Goal: Task Accomplishment & Management: Manage account settings

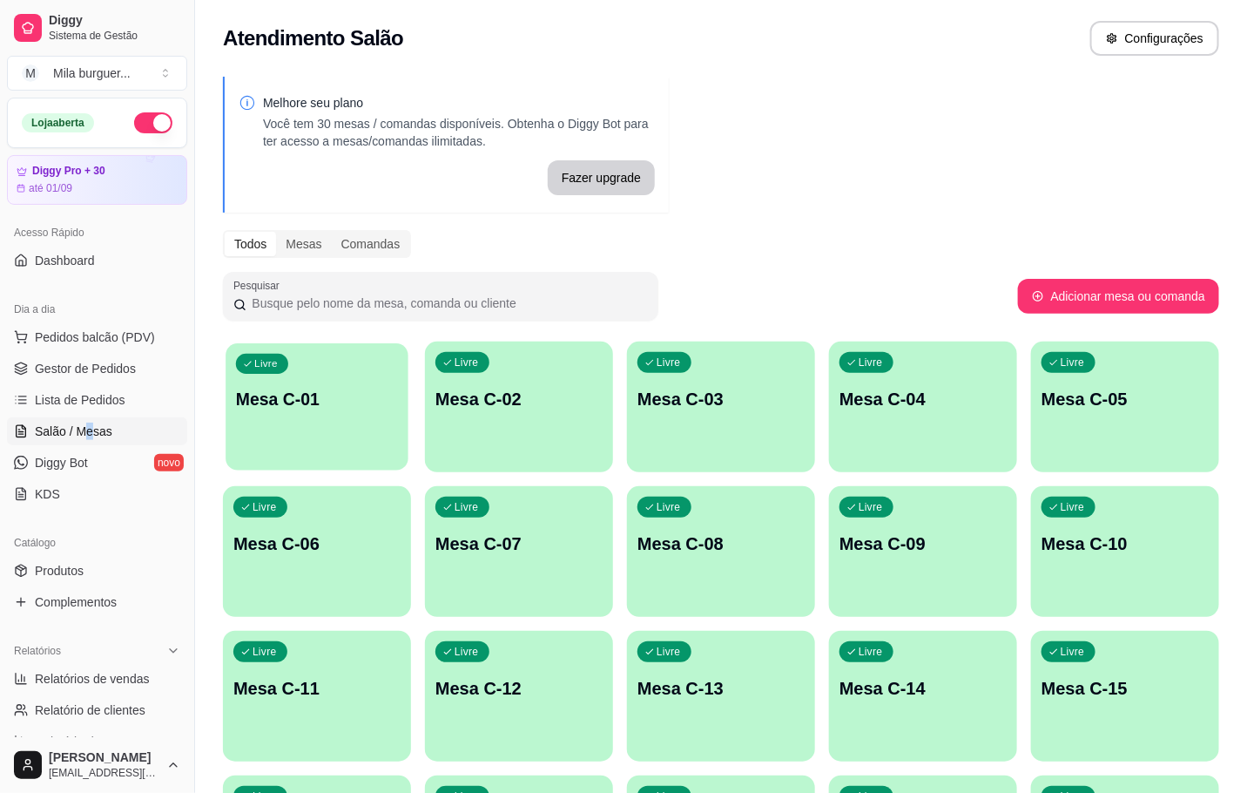
click at [333, 439] on div "Livre Mesa C-01" at bounding box center [317, 396] width 183 height 106
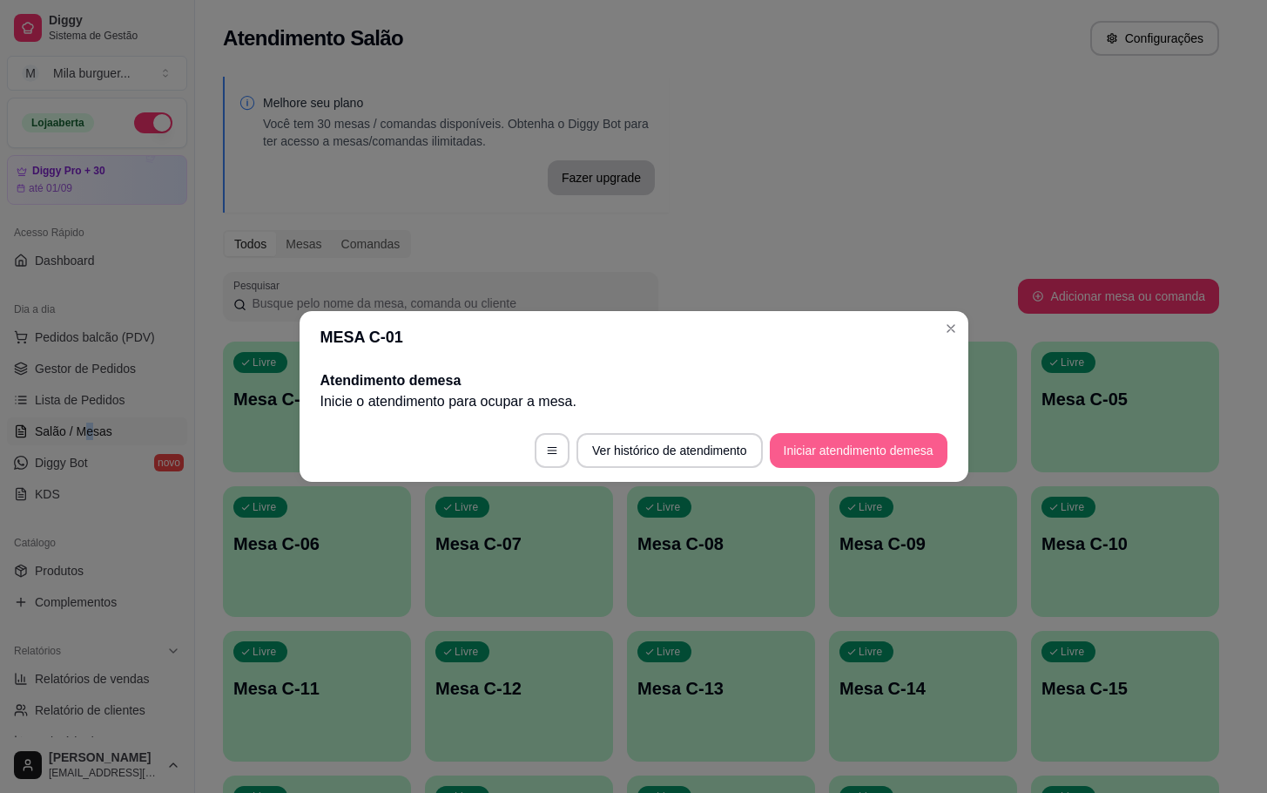
click at [824, 460] on button "Iniciar atendimento de mesa" at bounding box center [859, 450] width 178 height 35
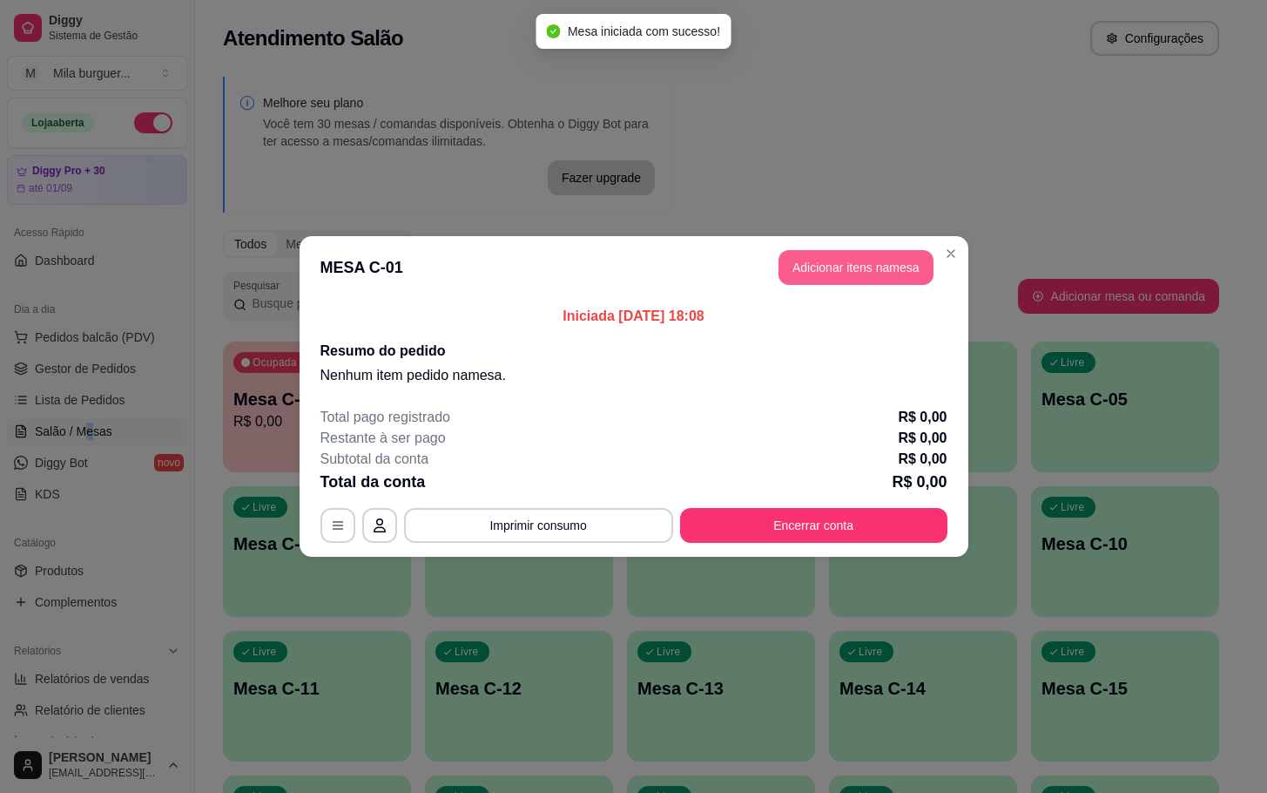
click at [862, 261] on button "Adicionar itens na mesa" at bounding box center [856, 267] width 155 height 35
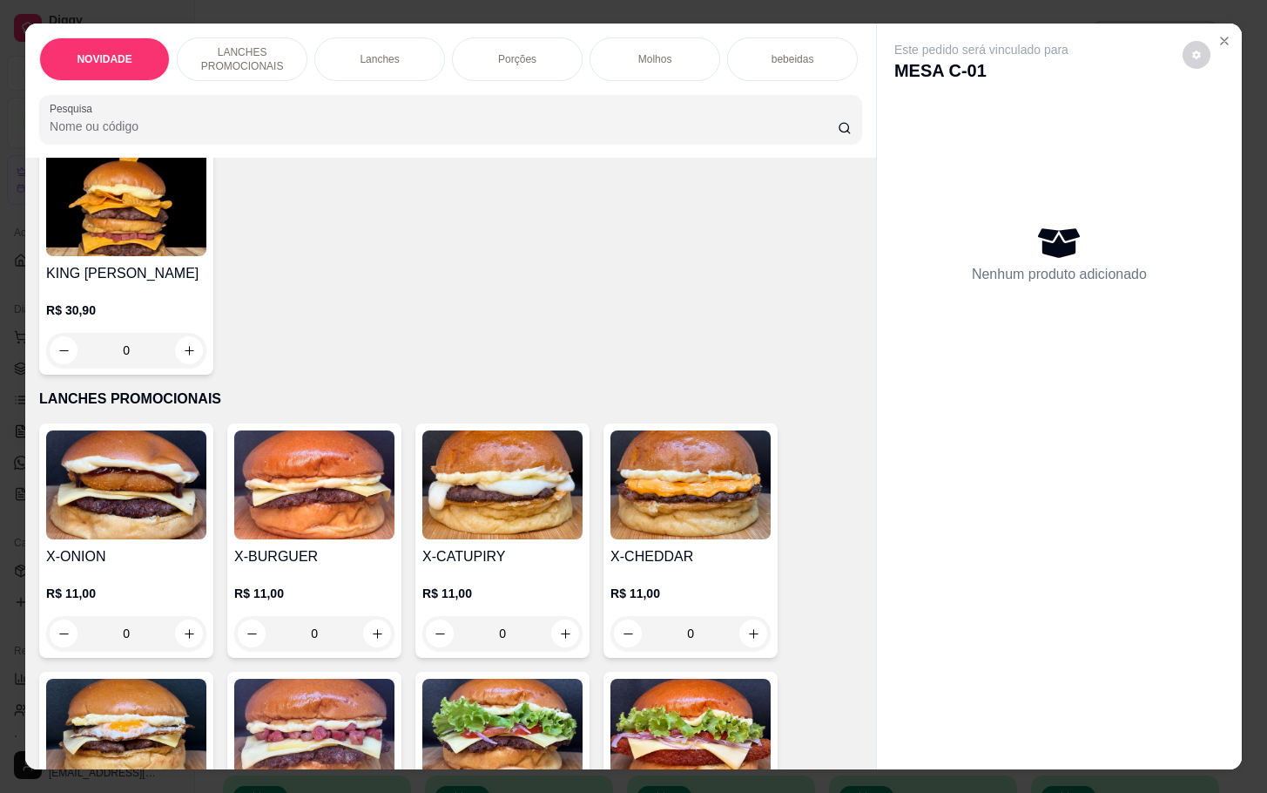
scroll to position [392, 0]
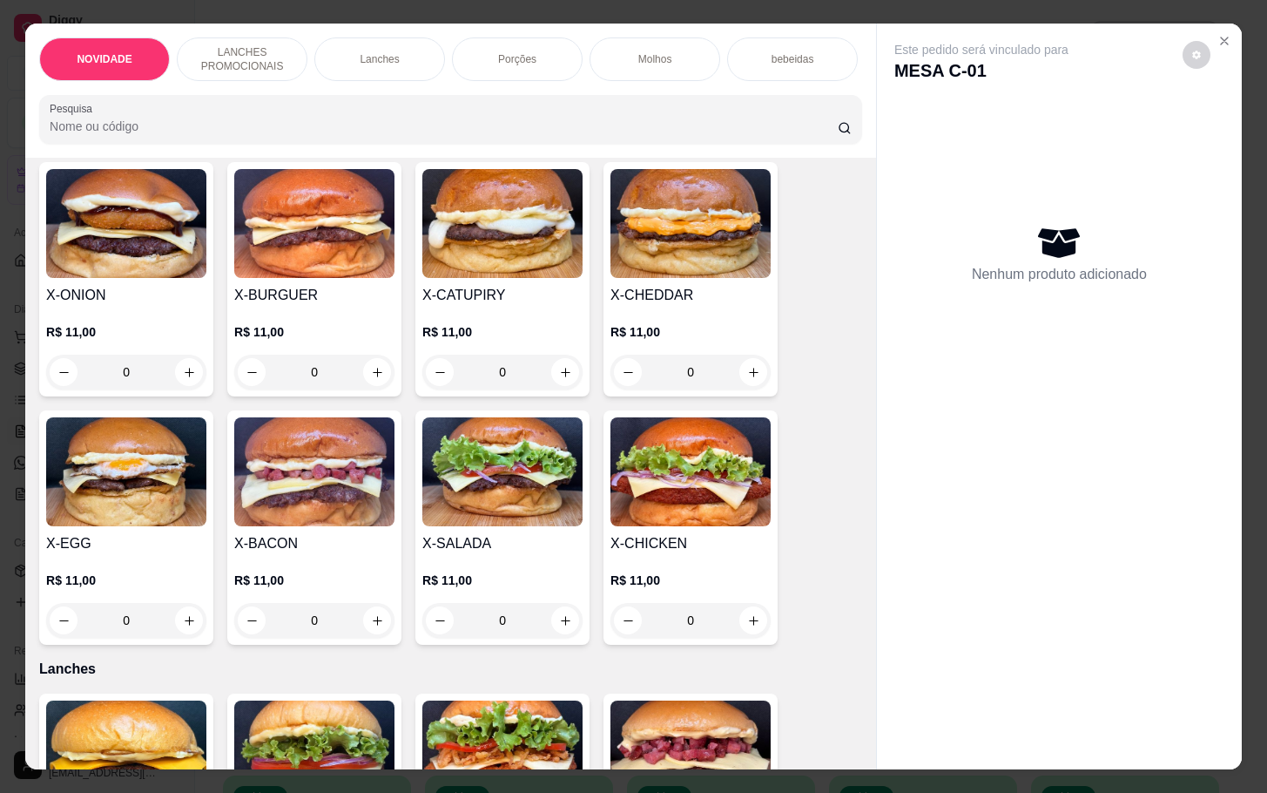
click at [557, 638] on div "0" at bounding box center [502, 620] width 160 height 35
click at [560, 628] on div "0" at bounding box center [502, 620] width 160 height 35
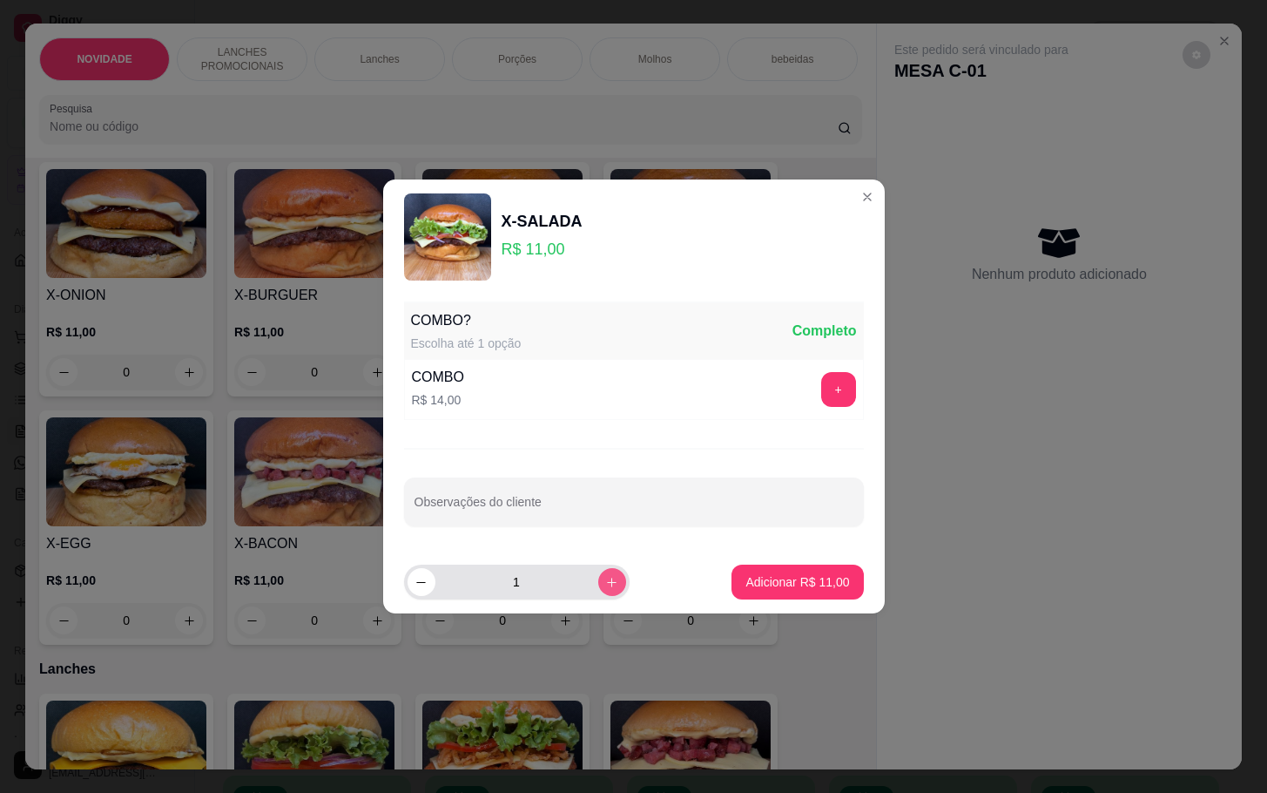
click at [605, 580] on icon "increase-product-quantity" at bounding box center [611, 582] width 13 height 13
click at [408, 586] on button "decrease-product-quantity" at bounding box center [422, 582] width 28 height 28
type input "2"
click at [813, 585] on p "Adicionar R$ 22,00" at bounding box center [797, 581] width 101 height 17
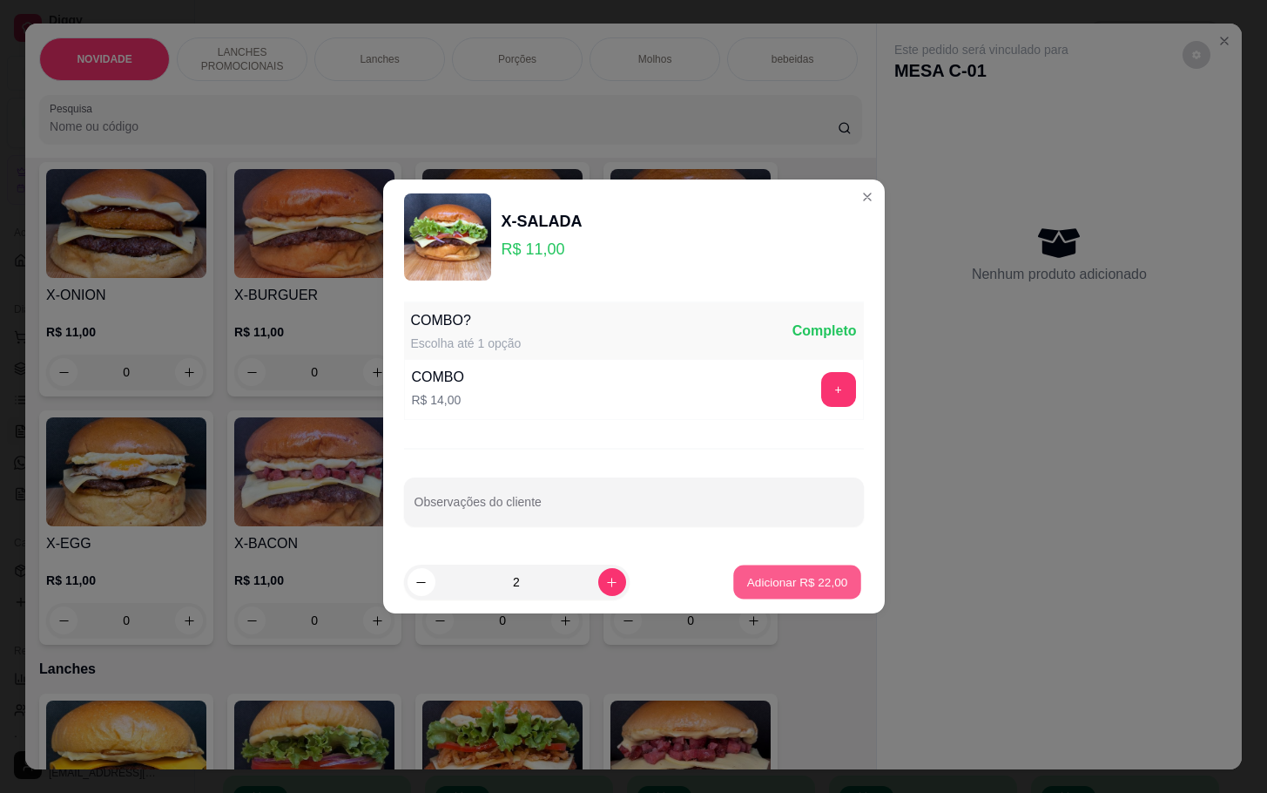
type input "2"
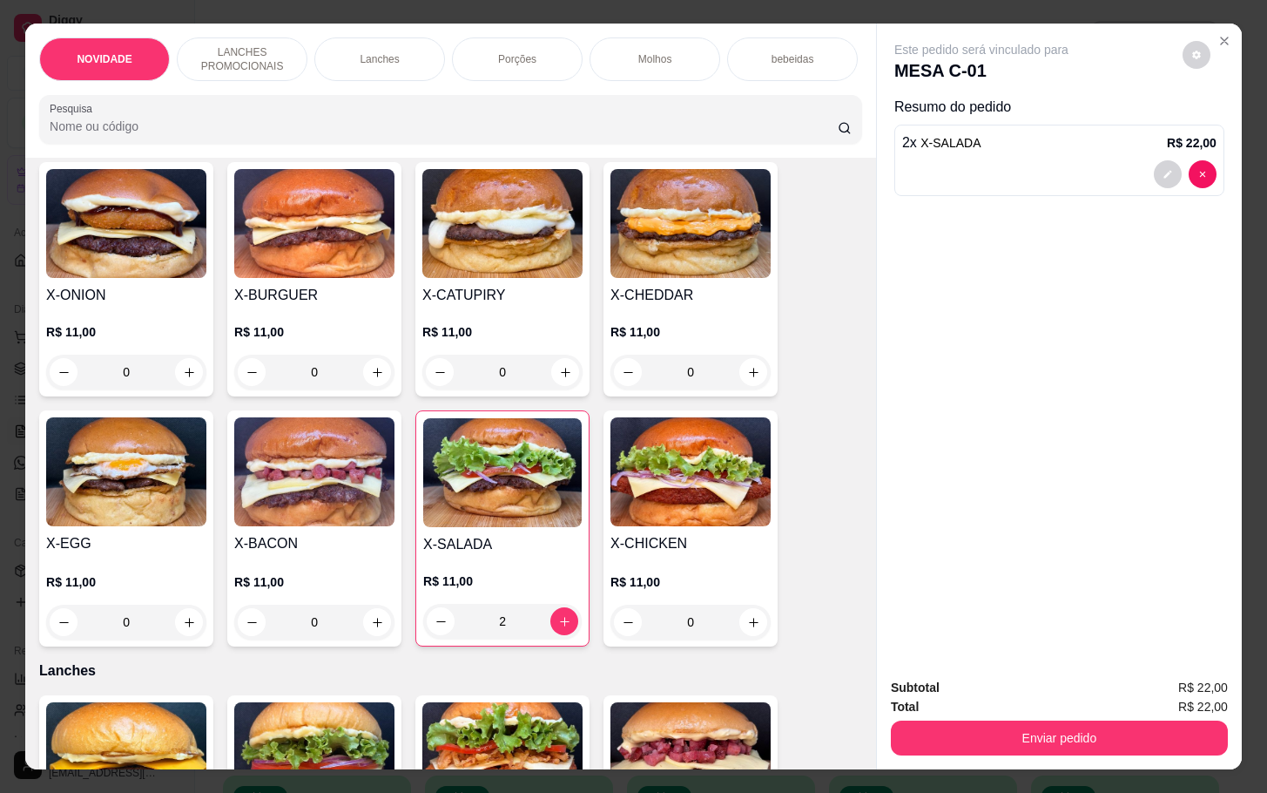
scroll to position [131, 0]
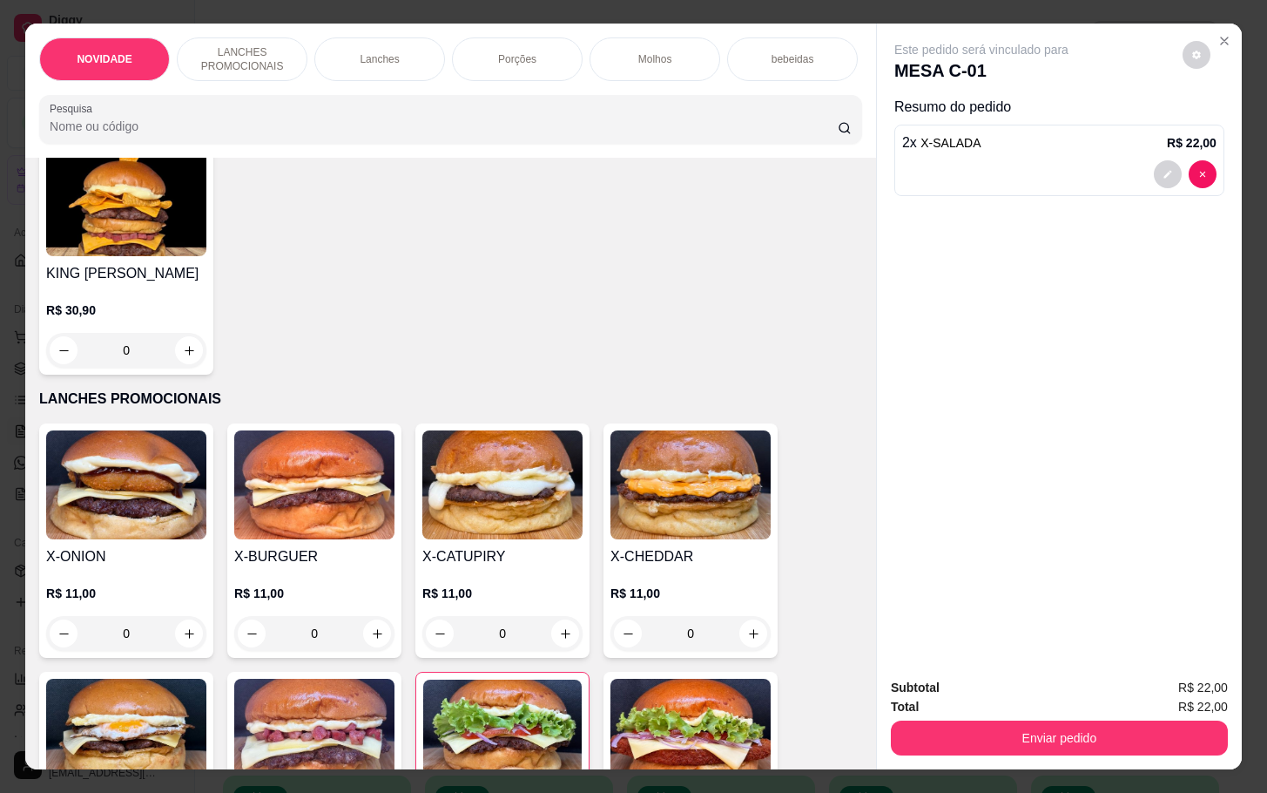
click at [803, 52] on p "bebeidas" at bounding box center [793, 59] width 43 height 14
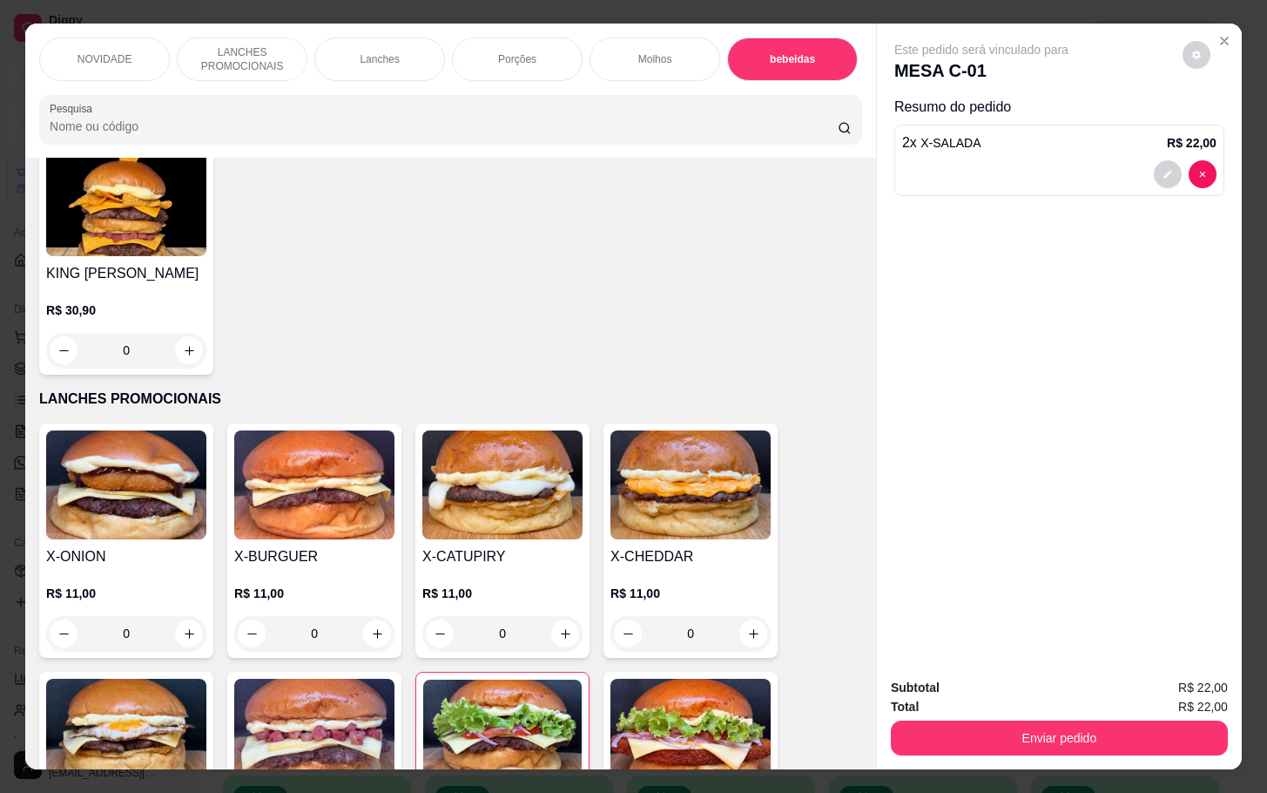
scroll to position [42, 0]
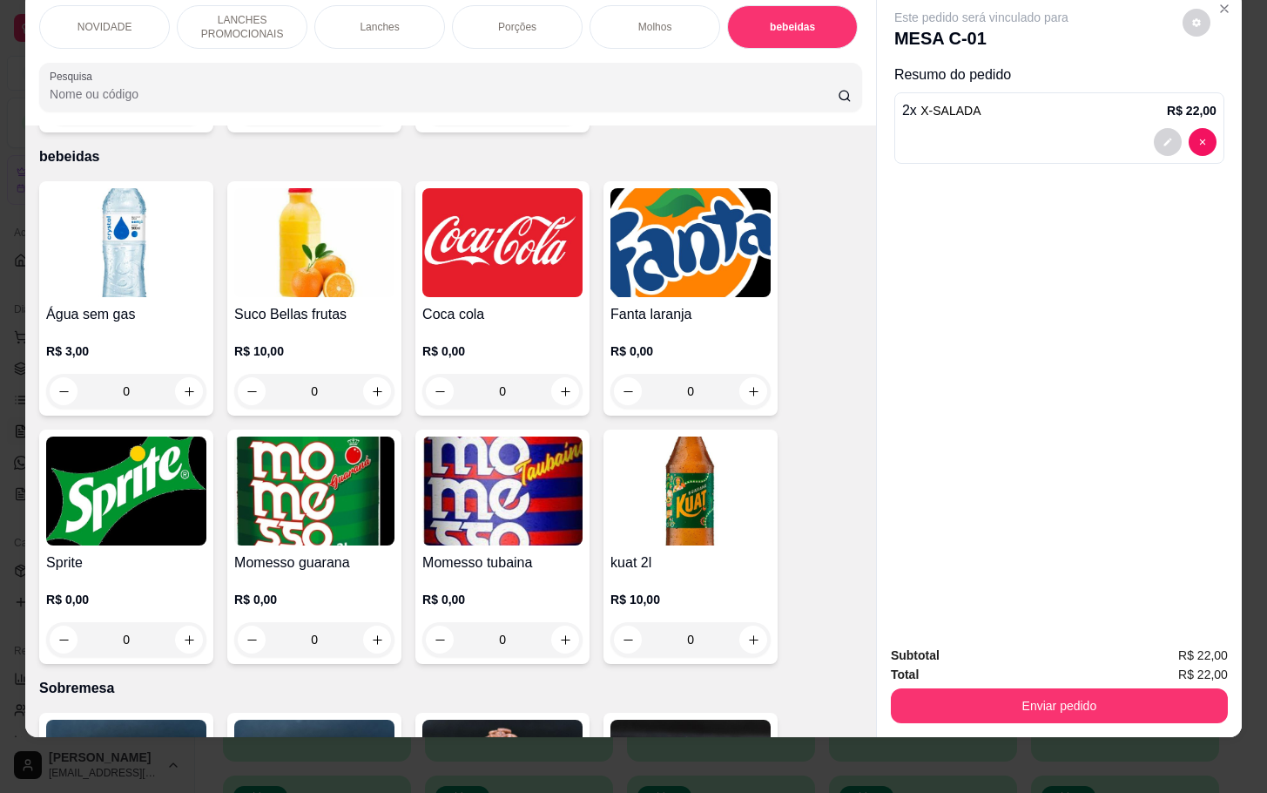
click at [756, 374] on div "0" at bounding box center [691, 391] width 160 height 35
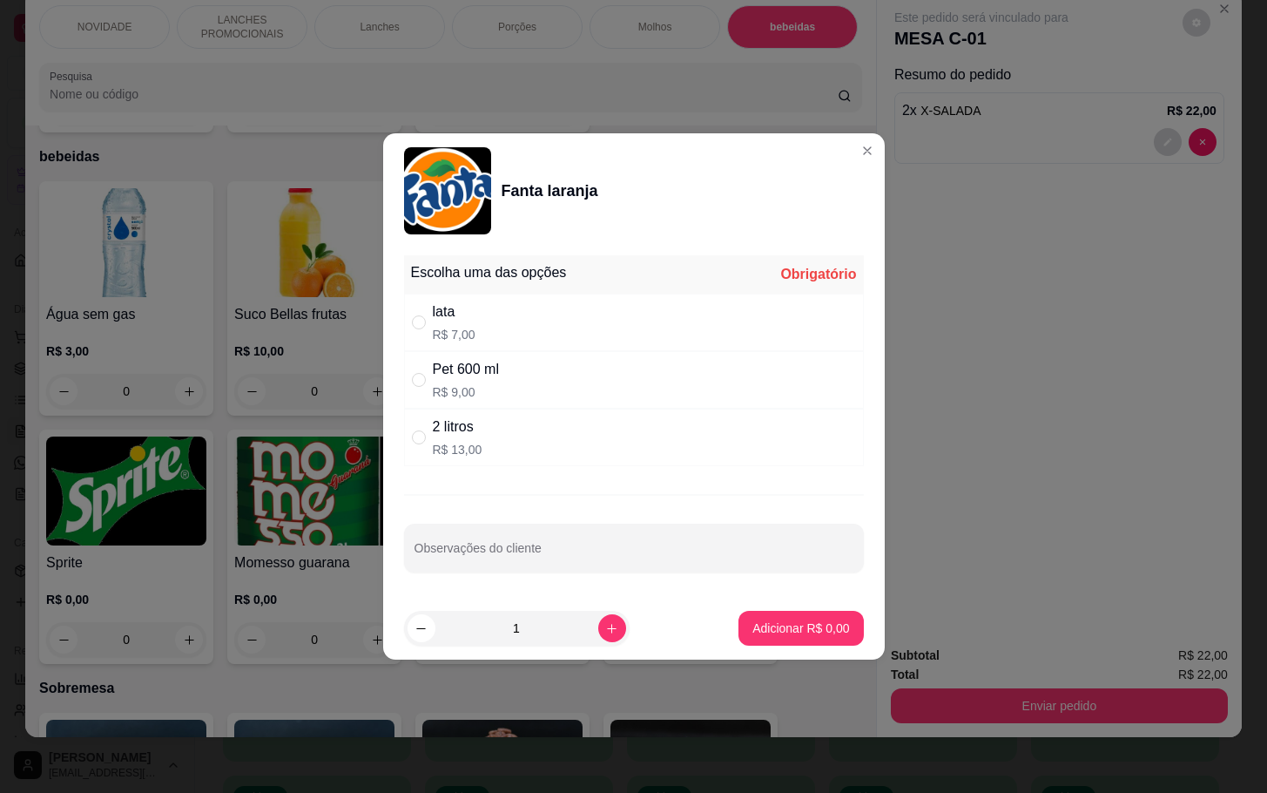
click at [549, 393] on div "Pet 600 ml R$ 9,00" at bounding box center [634, 379] width 460 height 57
radio input "true"
click at [798, 612] on button "Adicionar R$ 9,00" at bounding box center [800, 628] width 121 height 34
type input "1"
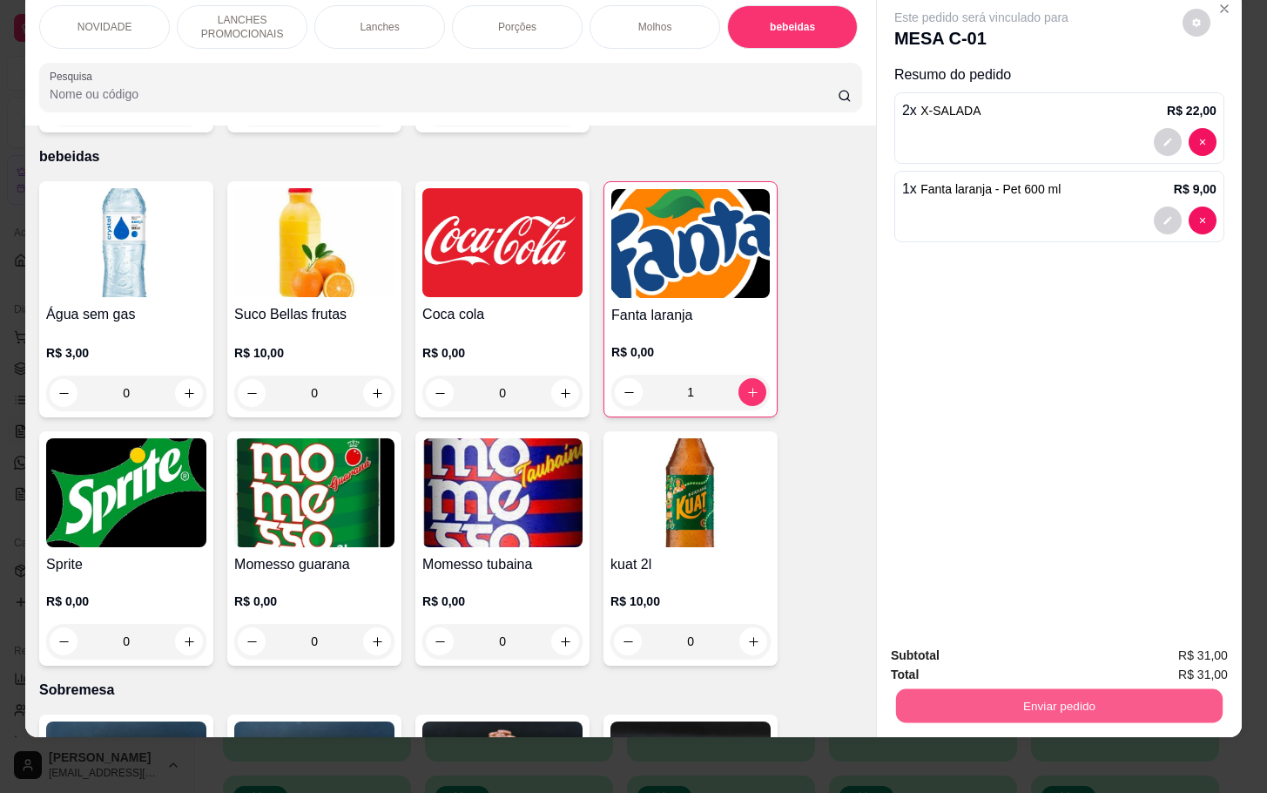
click at [1091, 688] on button "Enviar pedido" at bounding box center [1059, 705] width 327 height 34
click at [998, 643] on button "Não registrar e enviar pedido" at bounding box center [999, 643] width 176 height 32
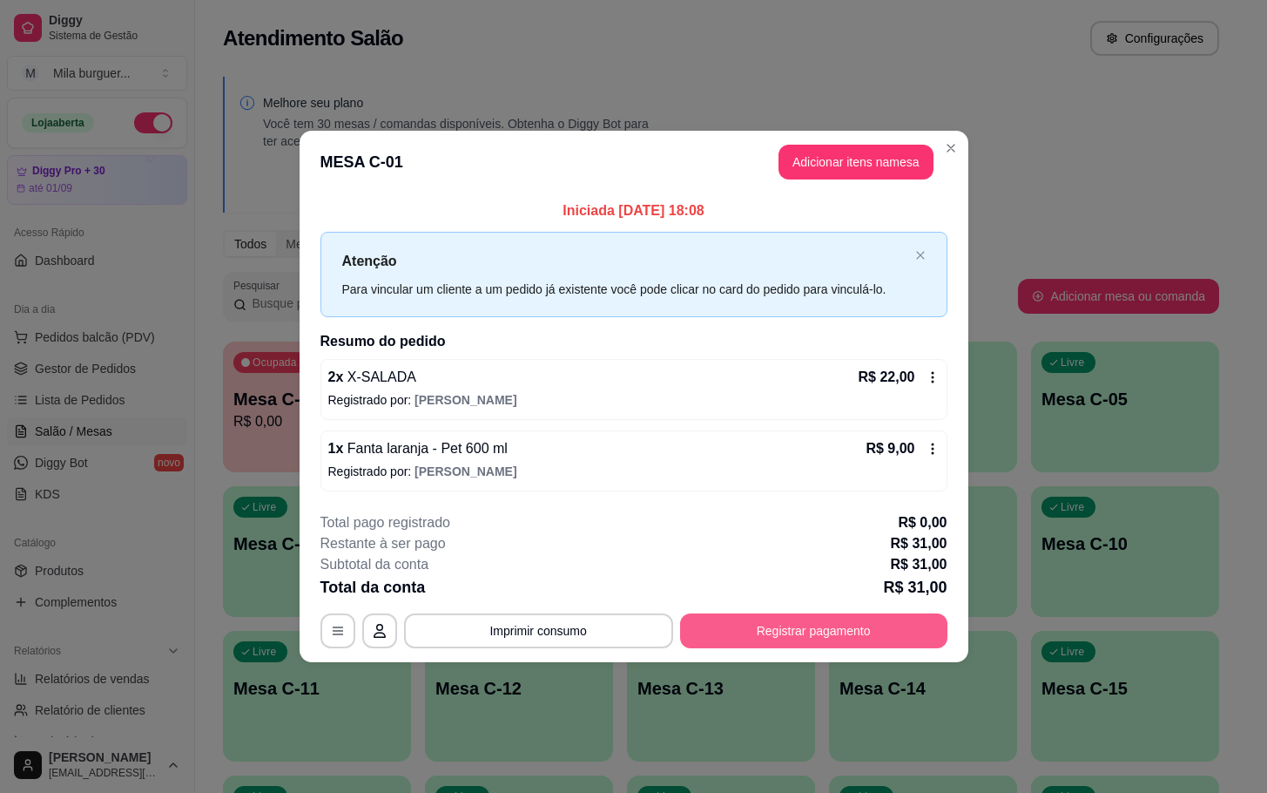
click at [819, 640] on button "Registrar pagamento" at bounding box center [813, 630] width 267 height 35
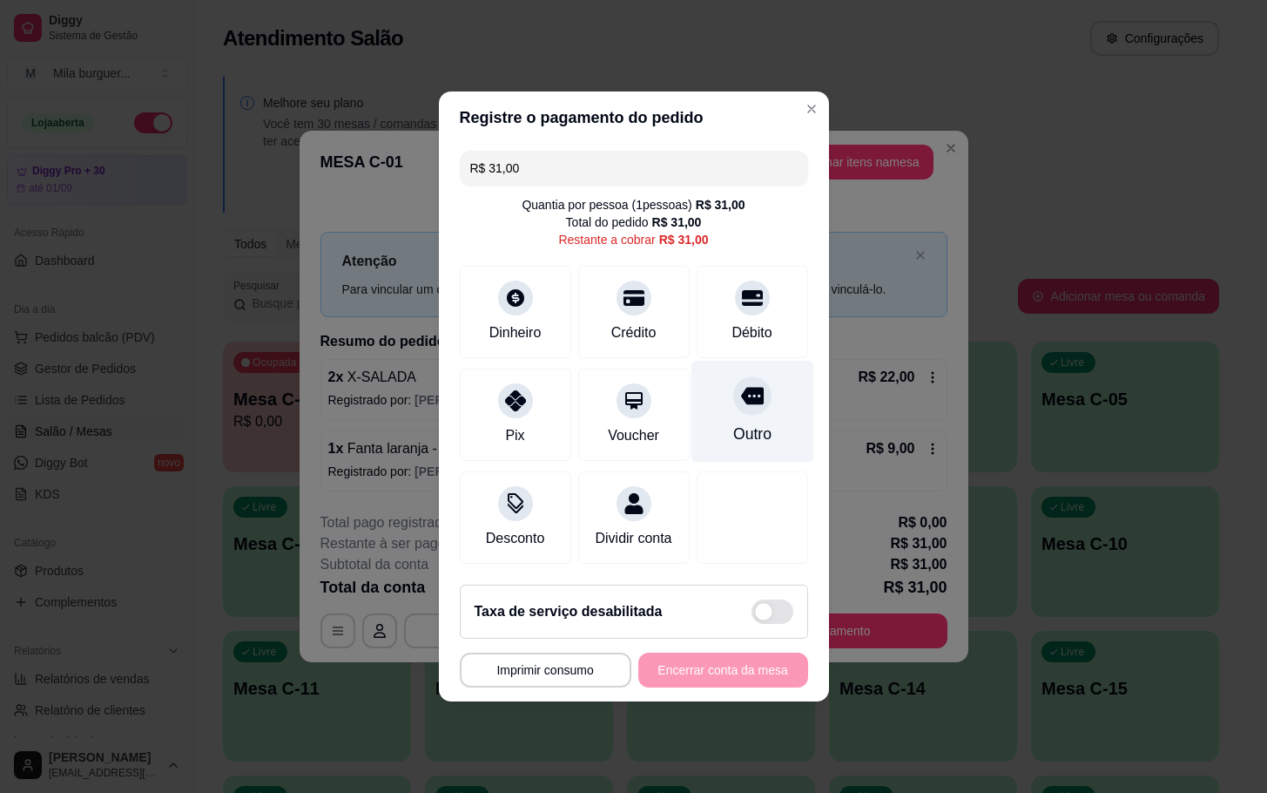
click at [740, 440] on div "Outro" at bounding box center [752, 412] width 123 height 102
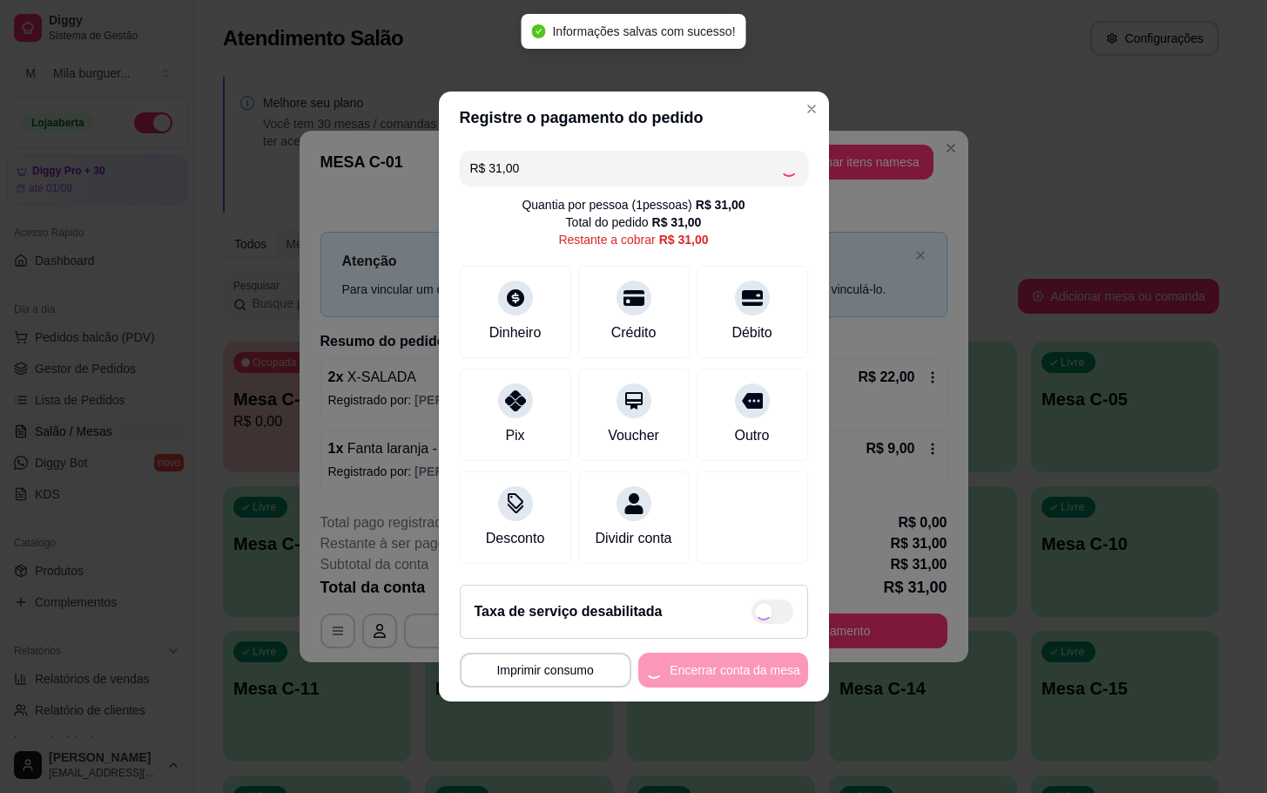
type input "R$ 0,00"
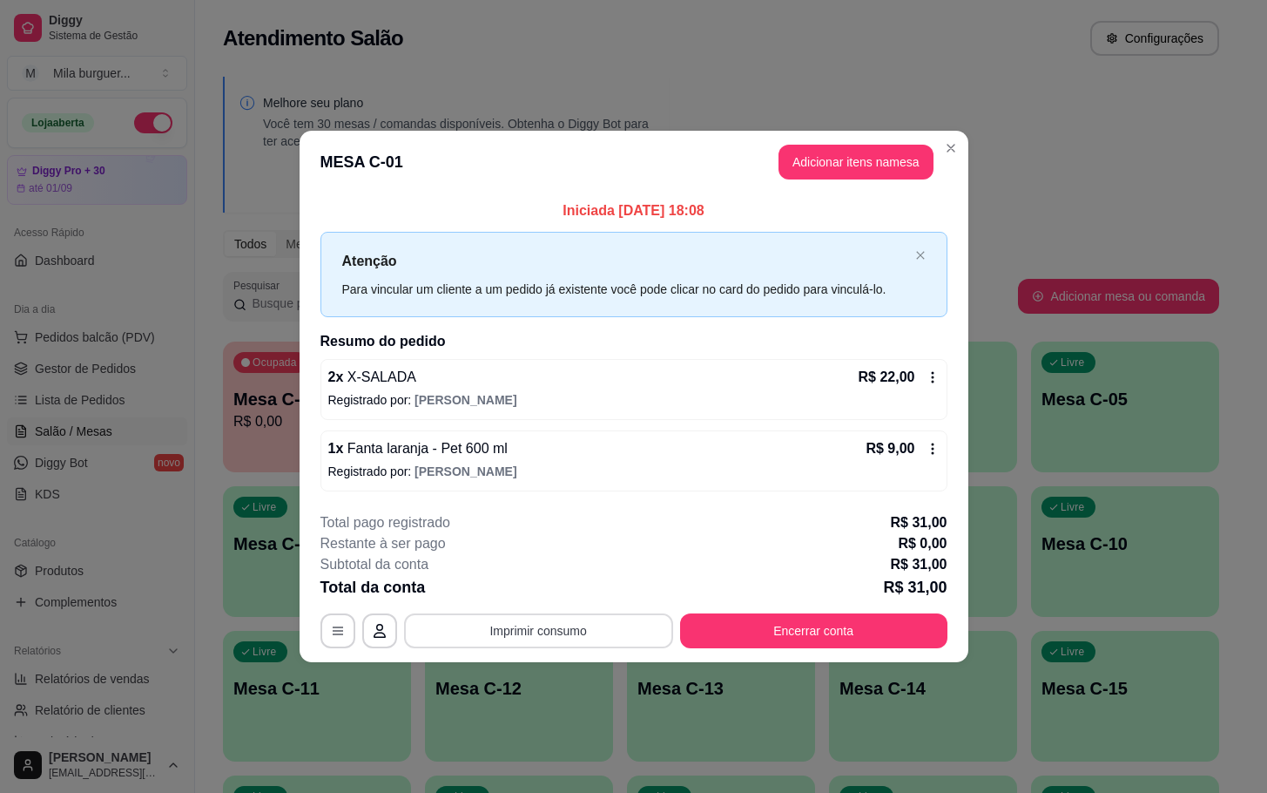
click at [575, 622] on button "Imprimir consumo" at bounding box center [538, 630] width 269 height 35
click at [575, 598] on button "IMPRESSORA" at bounding box center [544, 591] width 122 height 27
click at [567, 638] on button "Imprimir consumo" at bounding box center [538, 630] width 261 height 34
click at [567, 578] on button "IMPRESSORA" at bounding box center [544, 591] width 122 height 27
click at [738, 638] on button "Encerrar conta" at bounding box center [814, 630] width 260 height 34
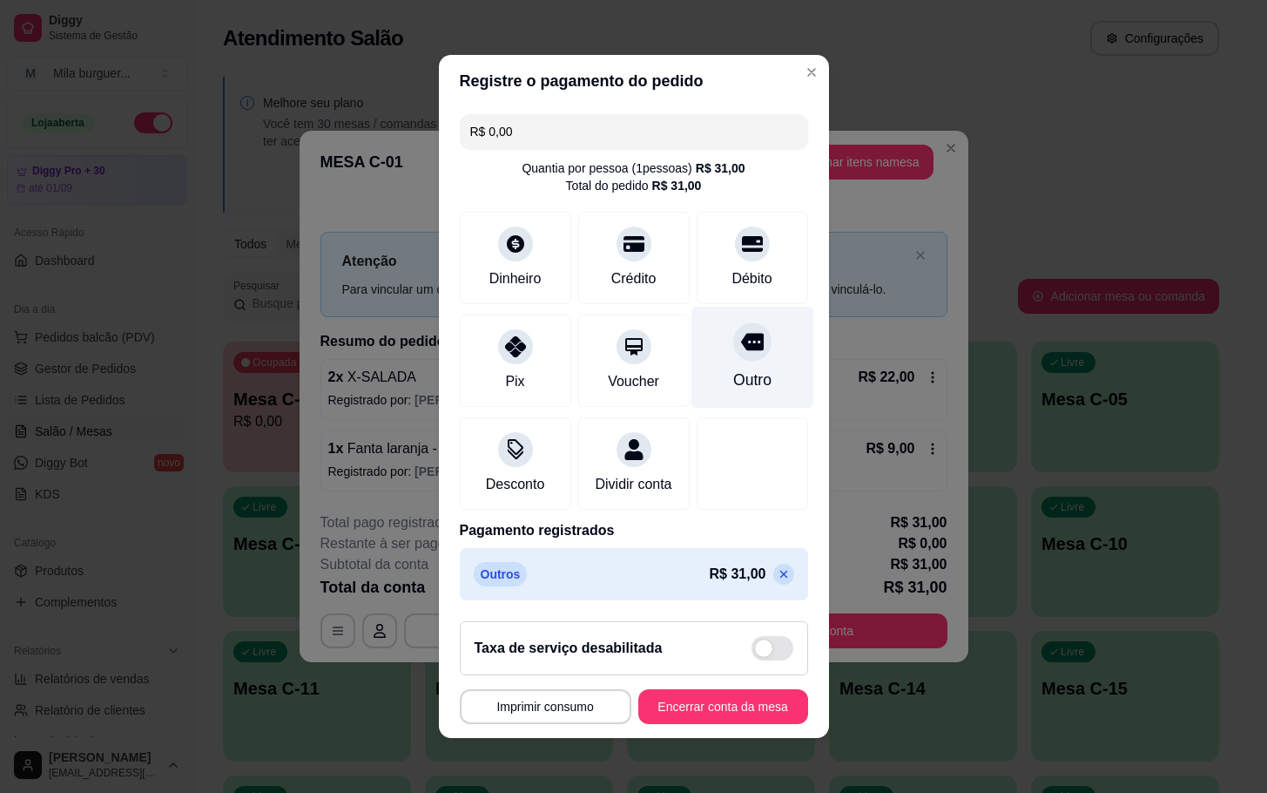
click at [740, 340] on icon at bounding box center [751, 341] width 23 height 23
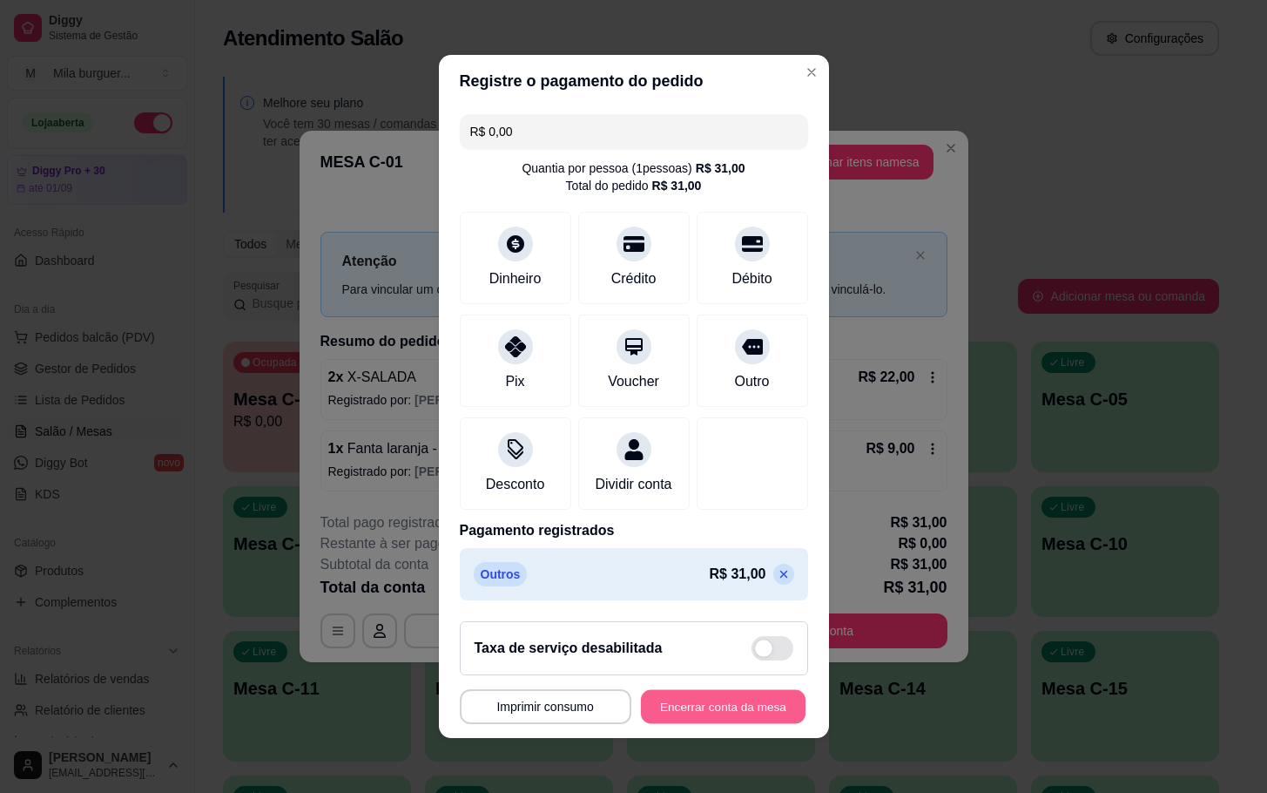
click at [700, 709] on button "Encerrar conta da mesa" at bounding box center [723, 707] width 165 height 34
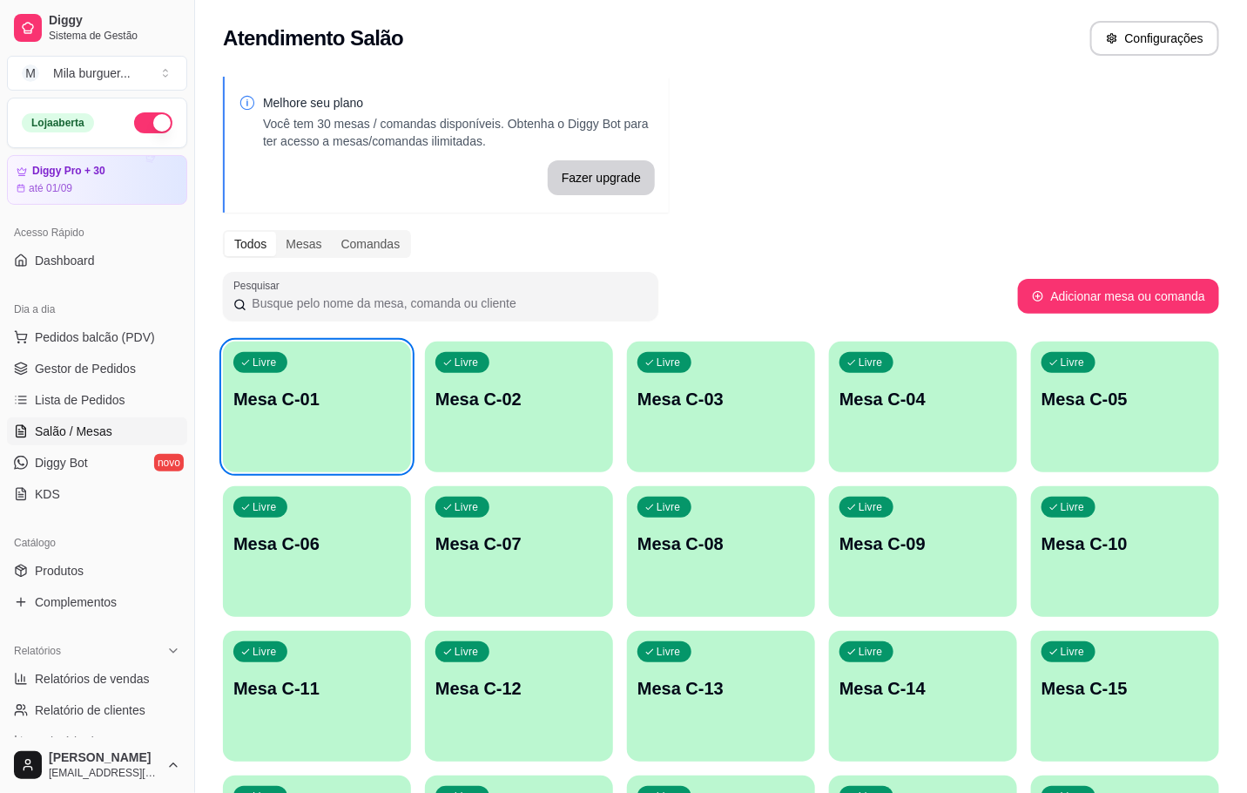
click at [376, 409] on p "Mesa C-01" at bounding box center [316, 399] width 167 height 24
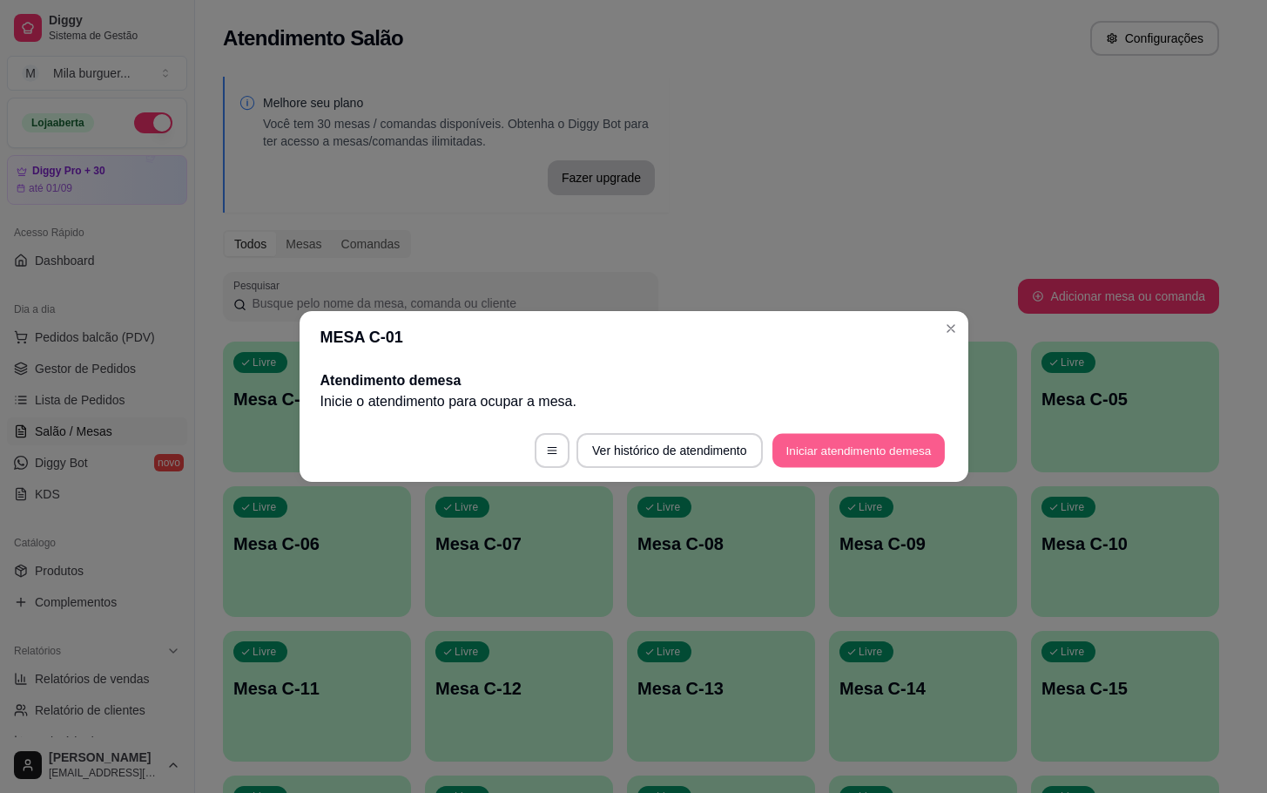
click at [855, 450] on button "Iniciar atendimento de mesa" at bounding box center [859, 451] width 172 height 34
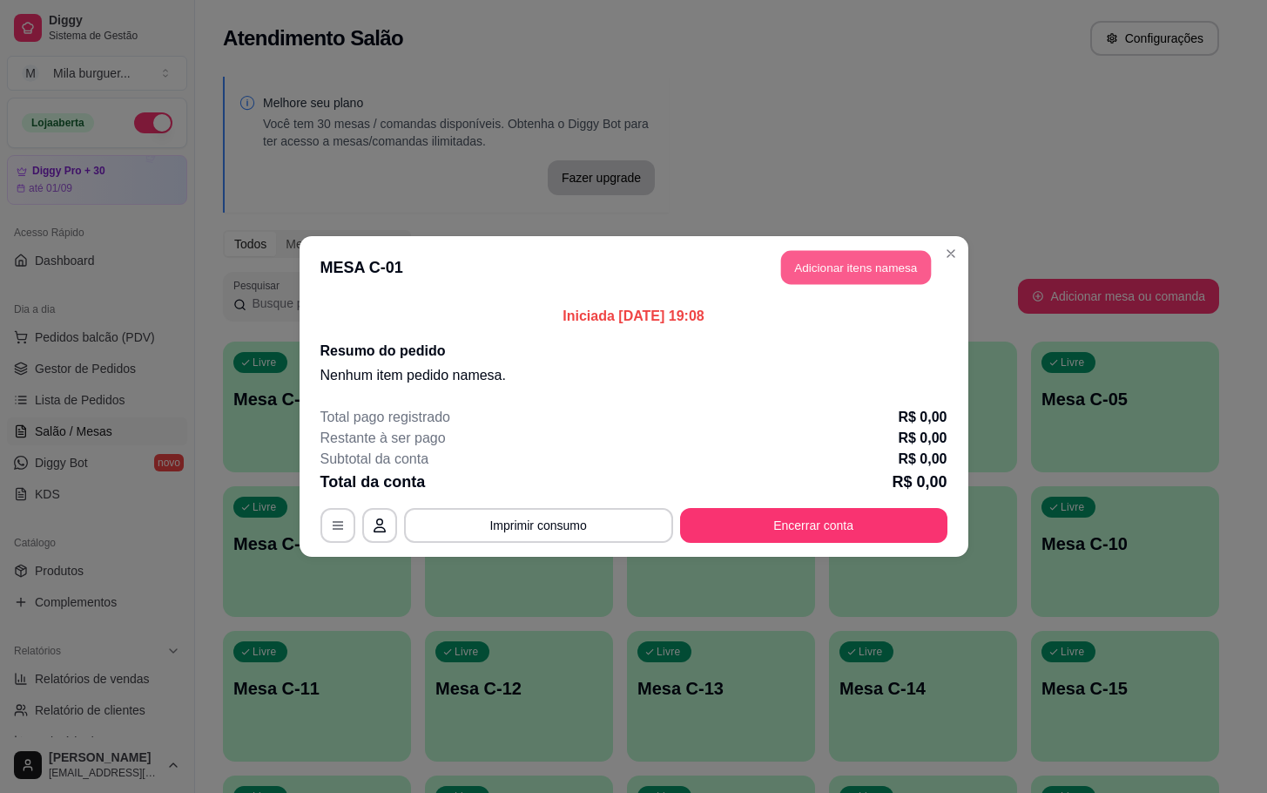
click at [881, 264] on button "Adicionar itens na mesa" at bounding box center [856, 268] width 150 height 34
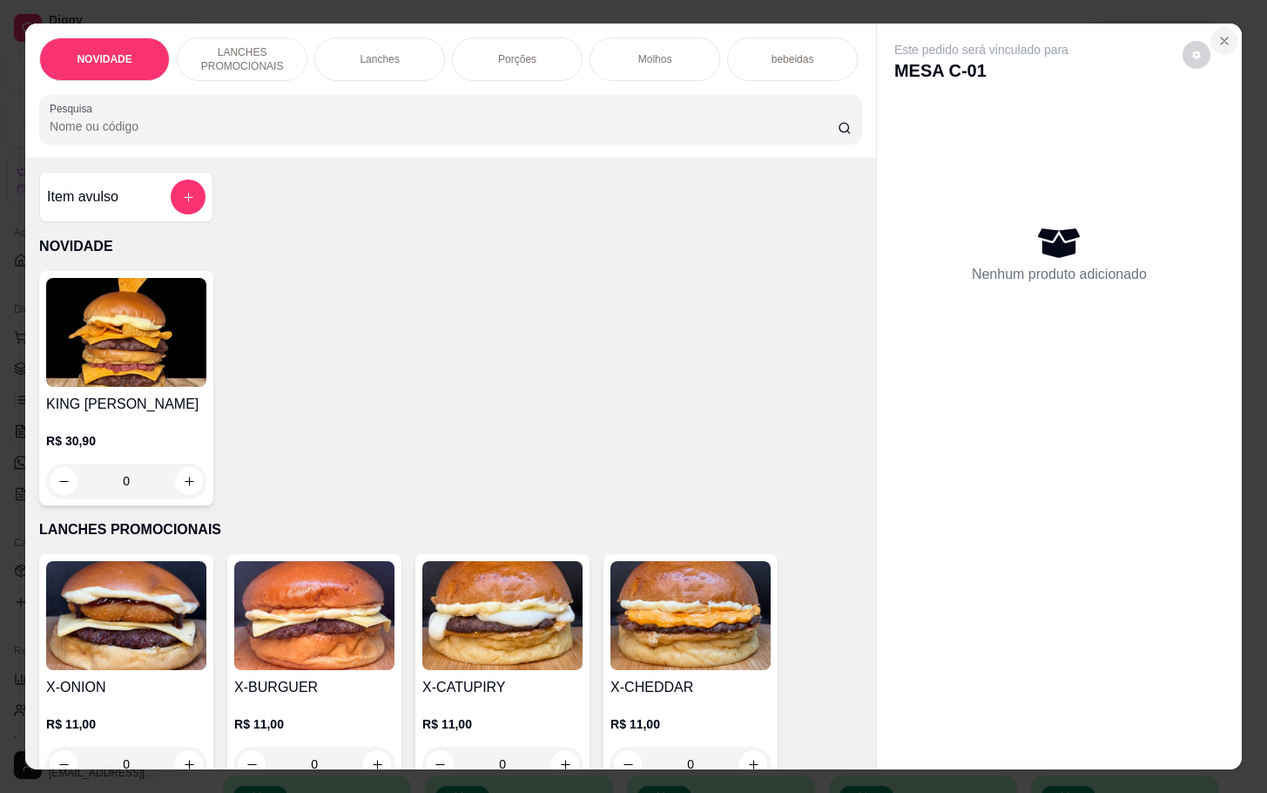
click at [1218, 34] on icon "Close" at bounding box center [1225, 41] width 14 height 14
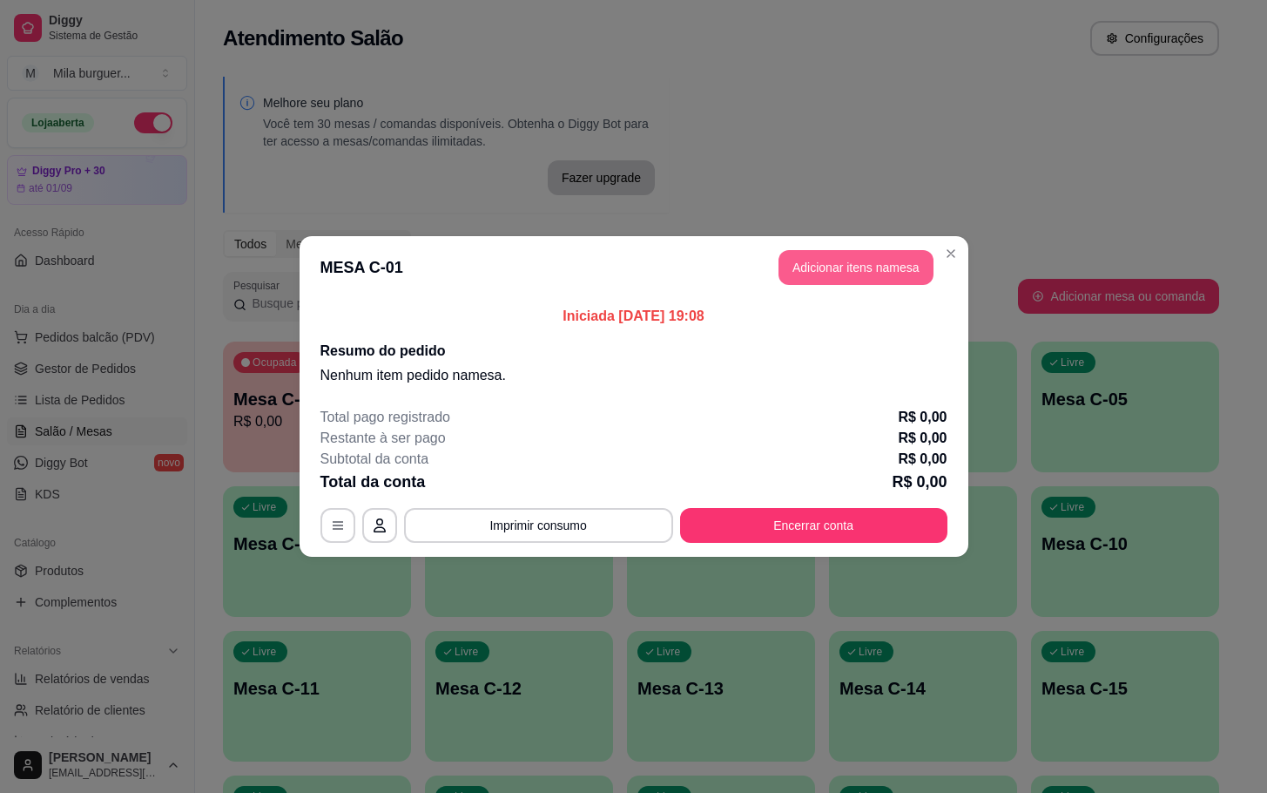
click at [868, 280] on button "Adicionar itens na mesa" at bounding box center [856, 267] width 155 height 35
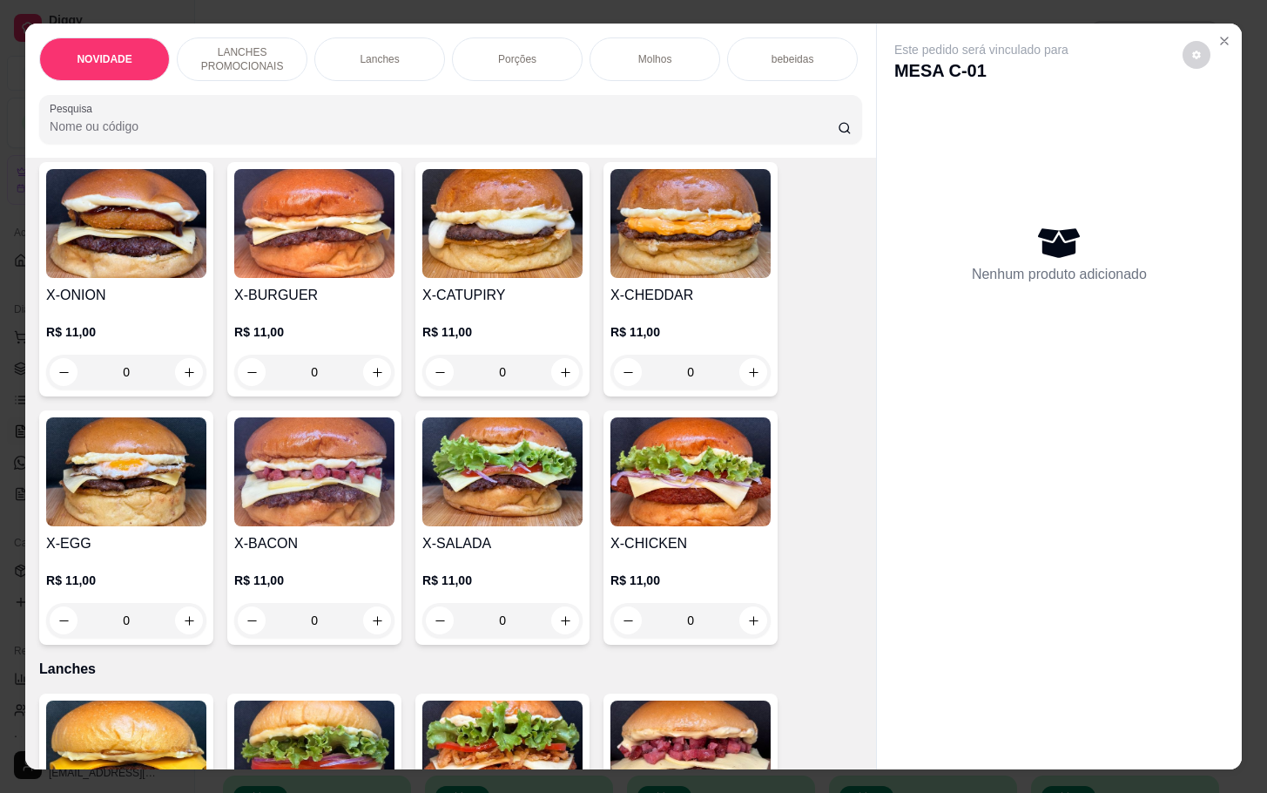
scroll to position [523, 0]
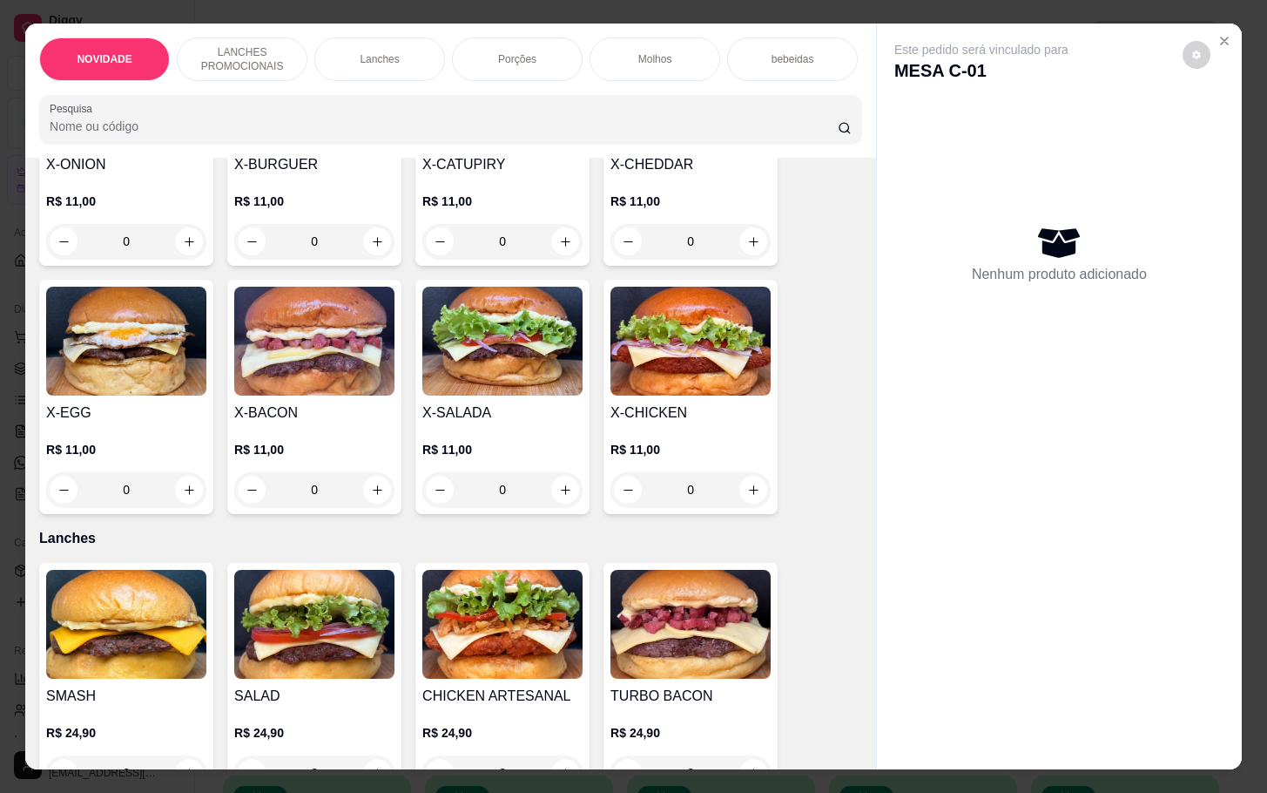
click at [557, 505] on div "0" at bounding box center [502, 489] width 160 height 35
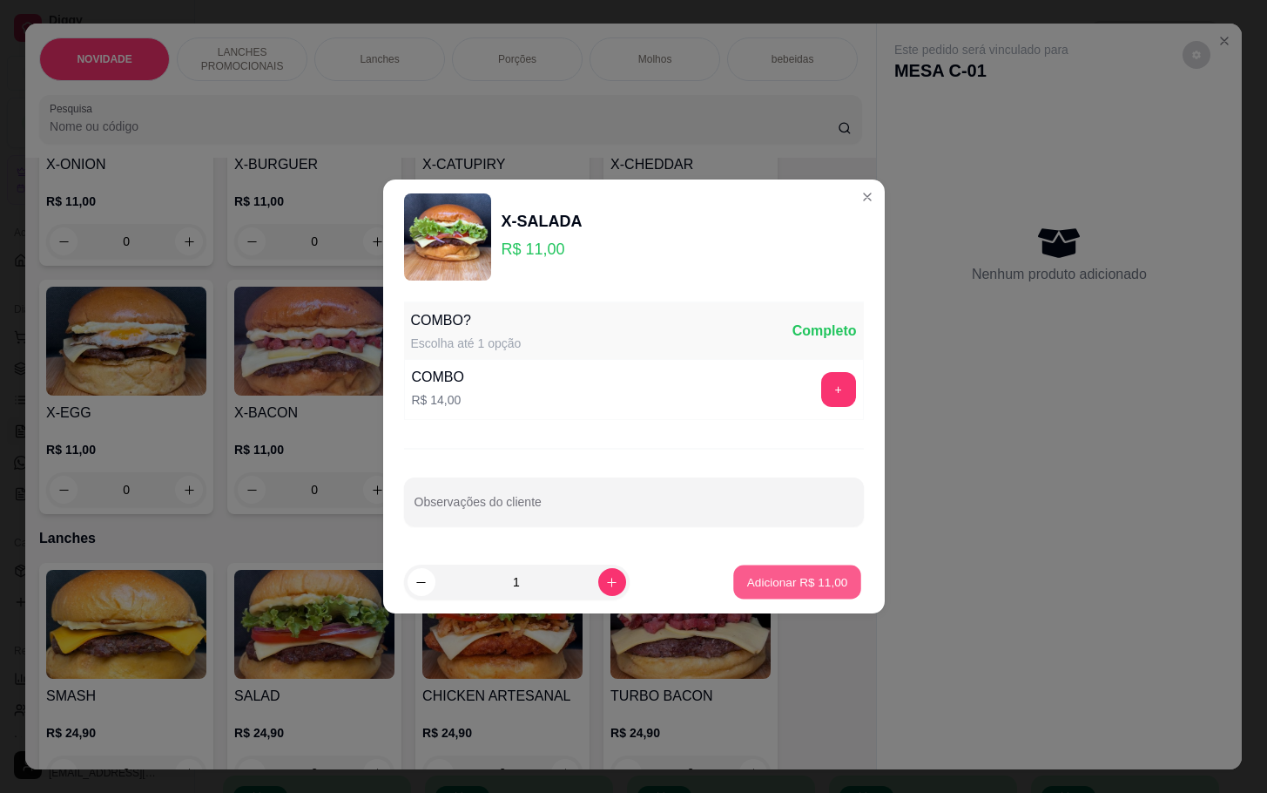
click at [777, 585] on p "Adicionar R$ 11,00" at bounding box center [797, 581] width 101 height 17
type input "1"
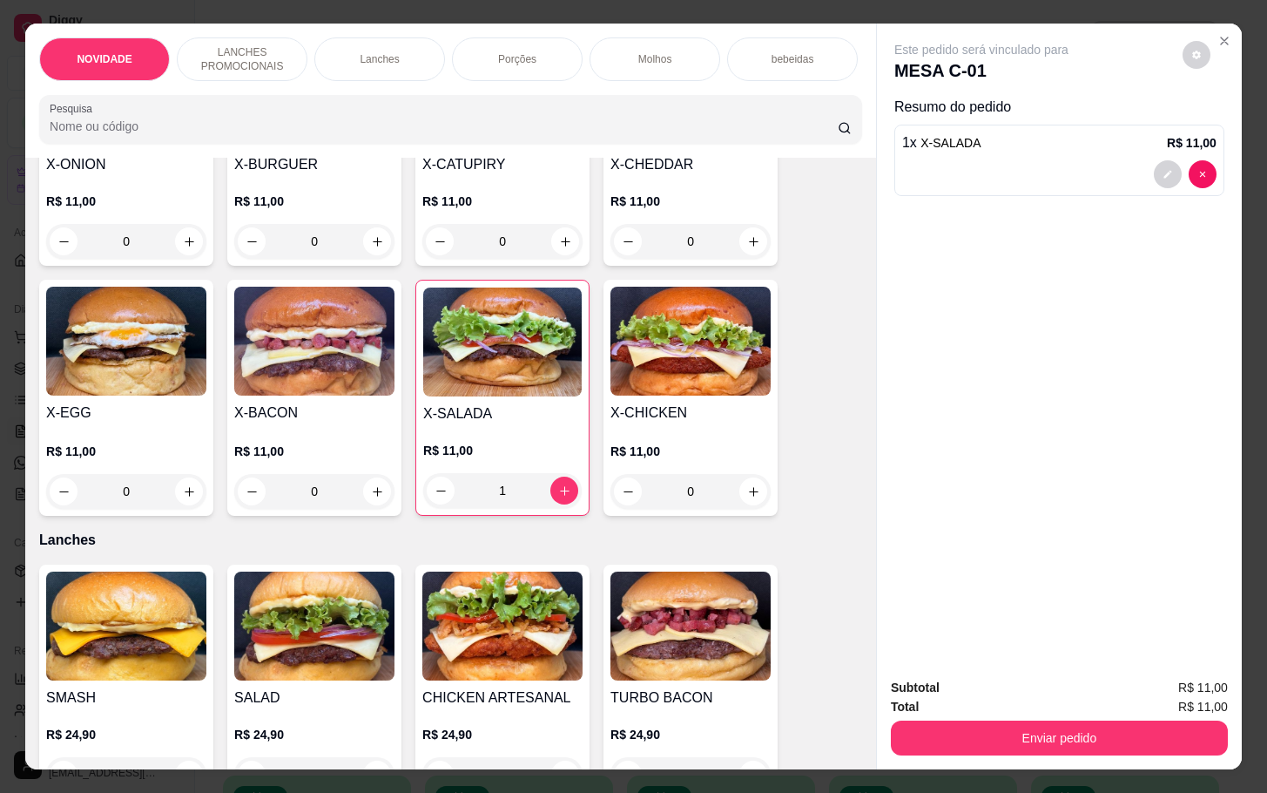
click at [429, 491] on div "1" at bounding box center [502, 490] width 159 height 35
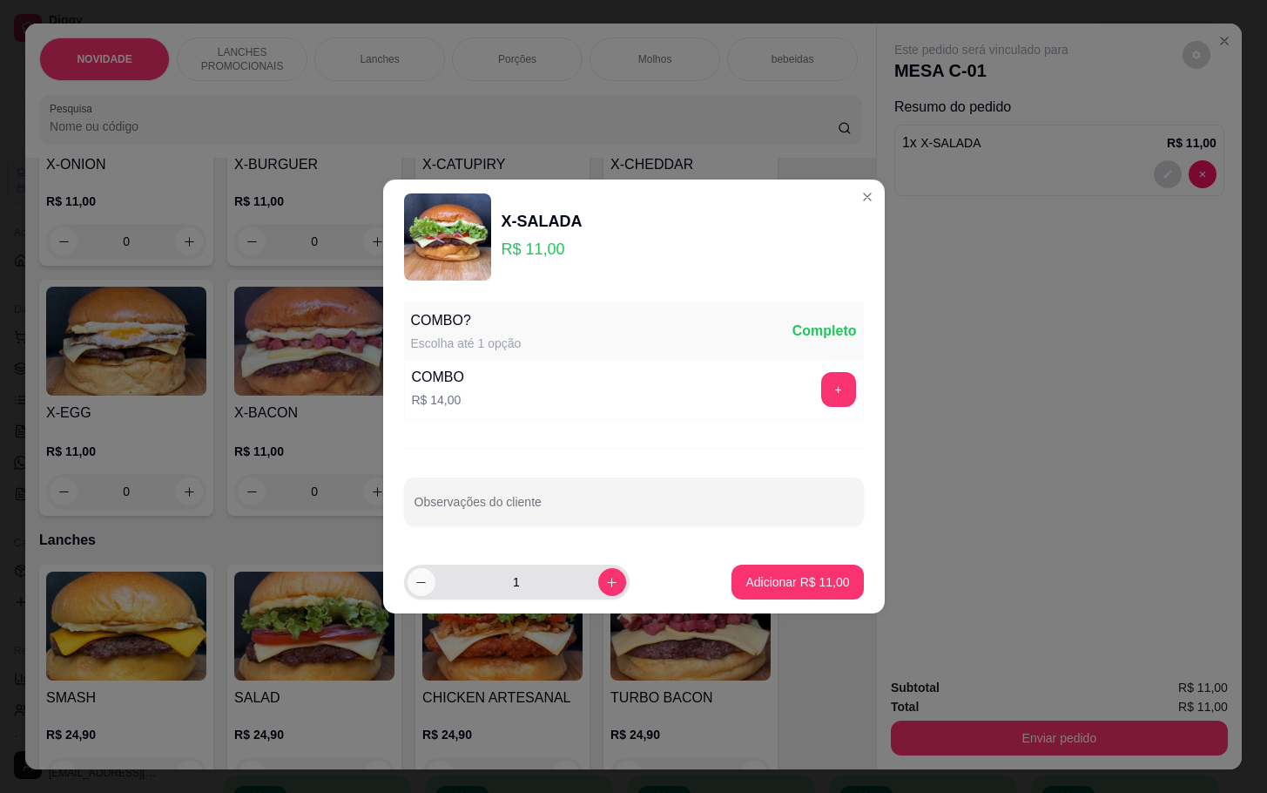
click at [429, 584] on button "decrease-product-quantity" at bounding box center [422, 582] width 28 height 28
type input "0"
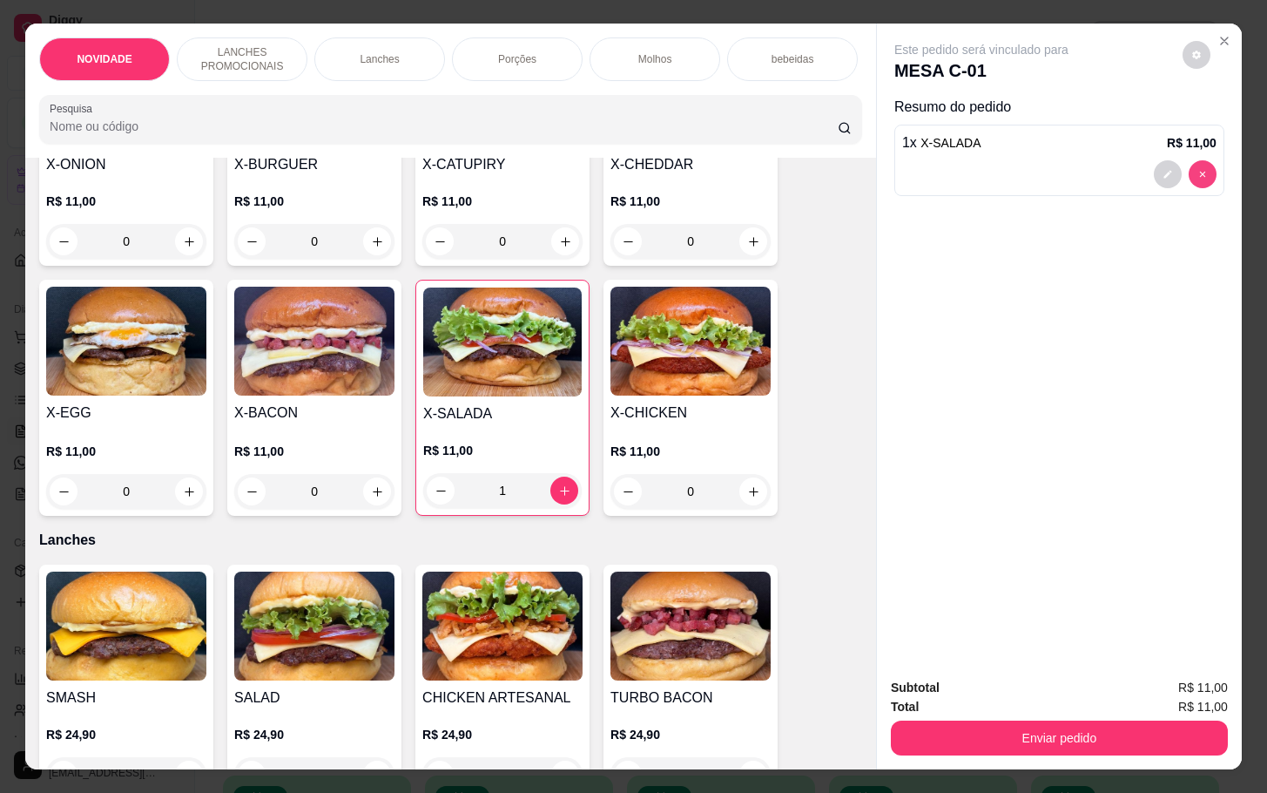
type input "0"
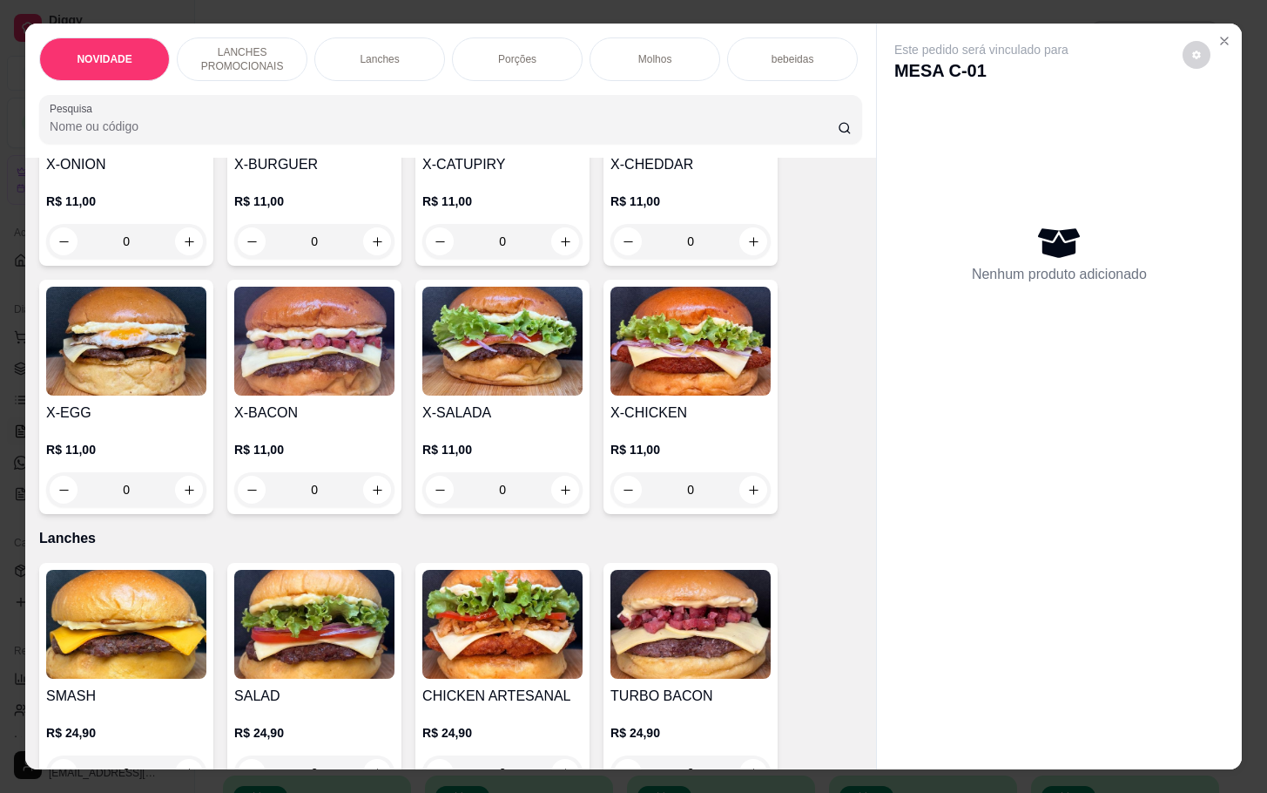
click at [179, 492] on div "0" at bounding box center [126, 489] width 160 height 35
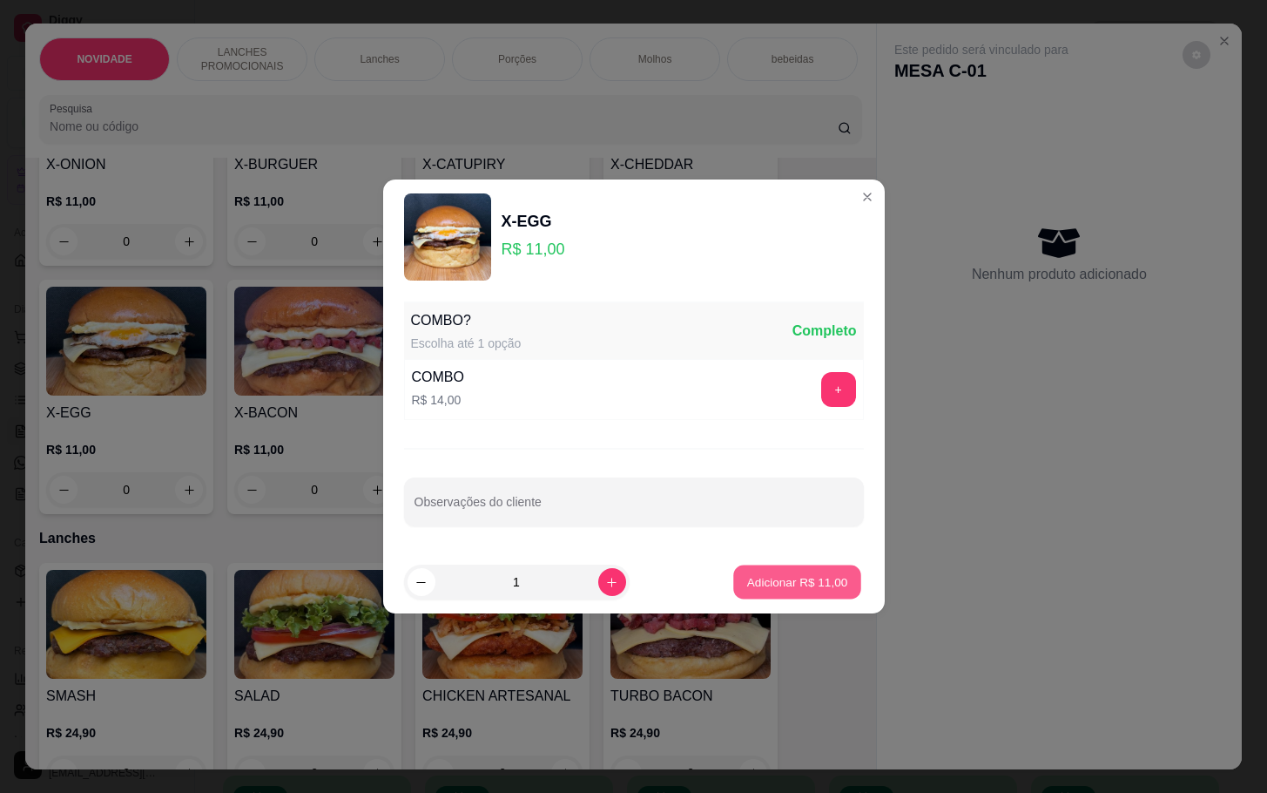
click at [768, 585] on p "Adicionar R$ 11,00" at bounding box center [797, 581] width 101 height 17
type input "1"
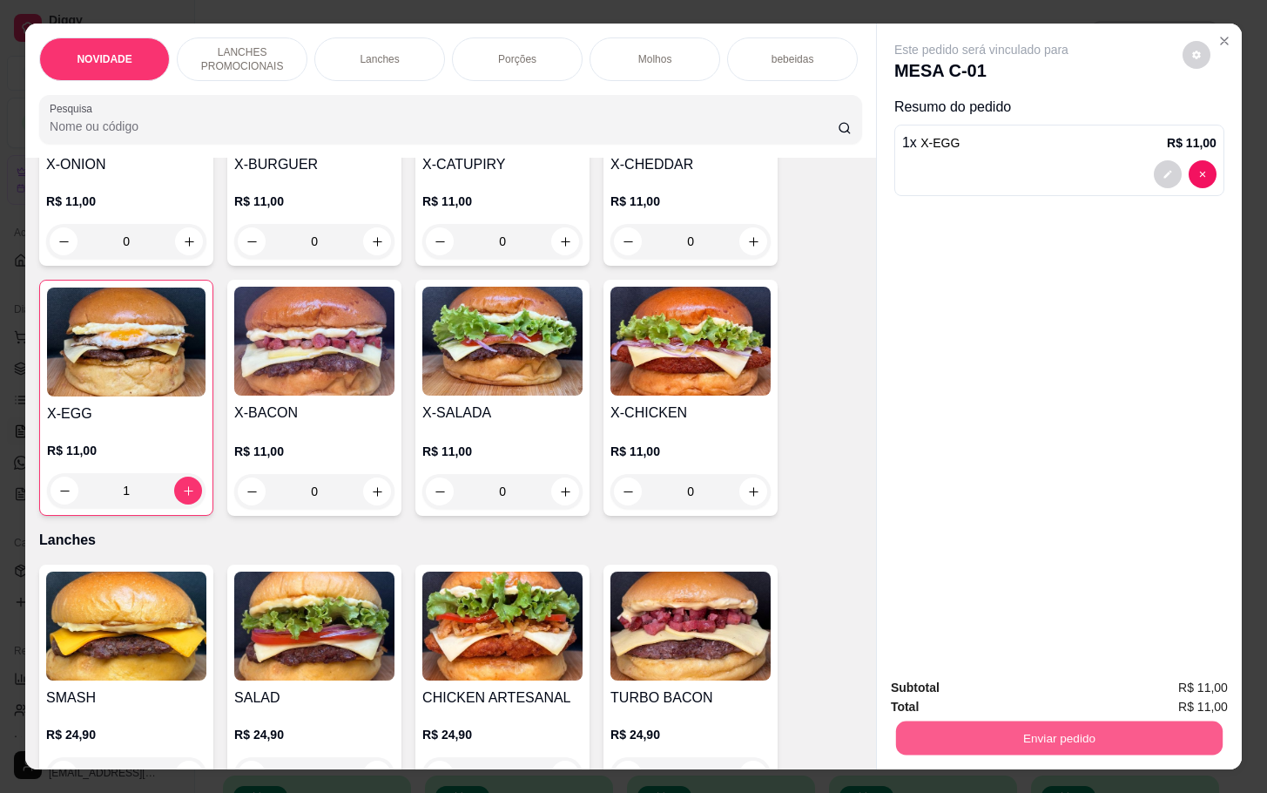
click at [1085, 727] on button "Enviar pedido" at bounding box center [1059, 737] width 327 height 34
click at [1010, 678] on button "Não registrar e enviar pedido" at bounding box center [999, 685] width 176 height 32
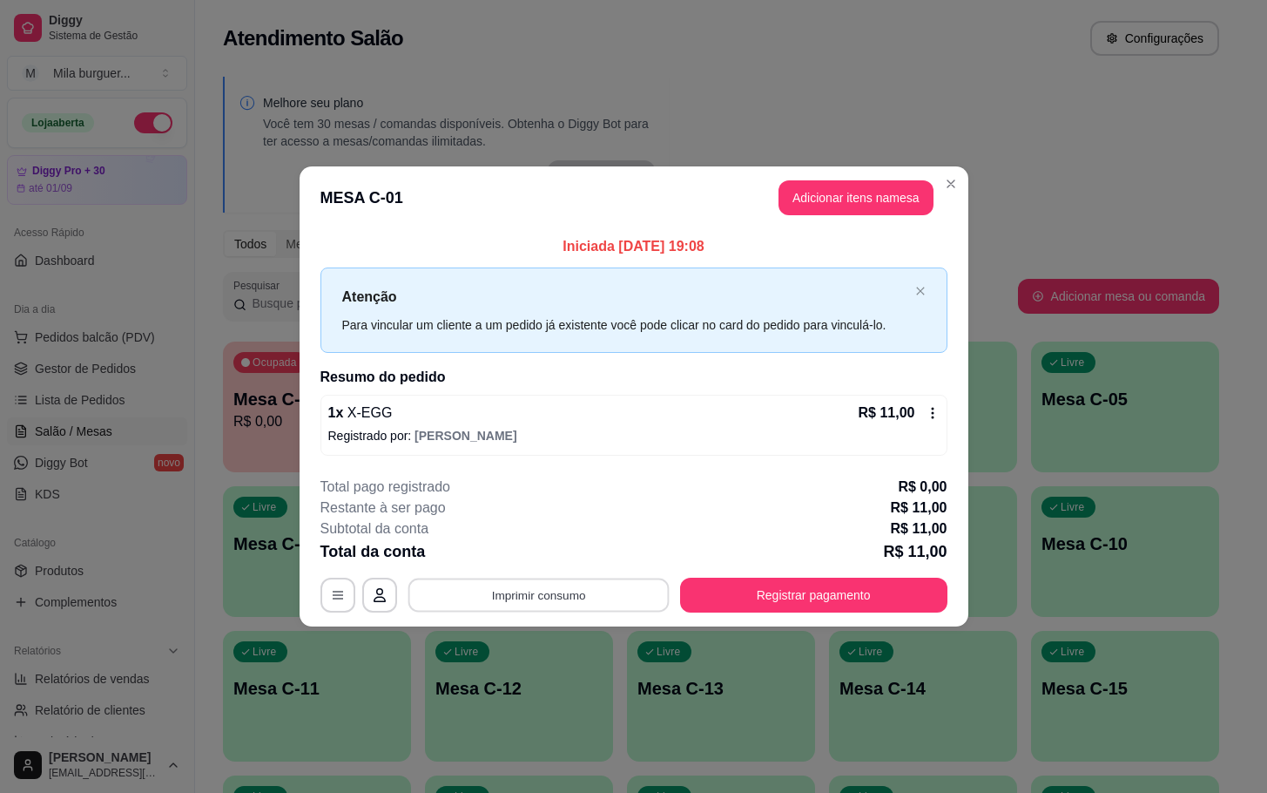
click at [476, 583] on button "Imprimir consumo" at bounding box center [538, 595] width 261 height 34
click at [528, 557] on button "IMPRESSORA" at bounding box center [544, 556] width 126 height 28
click at [515, 597] on button "Imprimir consumo" at bounding box center [538, 595] width 261 height 34
click at [518, 546] on button "IMPRESSORA" at bounding box center [544, 556] width 126 height 28
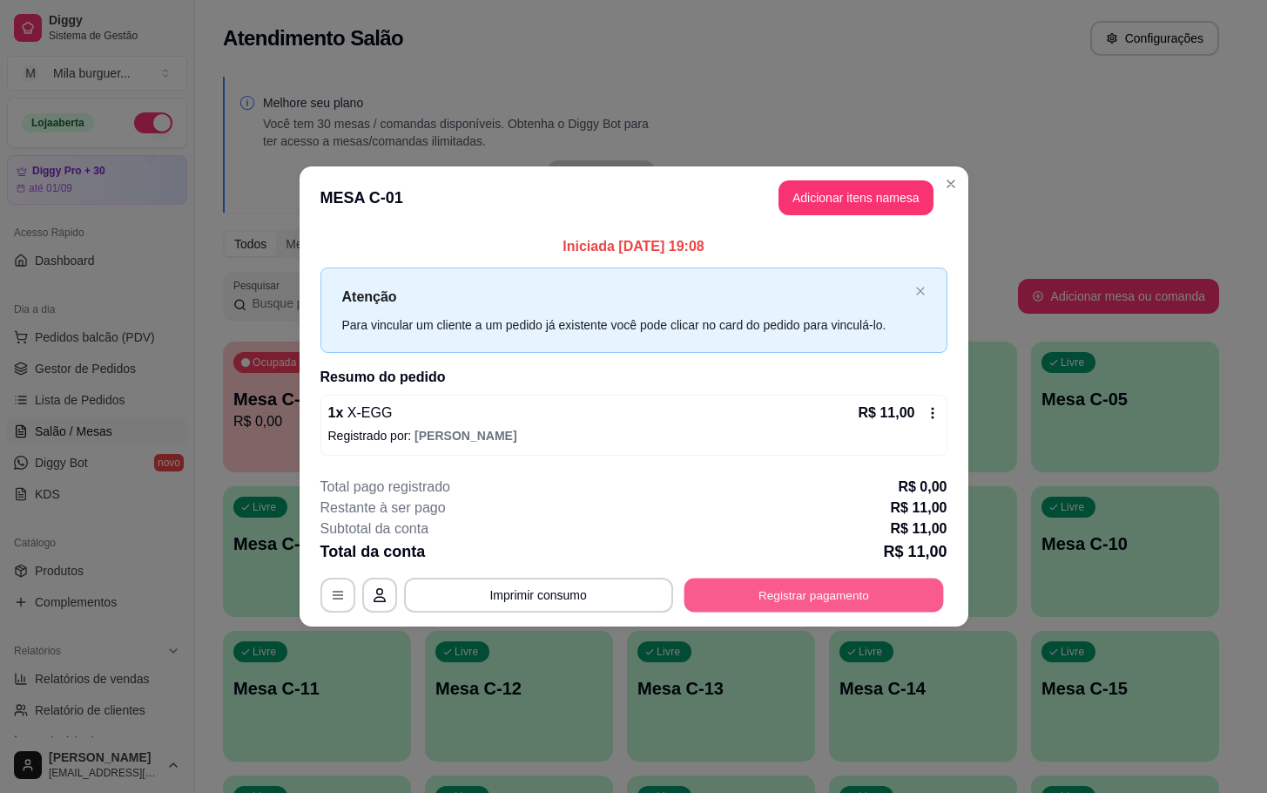
click at [845, 607] on button "Registrar pagamento" at bounding box center [814, 595] width 260 height 34
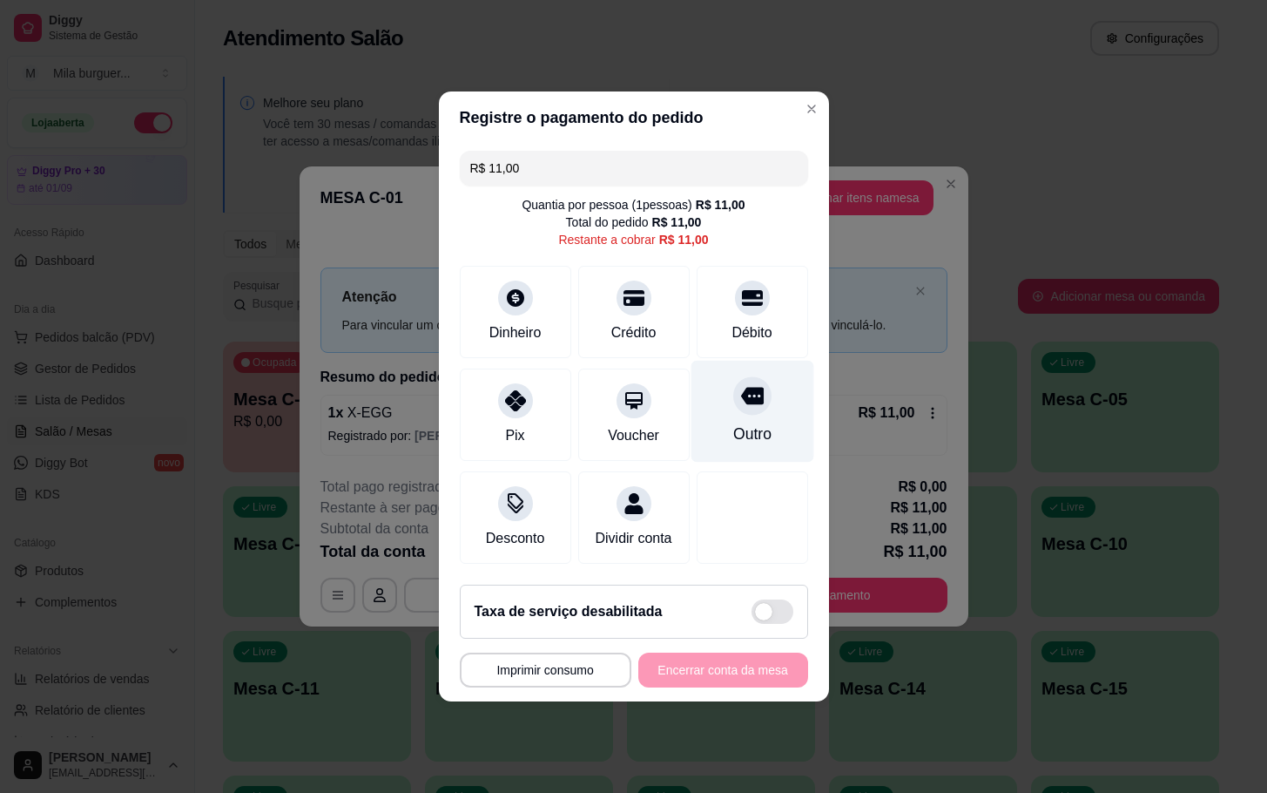
click at [717, 409] on div "Outro" at bounding box center [752, 412] width 123 height 102
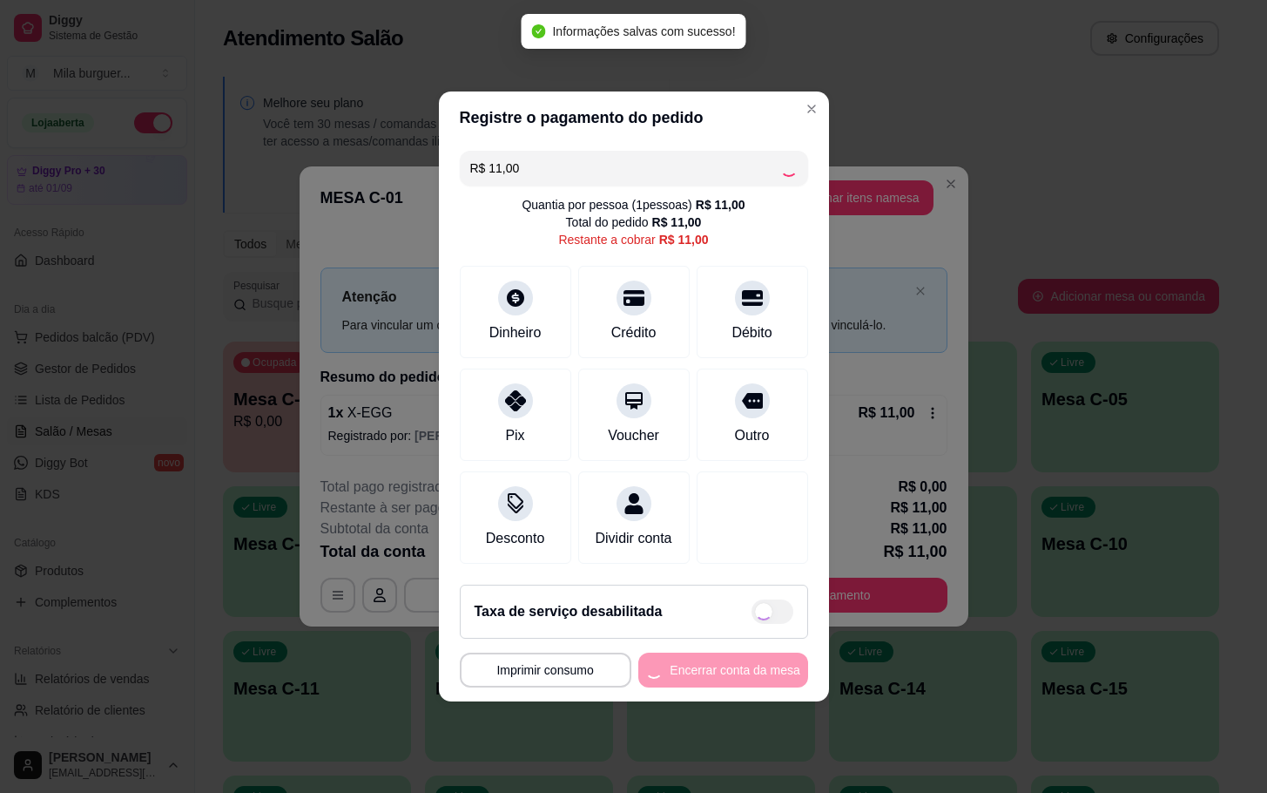
type input "R$ 0,00"
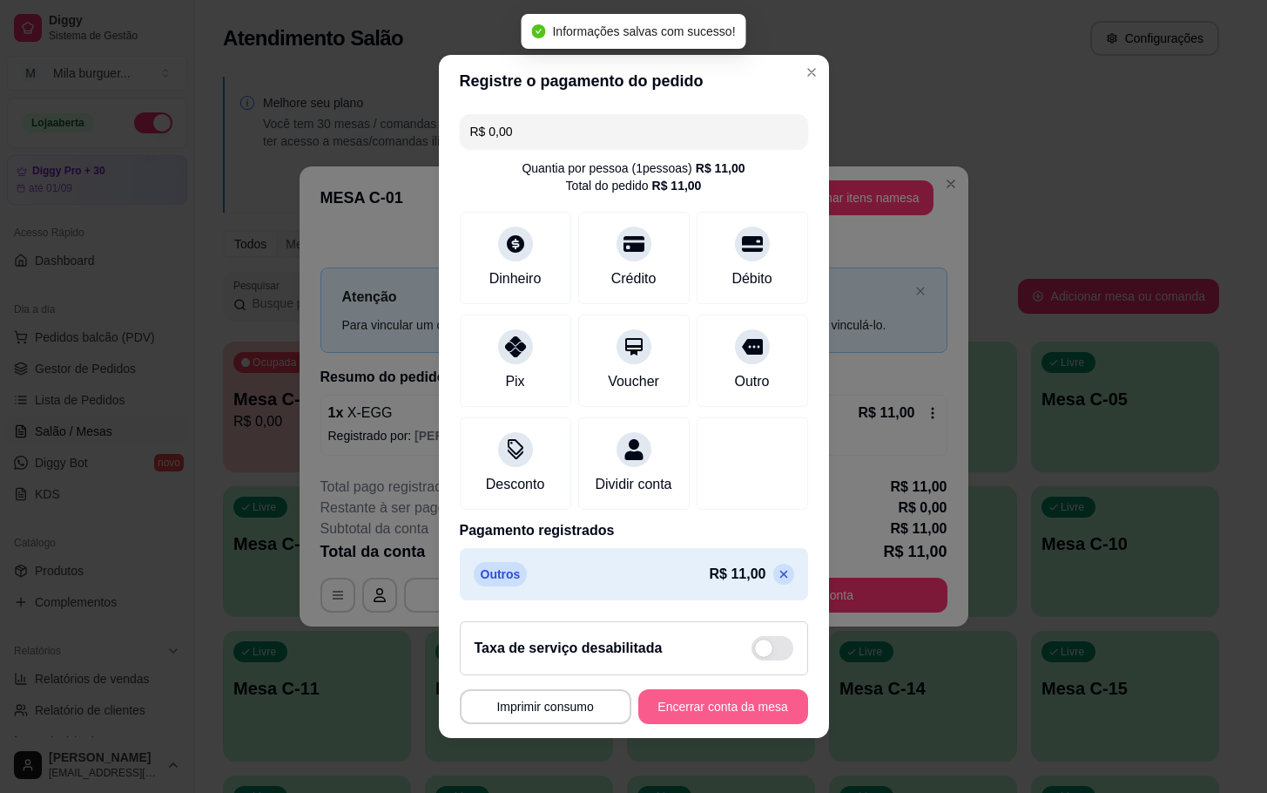
click at [706, 724] on button "Encerrar conta da mesa" at bounding box center [723, 706] width 170 height 35
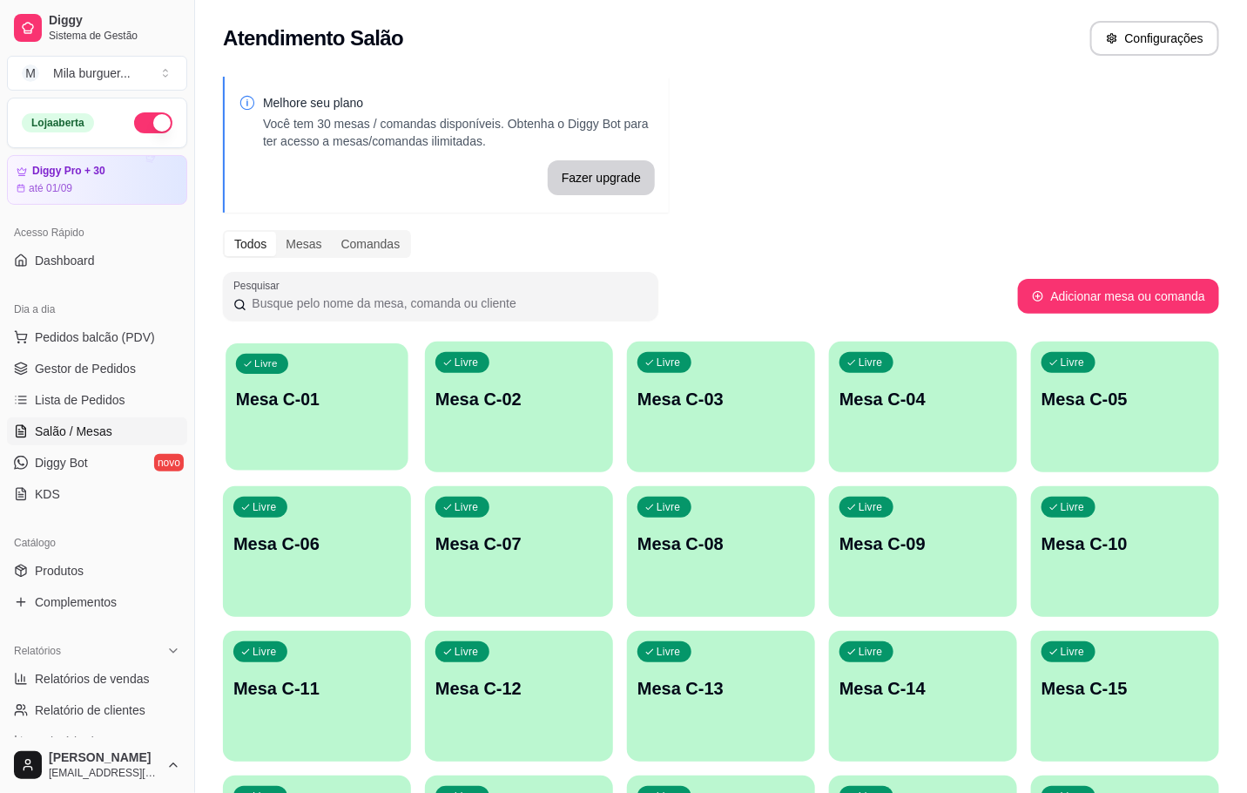
click at [236, 393] on p "Mesa C-01" at bounding box center [317, 400] width 162 height 24
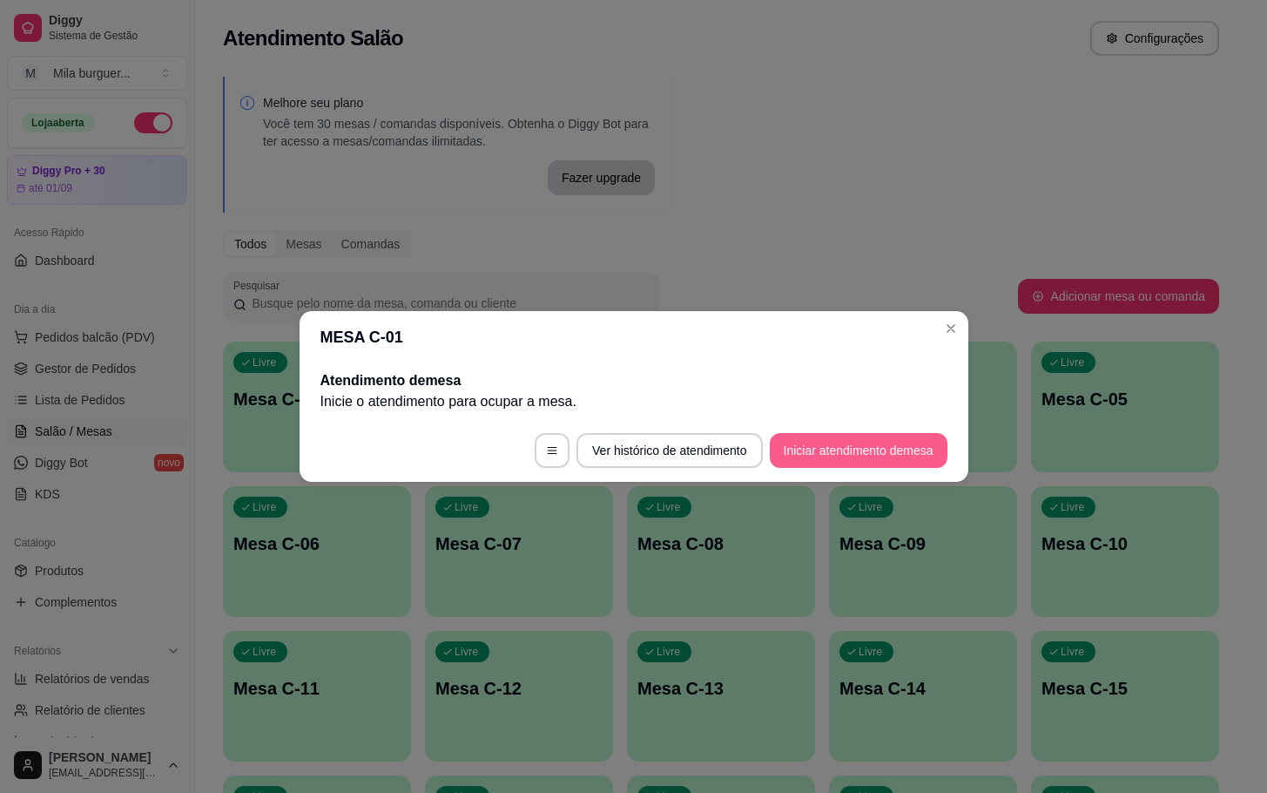
click at [847, 437] on button "Iniciar atendimento de mesa" at bounding box center [859, 450] width 178 height 35
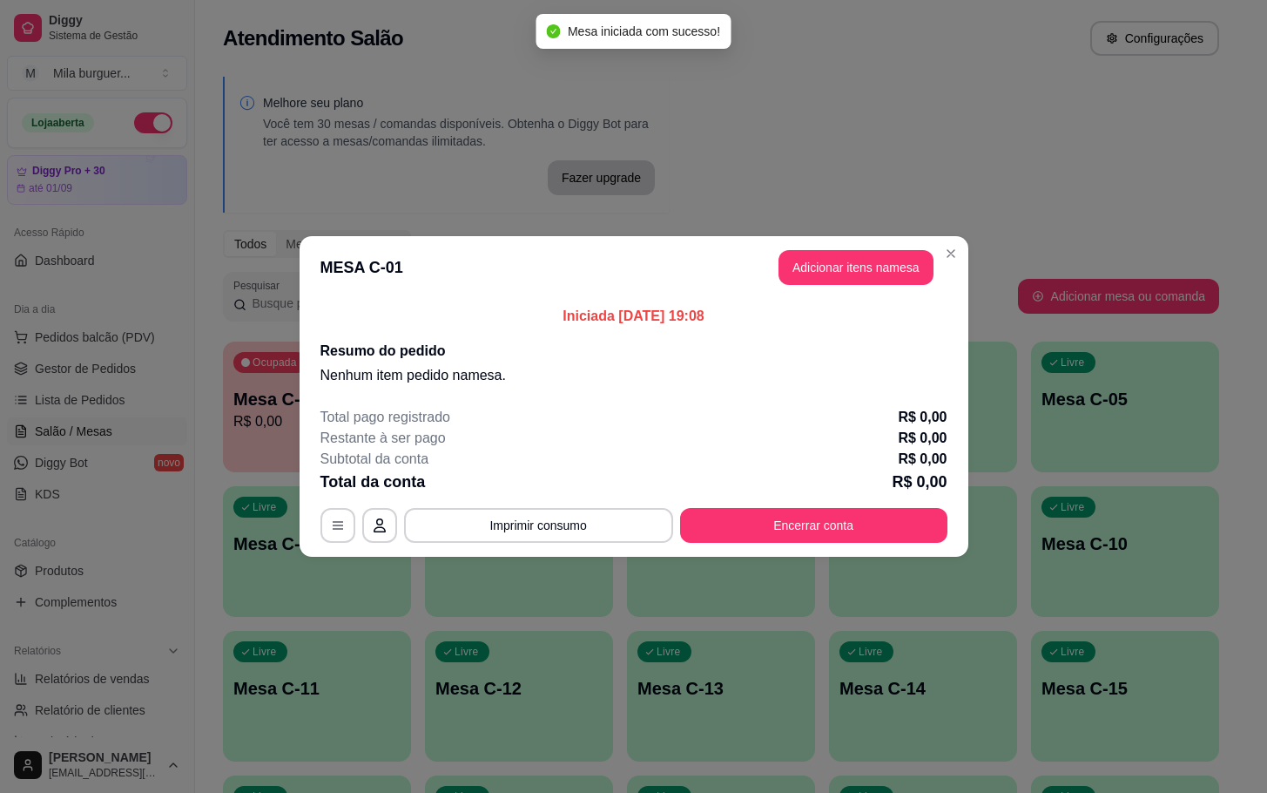
click at [790, 248] on header "MESA C-01 Adicionar itens na mesa" at bounding box center [634, 267] width 669 height 63
click at [797, 252] on button "Adicionar itens na mesa" at bounding box center [856, 268] width 150 height 34
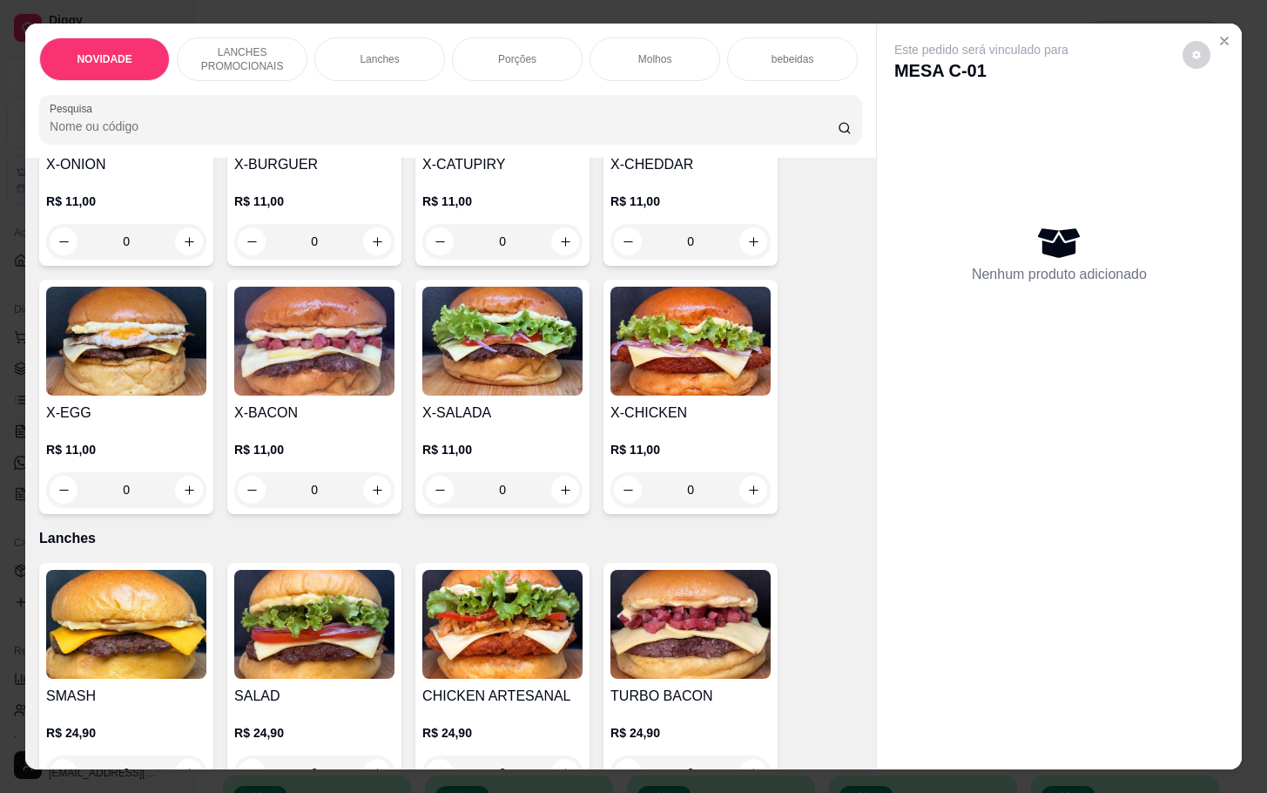
scroll to position [392, 0]
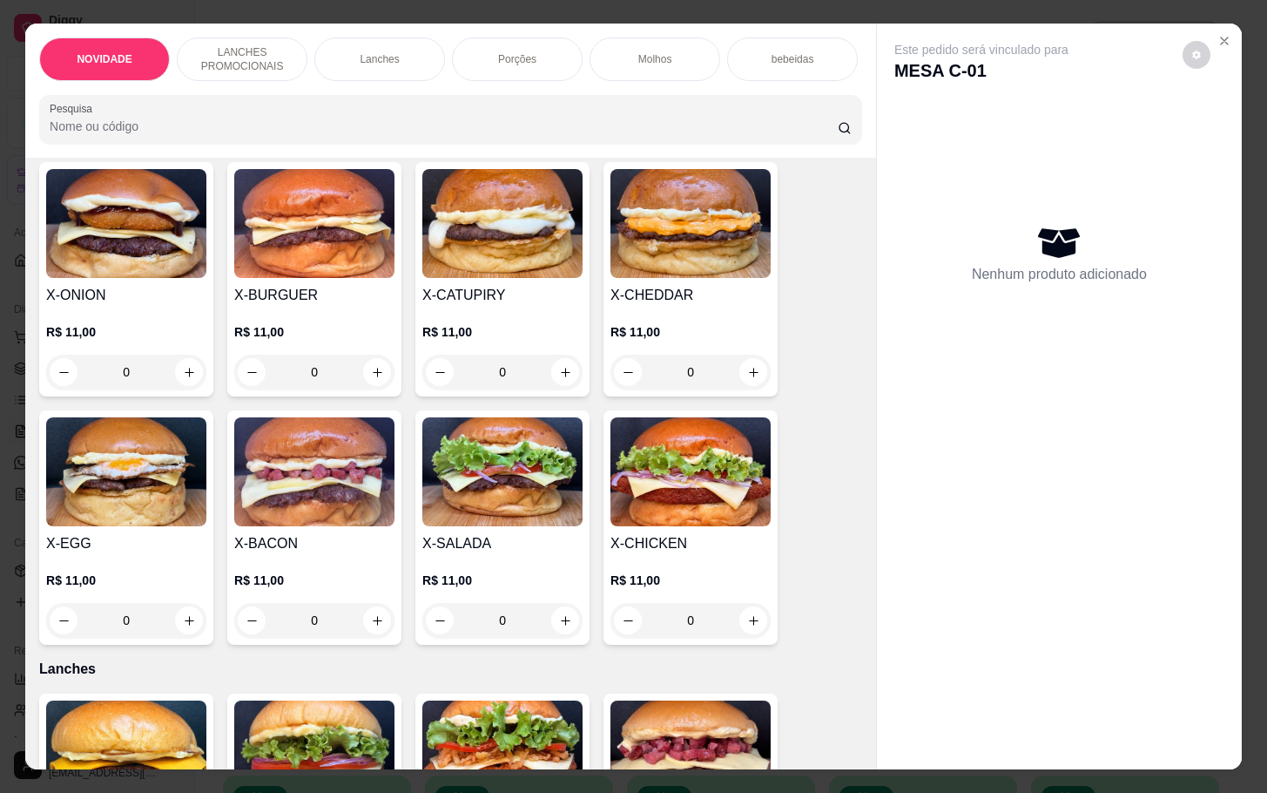
click at [555, 633] on div "0" at bounding box center [502, 620] width 160 height 35
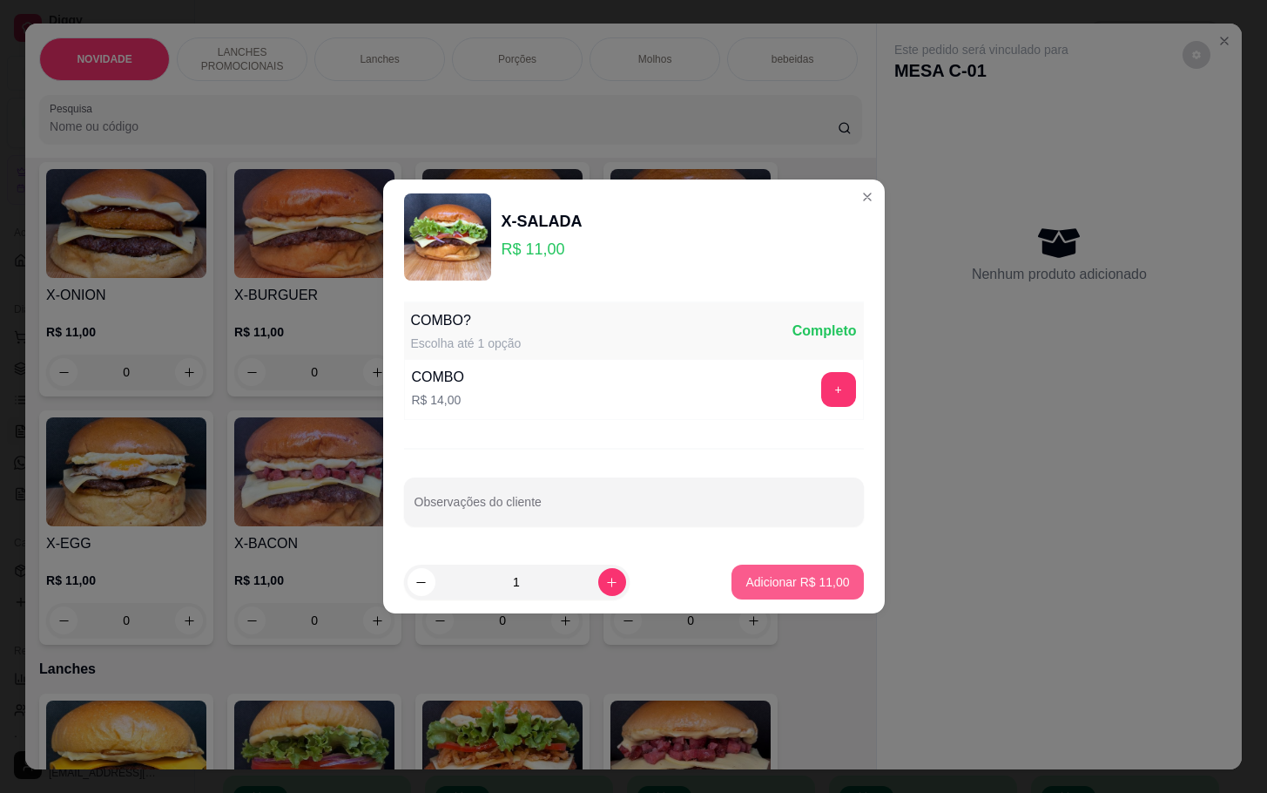
click at [751, 573] on p "Adicionar R$ 11,00" at bounding box center [798, 581] width 104 height 17
type input "1"
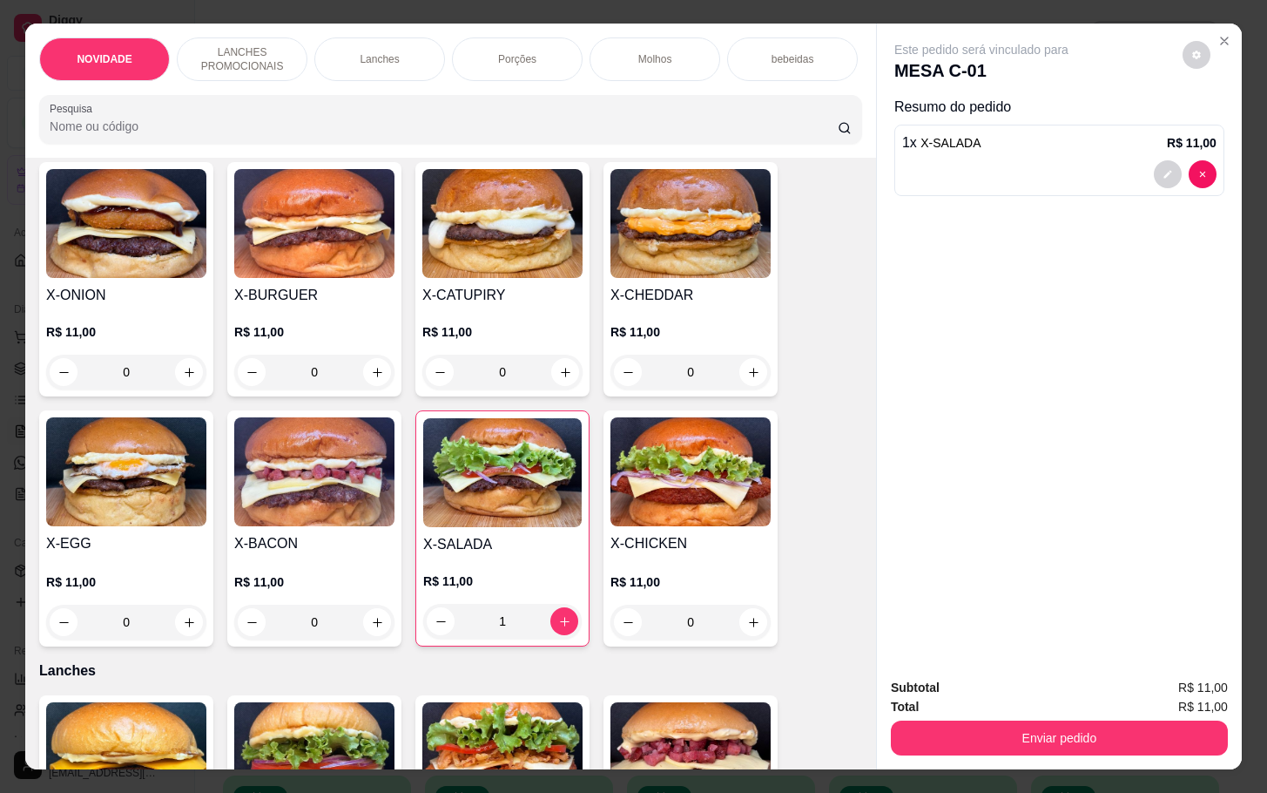
click at [379, 638] on div "0" at bounding box center [314, 622] width 160 height 35
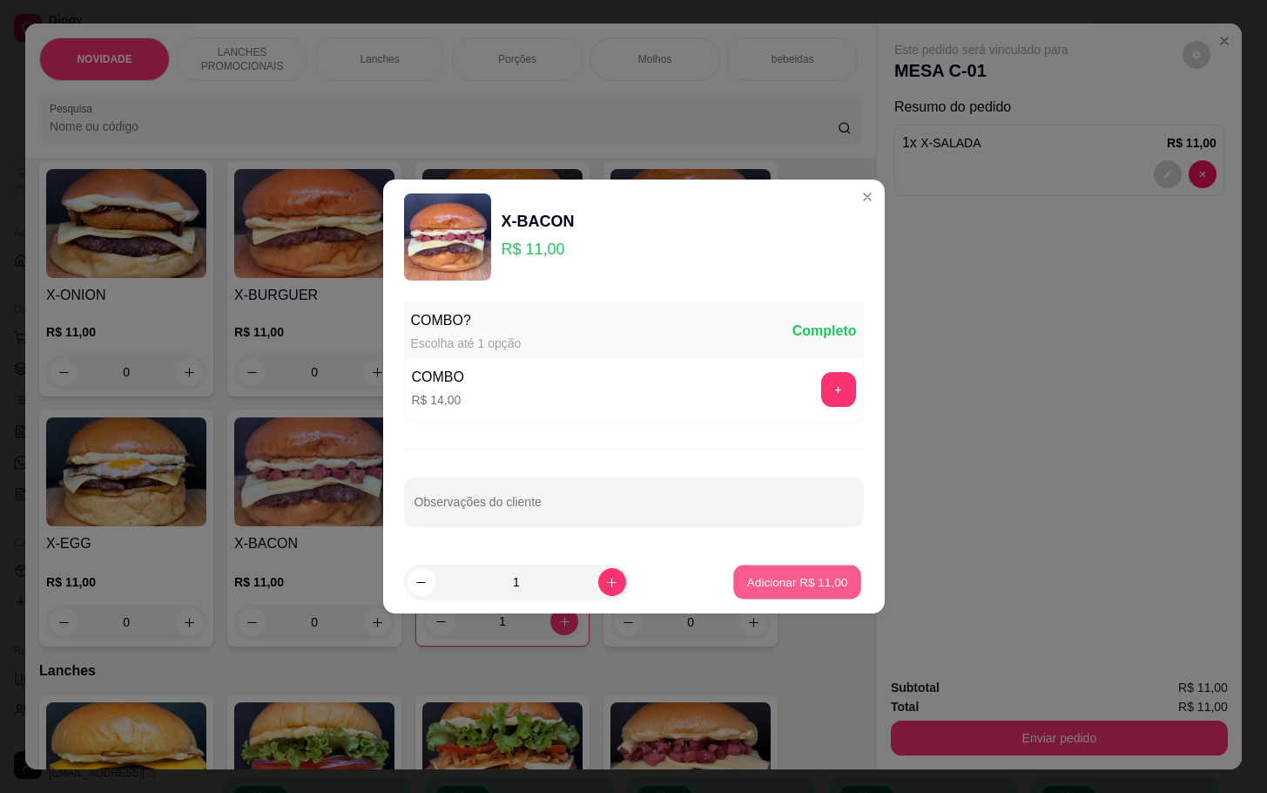
click at [776, 578] on p "Adicionar R$ 11,00" at bounding box center [797, 581] width 101 height 17
type input "1"
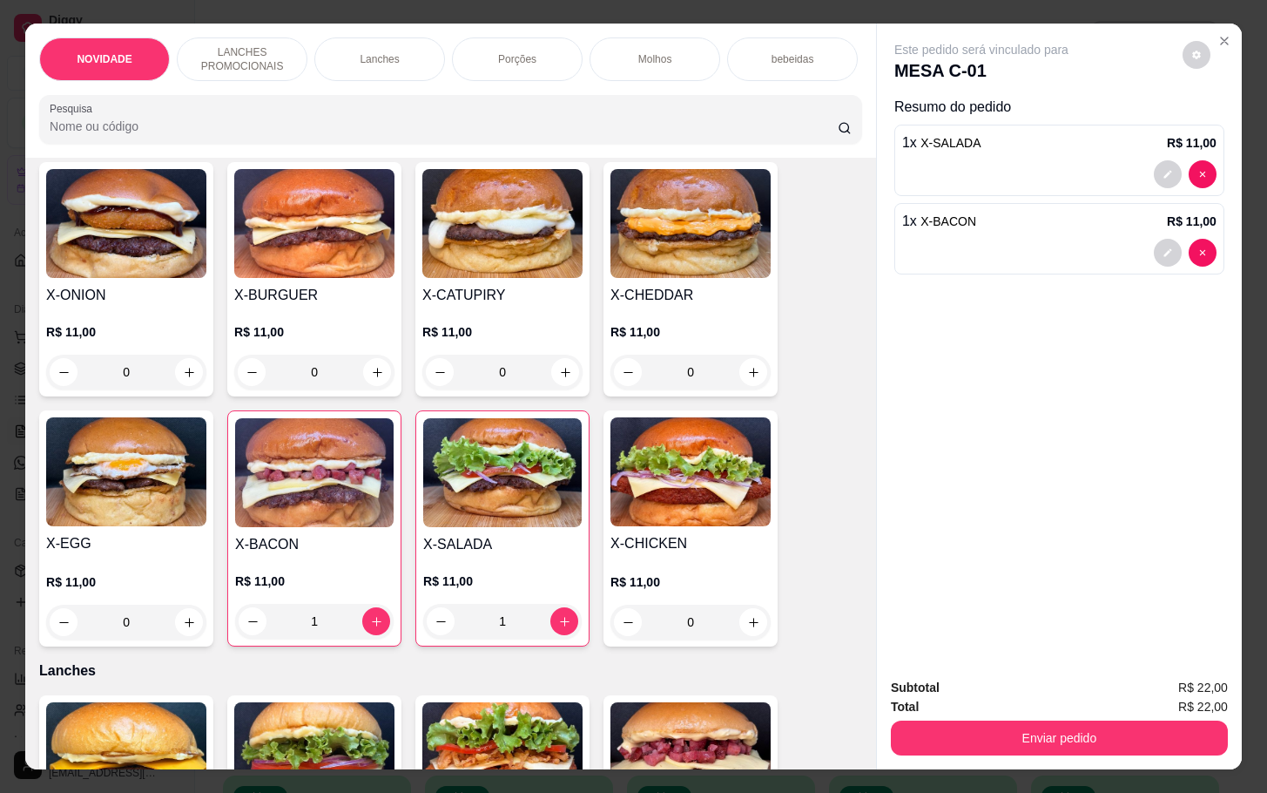
scroll to position [0, 0]
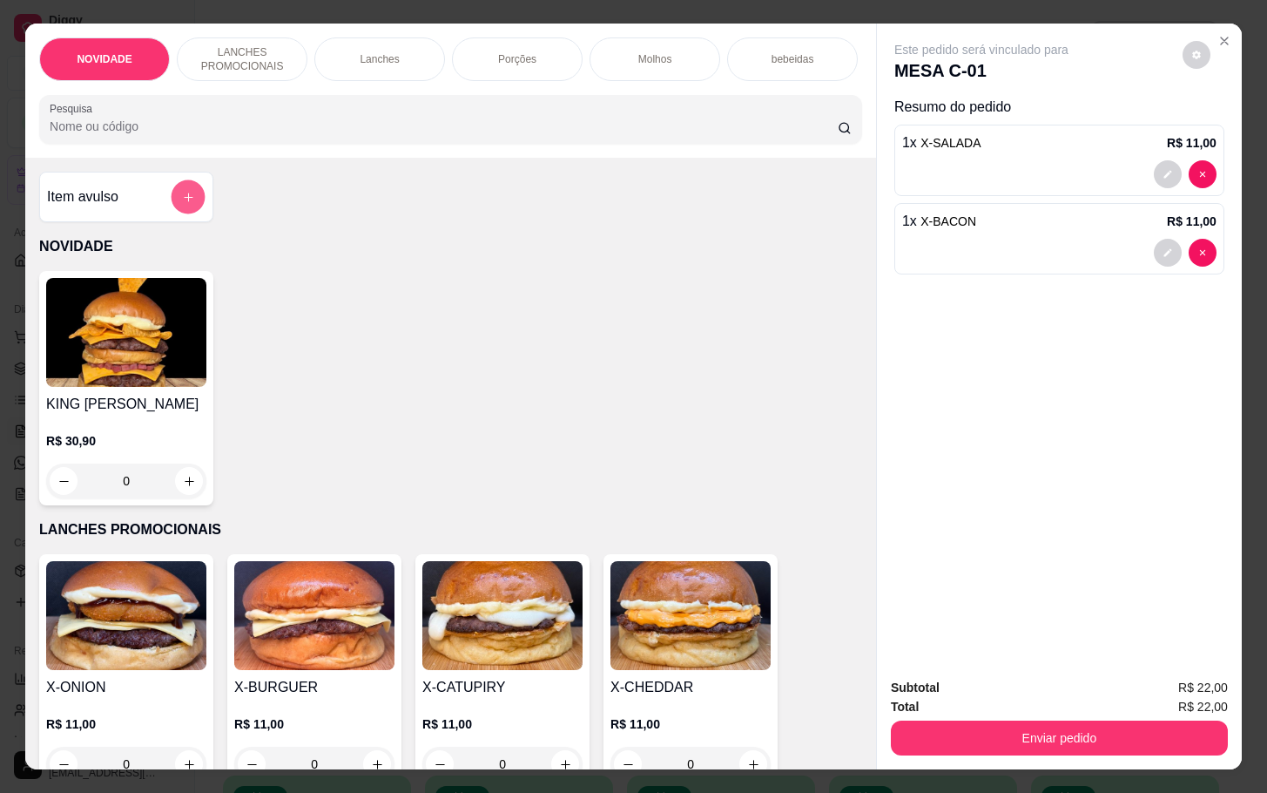
click at [188, 202] on button "add-separate-item" at bounding box center [189, 197] width 34 height 34
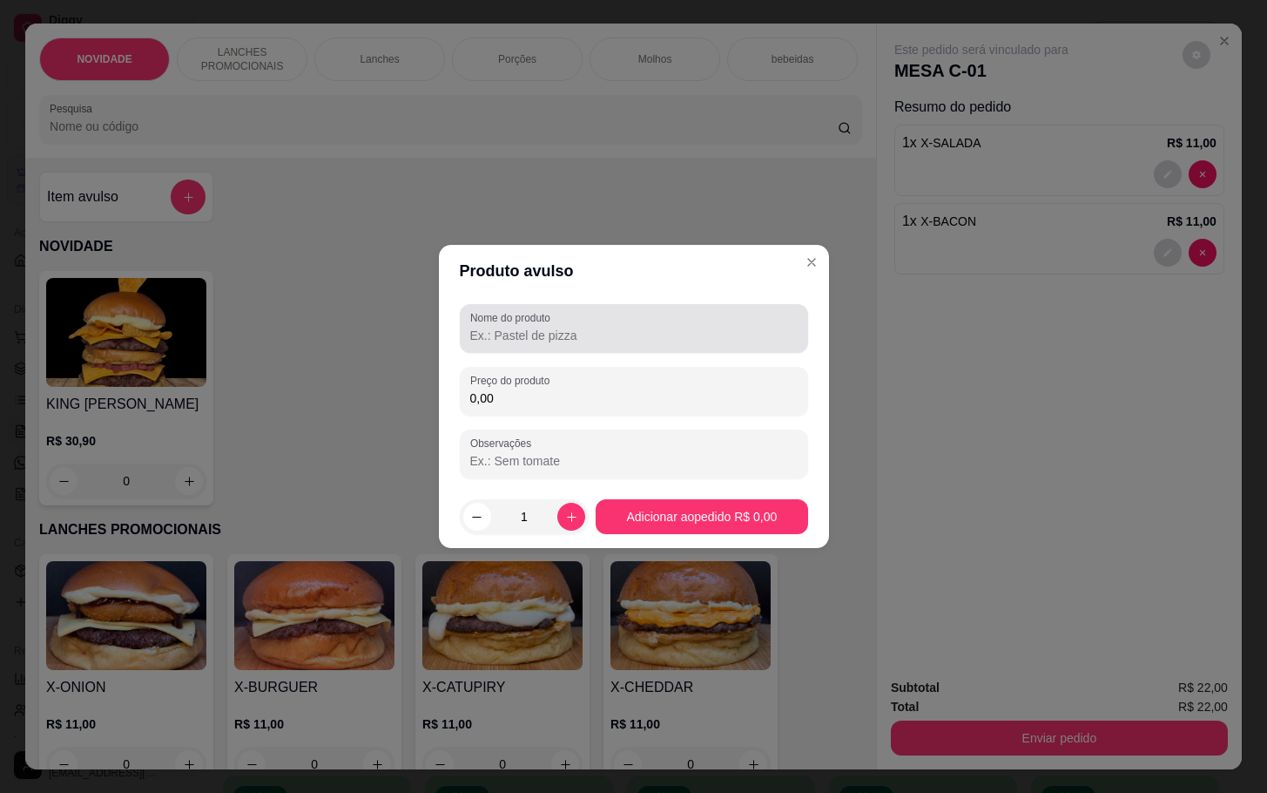
click at [648, 319] on div at bounding box center [634, 328] width 328 height 35
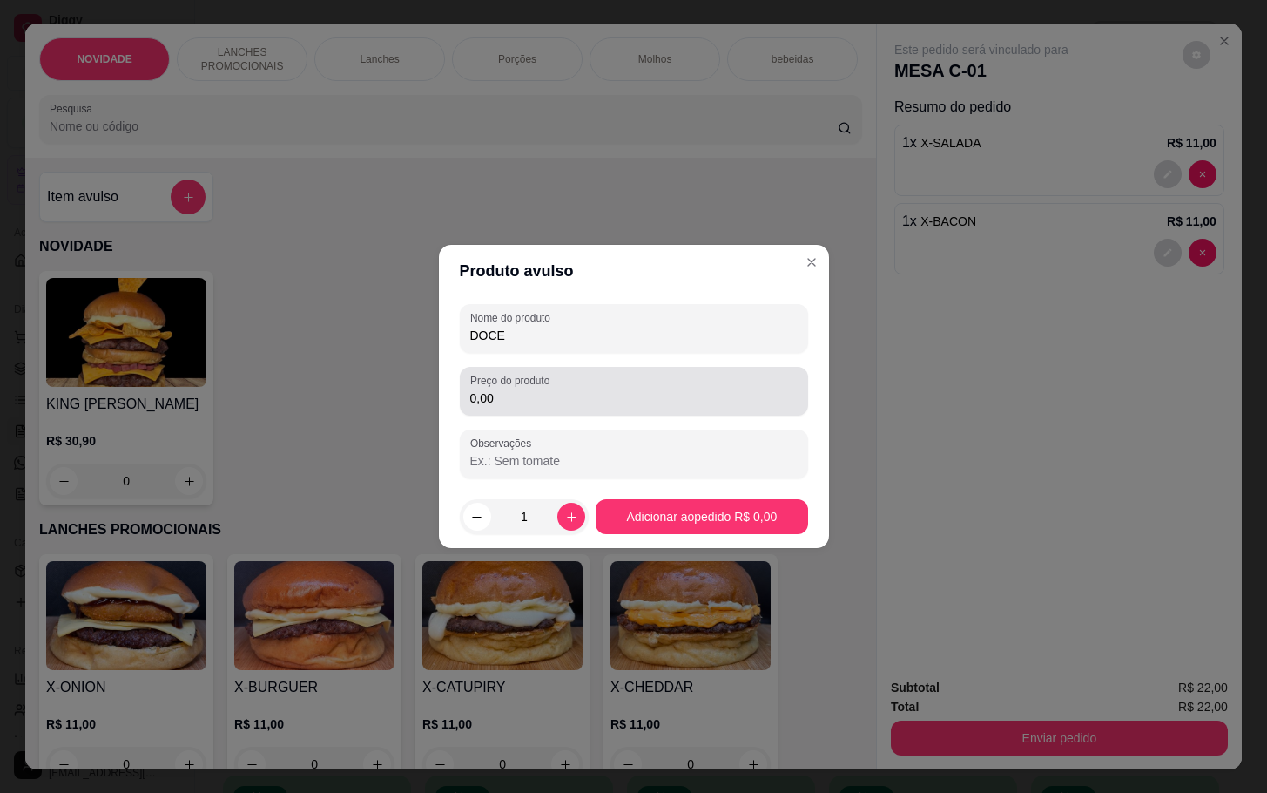
type input "DOCE"
click at [695, 393] on input "0,00" at bounding box center [634, 397] width 328 height 17
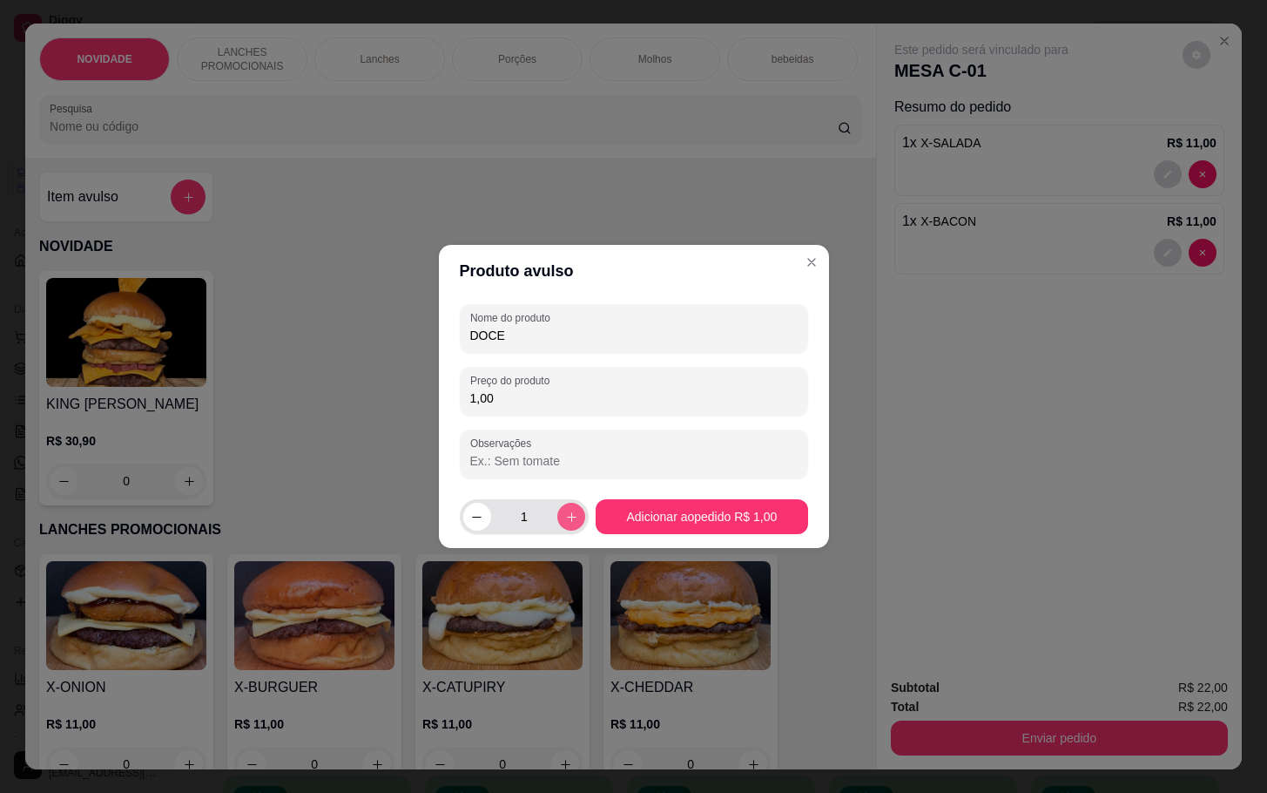
type input "1,00"
click at [565, 520] on icon "increase-product-quantity" at bounding box center [571, 516] width 13 height 13
type input "2"
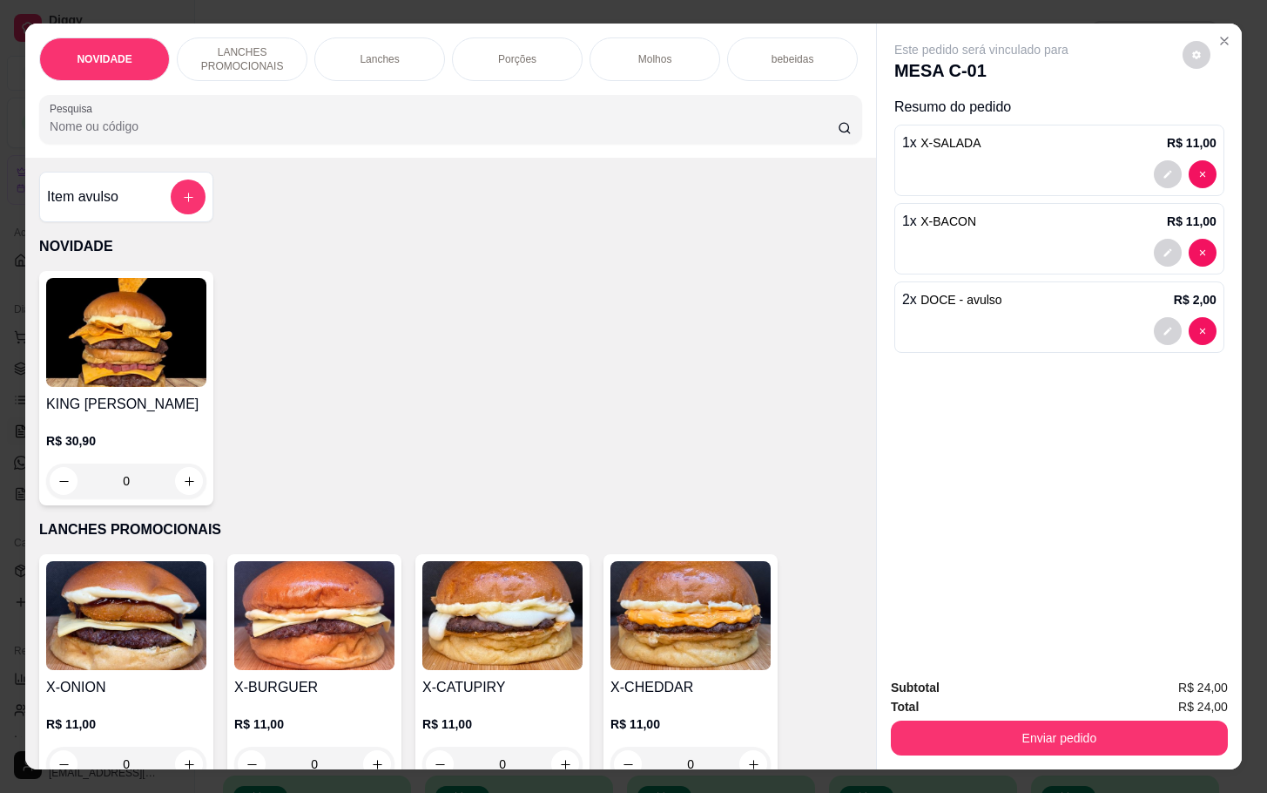
click at [772, 52] on p "bebeidas" at bounding box center [793, 59] width 43 height 14
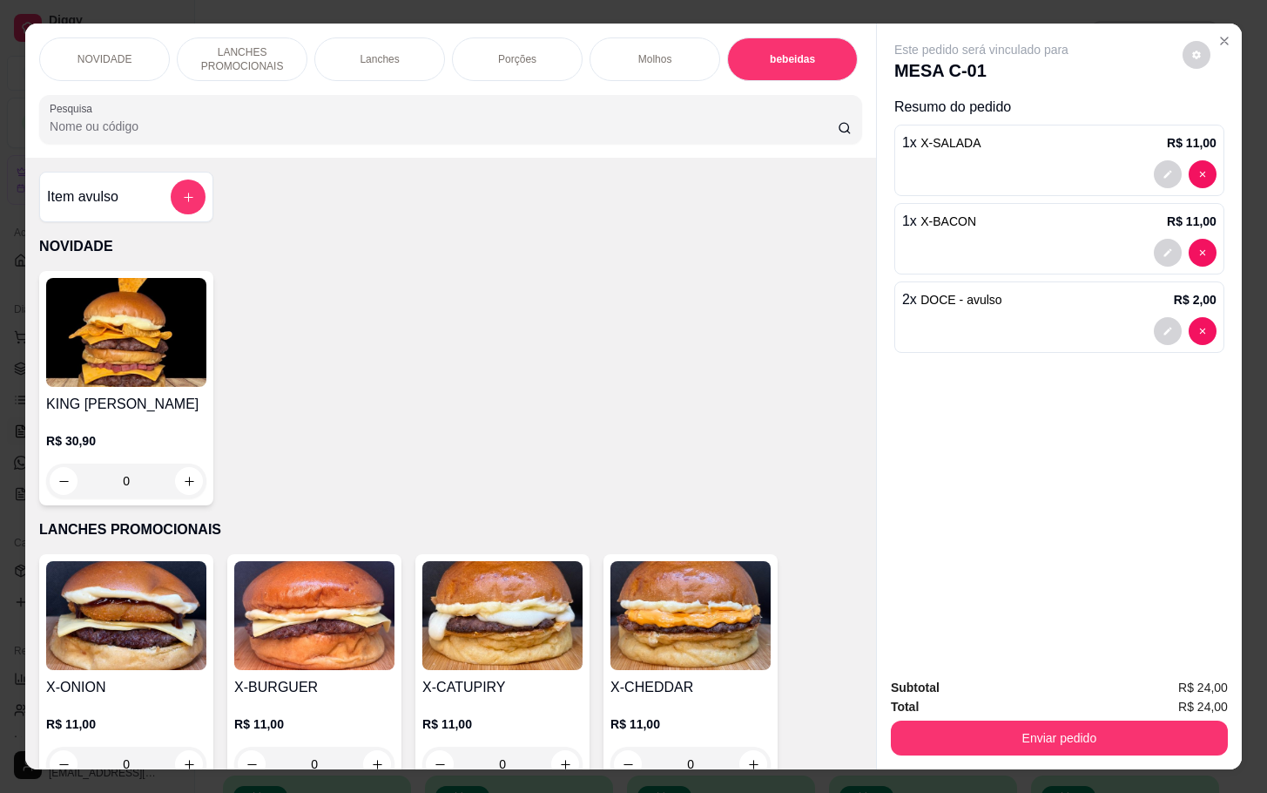
scroll to position [42, 0]
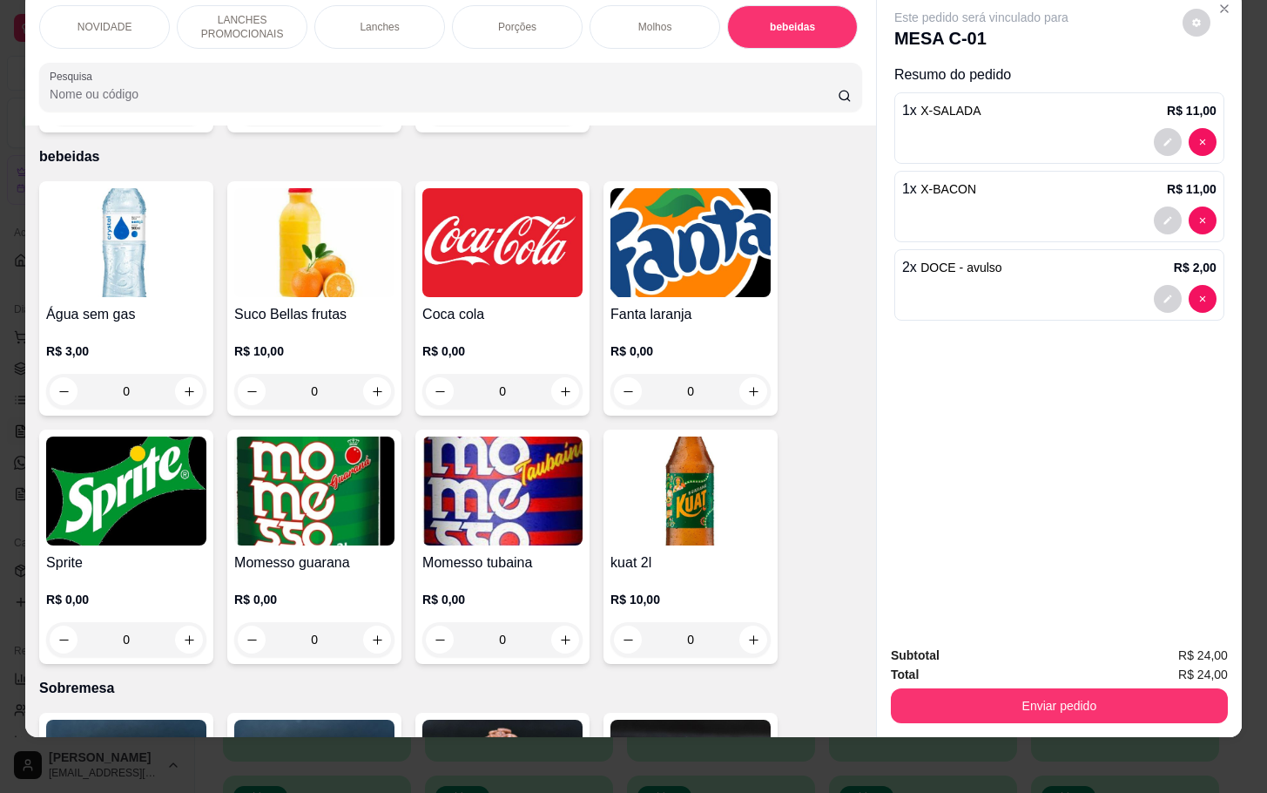
click at [740, 374] on div "0" at bounding box center [691, 391] width 160 height 35
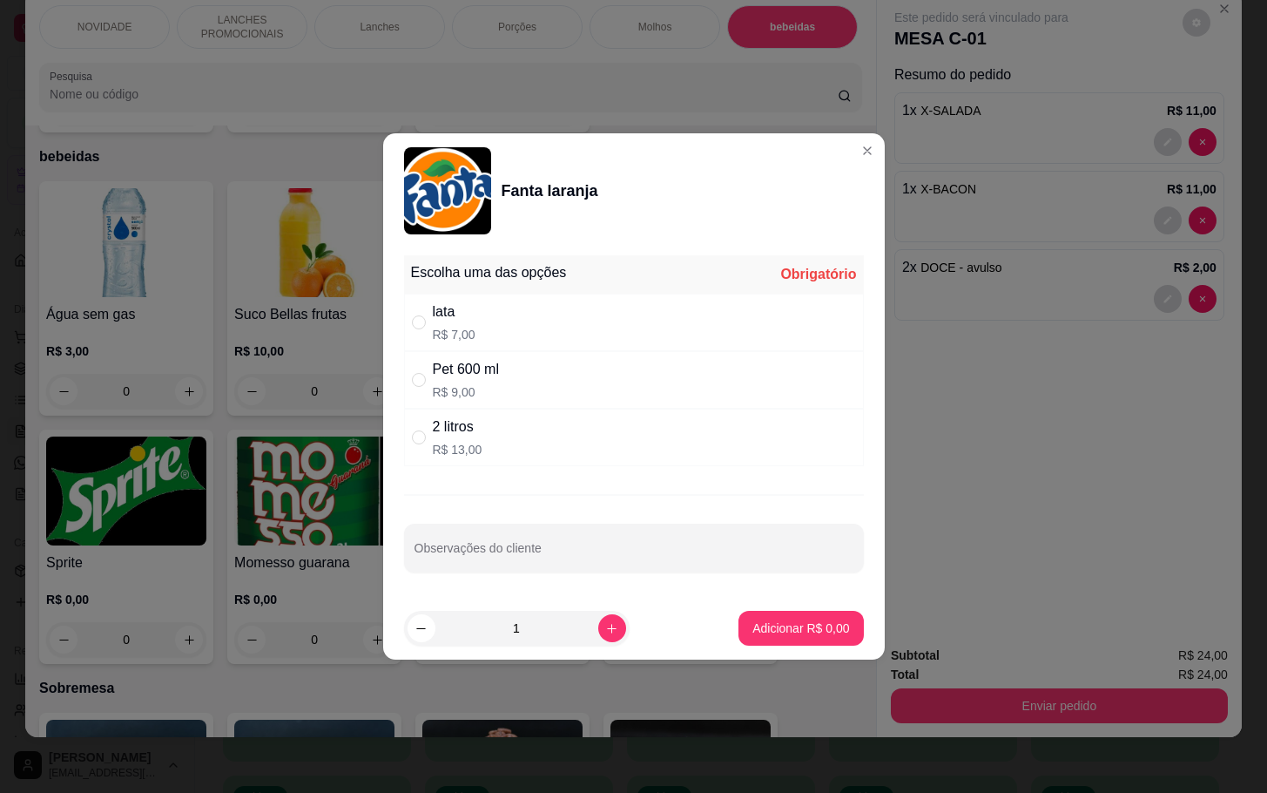
click at [611, 449] on div "2 litros R$ 13,00" at bounding box center [634, 437] width 460 height 57
radio input "true"
click at [777, 623] on p "Adicionar R$ 13,00" at bounding box center [798, 627] width 104 height 17
type input "1"
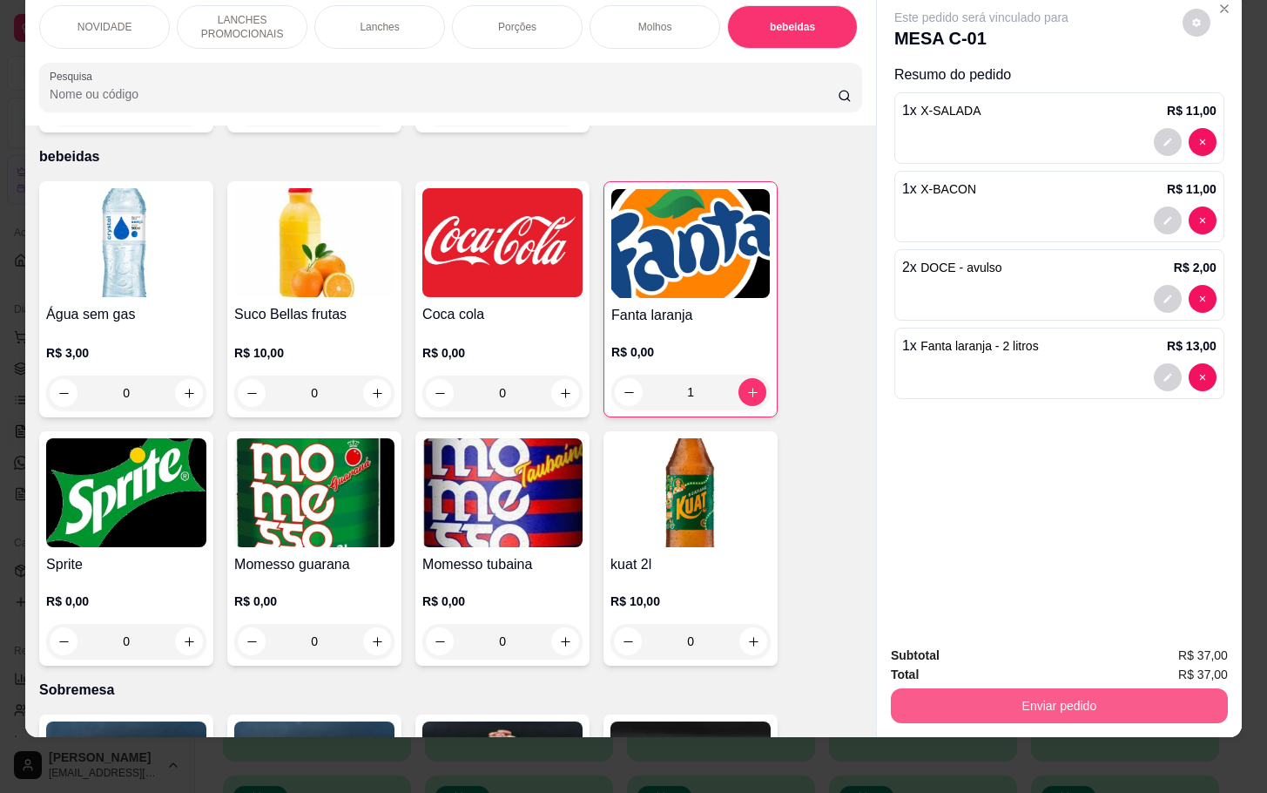
click at [1004, 690] on button "Enviar pedido" at bounding box center [1059, 705] width 337 height 35
click at [980, 651] on button "Não registrar e enviar pedido" at bounding box center [998, 643] width 181 height 33
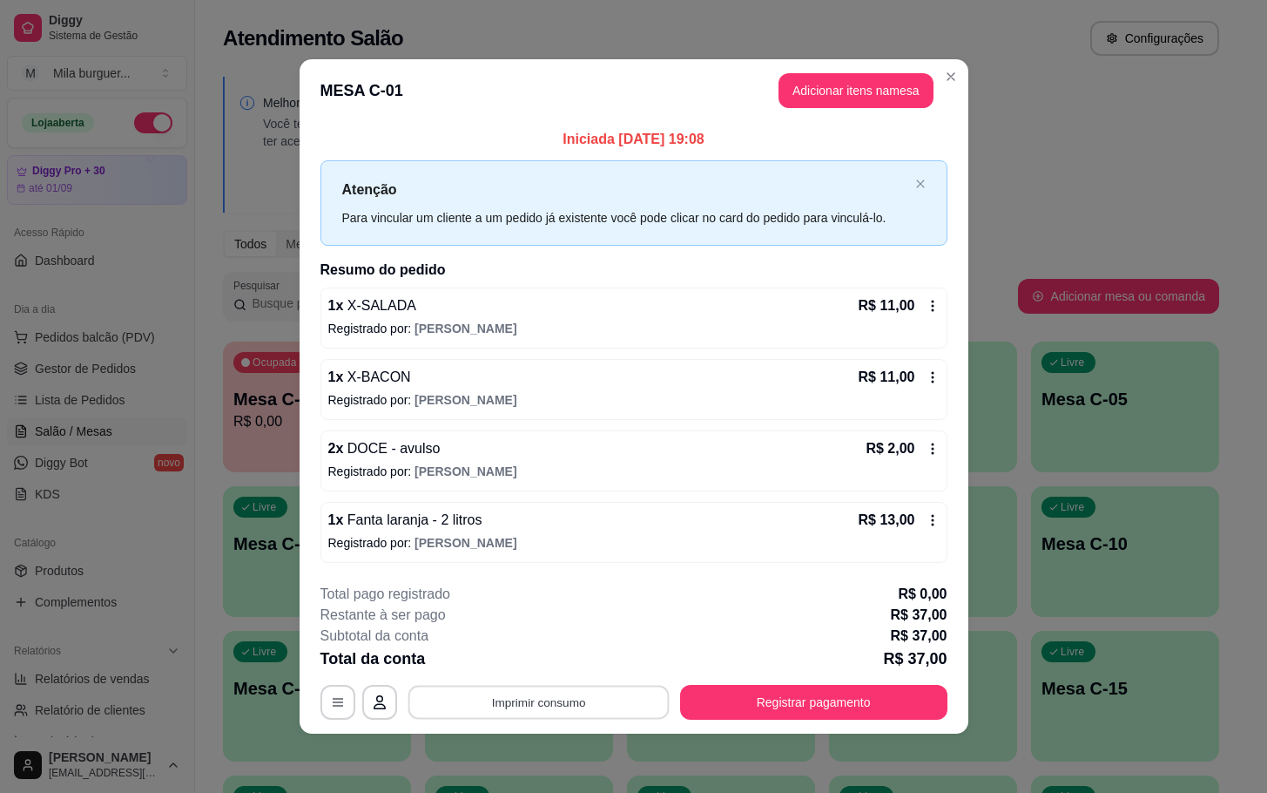
click at [625, 713] on button "Imprimir consumo" at bounding box center [538, 702] width 261 height 34
click at [564, 666] on button "IMPRESSORA" at bounding box center [544, 664] width 126 height 28
click at [515, 706] on button "Imprimir consumo" at bounding box center [538, 702] width 269 height 35
click at [521, 661] on button "IMPRESSORA" at bounding box center [544, 663] width 122 height 27
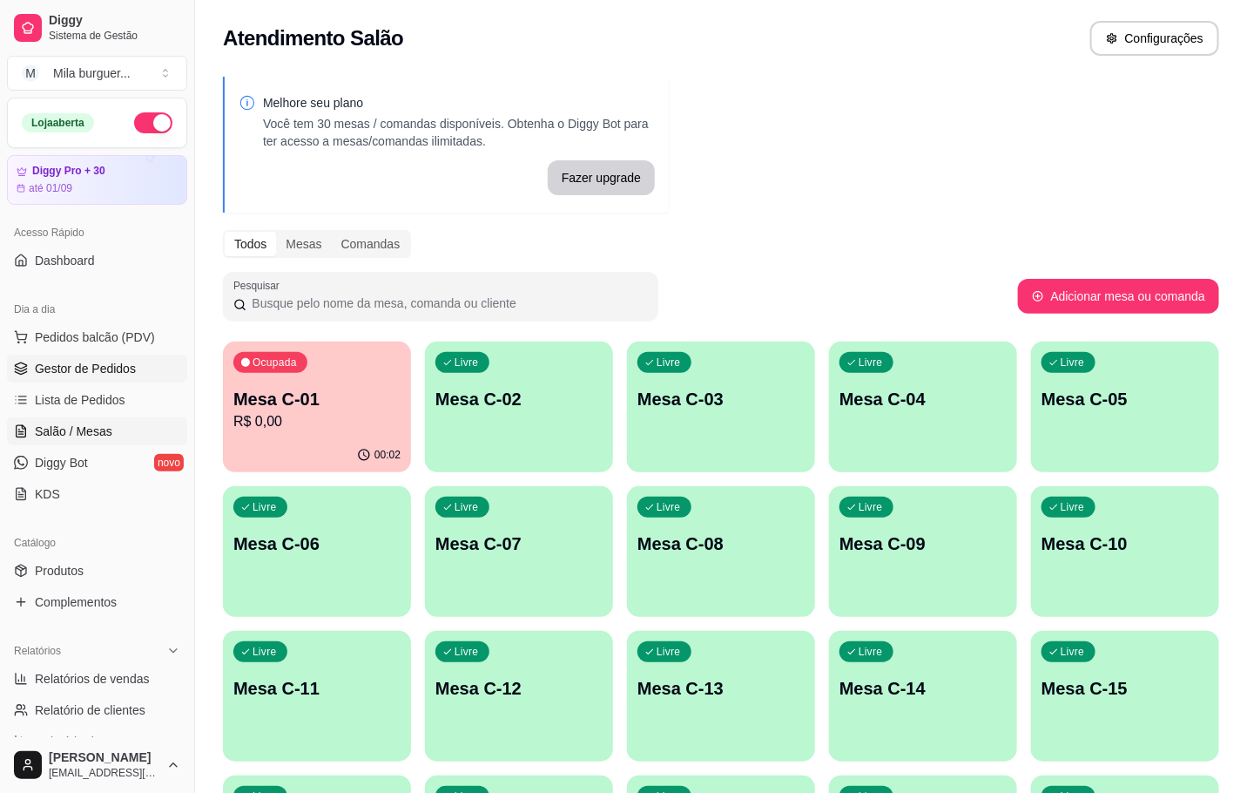
click at [45, 372] on span "Gestor de Pedidos" at bounding box center [85, 368] width 101 height 17
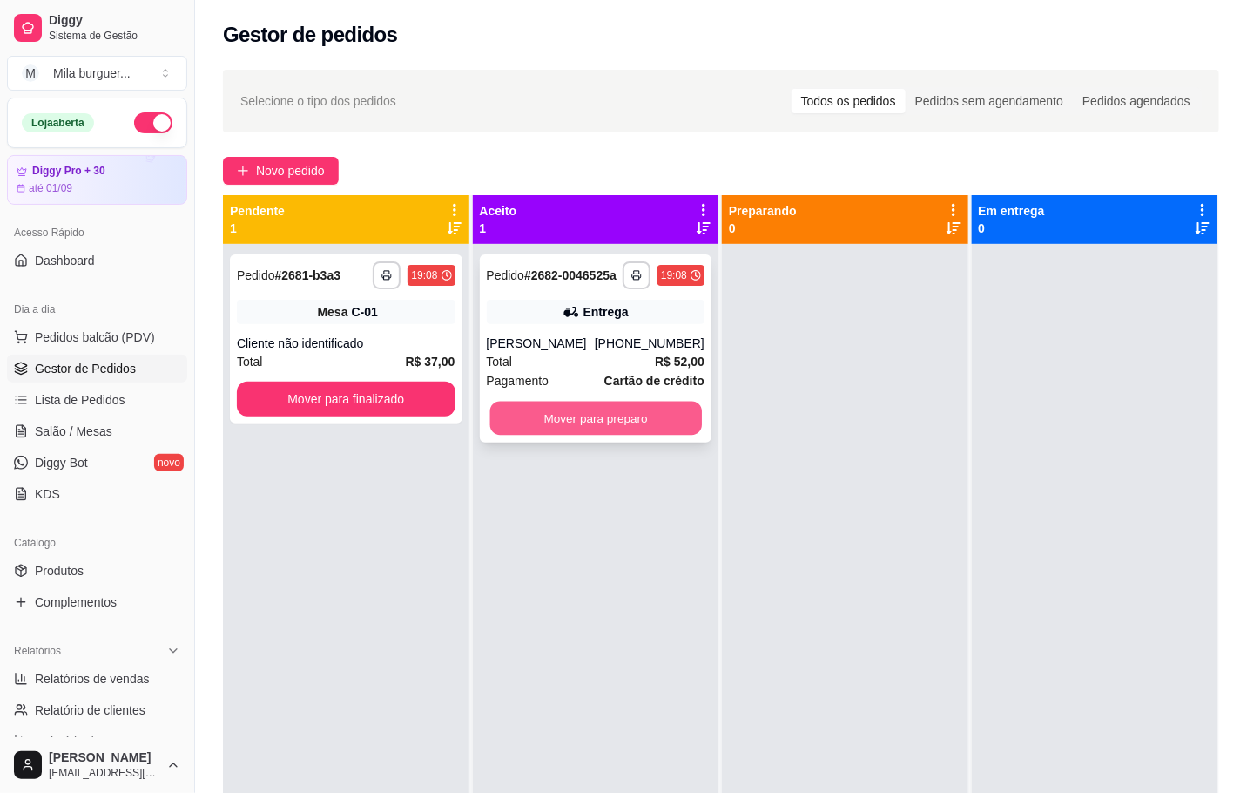
click at [518, 436] on button "Mover para preparo" at bounding box center [596, 419] width 212 height 34
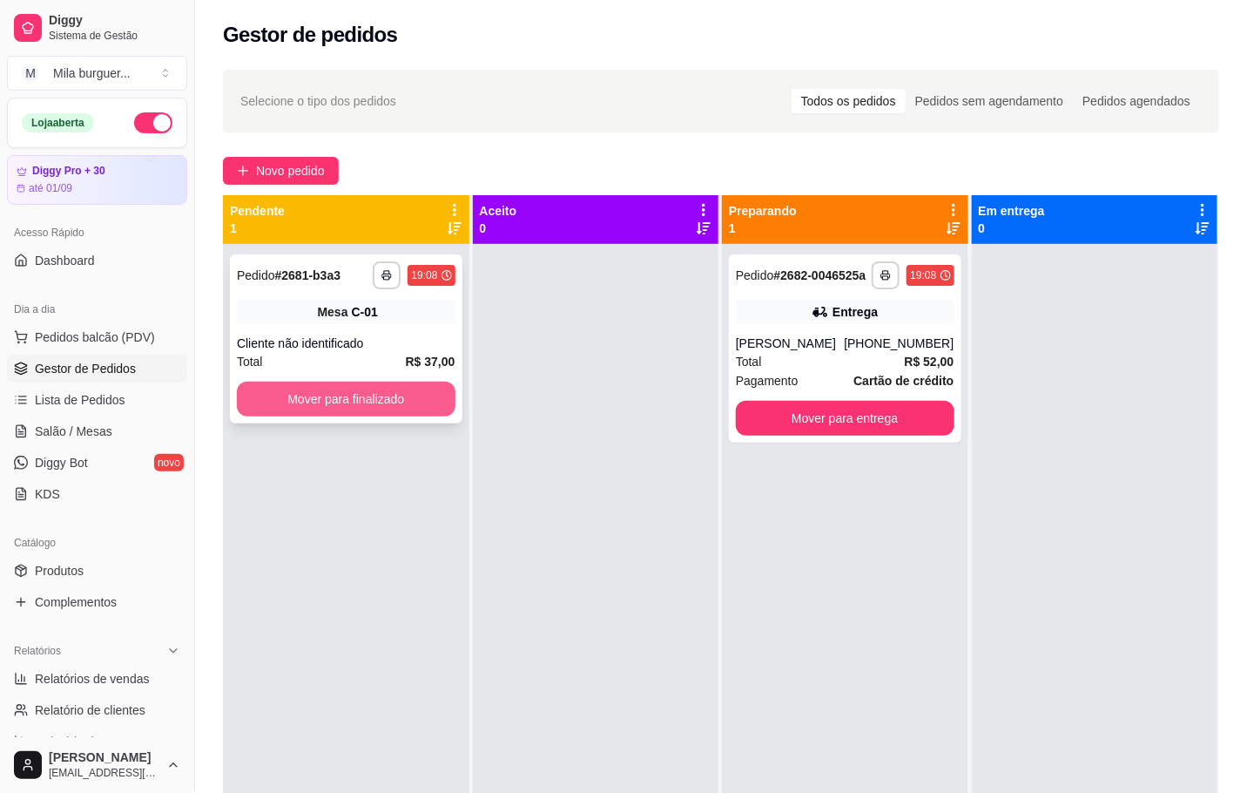
click at [361, 408] on button "Mover para finalizado" at bounding box center [346, 399] width 219 height 35
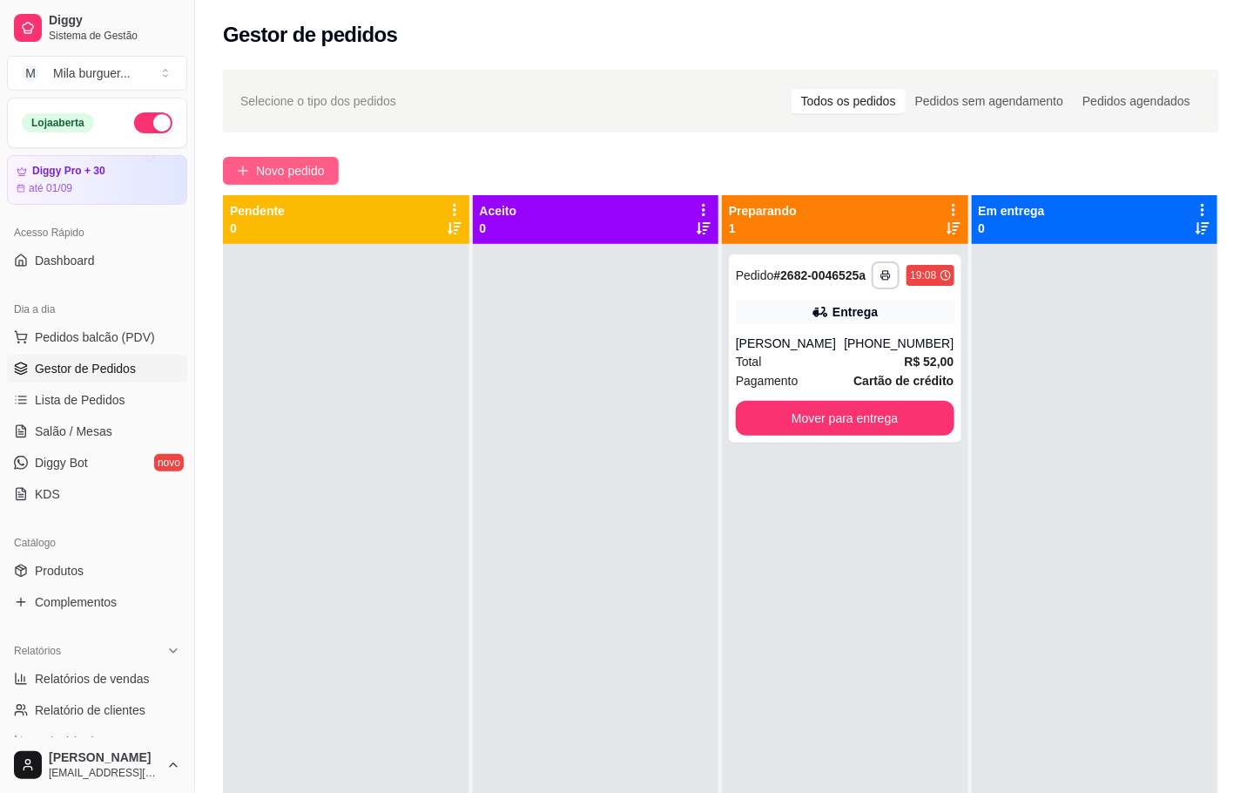
click at [236, 158] on button "Novo pedido" at bounding box center [281, 171] width 116 height 28
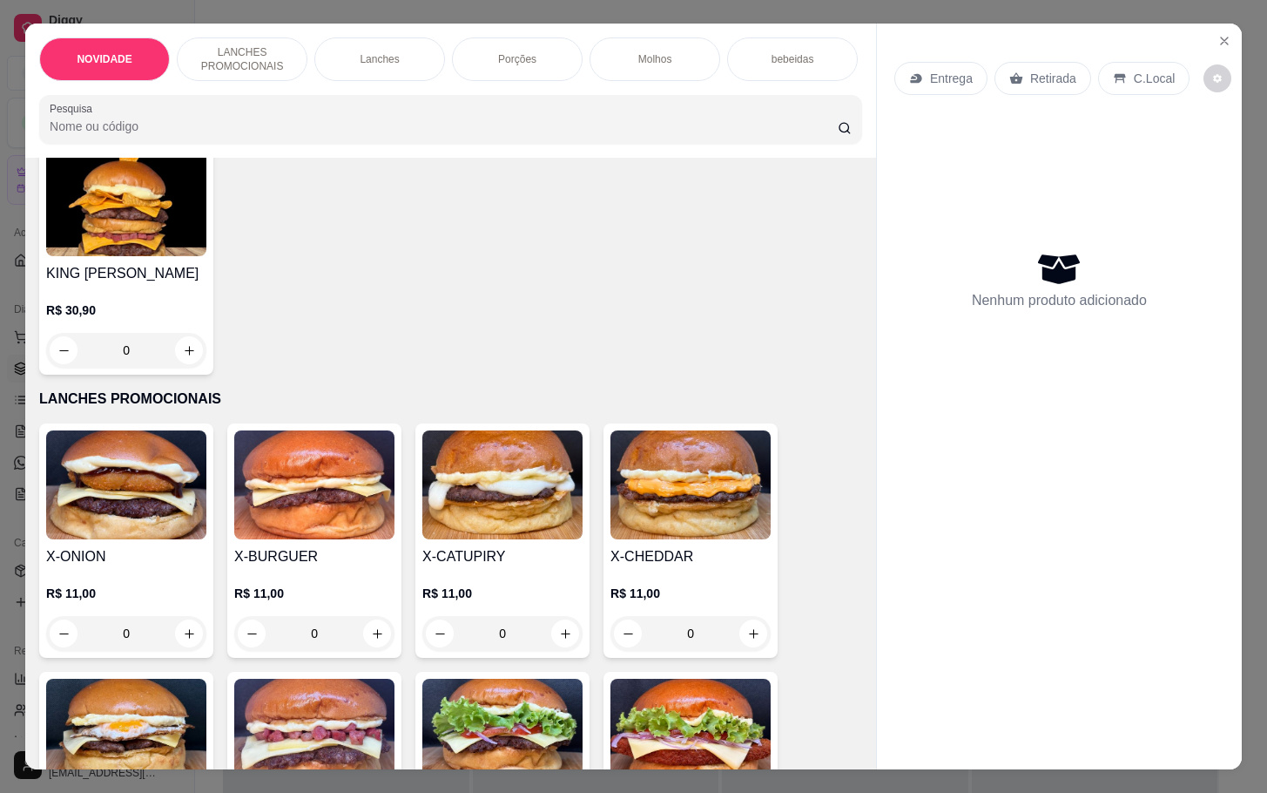
scroll to position [392, 0]
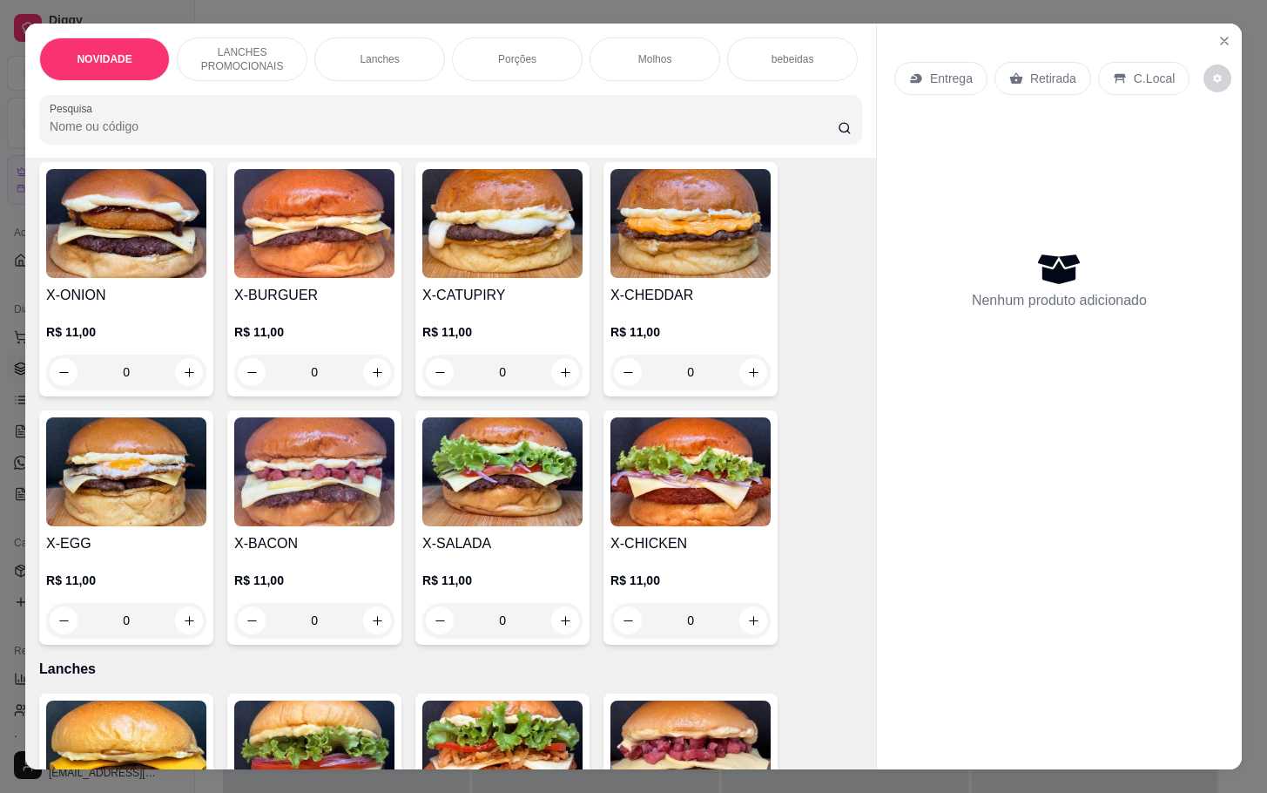
click at [372, 625] on div "0" at bounding box center [314, 620] width 160 height 35
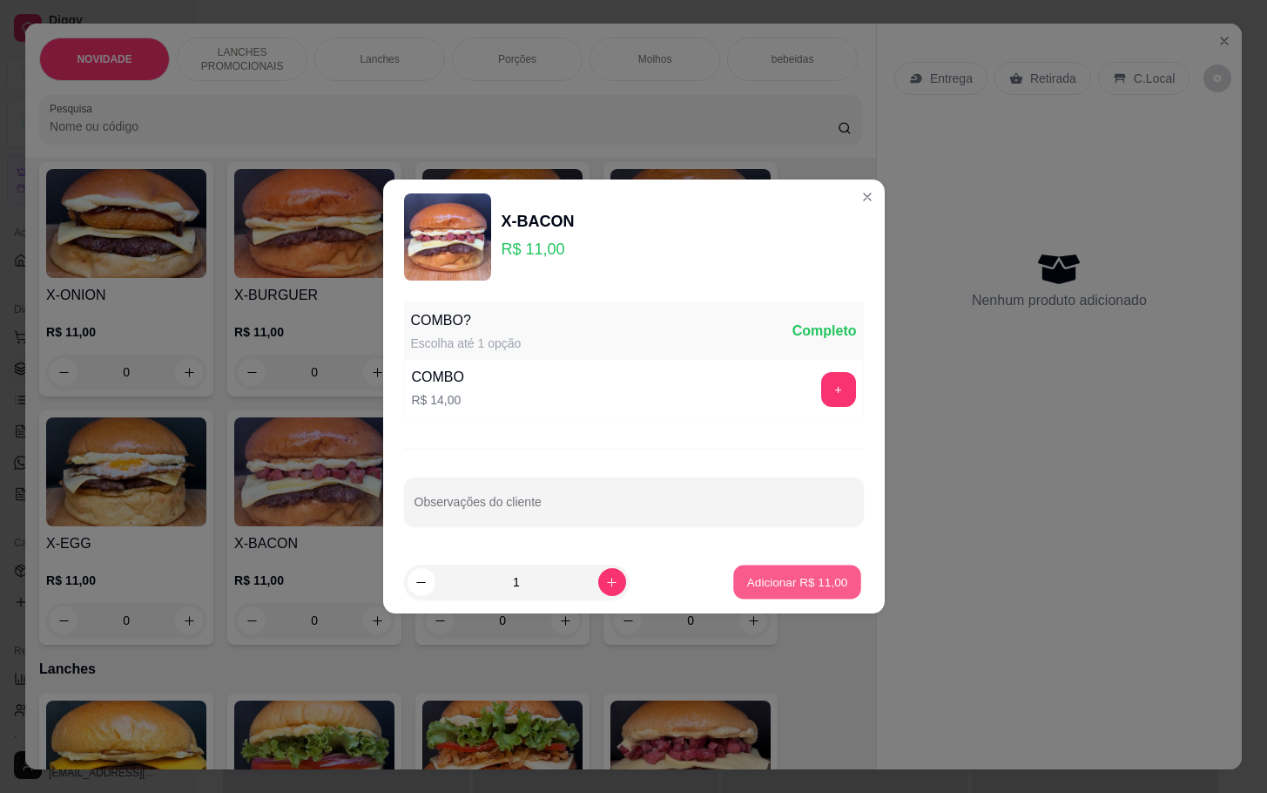
click at [771, 578] on p "Adicionar R$ 11,00" at bounding box center [797, 581] width 101 height 17
type input "1"
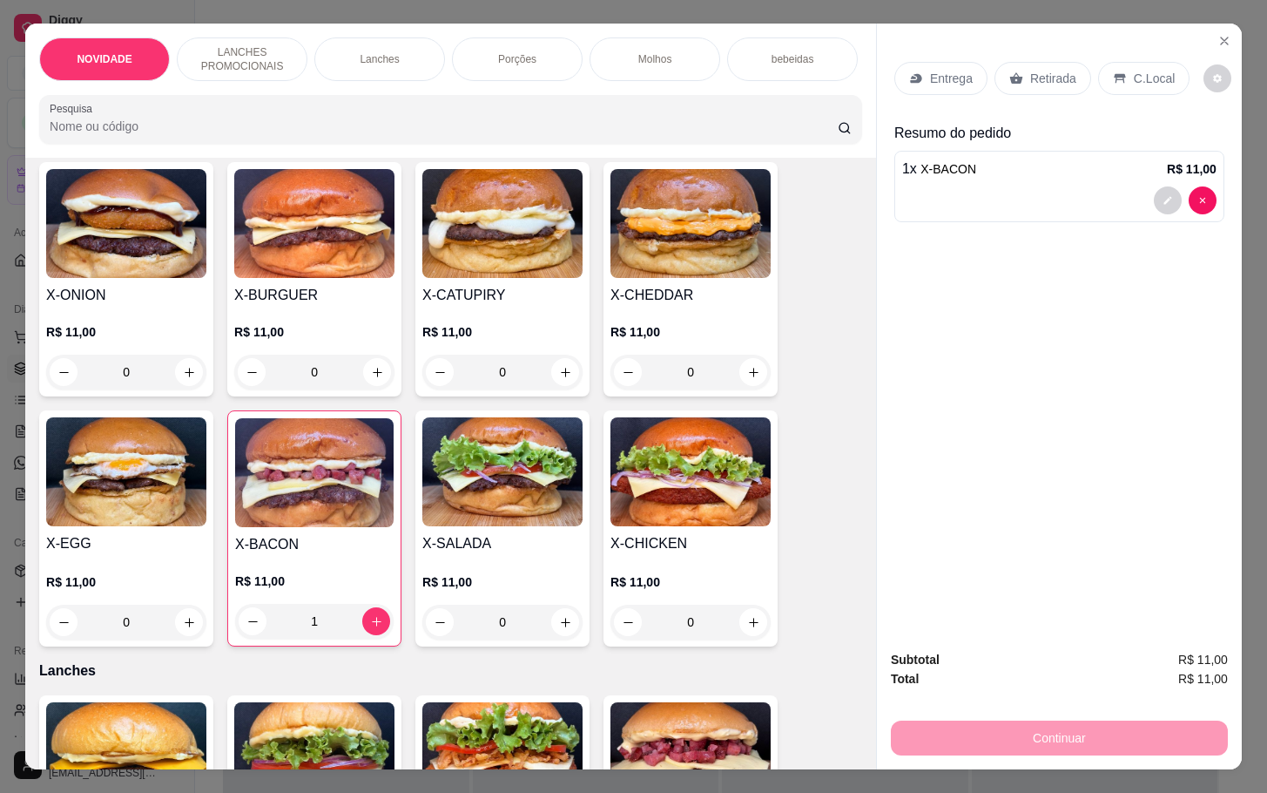
click at [998, 68] on div "Retirada" at bounding box center [1043, 78] width 97 height 33
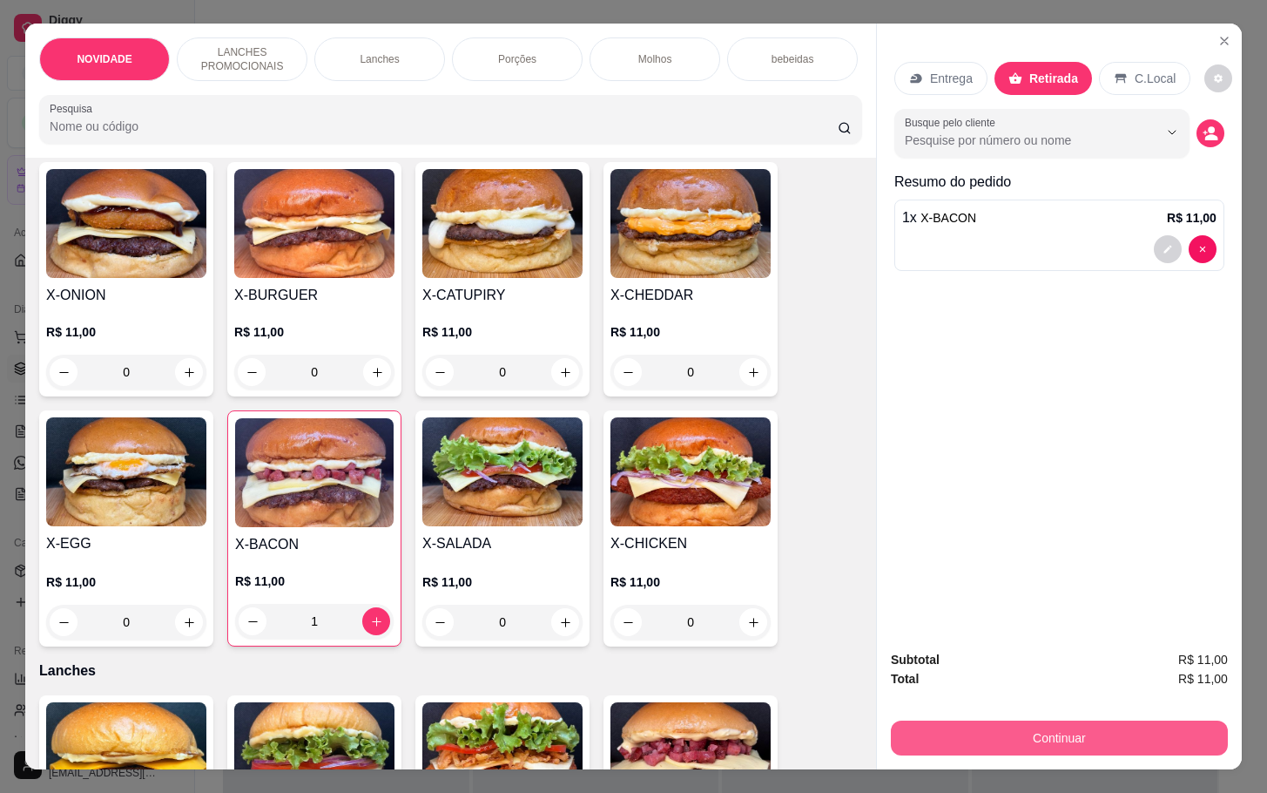
click at [951, 743] on button "Continuar" at bounding box center [1059, 737] width 337 height 35
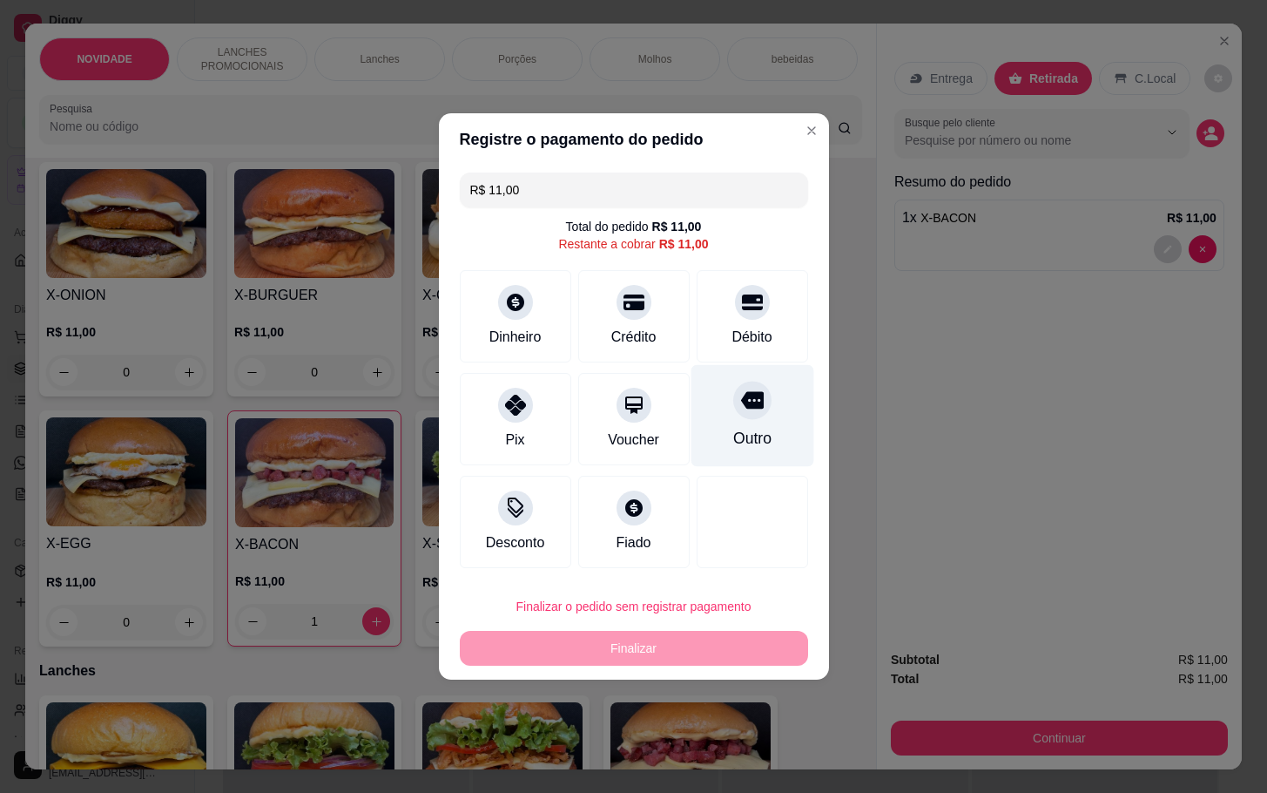
click at [733, 429] on div "Outro" at bounding box center [752, 438] width 38 height 23
type input "R$ 0,00"
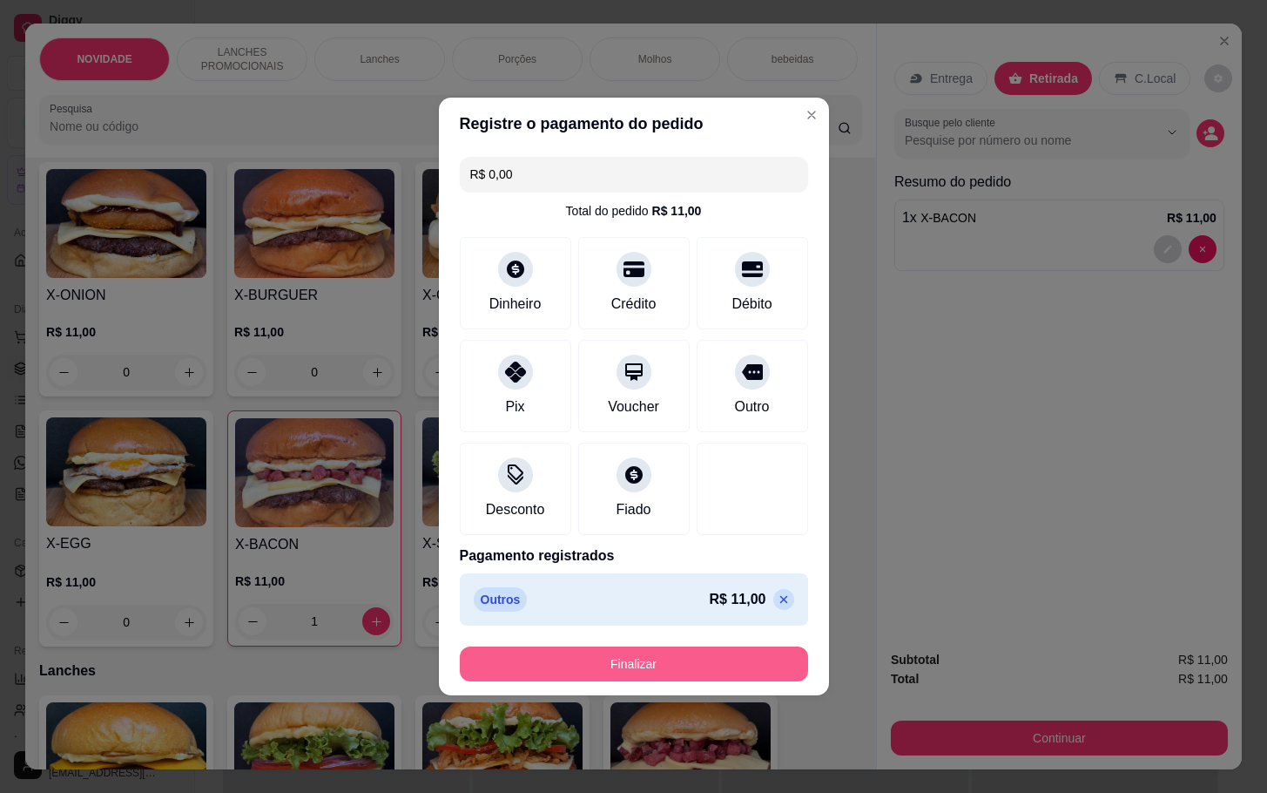
click at [688, 657] on button "Finalizar" at bounding box center [634, 663] width 348 height 35
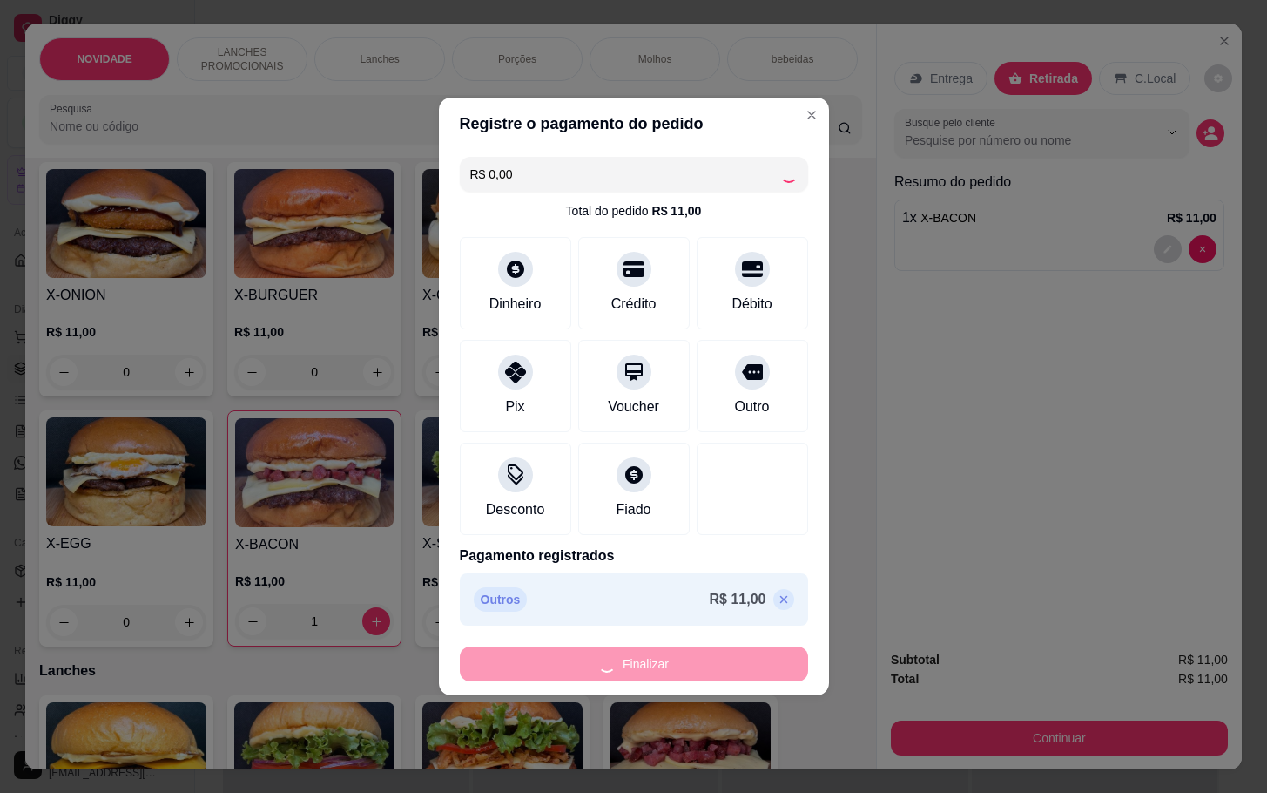
type input "0"
type input "-R$ 11,00"
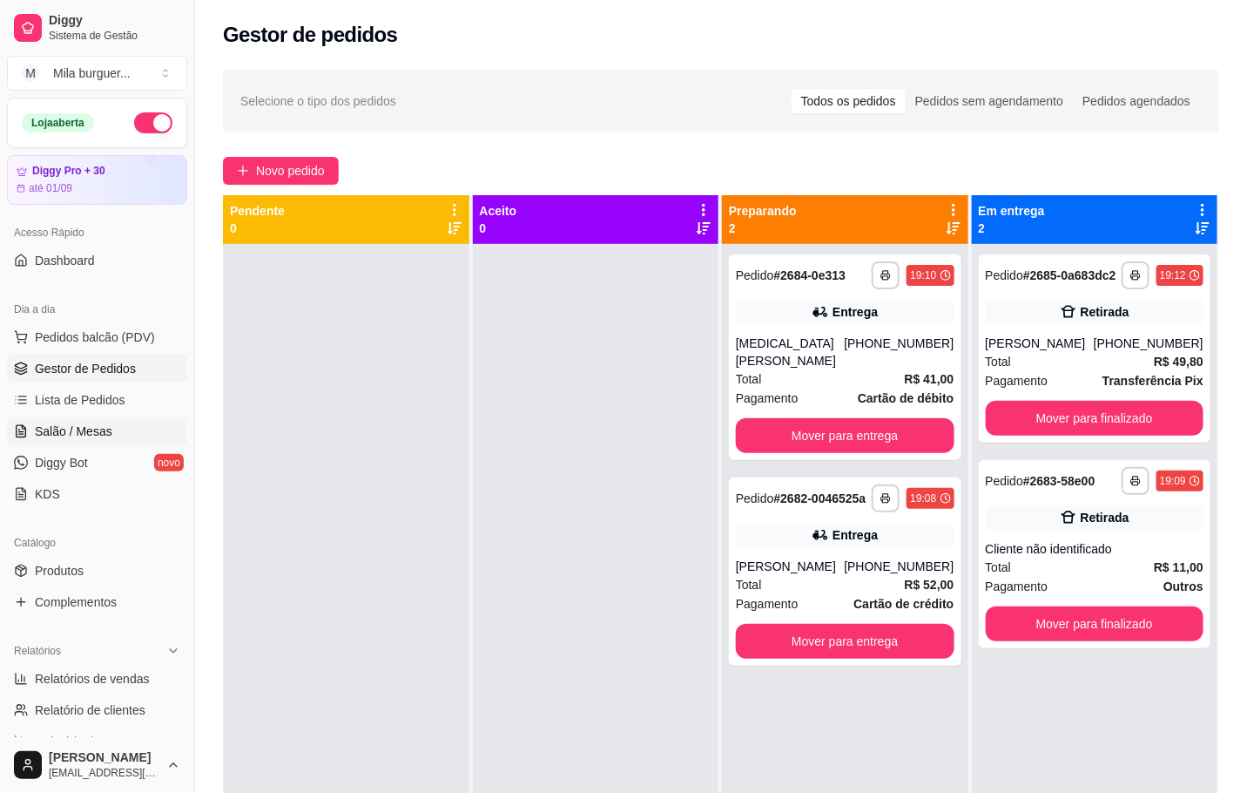
click at [69, 429] on span "Salão / Mesas" at bounding box center [74, 430] width 78 height 17
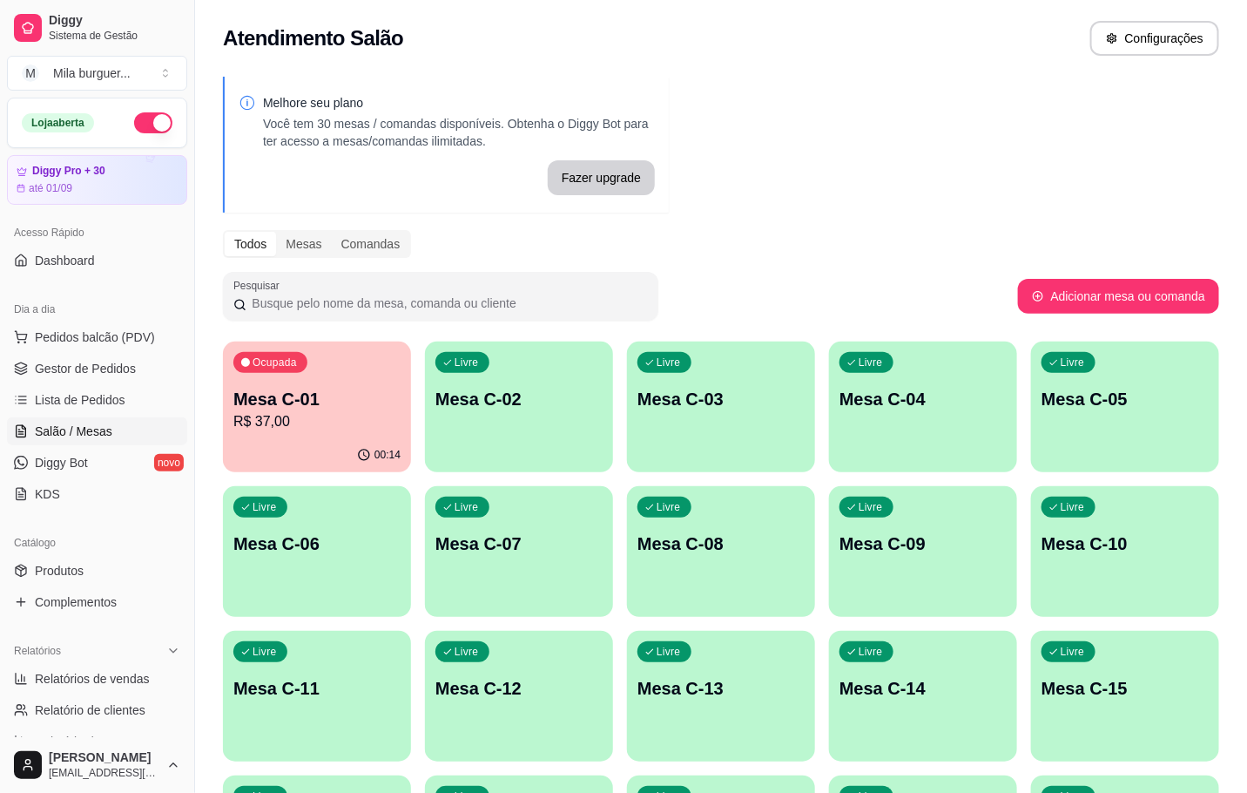
click at [269, 361] on p "Ocupada" at bounding box center [275, 362] width 44 height 14
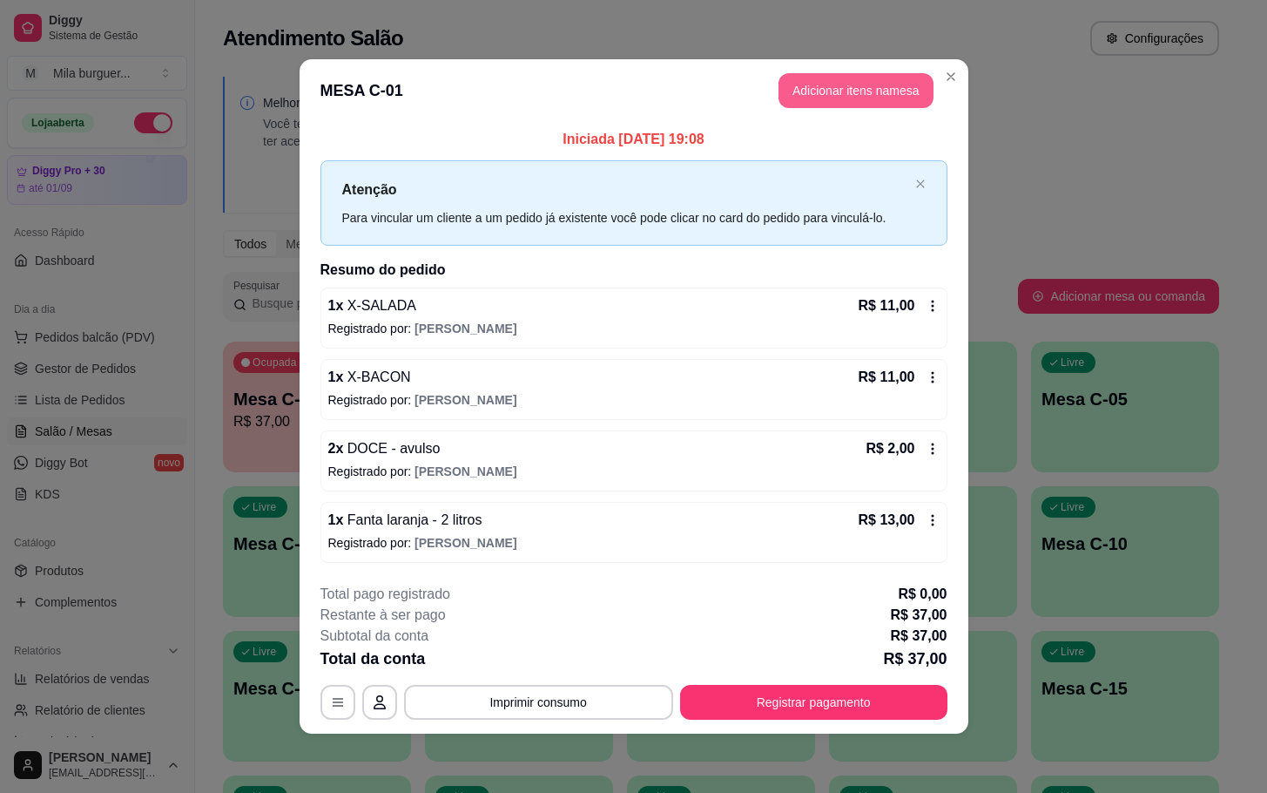
click at [865, 82] on button "Adicionar itens na mesa" at bounding box center [856, 90] width 155 height 35
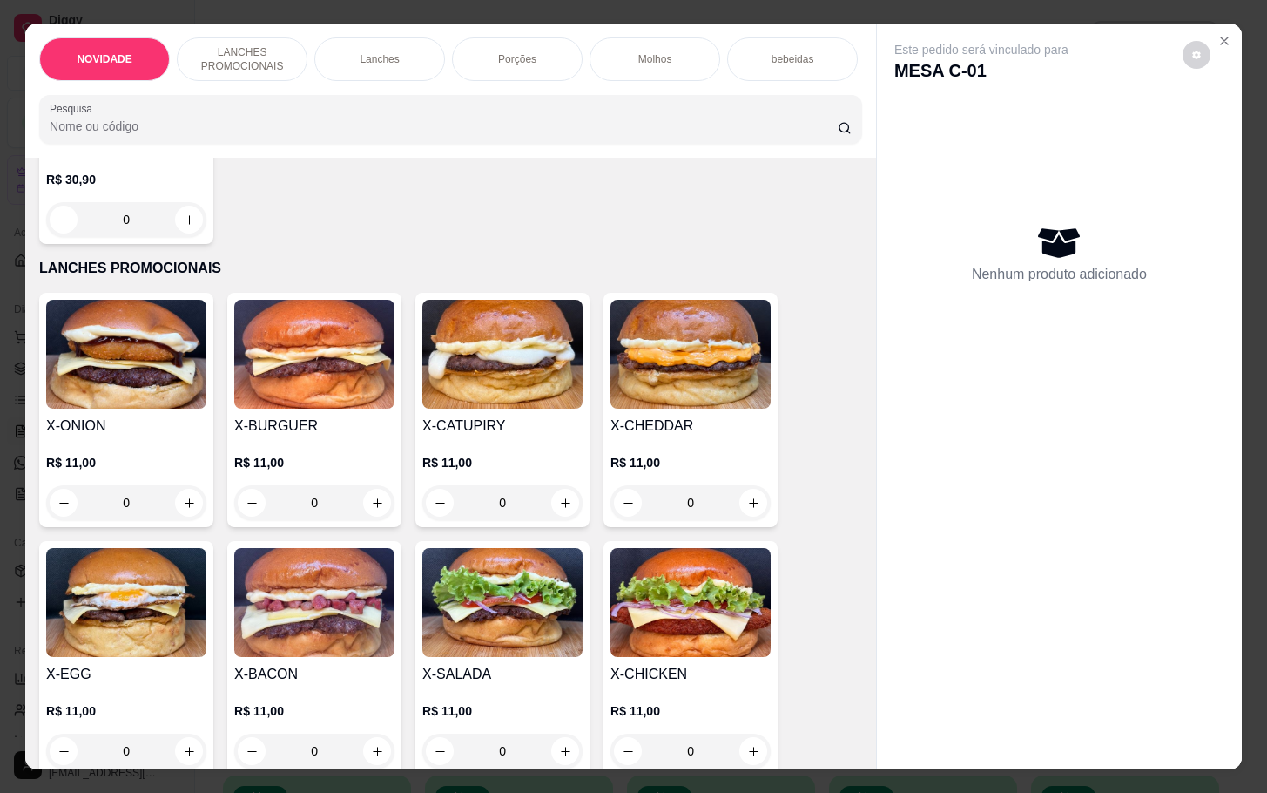
scroll to position [392, 0]
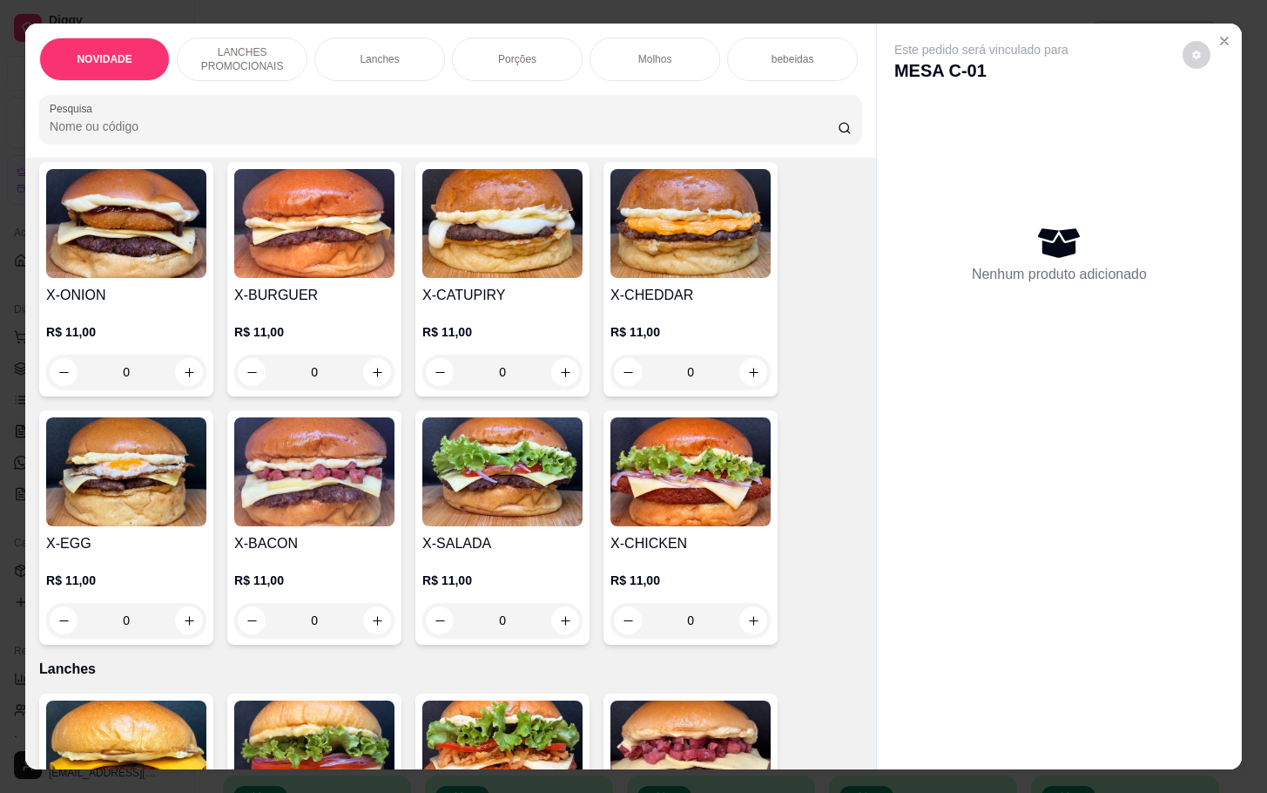
click at [564, 627] on div "0" at bounding box center [502, 620] width 160 height 35
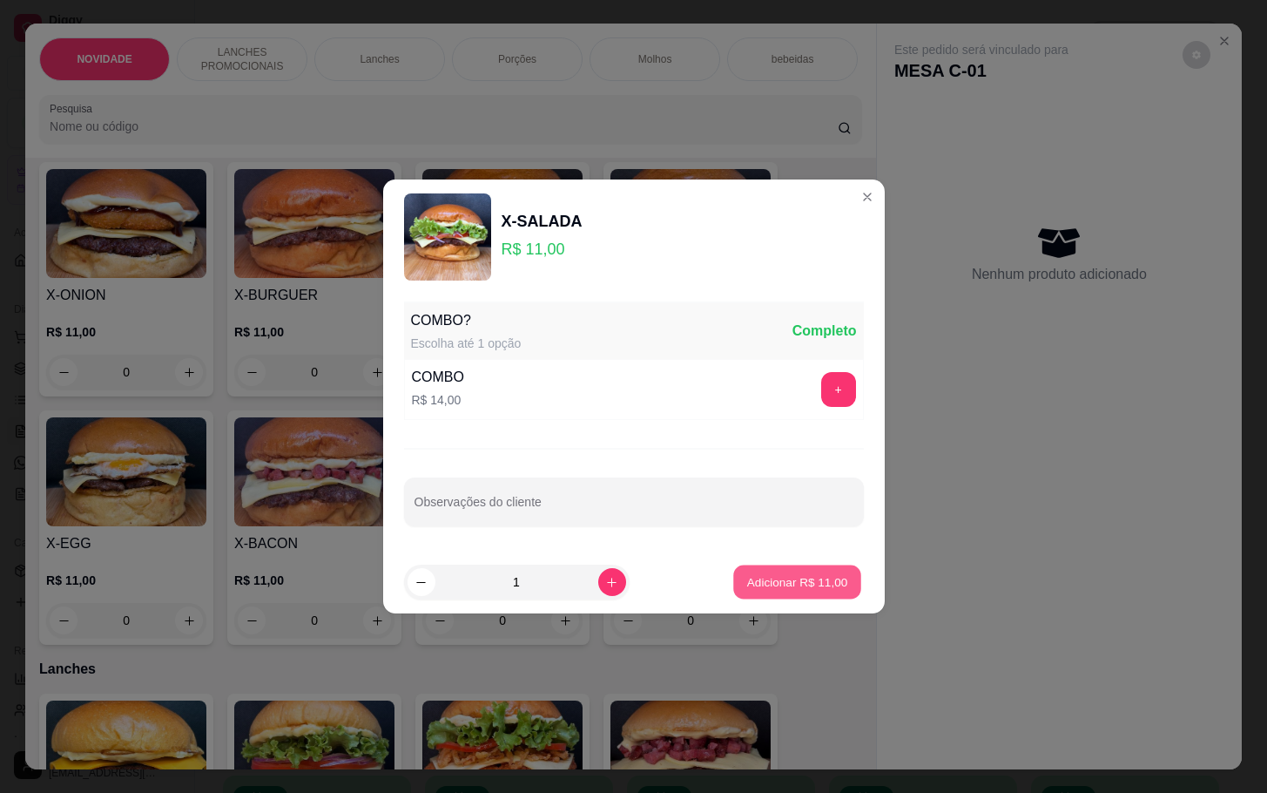
click at [781, 584] on p "Adicionar R$ 11,00" at bounding box center [797, 581] width 101 height 17
type input "1"
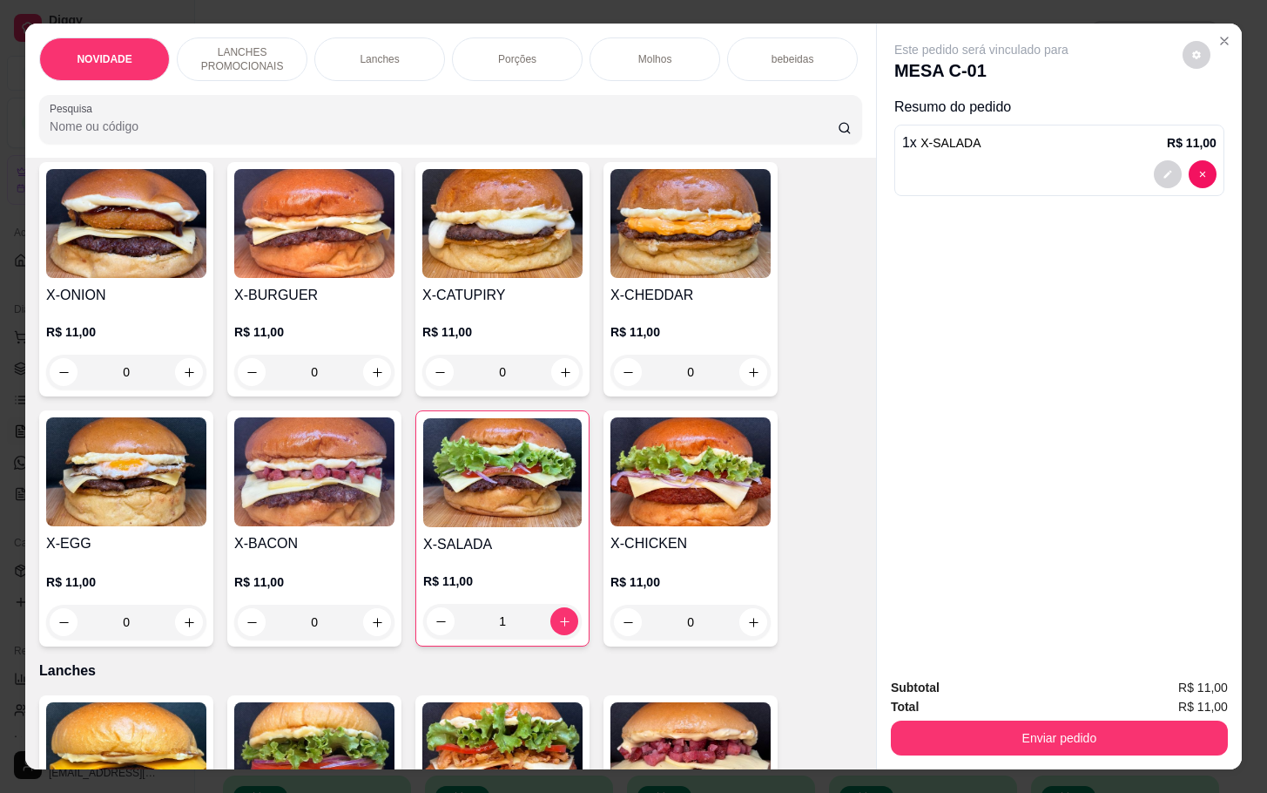
click at [1002, 716] on div "Enviar pedido" at bounding box center [1059, 735] width 337 height 39
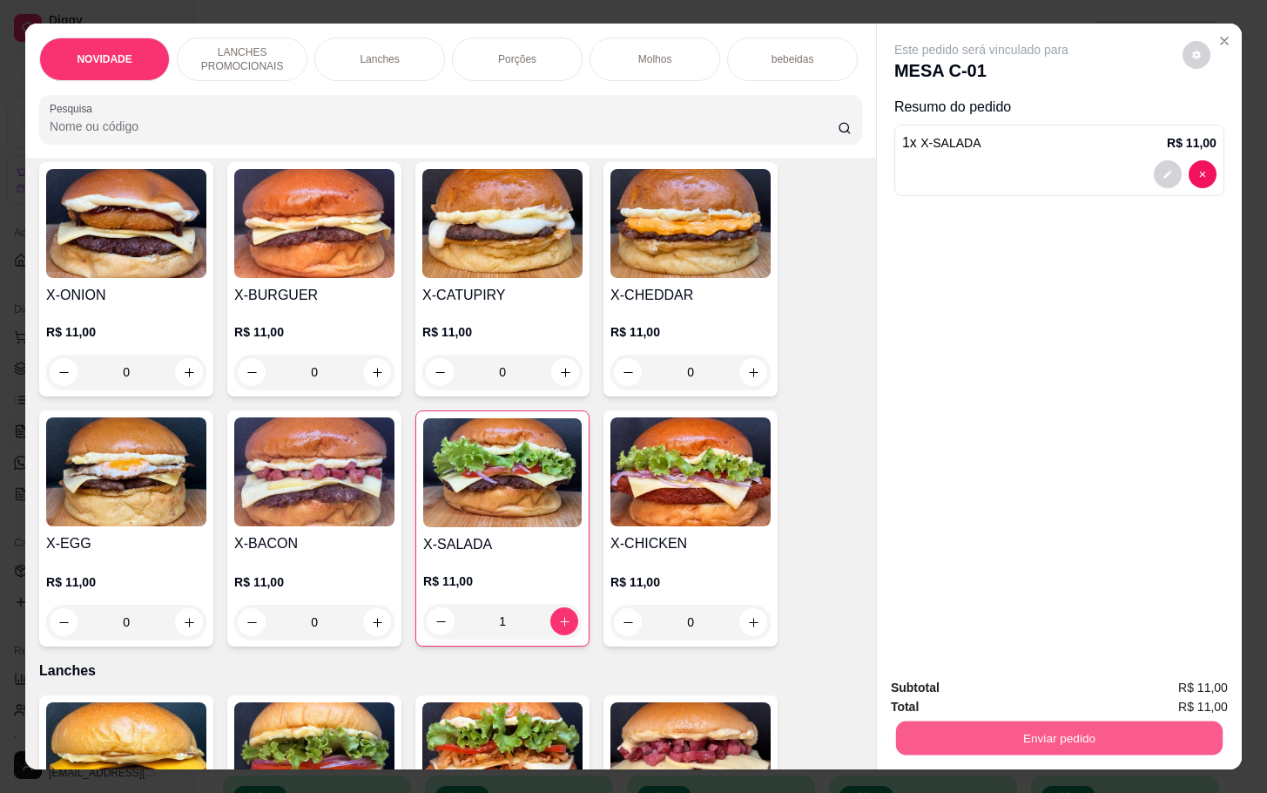
click at [996, 720] on button "Enviar pedido" at bounding box center [1059, 737] width 327 height 34
click at [929, 743] on button "Enviar pedido" at bounding box center [1059, 737] width 327 height 34
click at [980, 669] on button "Não registrar e enviar pedido" at bounding box center [999, 685] width 176 height 32
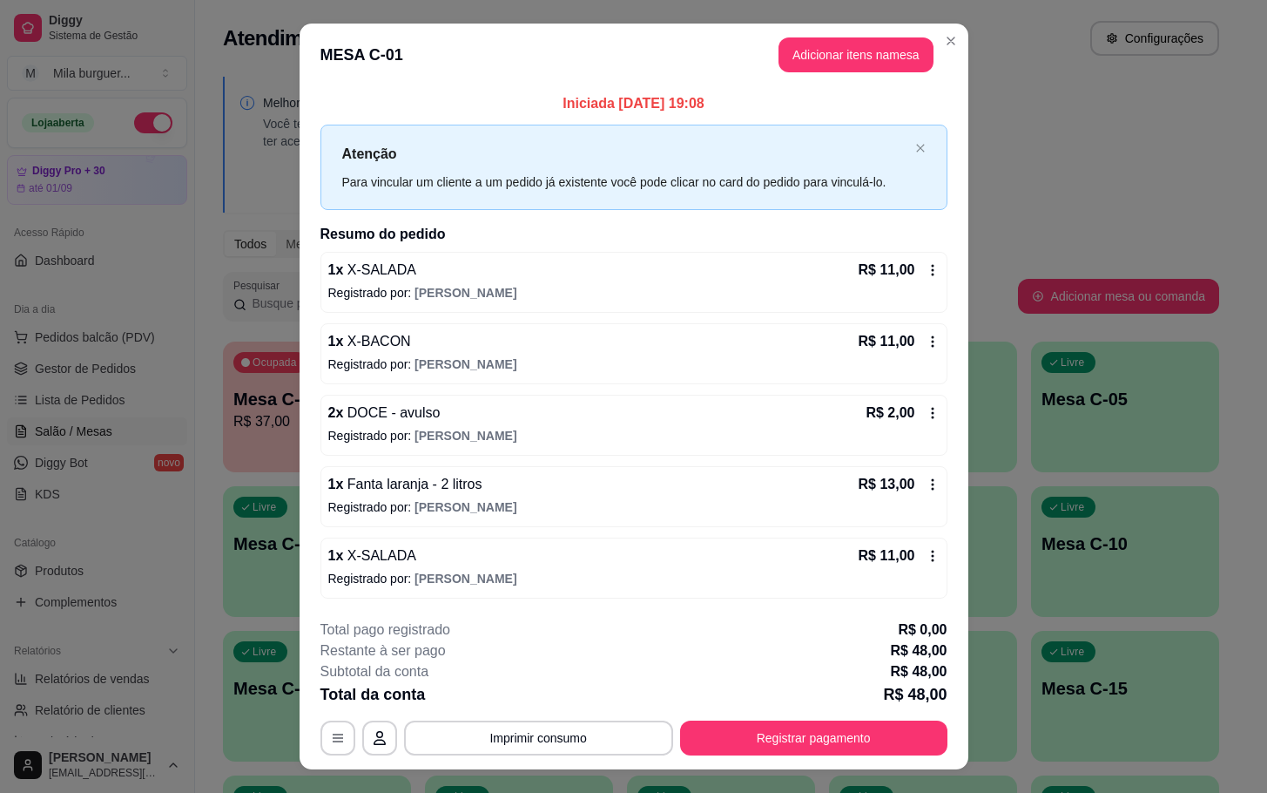
click at [926, 559] on icon at bounding box center [933, 556] width 14 height 14
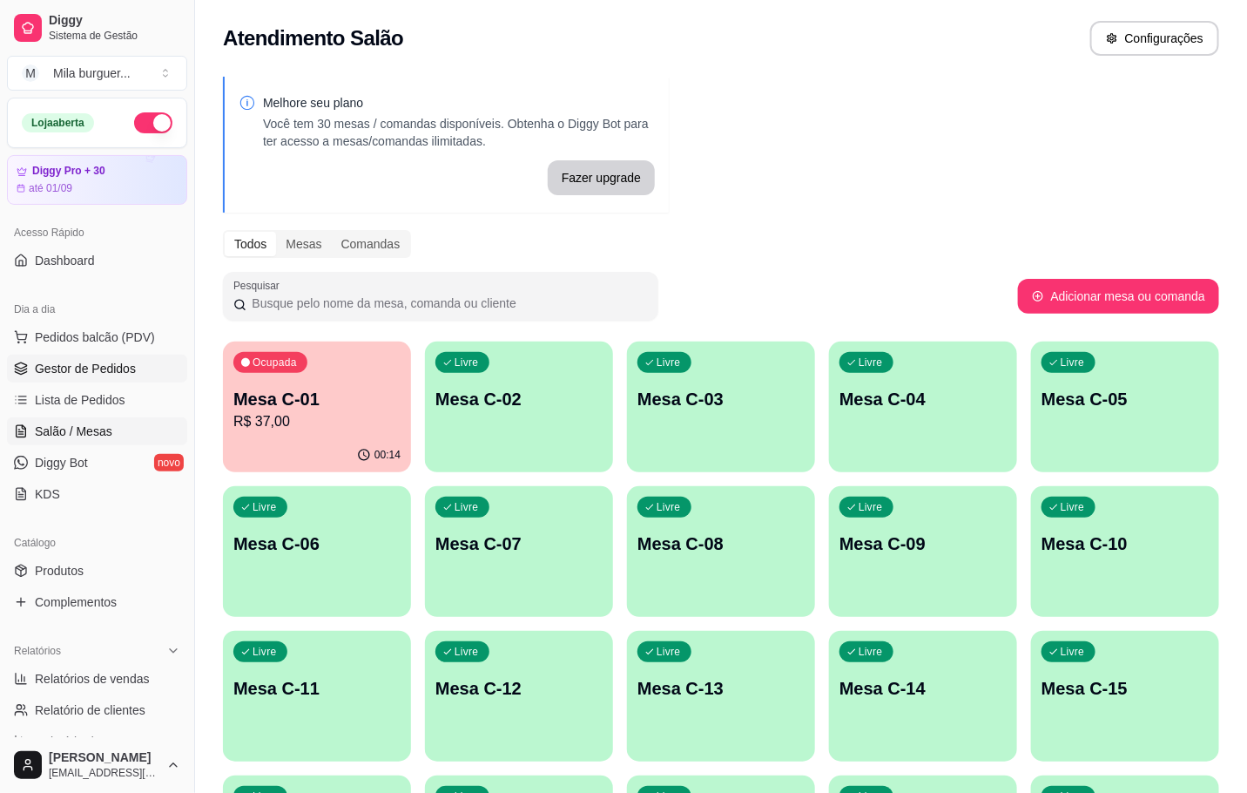
click at [82, 361] on span "Gestor de Pedidos" at bounding box center [85, 368] width 101 height 17
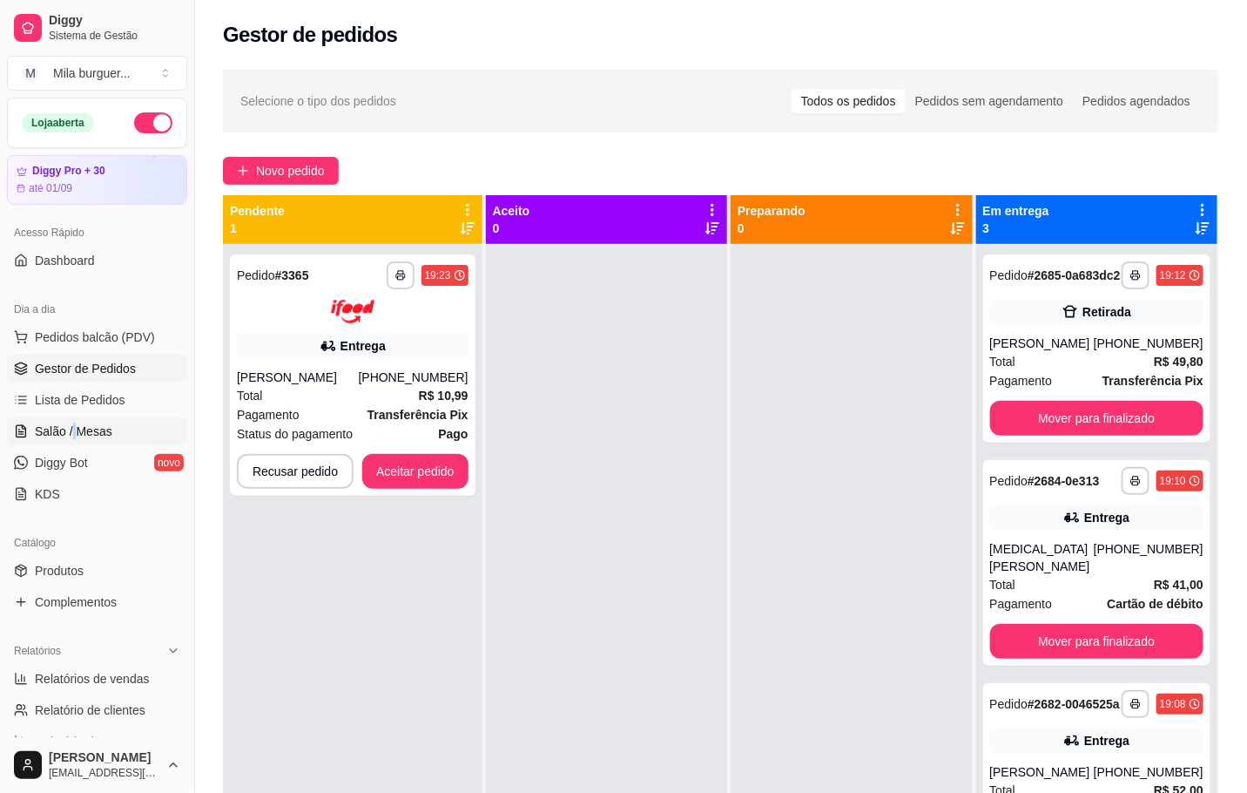
click at [74, 427] on span "Salão / Mesas" at bounding box center [74, 430] width 78 height 17
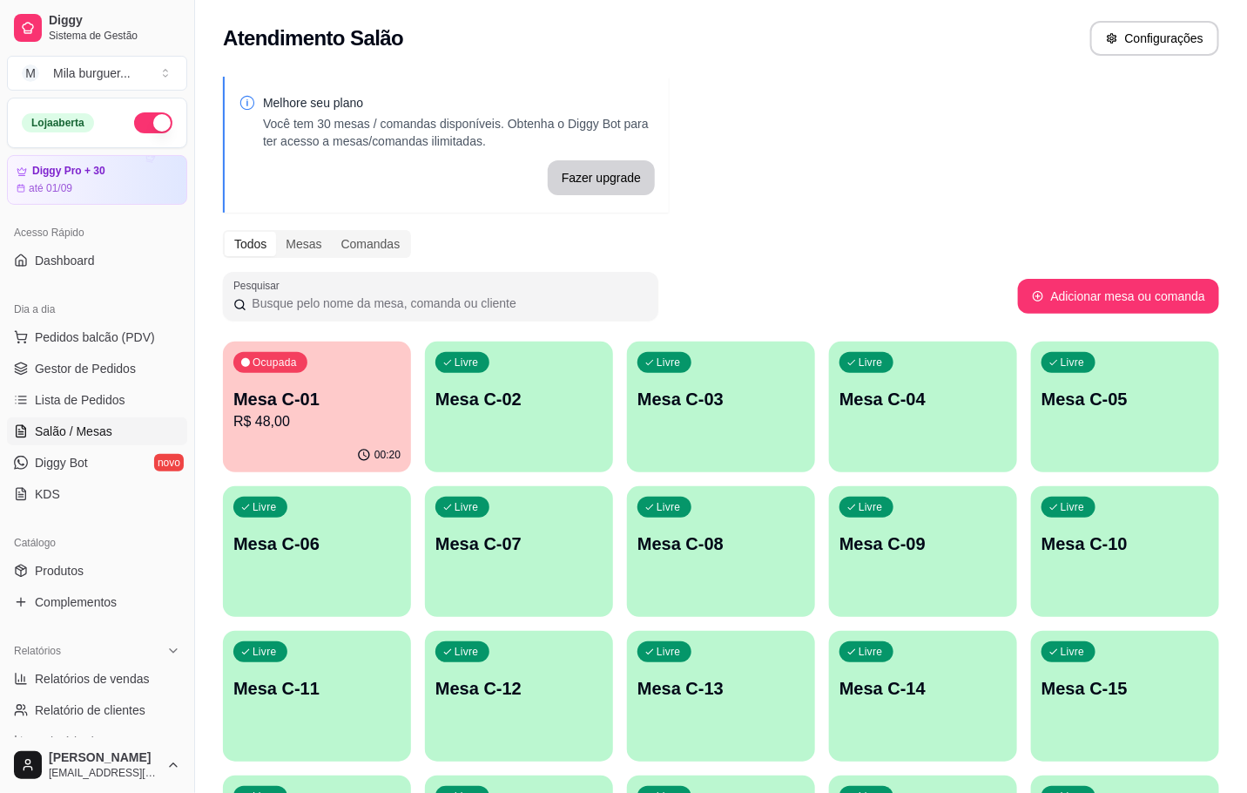
click at [549, 384] on div "Livre Mesa C-02" at bounding box center [519, 396] width 188 height 110
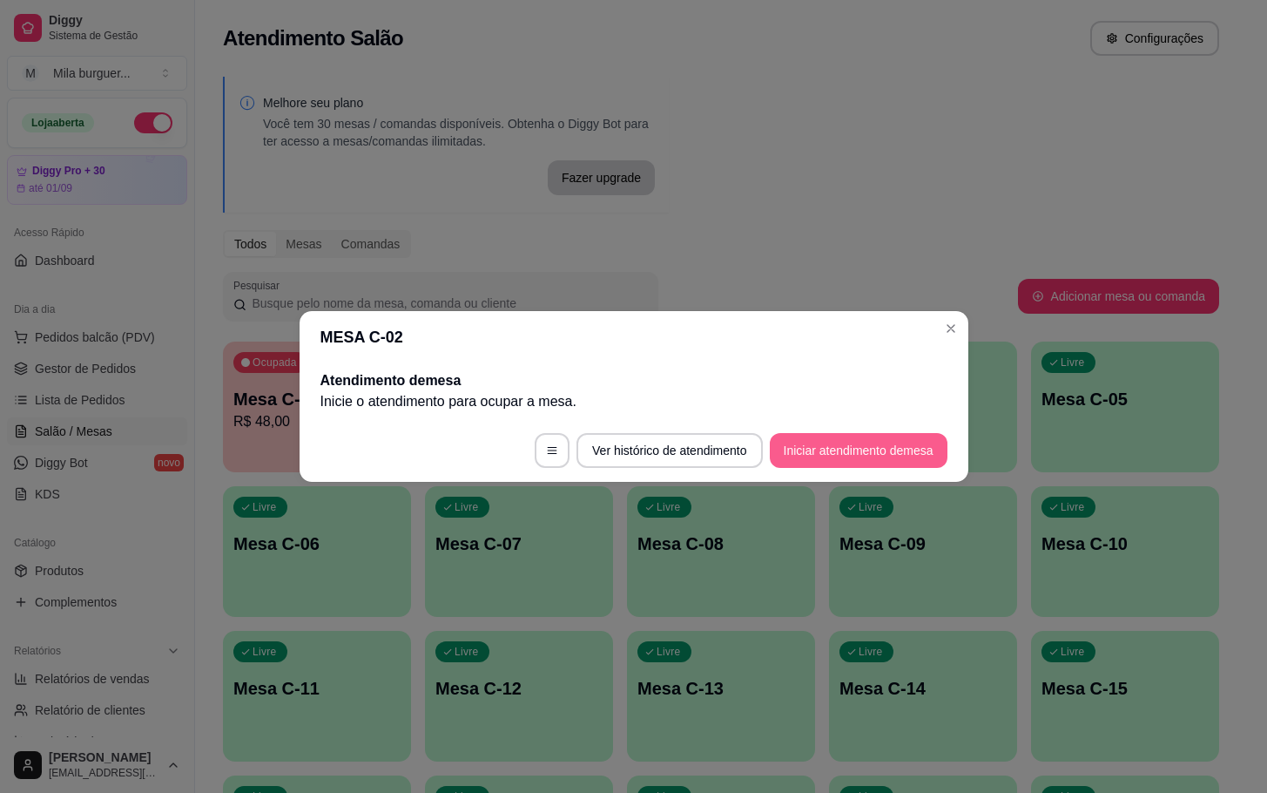
click at [886, 414] on section "MESA C-02 Atendimento de mesa Inicie o atendimento para ocupar a mesa . Ver his…" at bounding box center [634, 396] width 669 height 171
click at [823, 444] on button "Iniciar atendimento de mesa" at bounding box center [859, 451] width 172 height 34
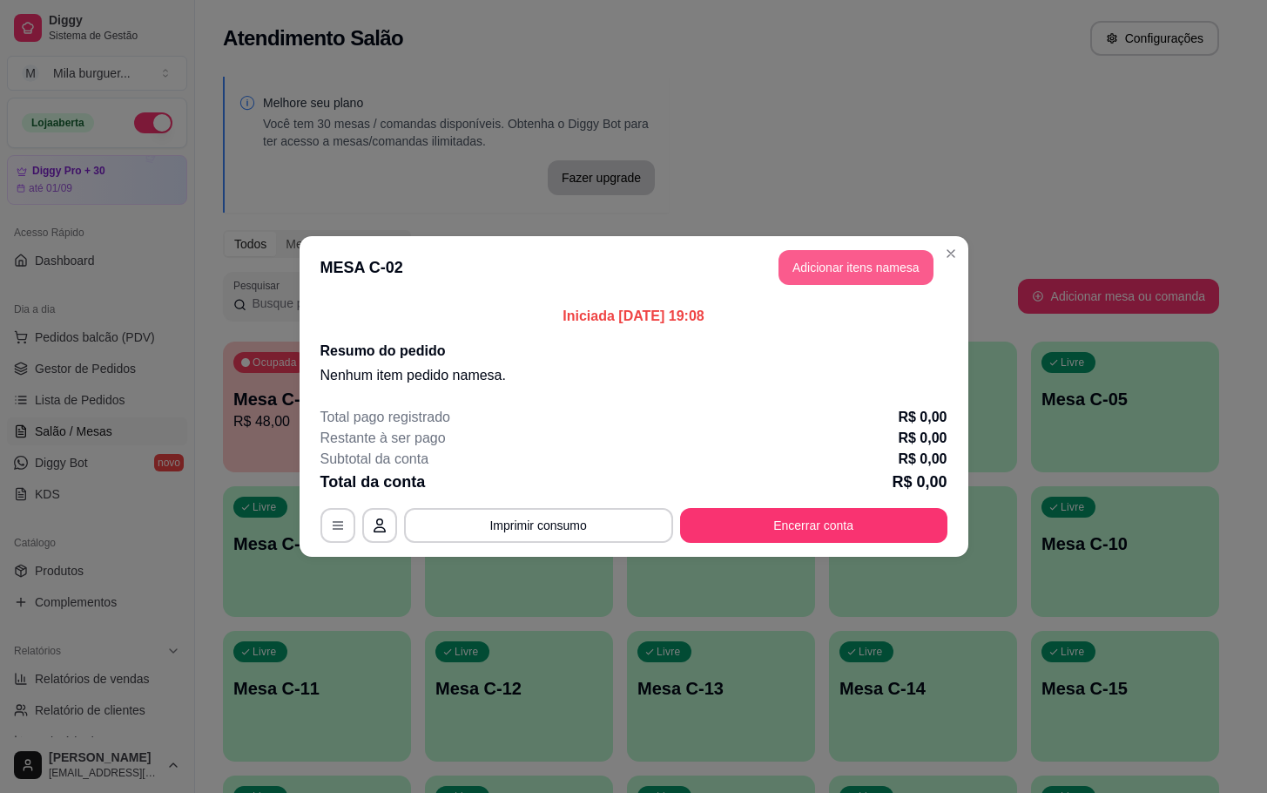
click at [840, 252] on button "Adicionar itens na mesa" at bounding box center [856, 267] width 155 height 35
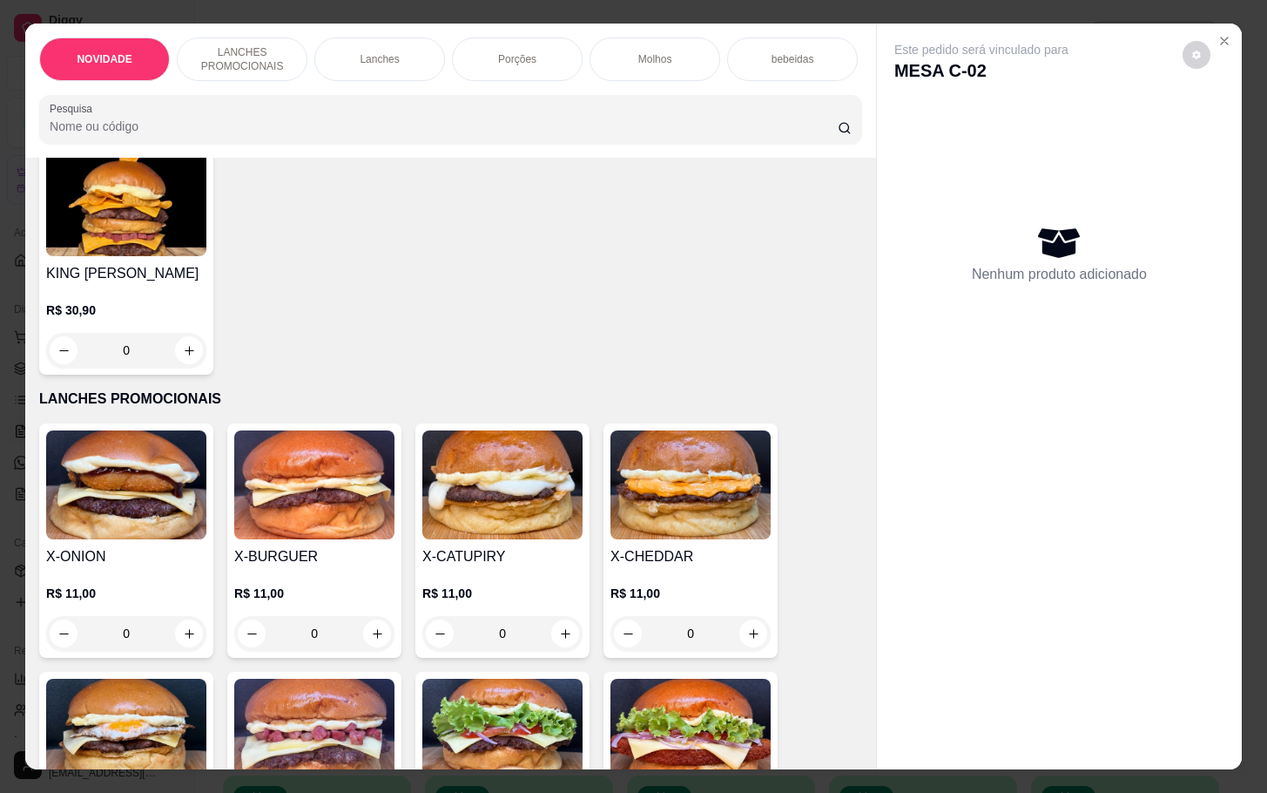
scroll to position [261, 0]
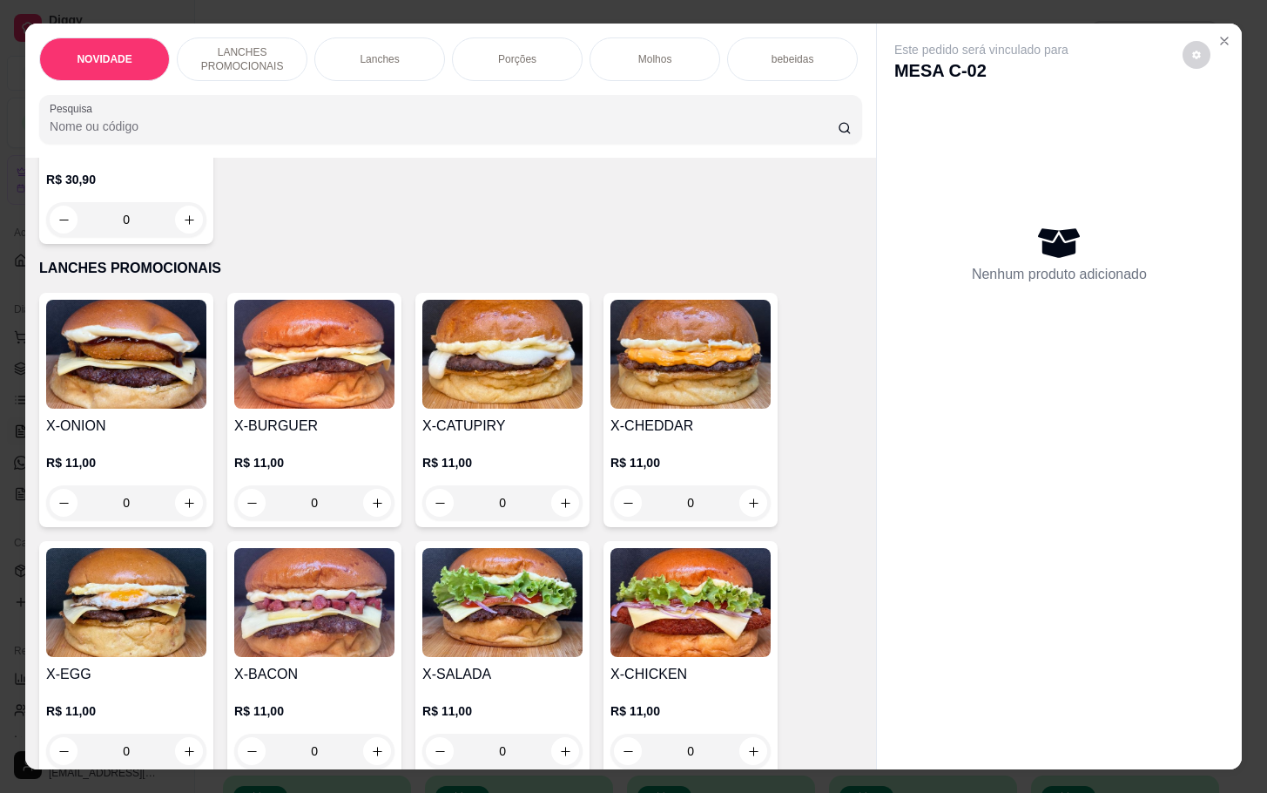
click at [560, 513] on div "0" at bounding box center [502, 502] width 160 height 35
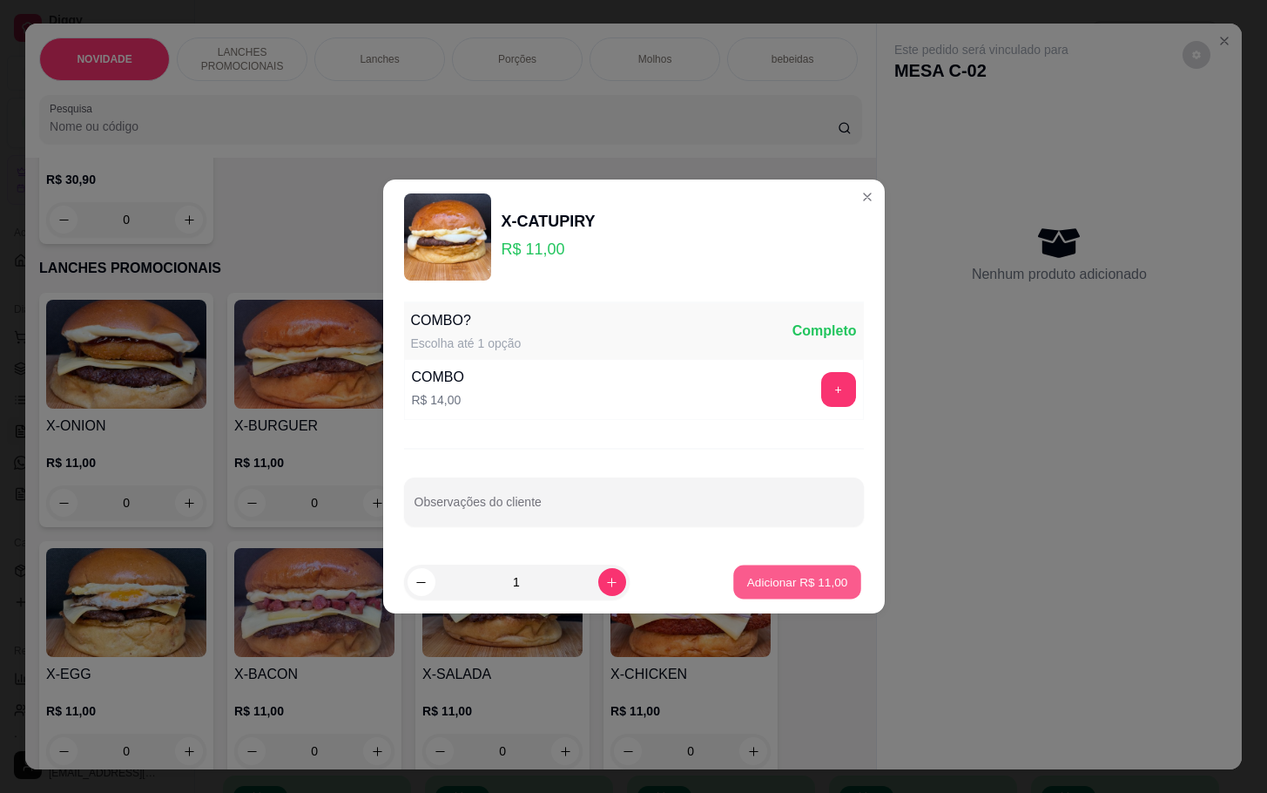
click at [823, 584] on p "Adicionar R$ 11,00" at bounding box center [797, 581] width 101 height 17
type input "1"
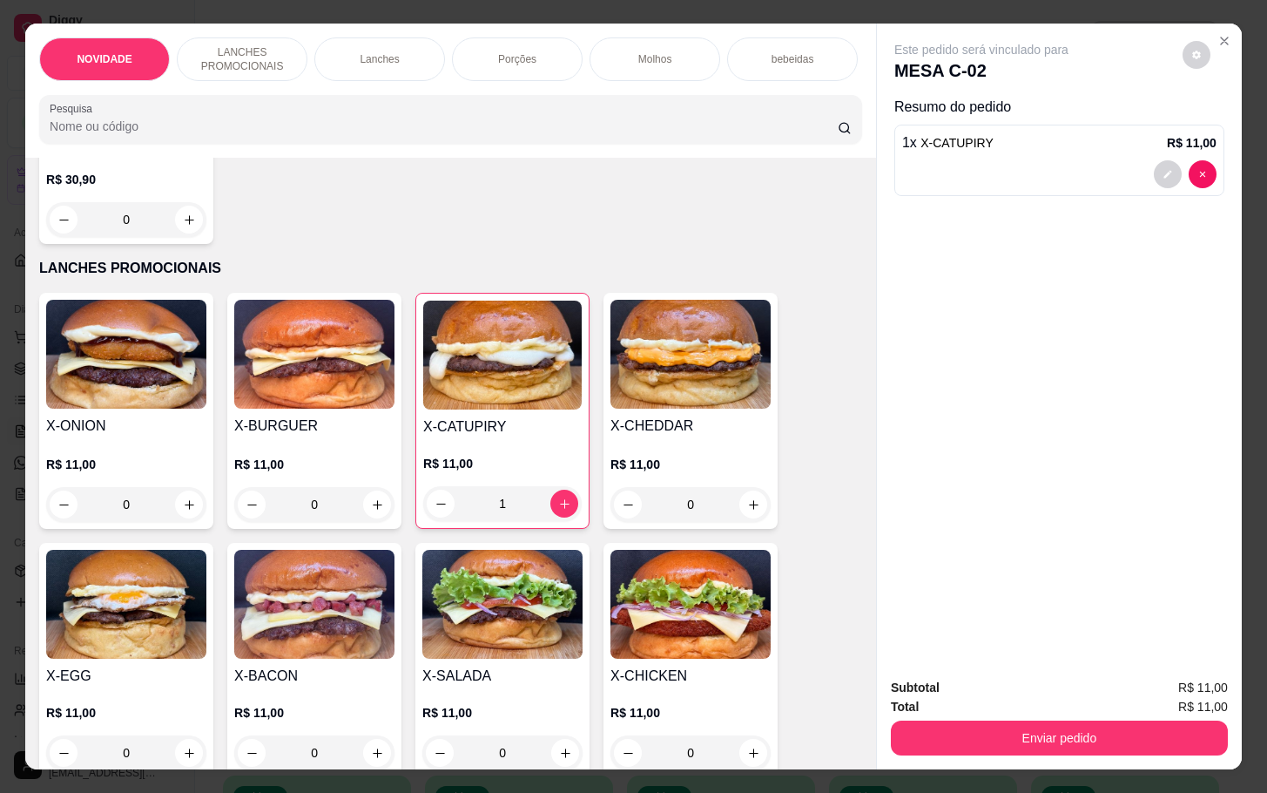
scroll to position [392, 0]
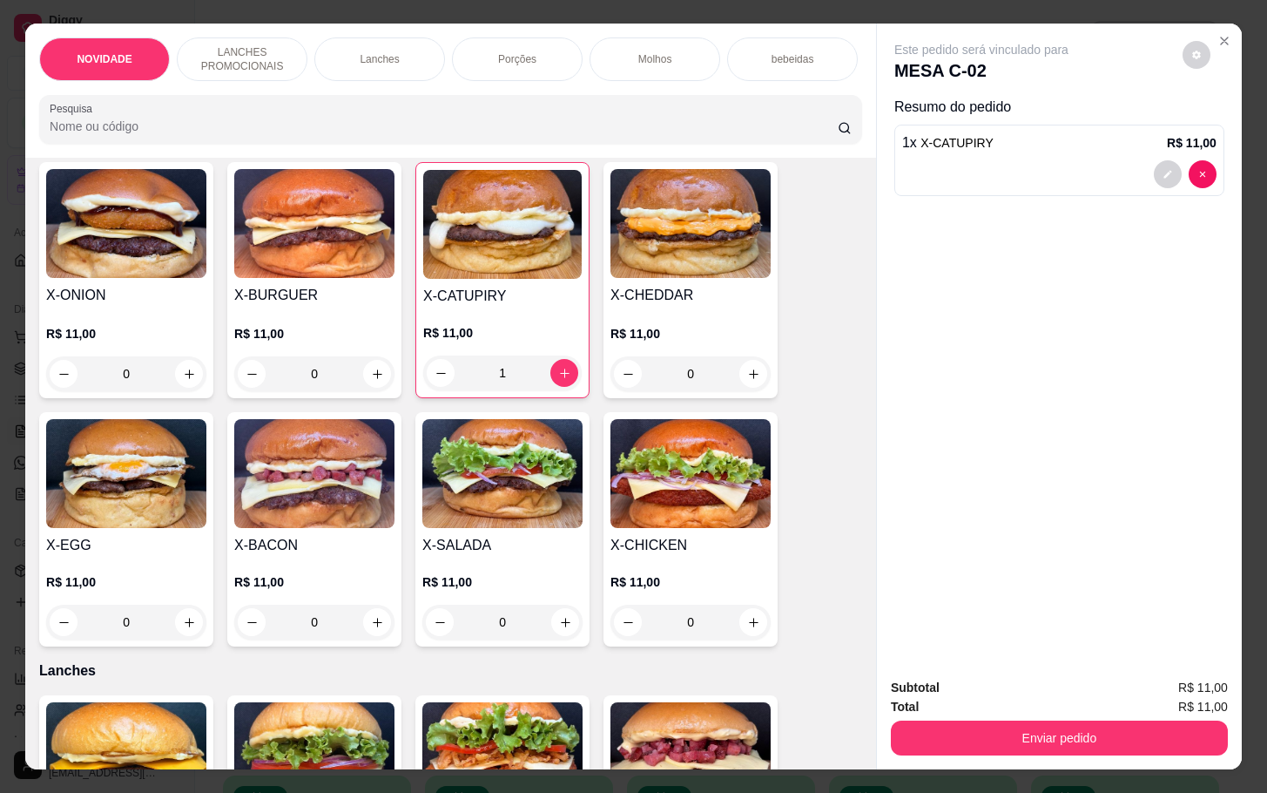
click at [361, 630] on div "0" at bounding box center [314, 622] width 160 height 35
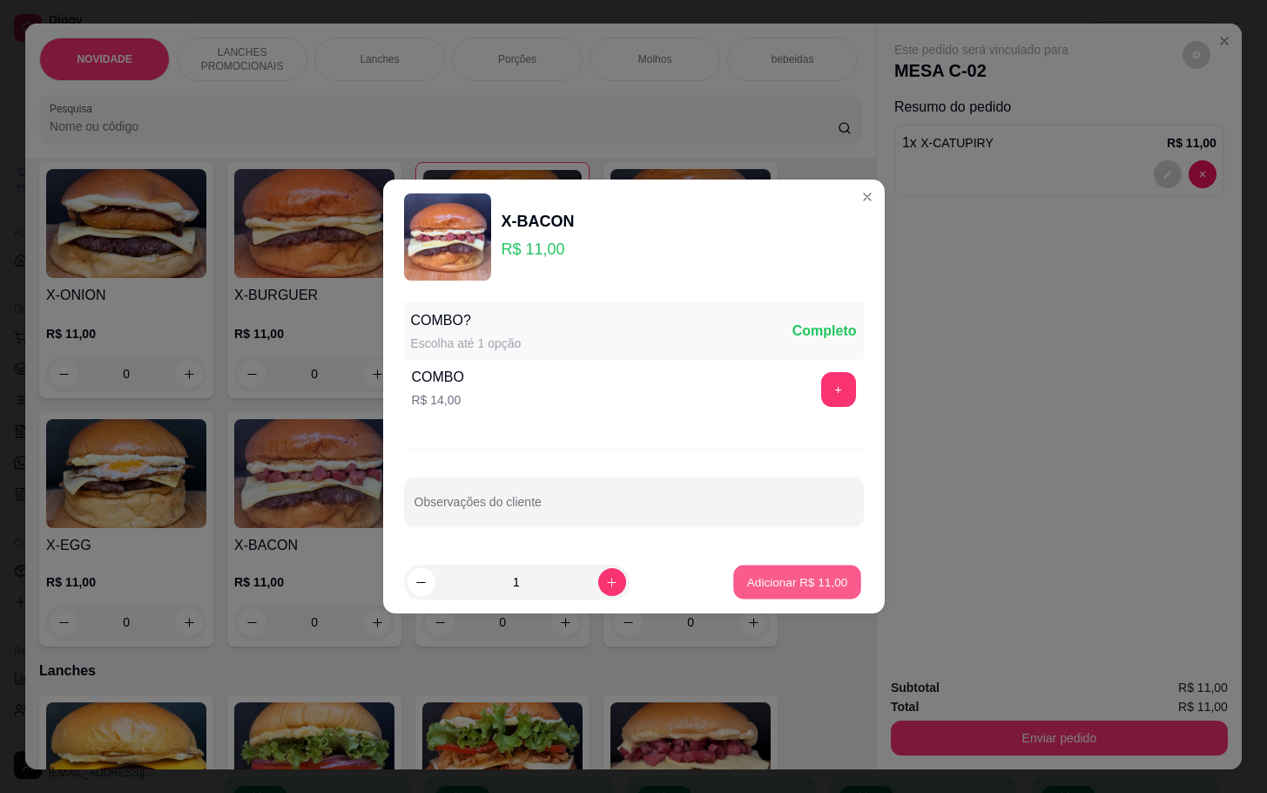
click at [802, 591] on button "Adicionar R$ 11,00" at bounding box center [798, 582] width 128 height 34
type input "1"
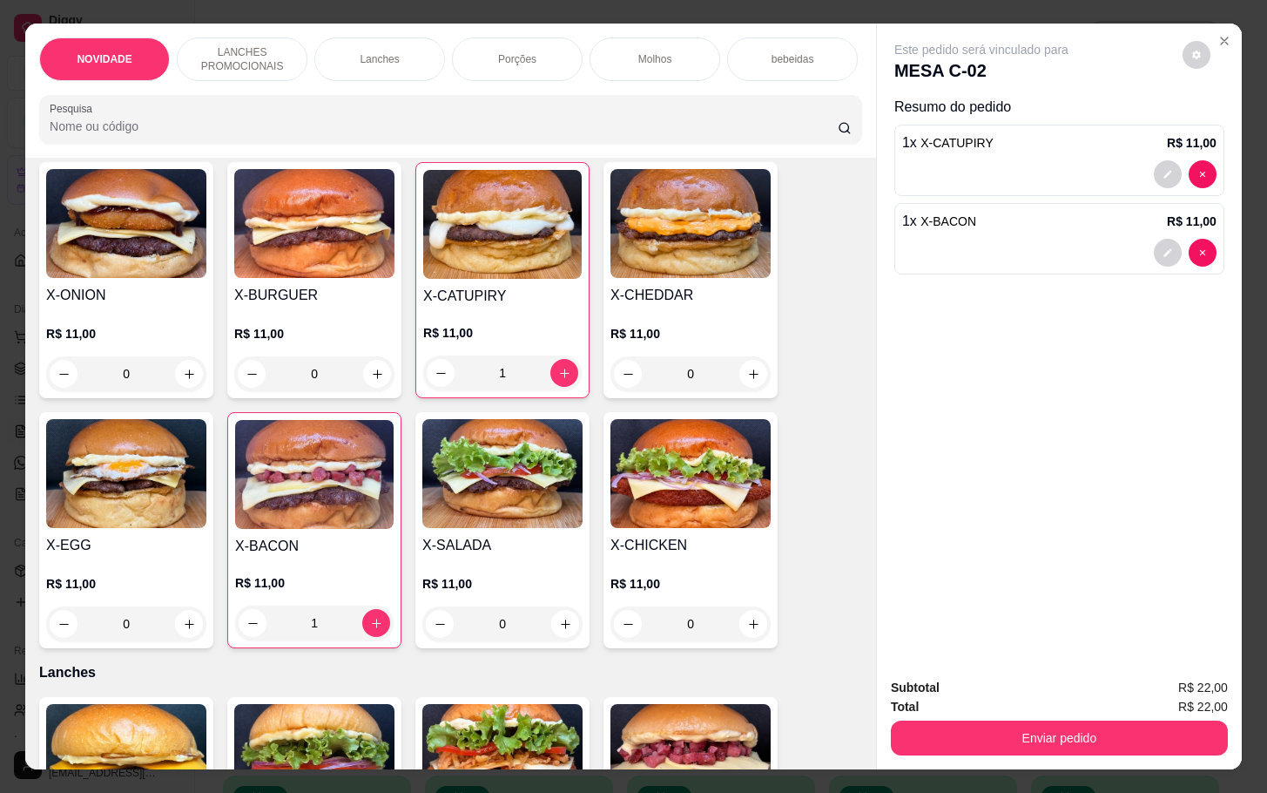
click at [550, 632] on div "0" at bounding box center [502, 623] width 160 height 35
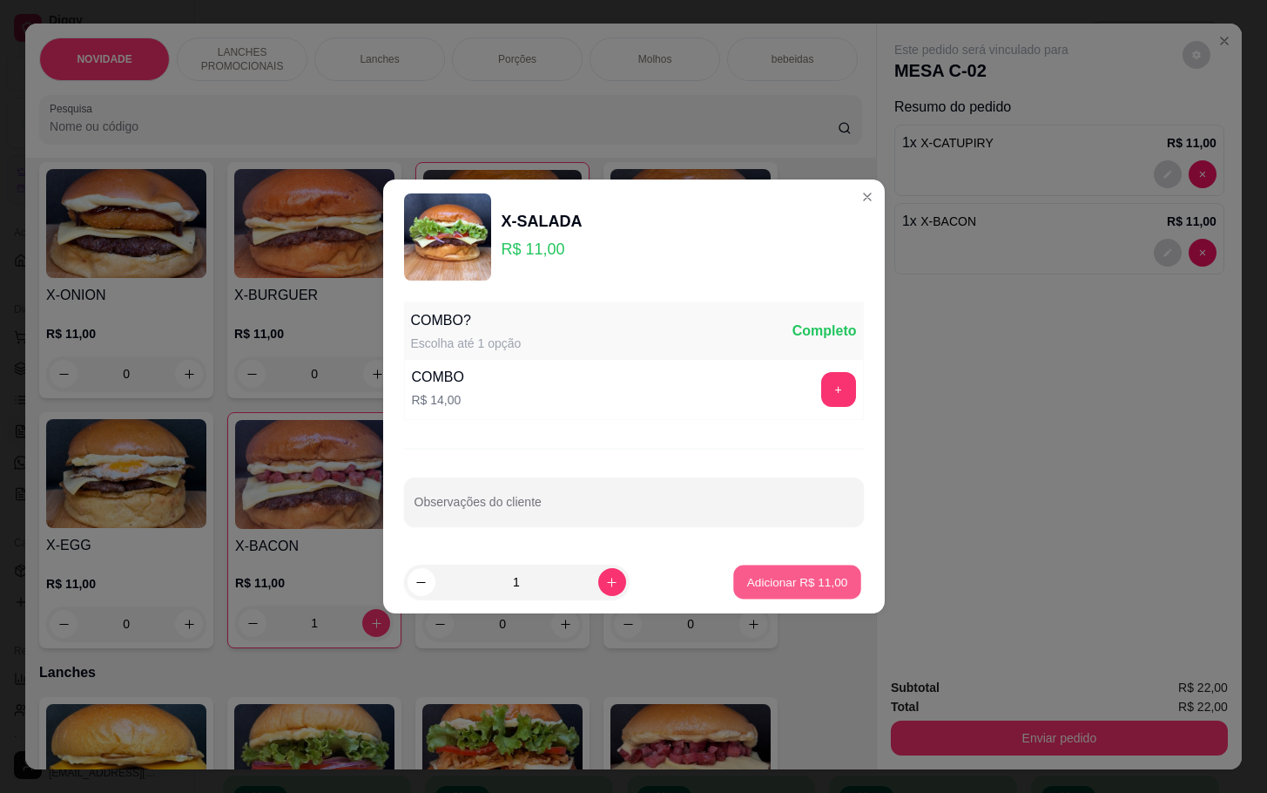
click at [758, 573] on button "Adicionar R$ 11,00" at bounding box center [798, 582] width 128 height 34
type input "1"
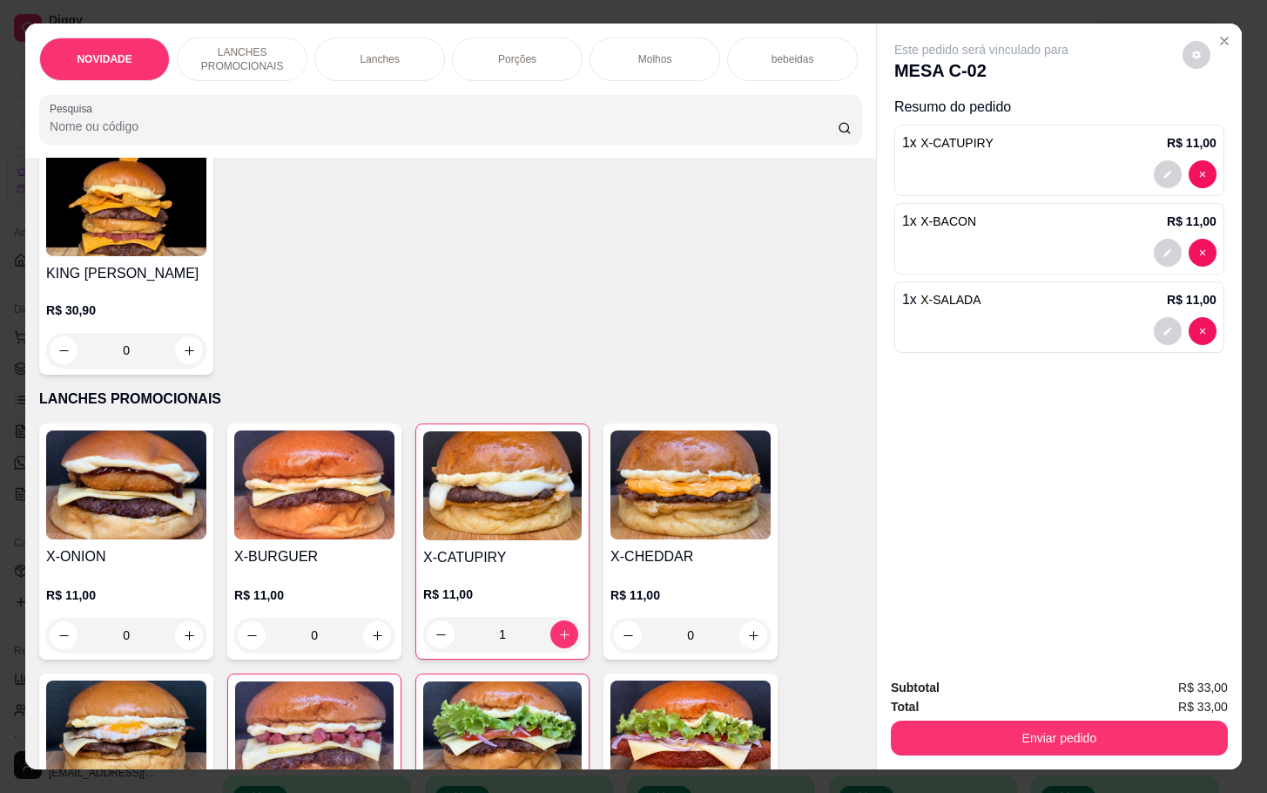
scroll to position [0, 0]
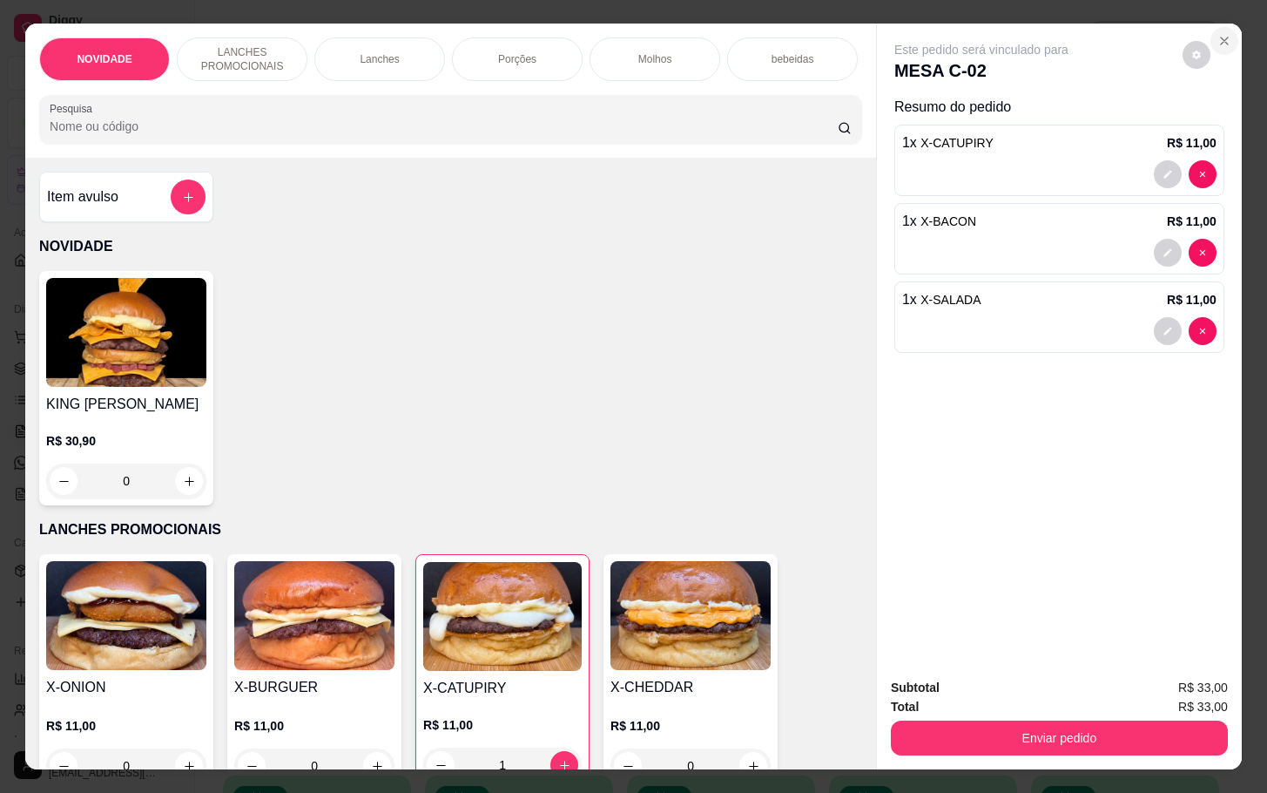
click at [1218, 34] on icon "Close" at bounding box center [1225, 41] width 14 height 14
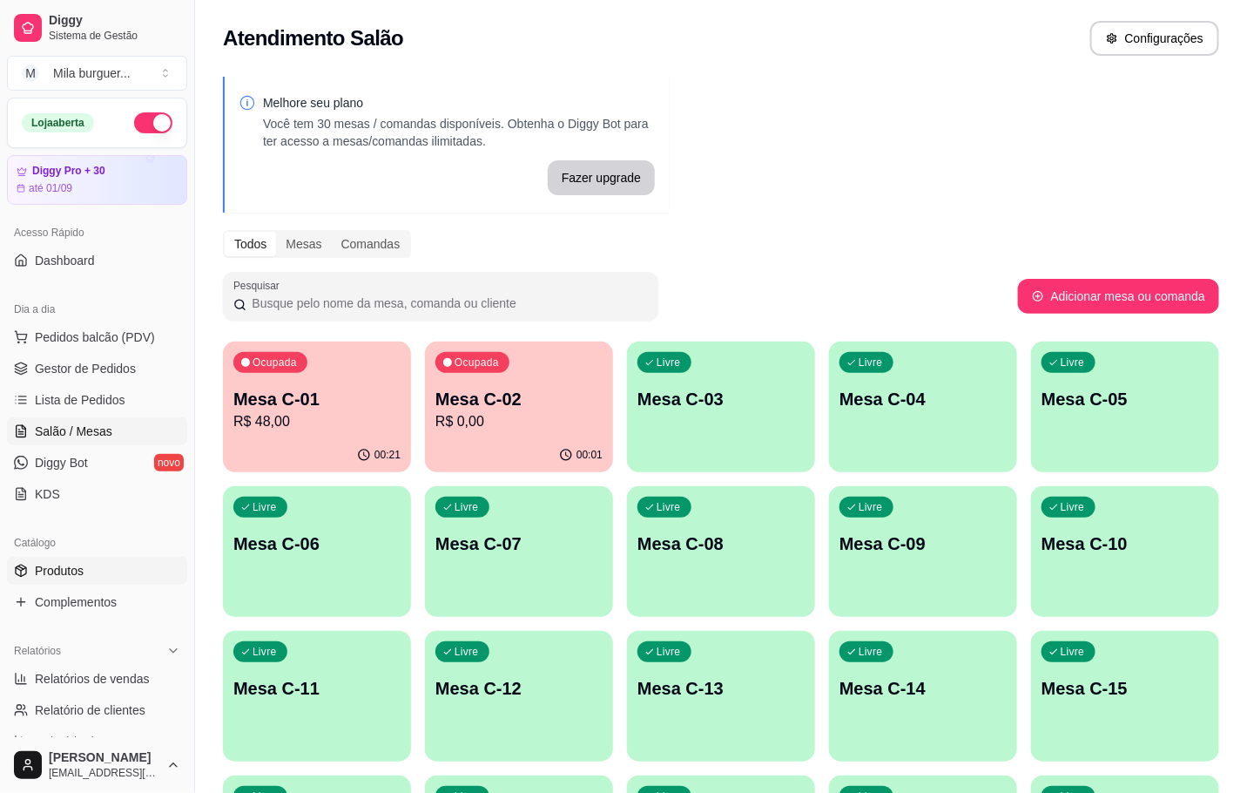
click at [65, 562] on link "Produtos" at bounding box center [97, 571] width 180 height 28
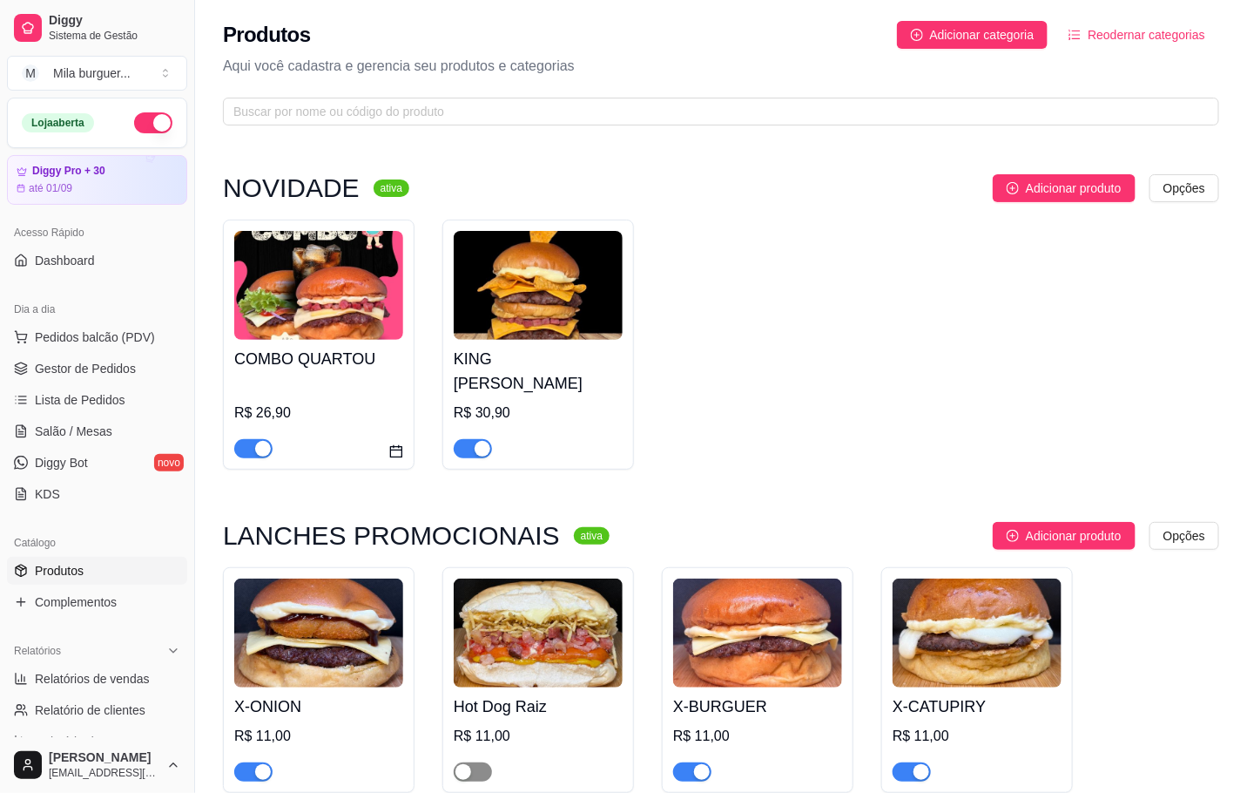
click at [463, 764] on div "button" at bounding box center [464, 772] width 16 height 16
click at [97, 421] on link "Salão / Mesas" at bounding box center [97, 431] width 180 height 28
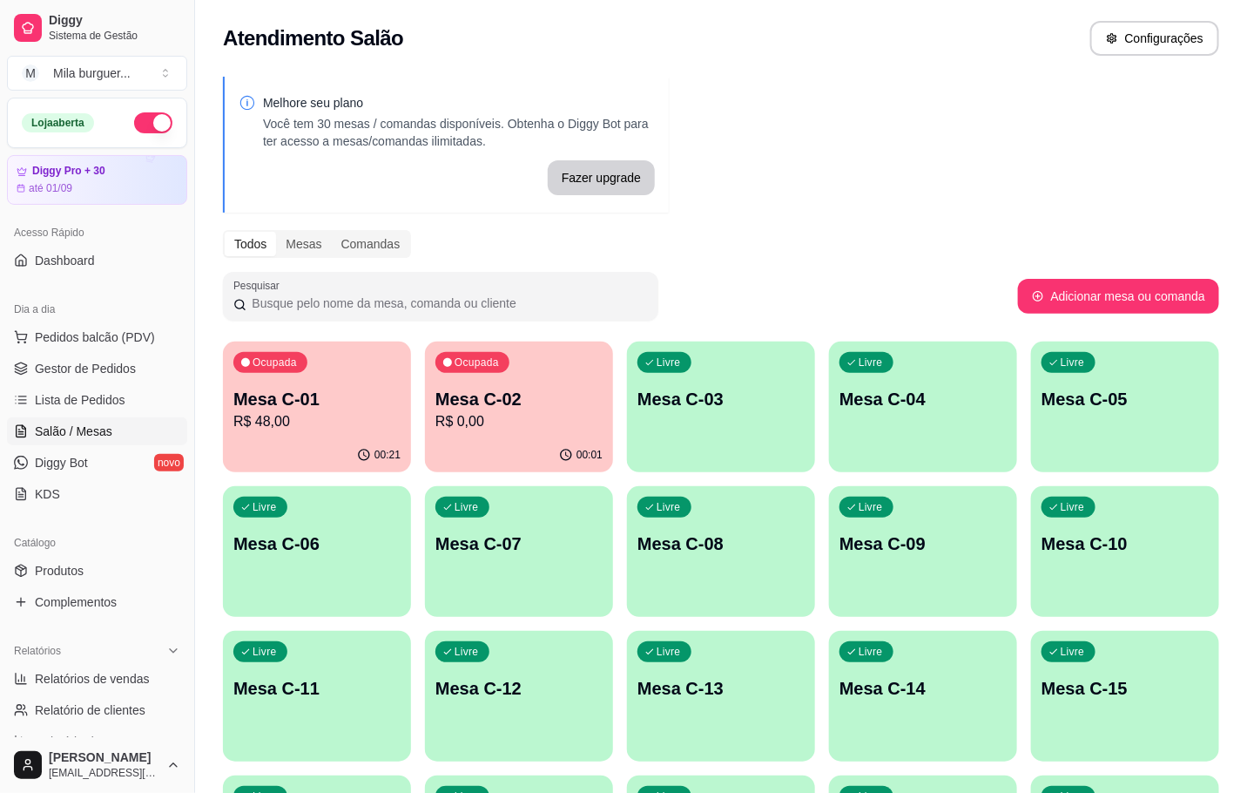
click at [578, 418] on p "R$ 0,00" at bounding box center [519, 421] width 162 height 20
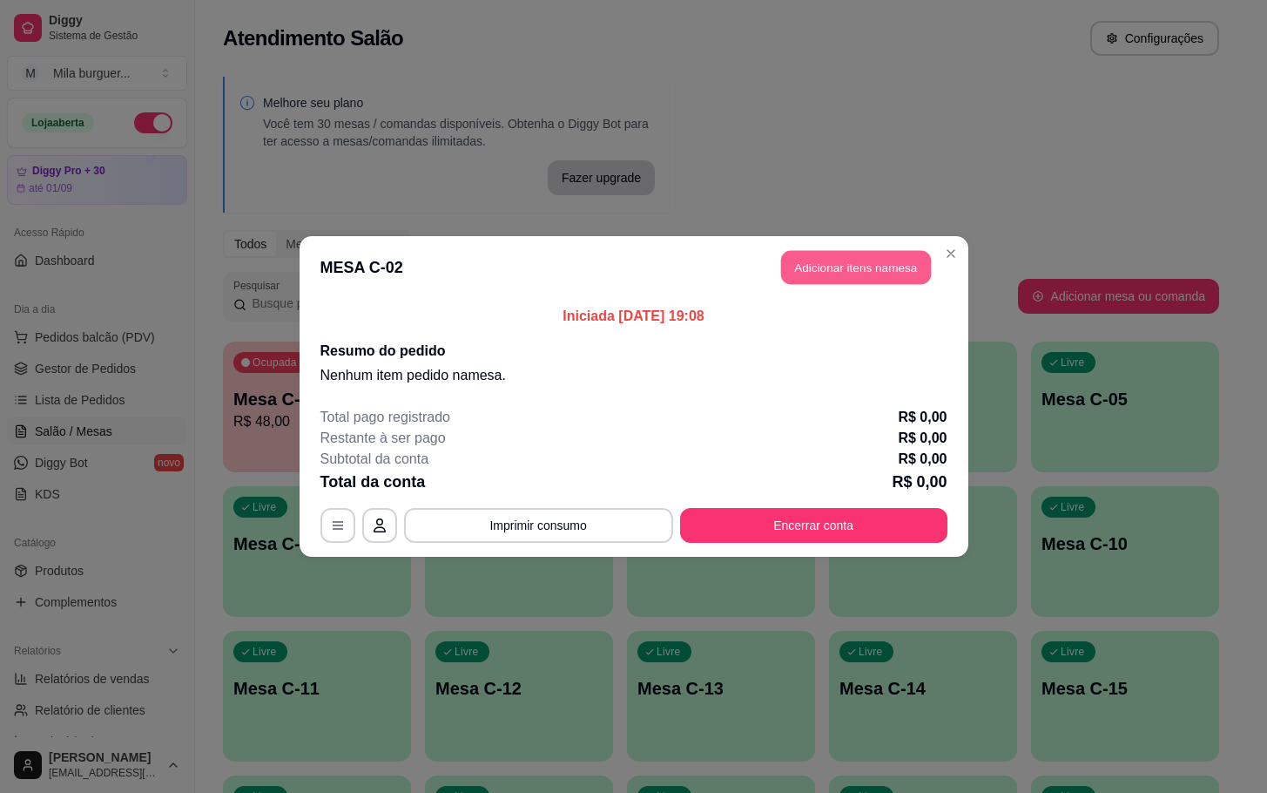
click at [852, 264] on button "Adicionar itens na mesa" at bounding box center [856, 268] width 150 height 34
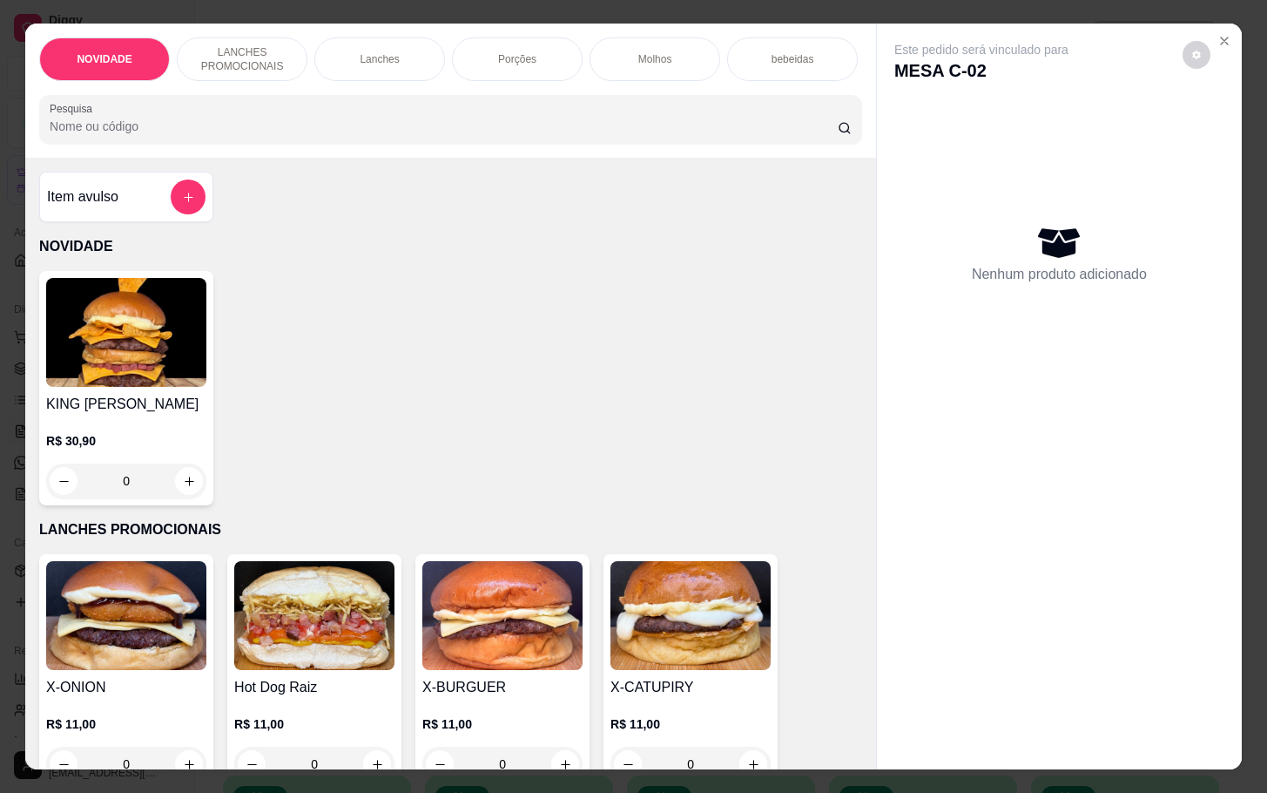
scroll to position [261, 0]
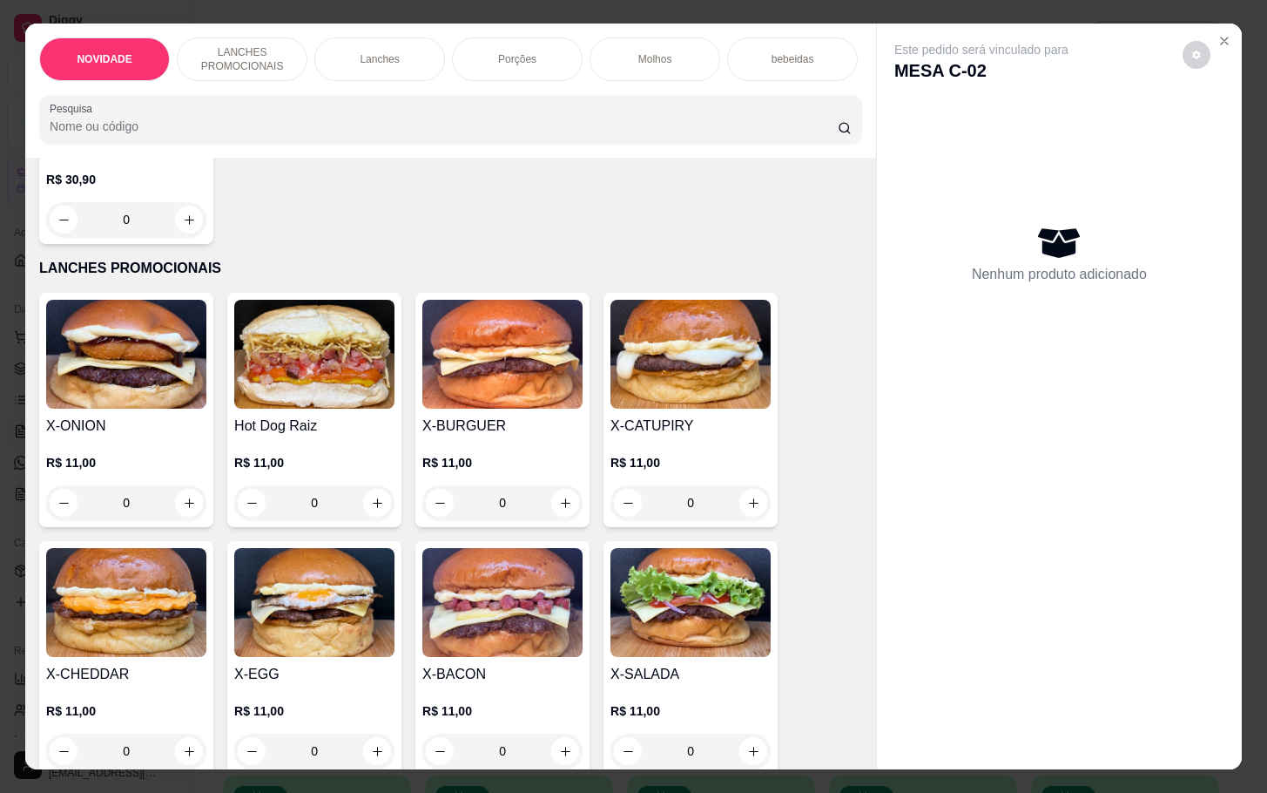
click at [367, 518] on div "0" at bounding box center [314, 502] width 160 height 35
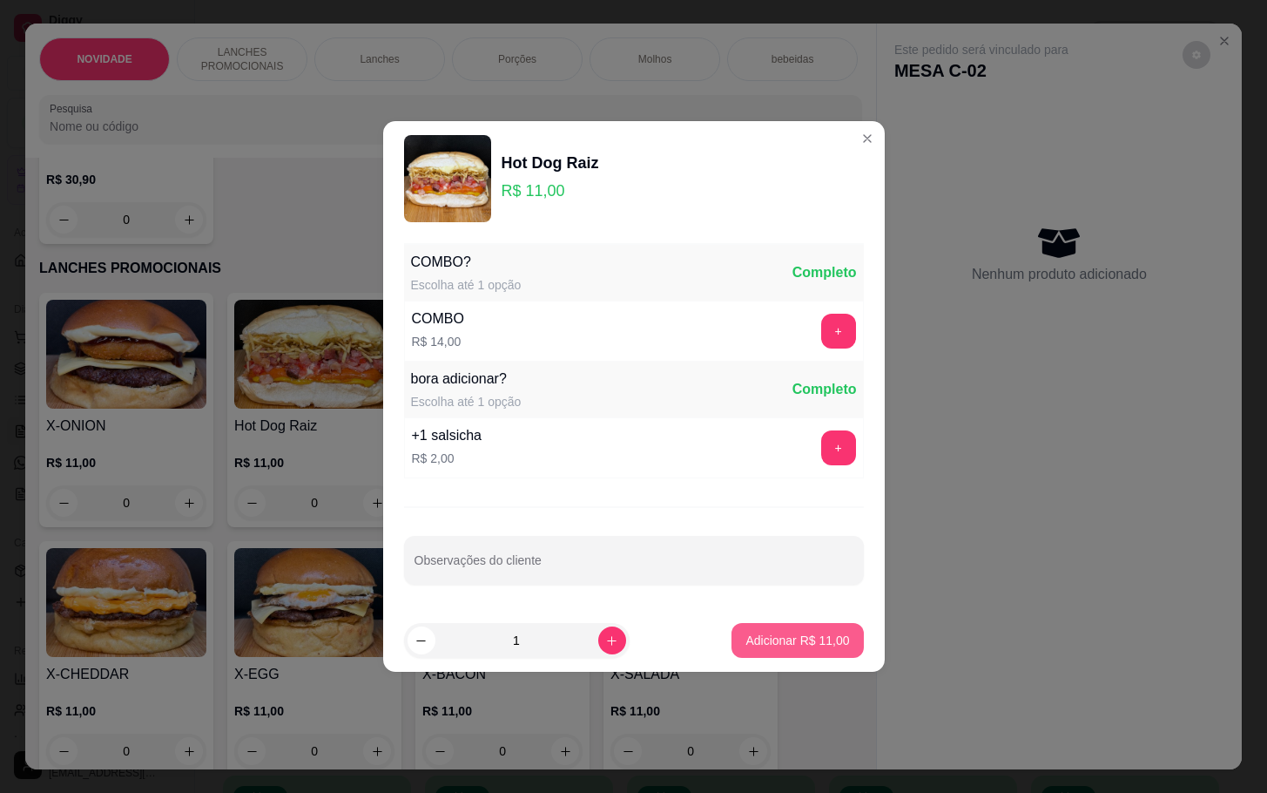
click at [768, 644] on p "Adicionar R$ 11,00" at bounding box center [798, 640] width 104 height 17
type input "1"
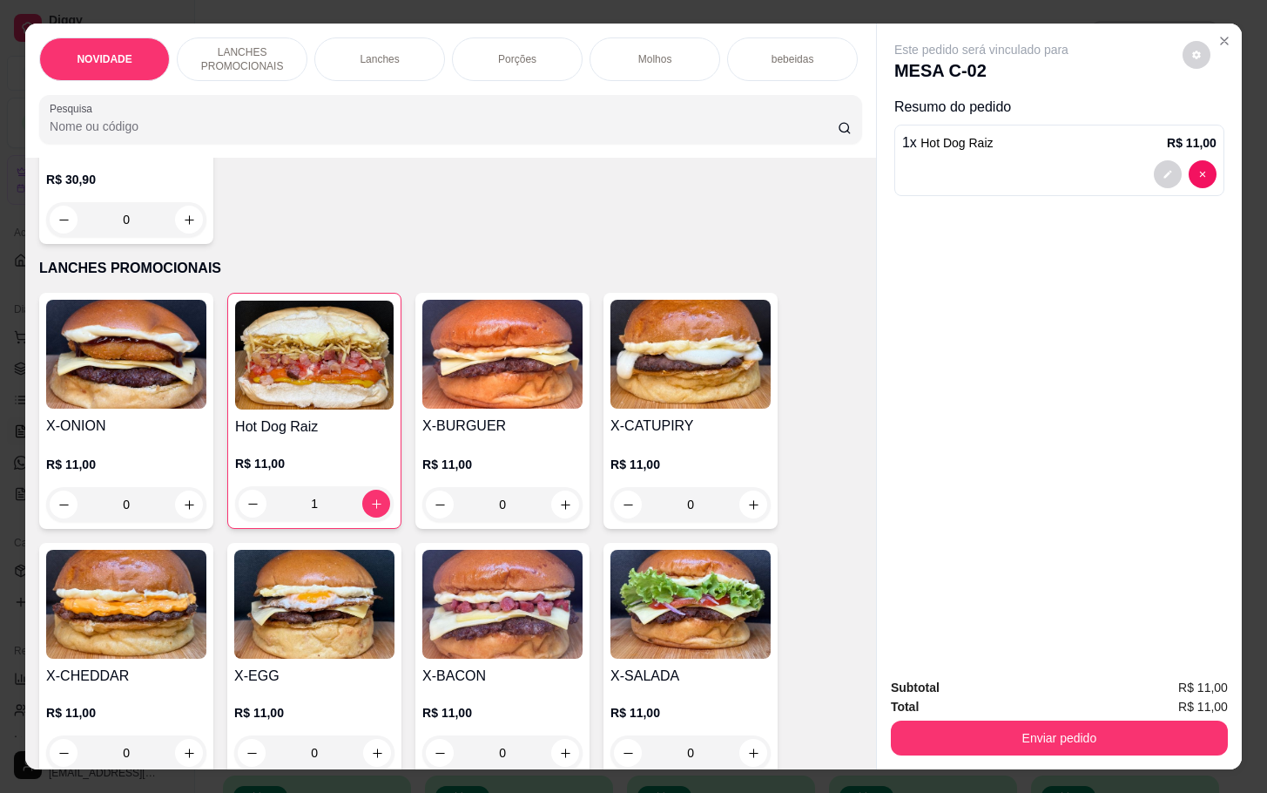
scroll to position [392, 0]
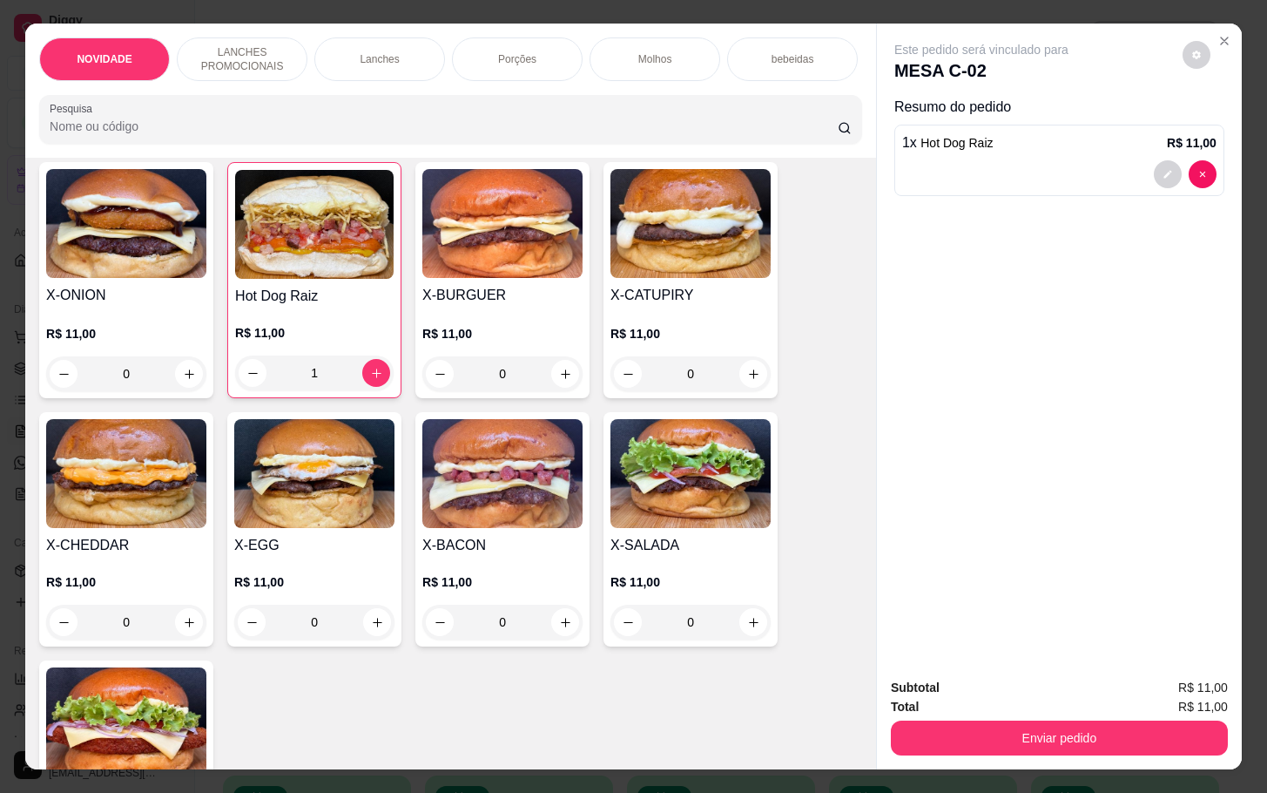
click at [555, 630] on div "0" at bounding box center [502, 622] width 160 height 35
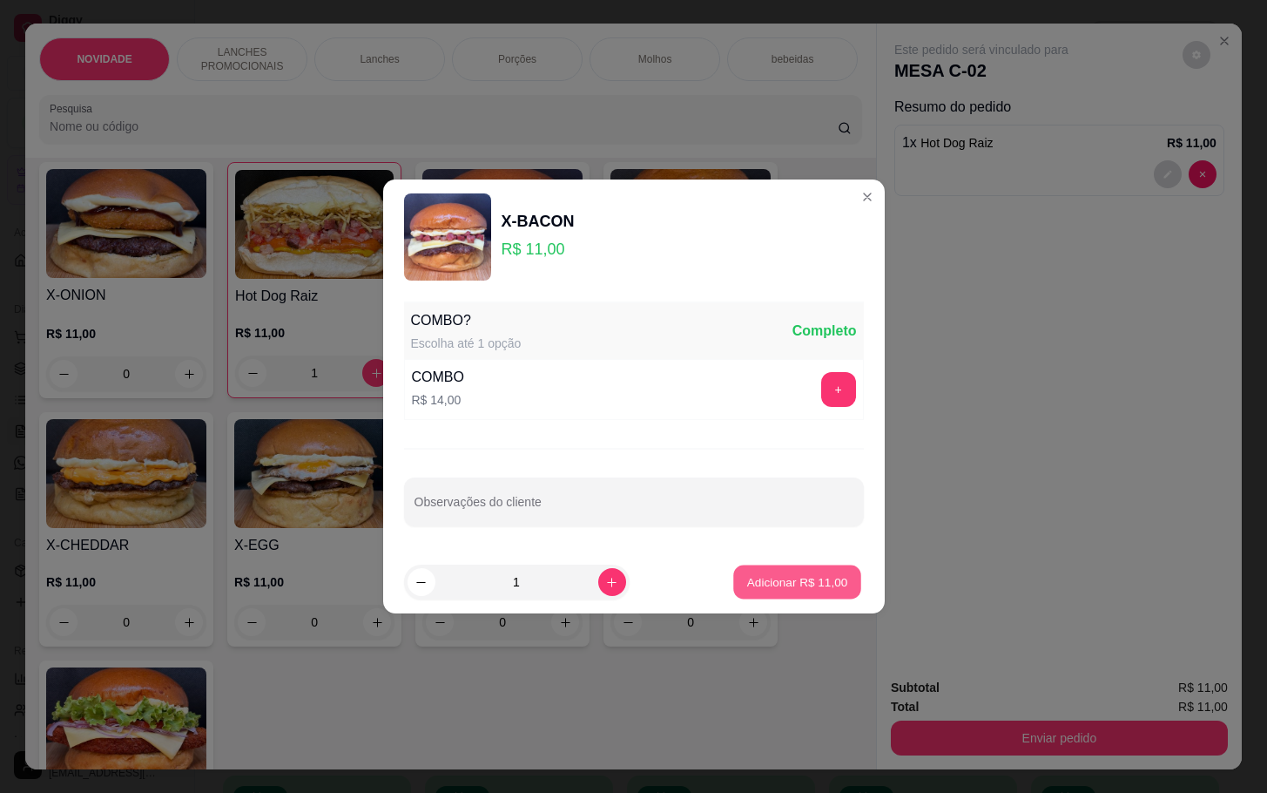
click at [810, 575] on p "Adicionar R$ 11,00" at bounding box center [797, 581] width 101 height 17
type input "1"
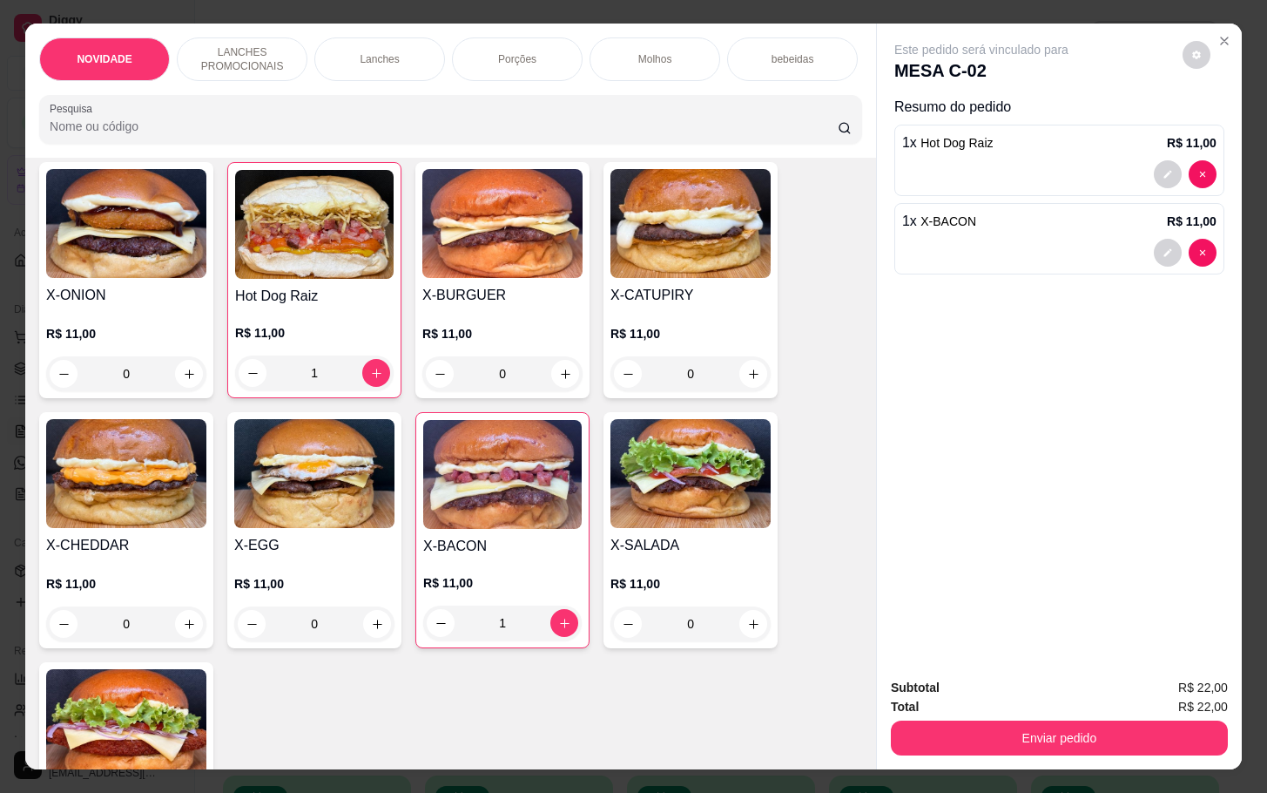
click at [740, 382] on div "0" at bounding box center [691, 373] width 160 height 35
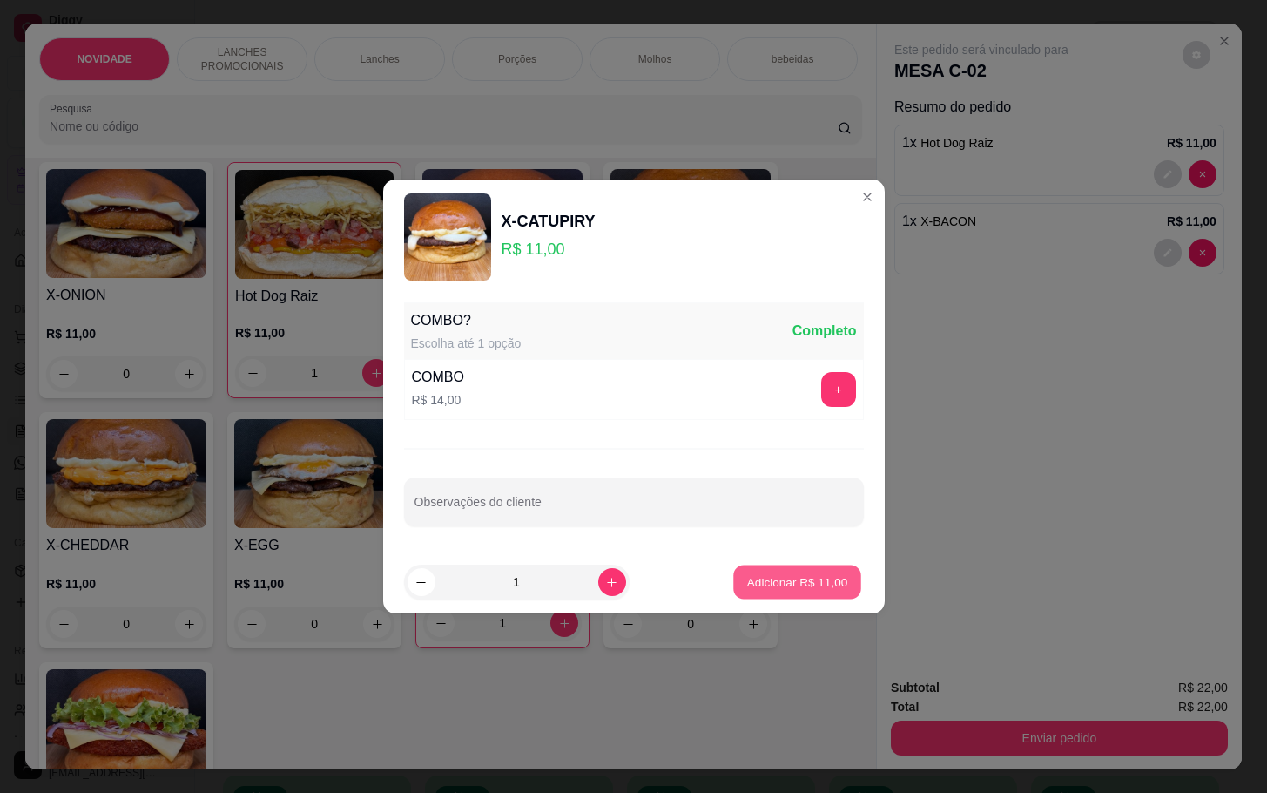
click at [750, 570] on button "Adicionar R$ 11,00" at bounding box center [798, 582] width 128 height 34
type input "1"
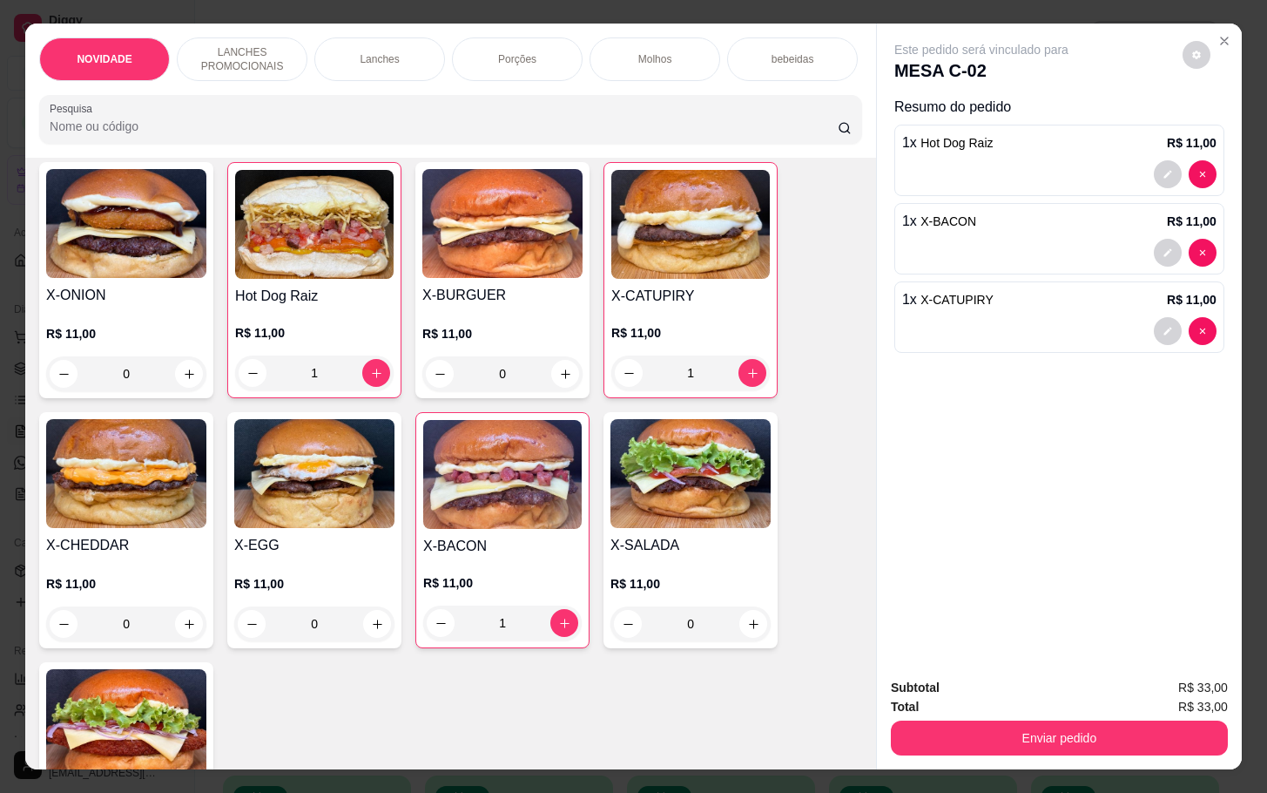
click at [748, 635] on div "0" at bounding box center [691, 623] width 160 height 35
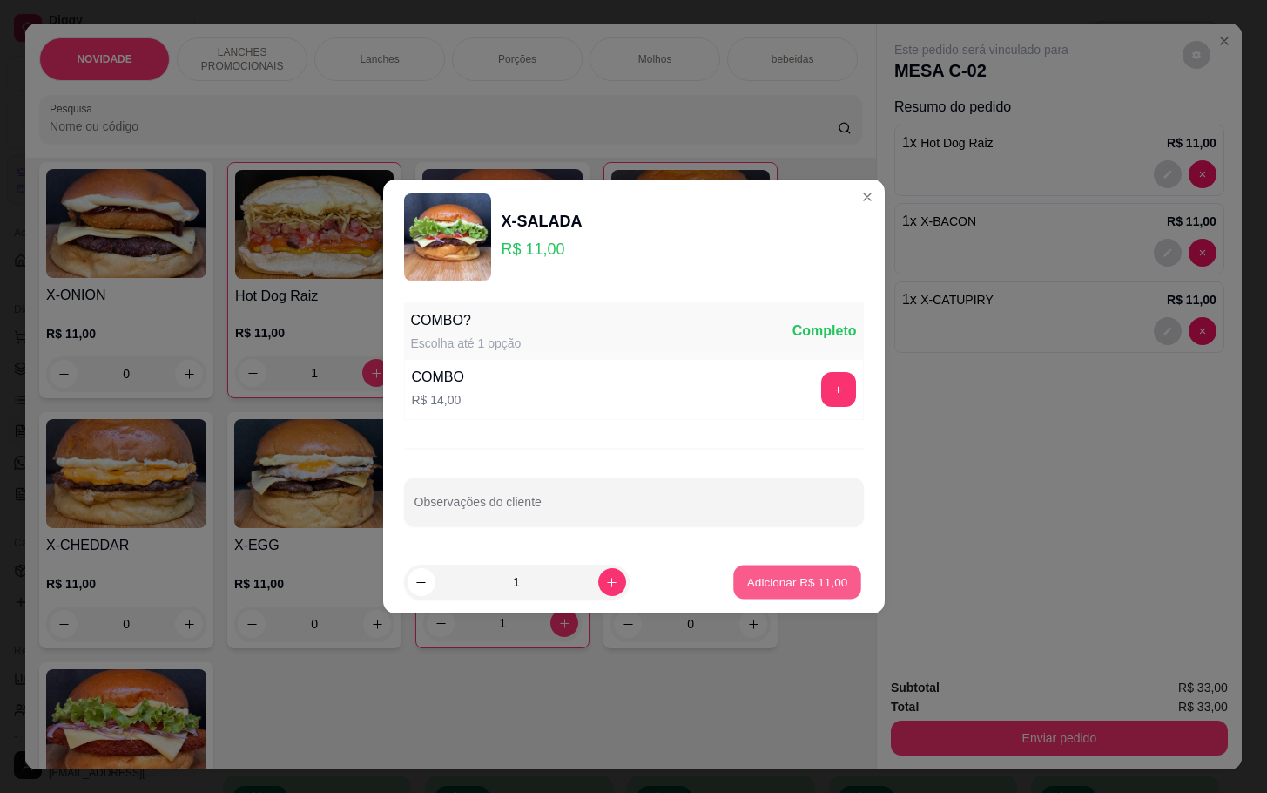
click at [756, 571] on button "Adicionar R$ 11,00" at bounding box center [798, 582] width 128 height 34
type input "1"
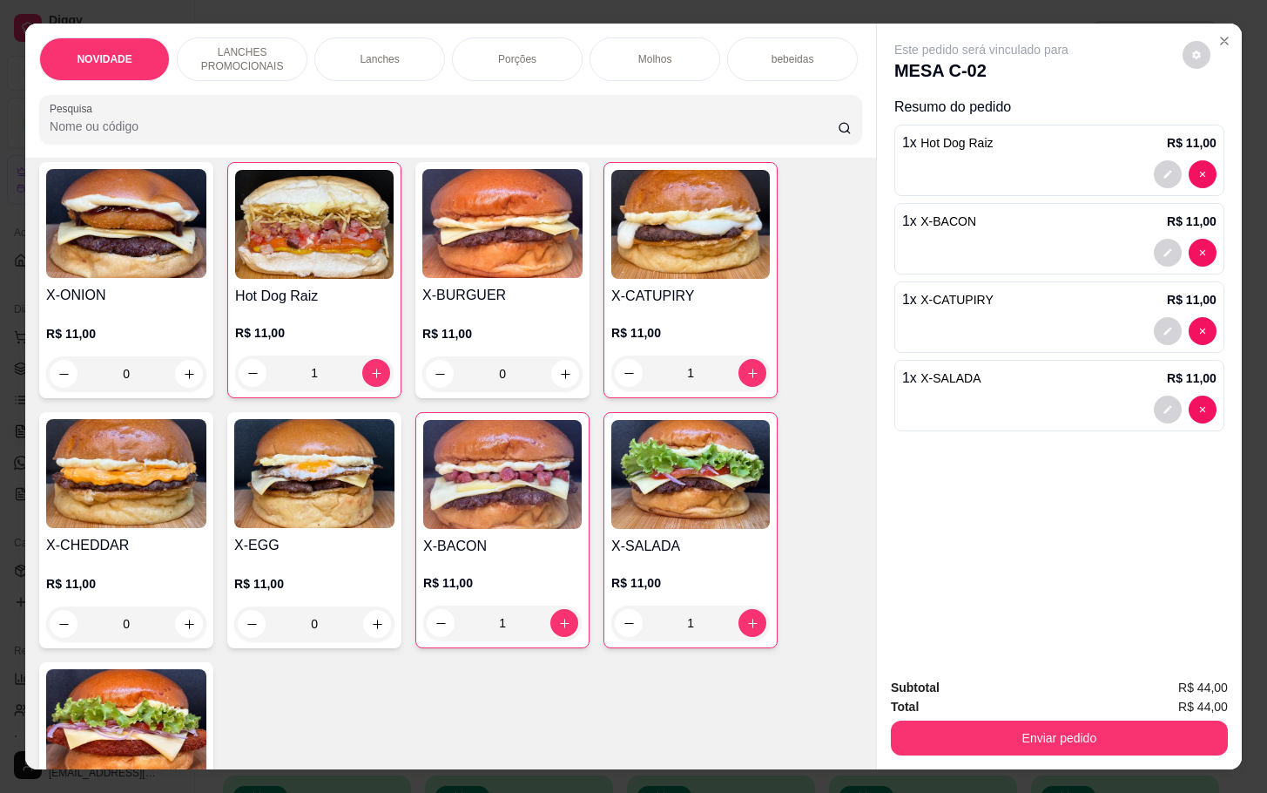
click at [363, 380] on div "1" at bounding box center [314, 372] width 159 height 35
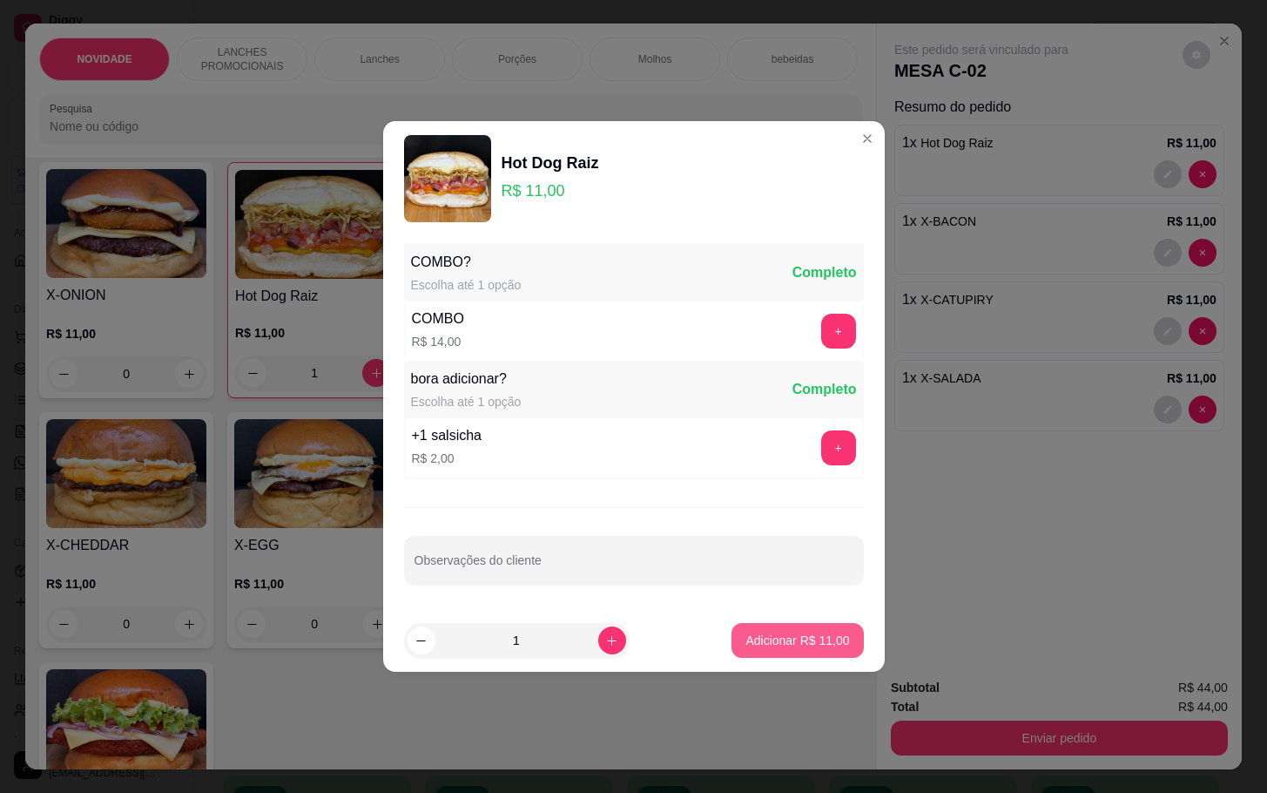
click at [758, 646] on p "Adicionar R$ 11,00" at bounding box center [798, 640] width 104 height 17
type input "2"
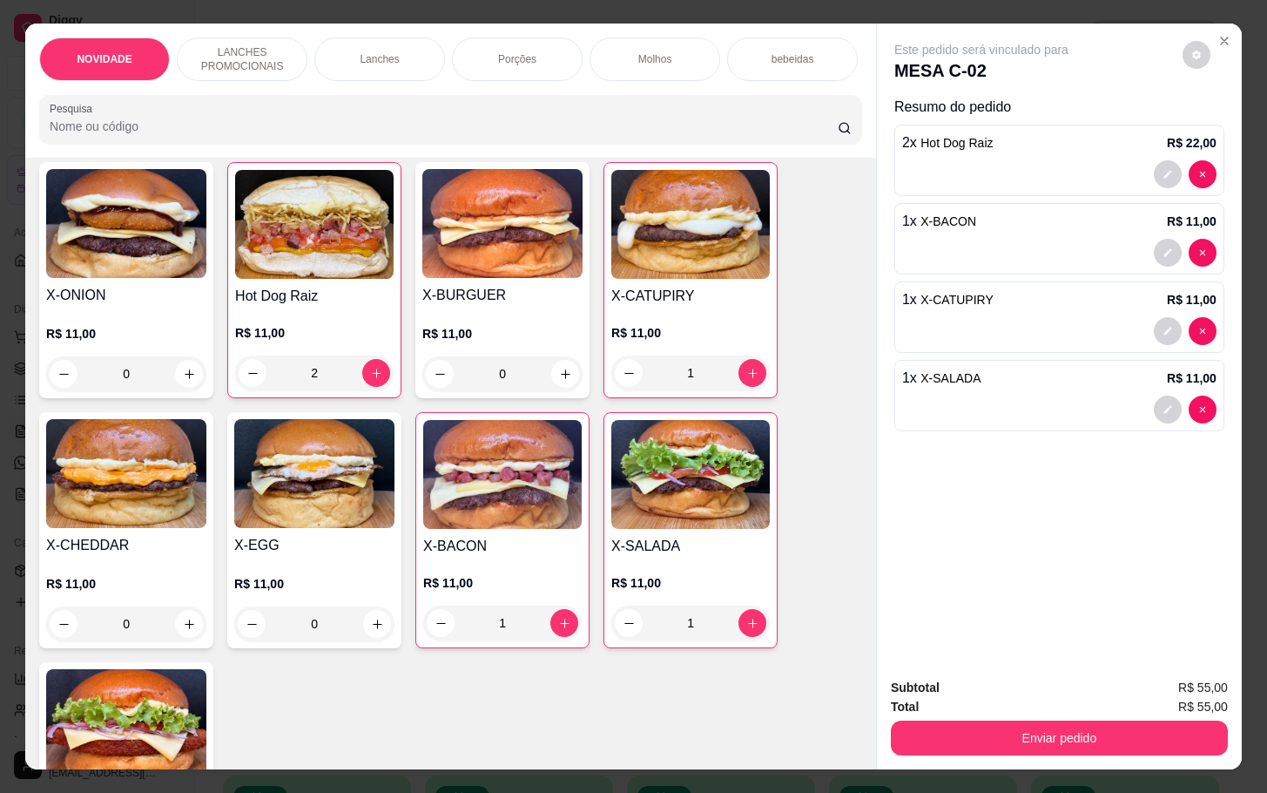
click at [367, 628] on div "0" at bounding box center [314, 623] width 160 height 35
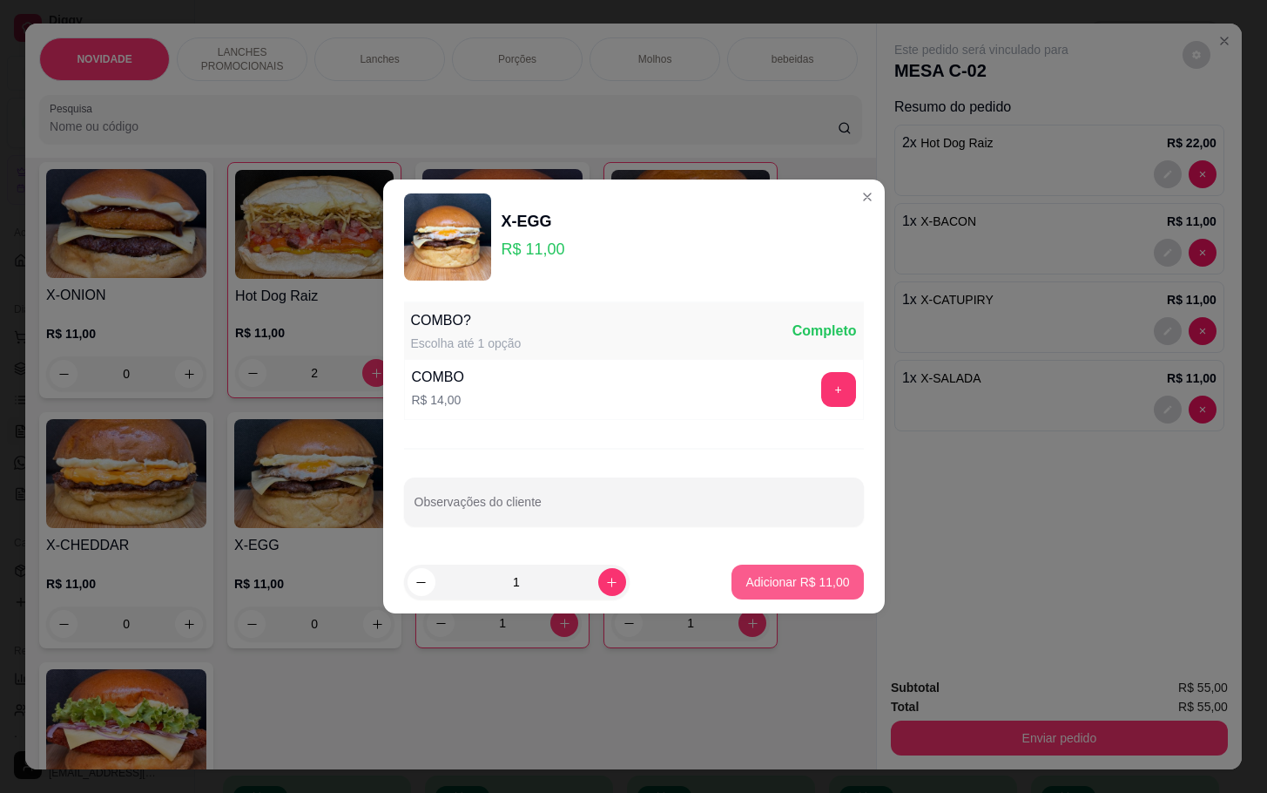
click at [732, 581] on button "Adicionar R$ 11,00" at bounding box center [798, 581] width 132 height 35
type input "1"
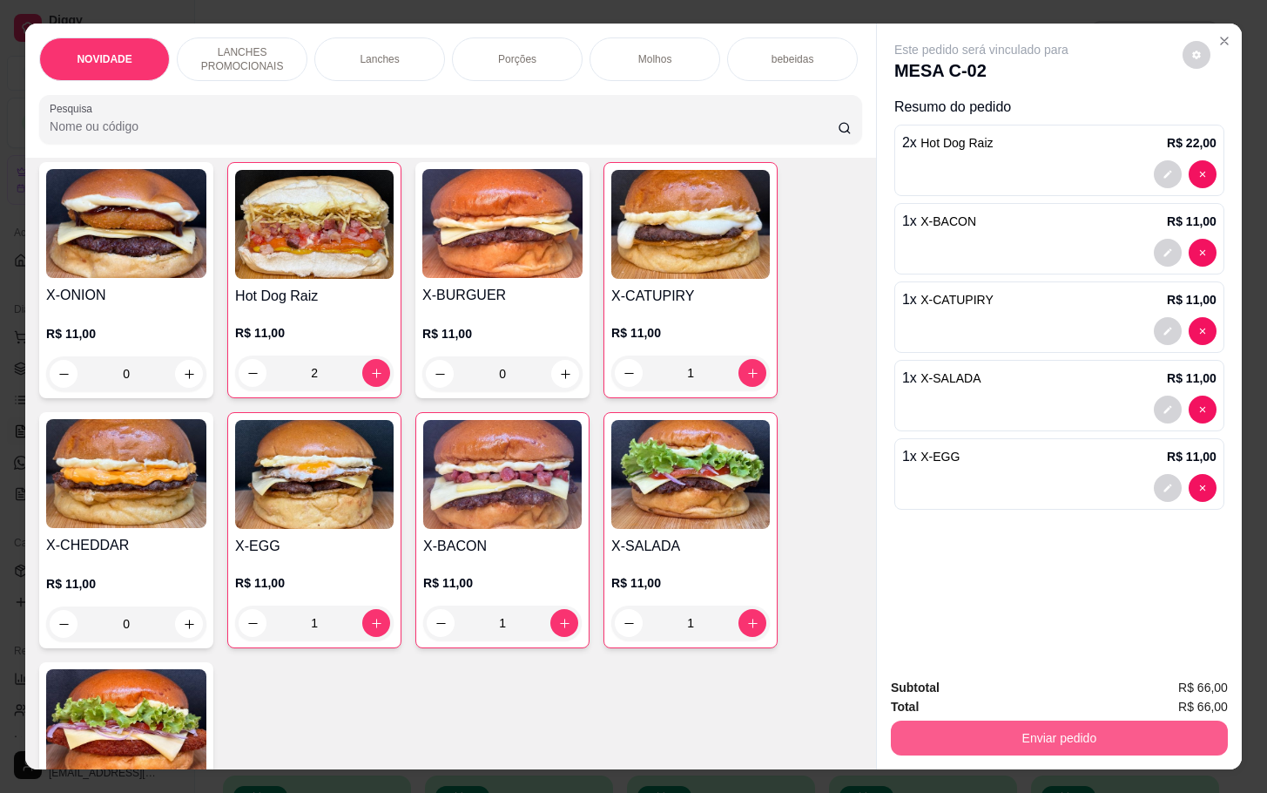
click at [949, 720] on button "Enviar pedido" at bounding box center [1059, 737] width 337 height 35
click at [942, 690] on button "Não registrar e enviar pedido" at bounding box center [999, 685] width 176 height 32
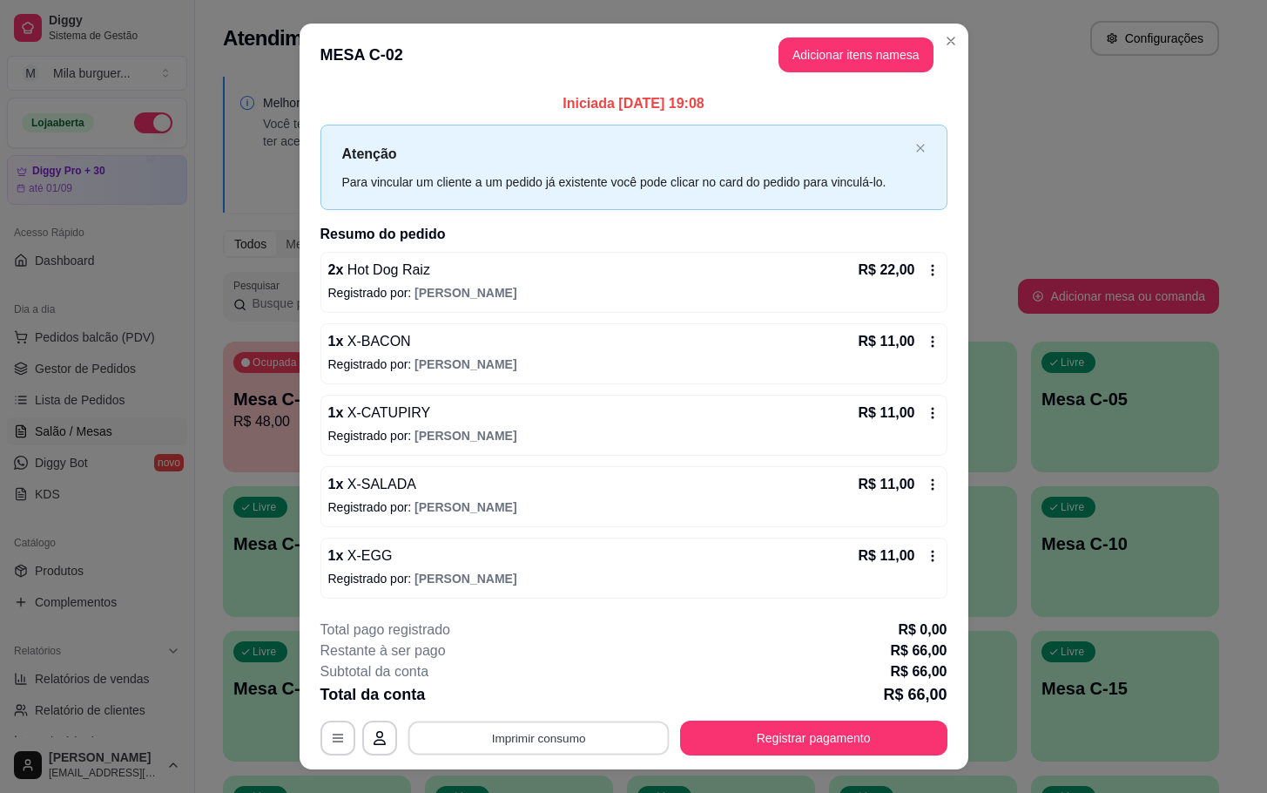
click at [584, 730] on button "Imprimir consumo" at bounding box center [538, 737] width 261 height 34
click at [571, 695] on button "IMPRESSORA" at bounding box center [534, 699] width 122 height 27
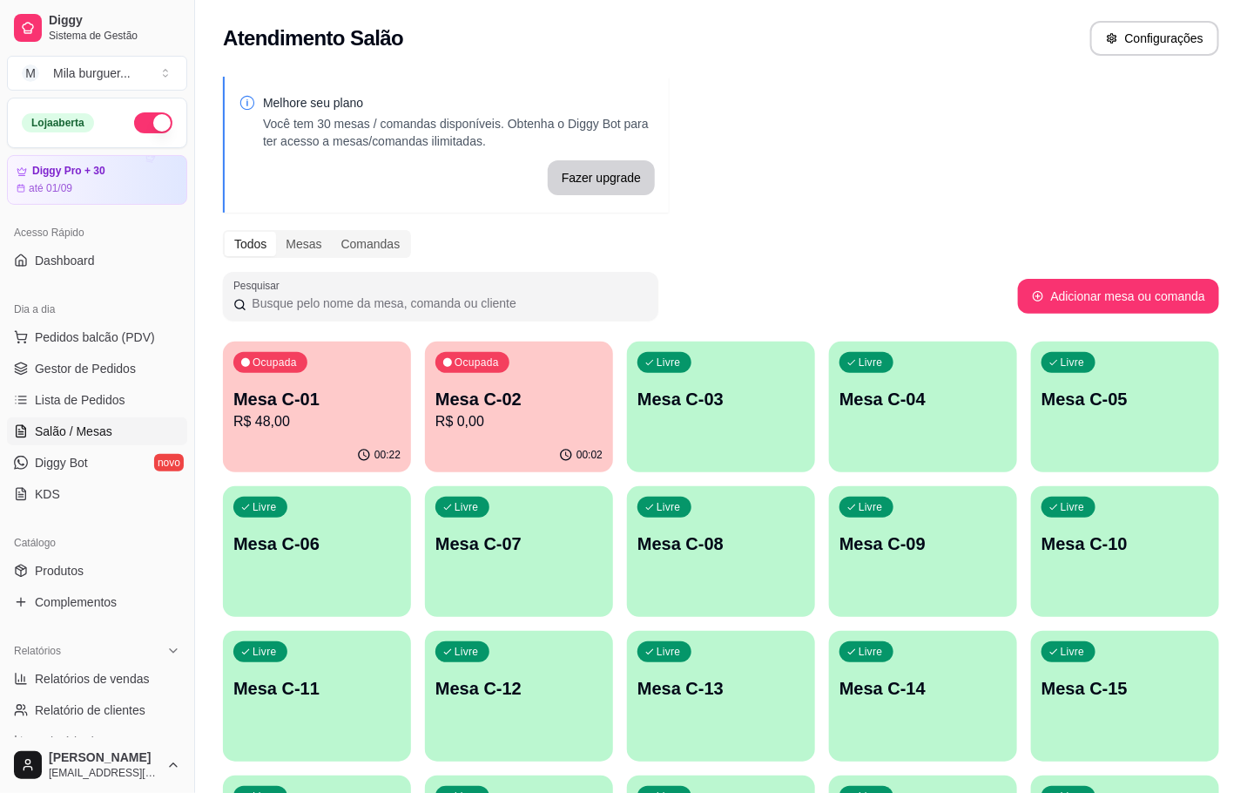
click at [502, 411] on p "R$ 0,00" at bounding box center [519, 421] width 167 height 21
click at [329, 379] on div "Ocupada Mesa C-01 R$ 48,00" at bounding box center [317, 389] width 188 height 97
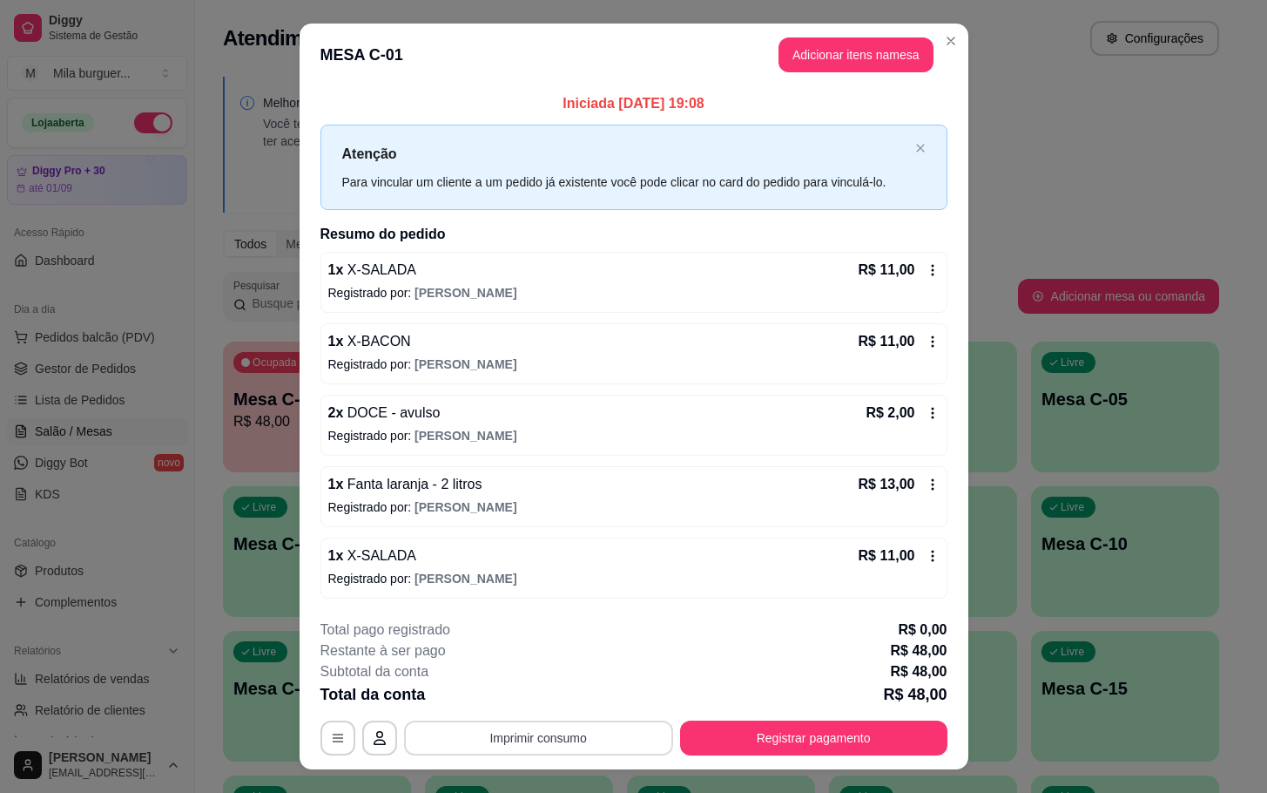
click at [588, 745] on button "Imprimir consumo" at bounding box center [538, 737] width 269 height 35
click at [547, 695] on button "IMPRESSORA" at bounding box center [534, 699] width 122 height 27
click at [792, 733] on button "Registrar pagamento" at bounding box center [813, 737] width 267 height 35
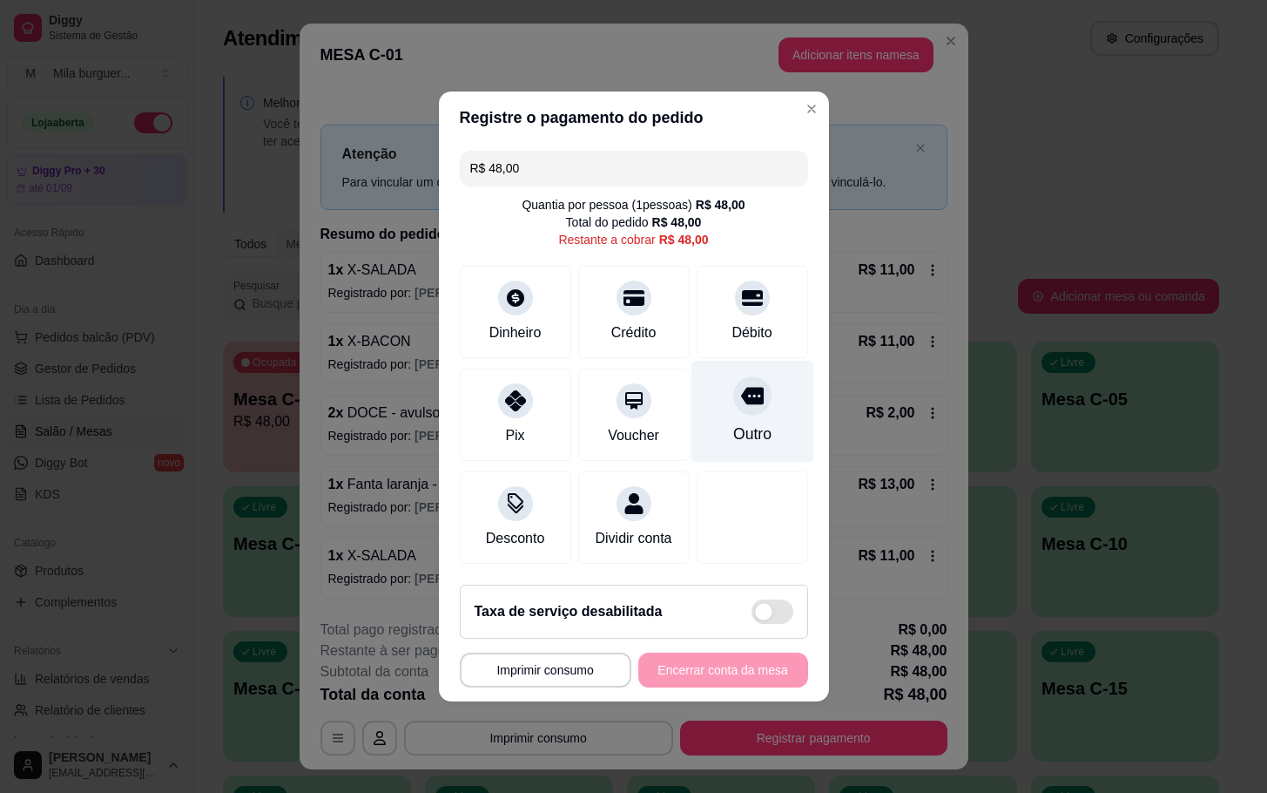
click at [753, 400] on div "Outro" at bounding box center [752, 412] width 123 height 102
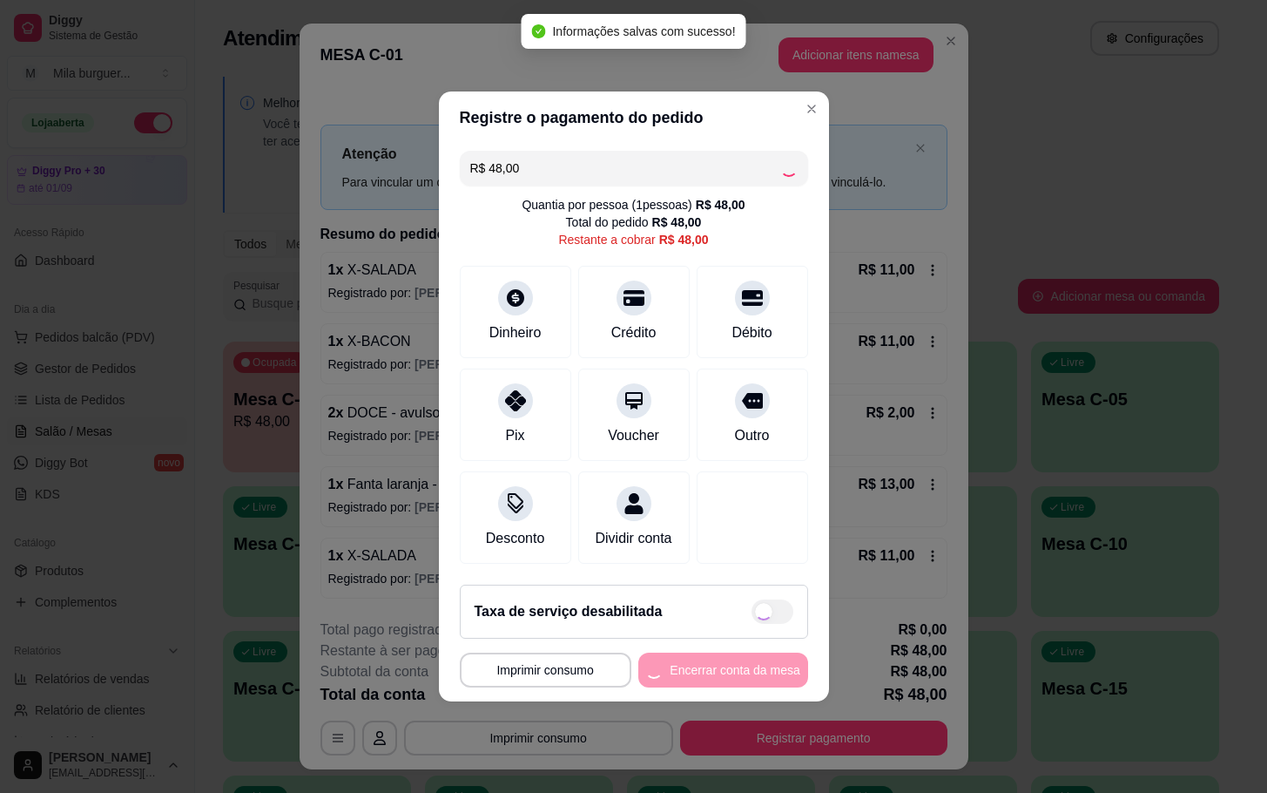
type input "R$ 0,00"
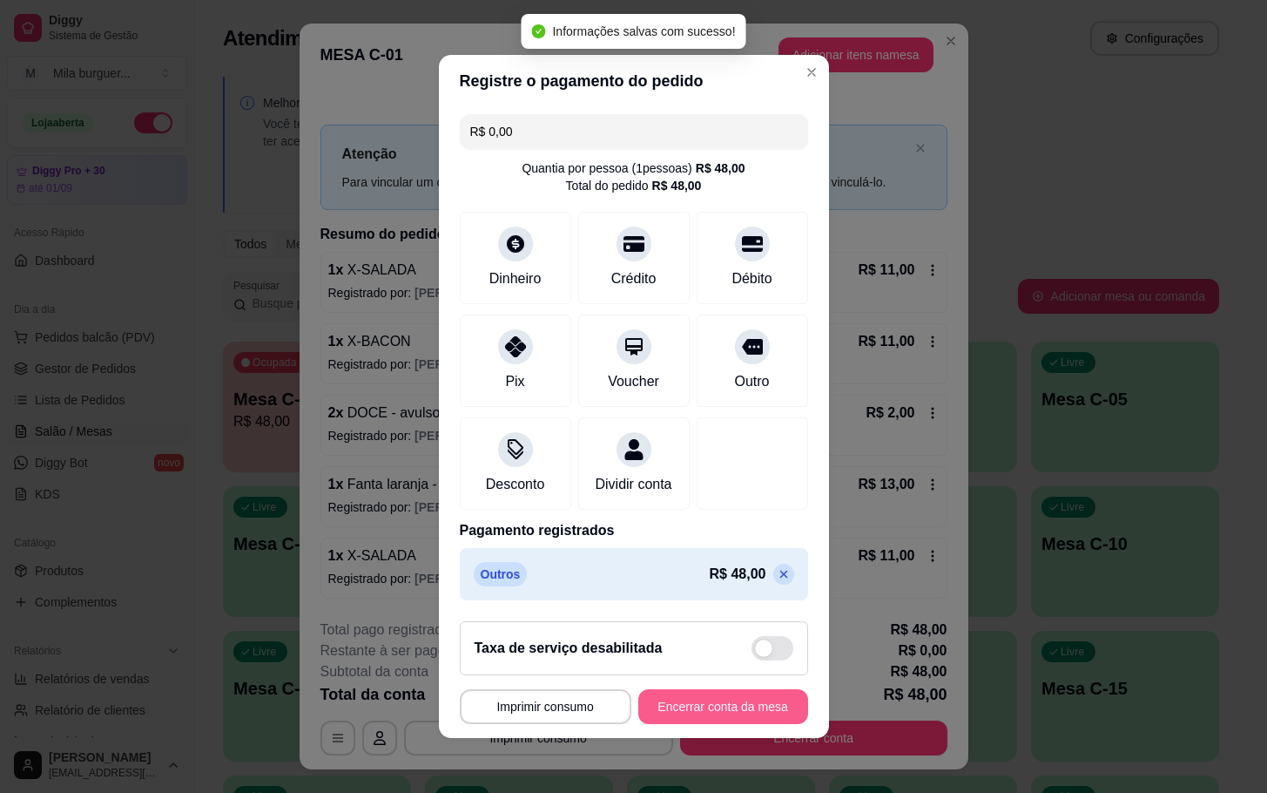
click at [695, 724] on button "Encerrar conta da mesa" at bounding box center [723, 706] width 170 height 35
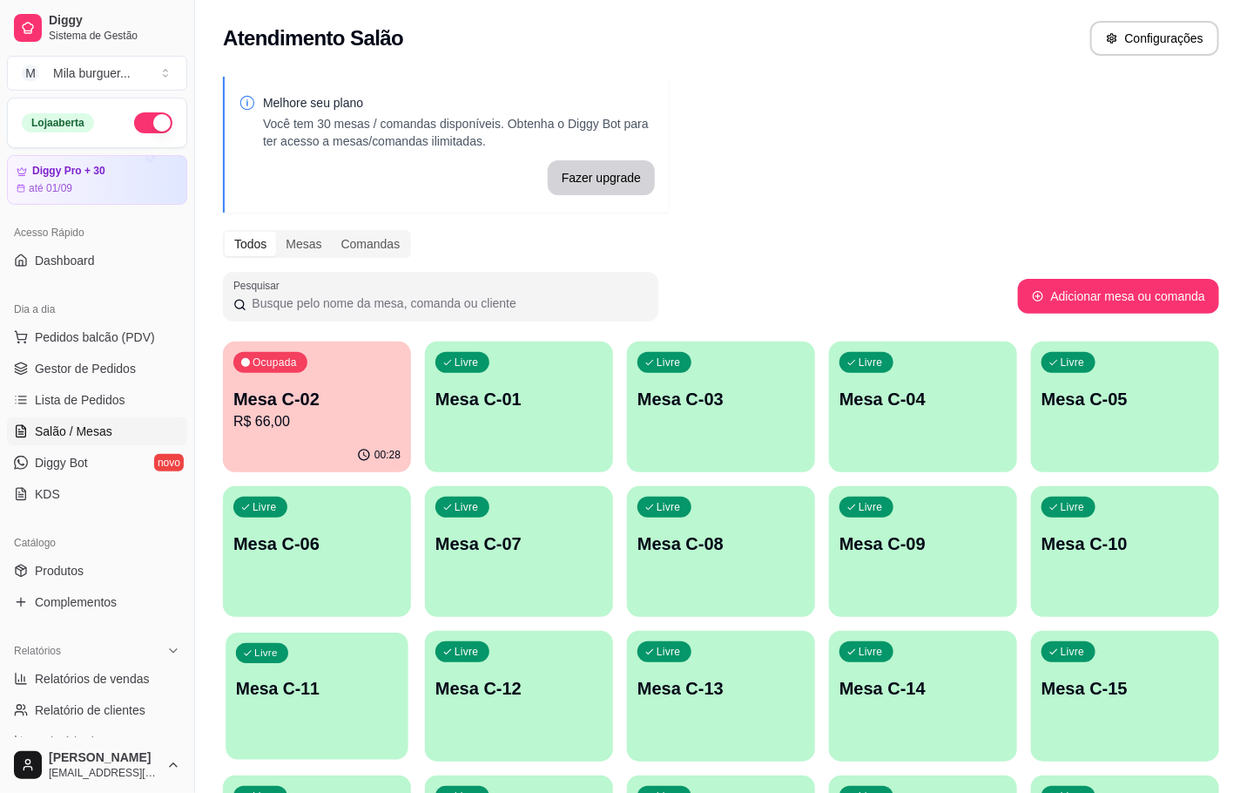
click at [286, 722] on div "Livre Mesa C-11" at bounding box center [317, 685] width 183 height 106
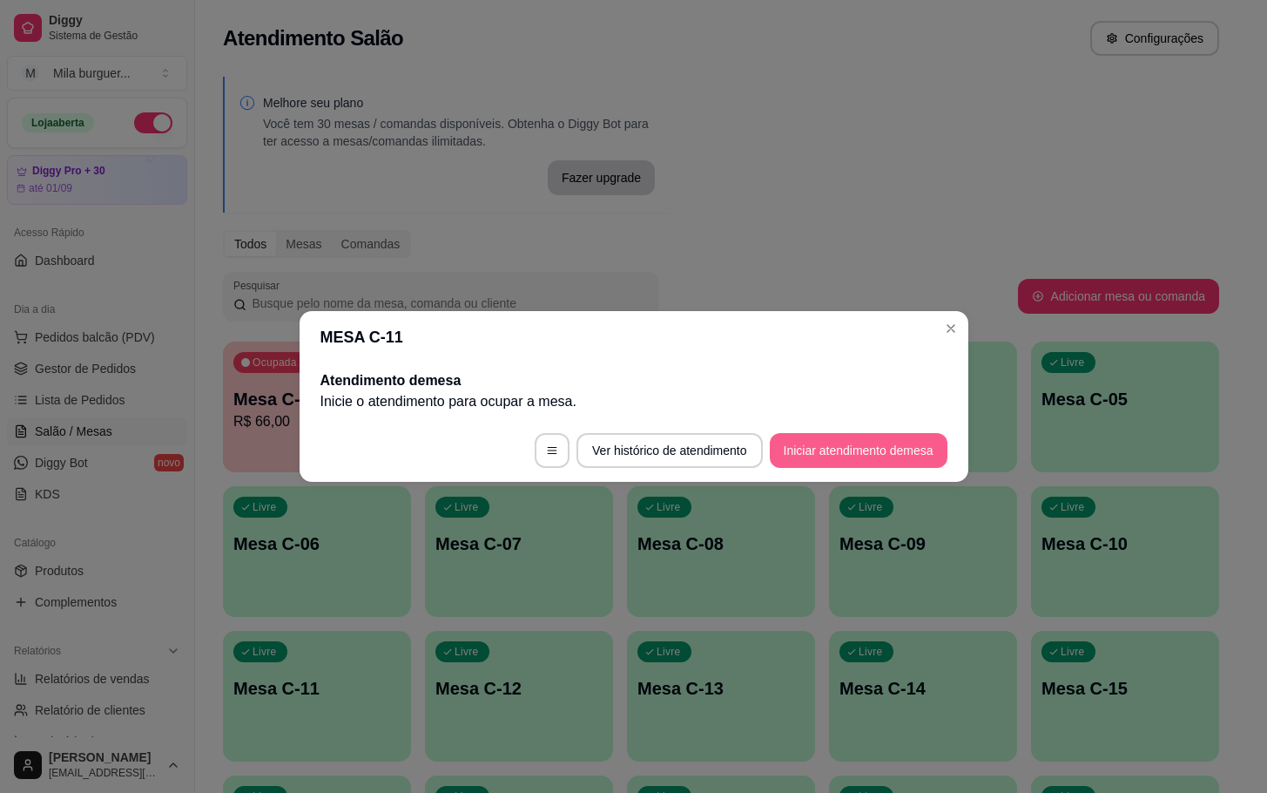
click at [860, 447] on button "Iniciar atendimento de mesa" at bounding box center [859, 450] width 178 height 35
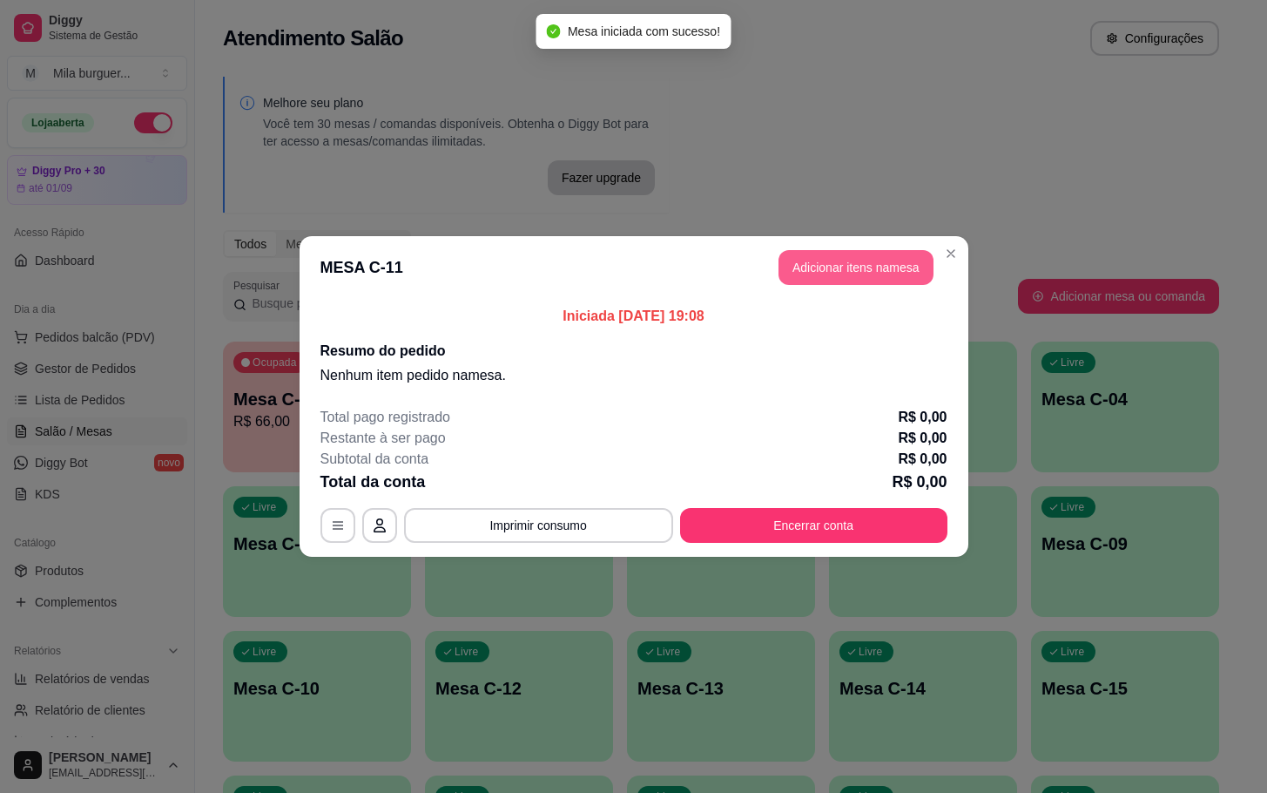
click at [837, 264] on button "Adicionar itens na mesa" at bounding box center [856, 267] width 155 height 35
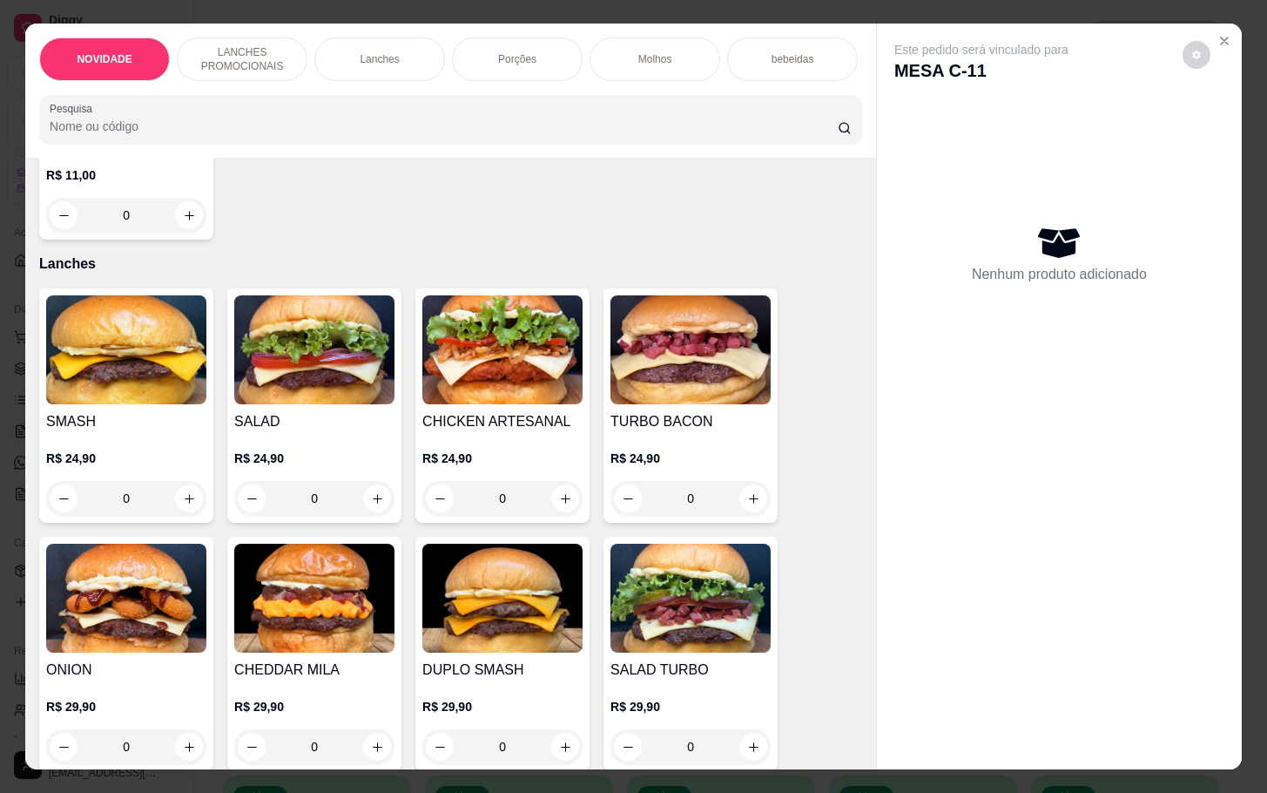
scroll to position [1176, 0]
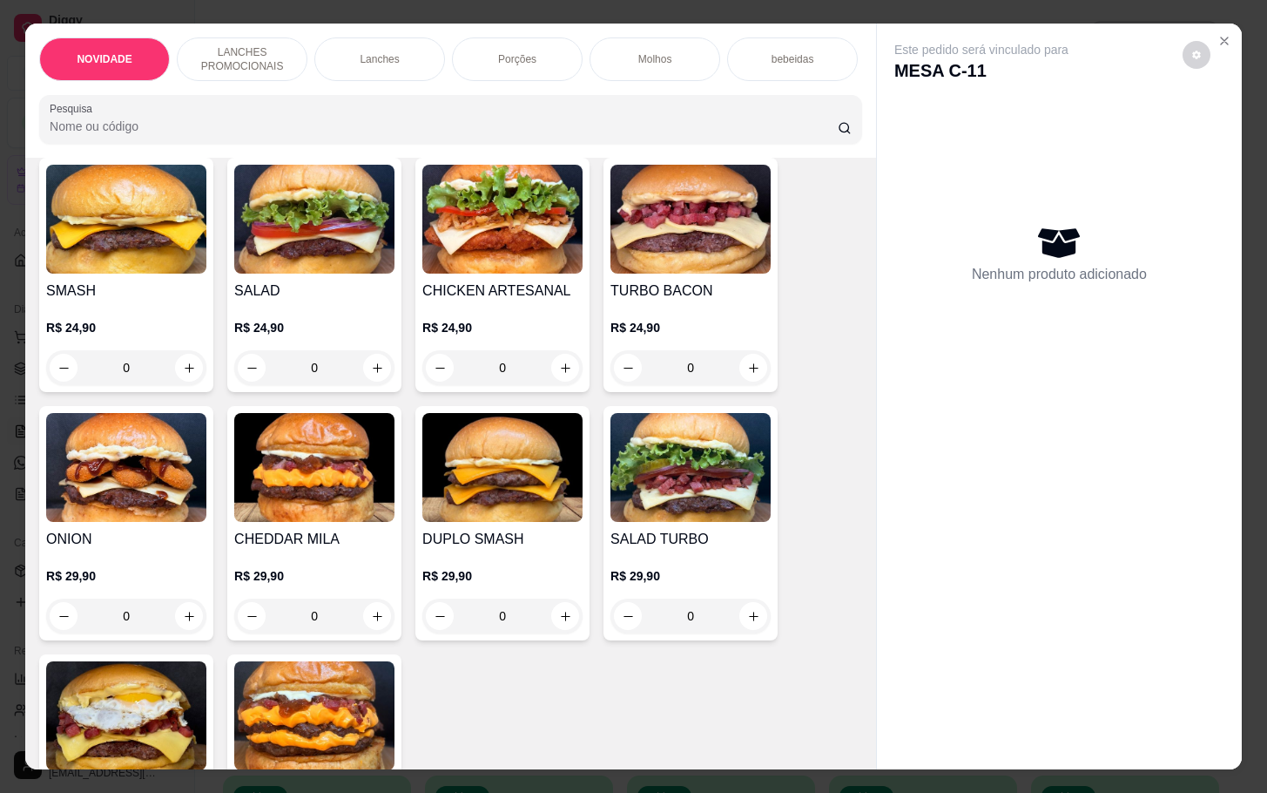
click at [554, 632] on div "0" at bounding box center [502, 615] width 160 height 35
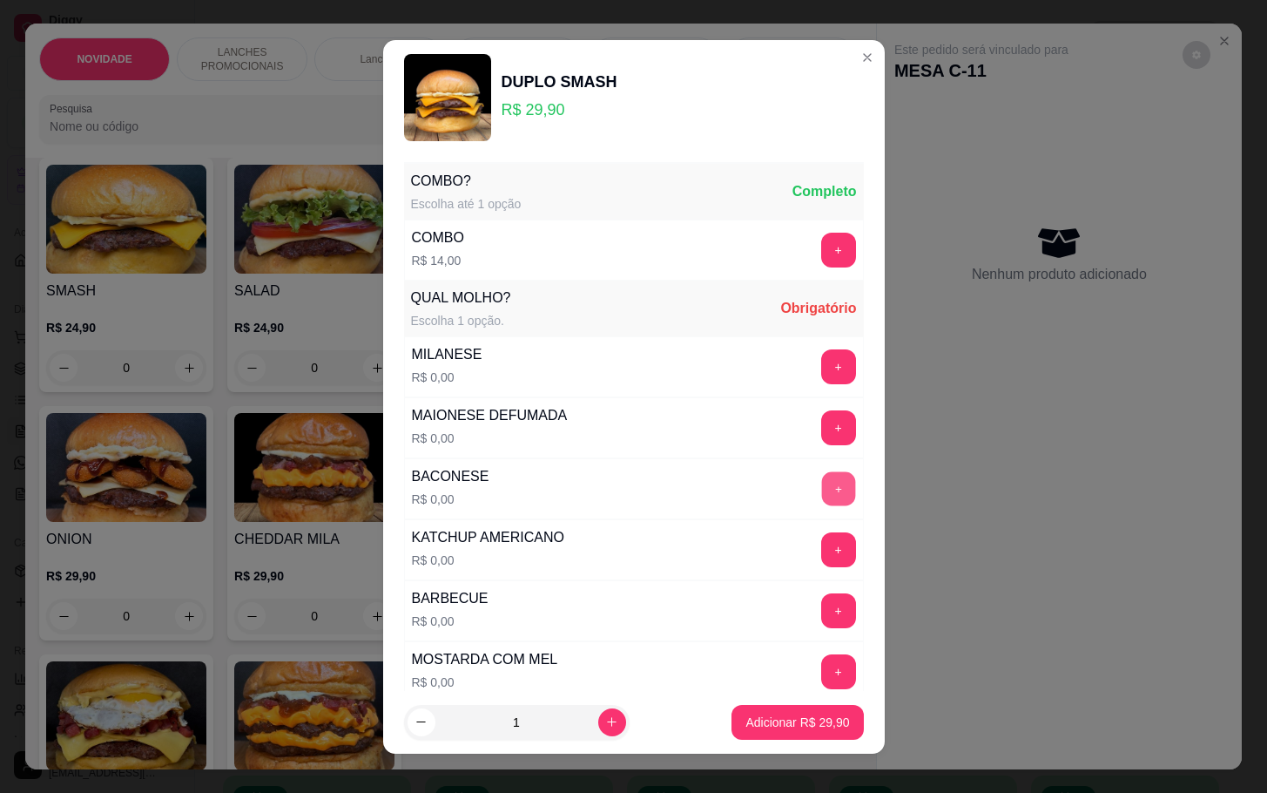
click at [821, 484] on button "+" at bounding box center [838, 488] width 34 height 34
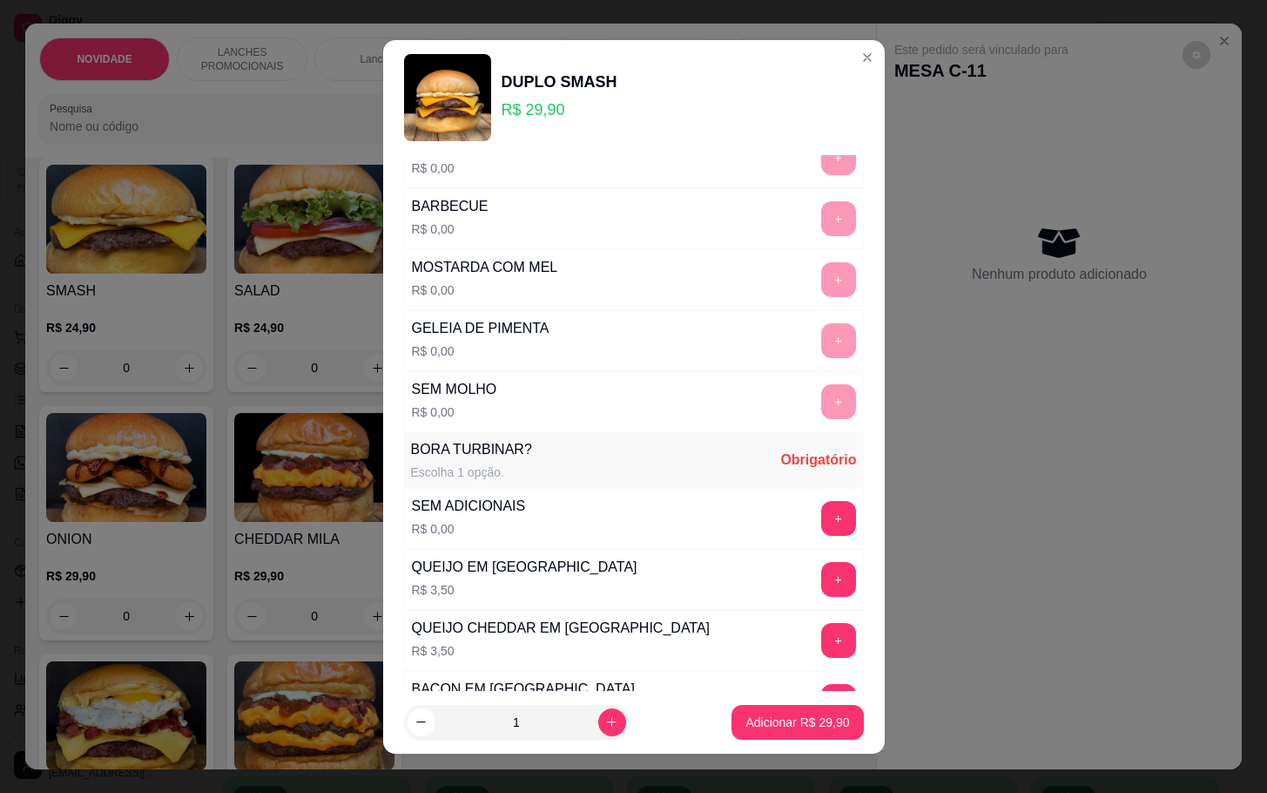
scroll to position [523, 0]
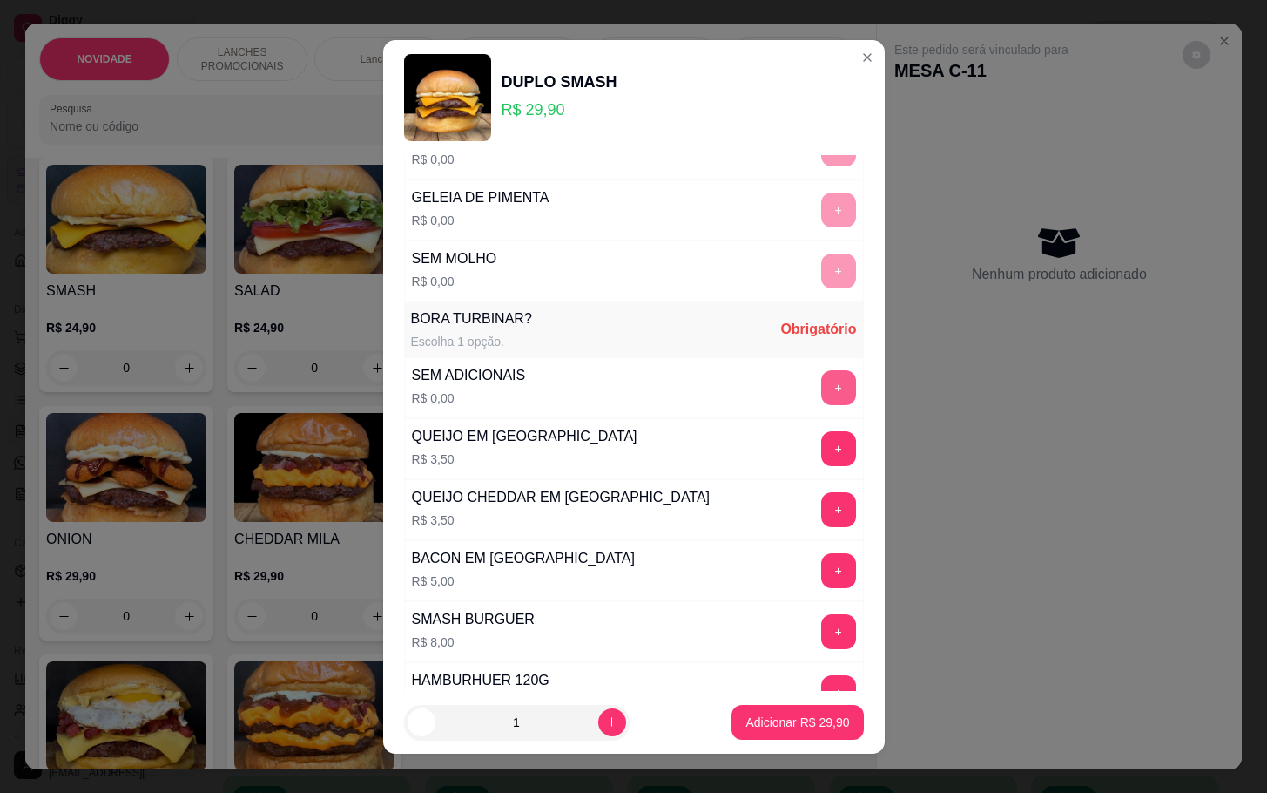
click at [821, 400] on button "+" at bounding box center [838, 387] width 35 height 35
click at [776, 737] on button "Adicionar R$ 29,90" at bounding box center [798, 722] width 128 height 34
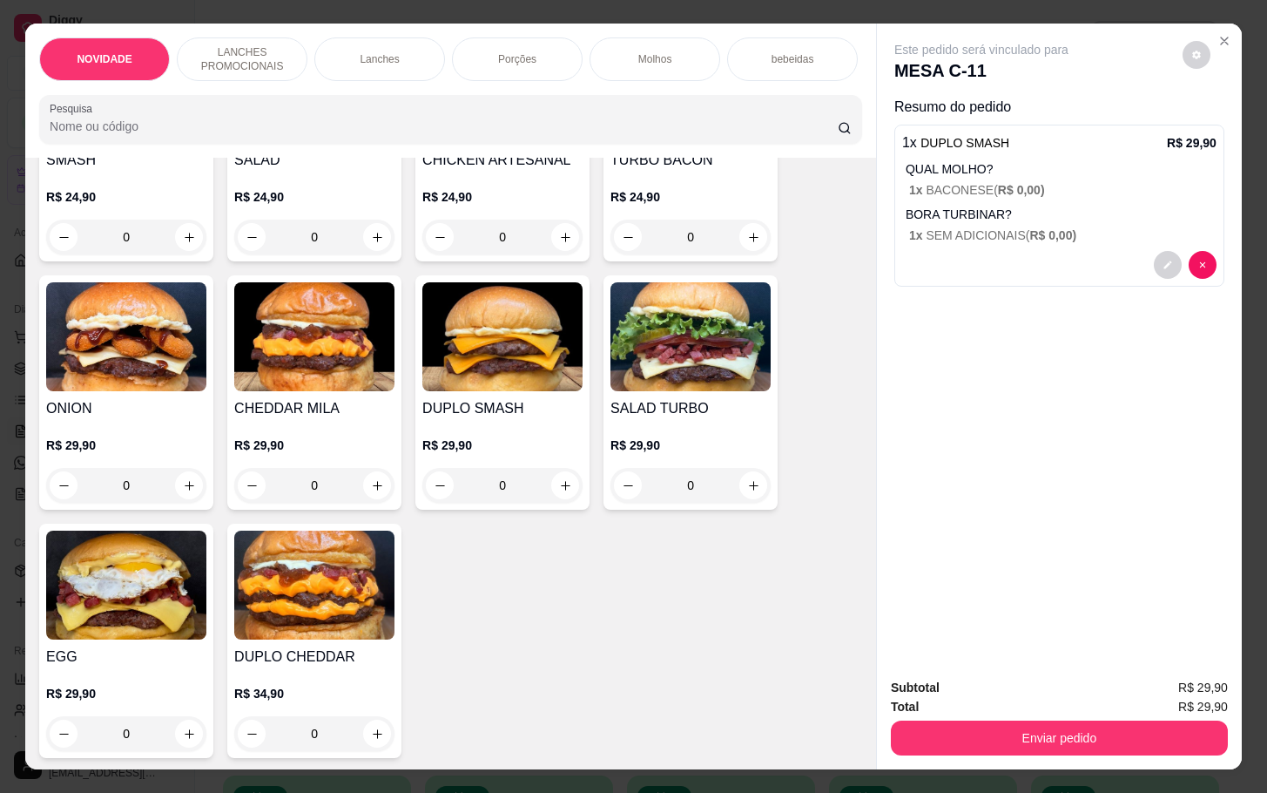
scroll to position [1176, 0]
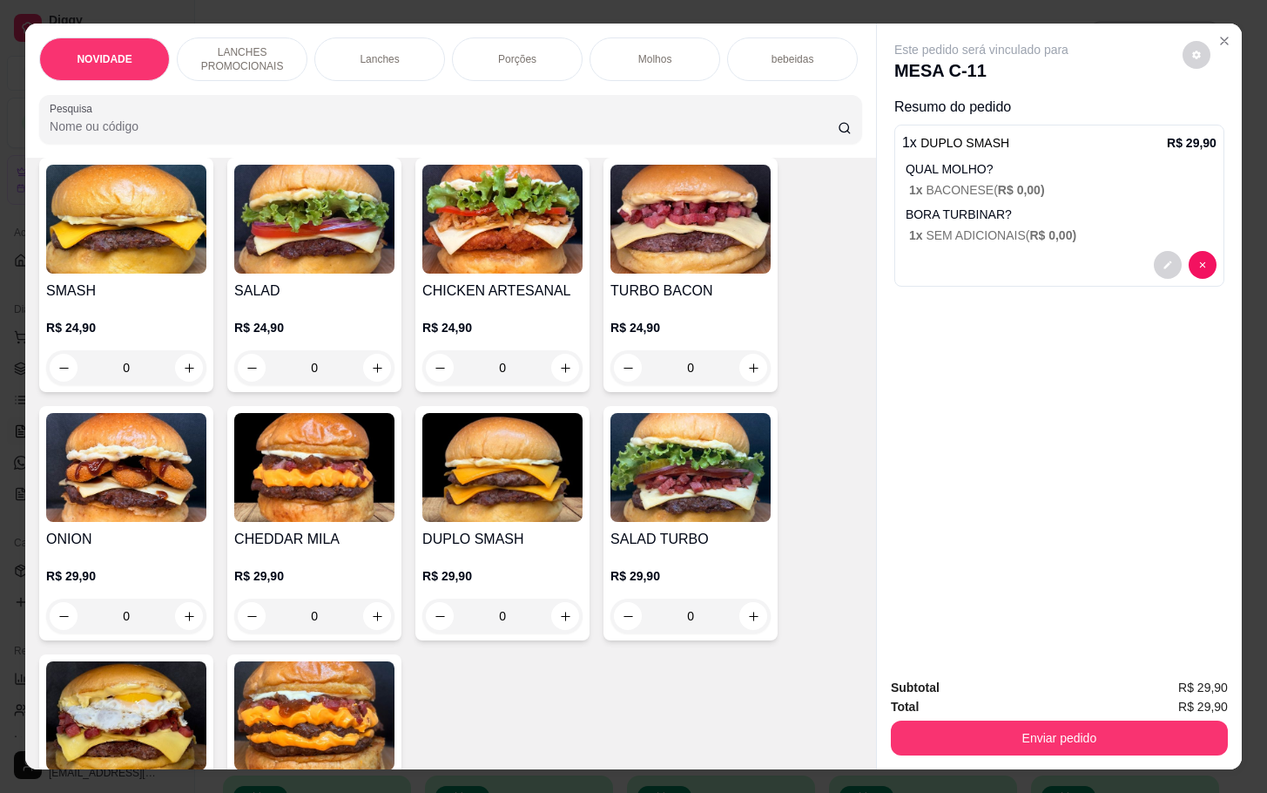
click at [743, 375] on div "0" at bounding box center [691, 367] width 160 height 35
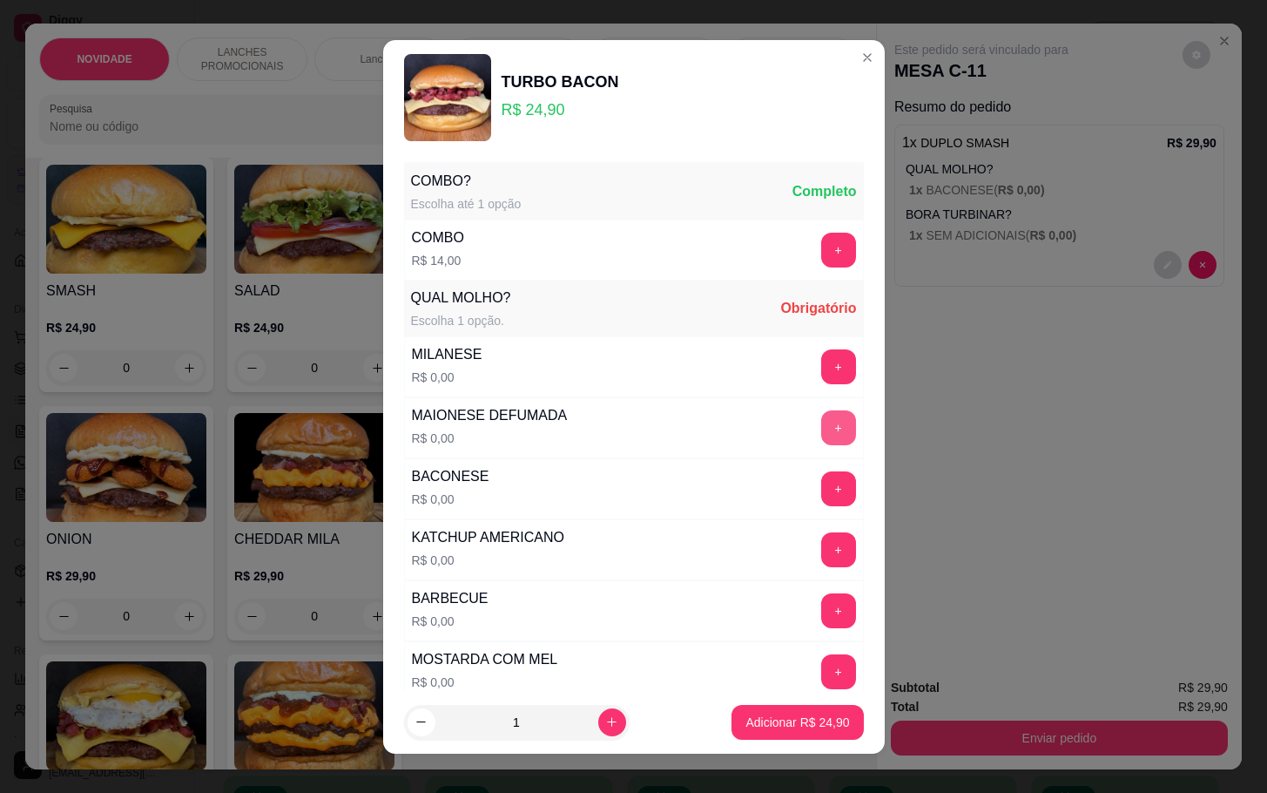
click at [821, 429] on button "+" at bounding box center [838, 427] width 35 height 35
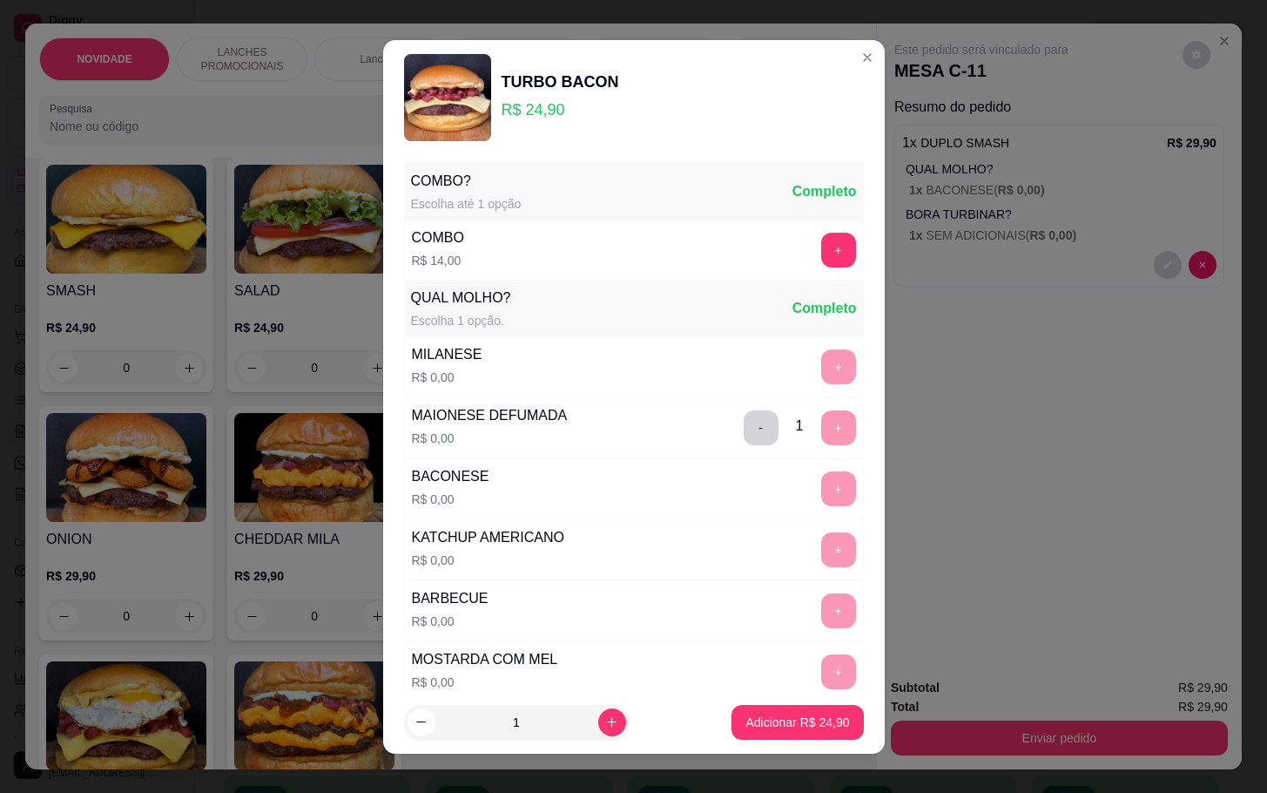
scroll to position [392, 0]
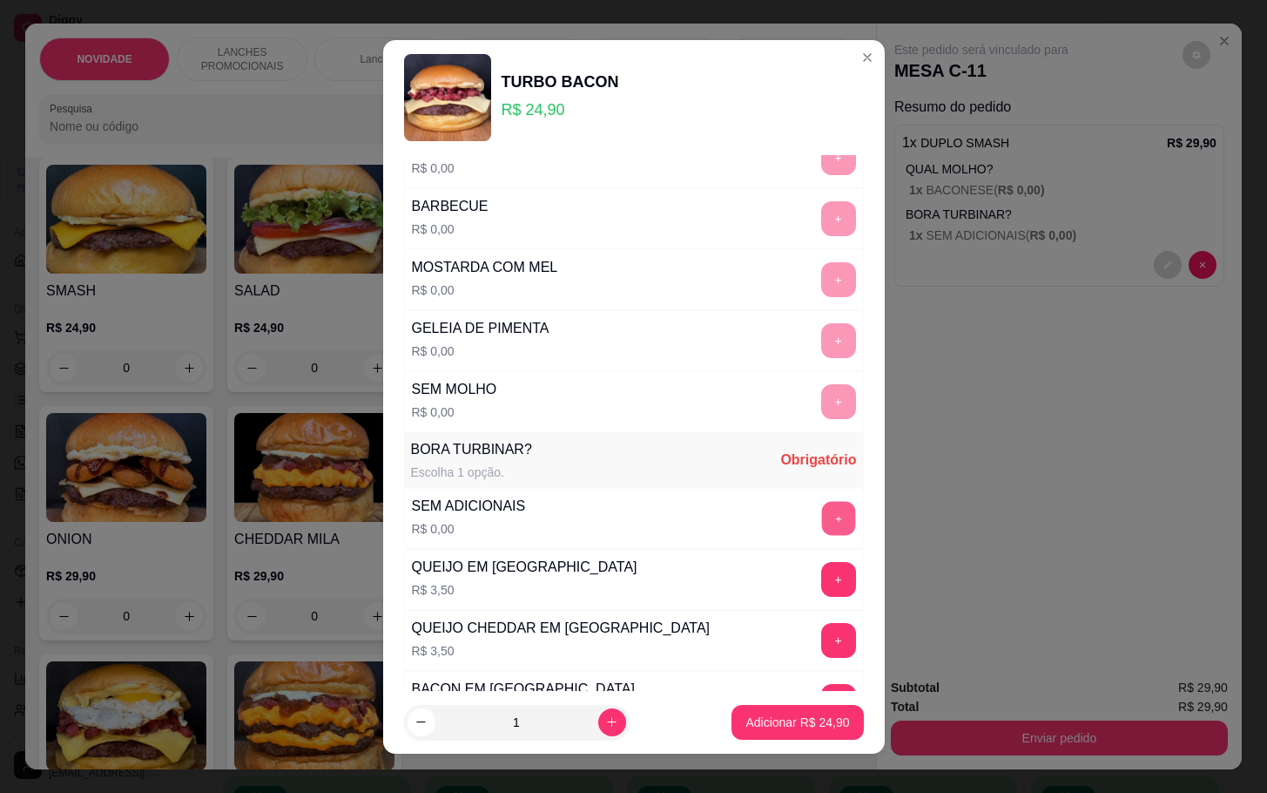
click at [821, 533] on button "+" at bounding box center [838, 518] width 34 height 34
click at [781, 727] on p "Adicionar R$ 24,90" at bounding box center [798, 721] width 104 height 17
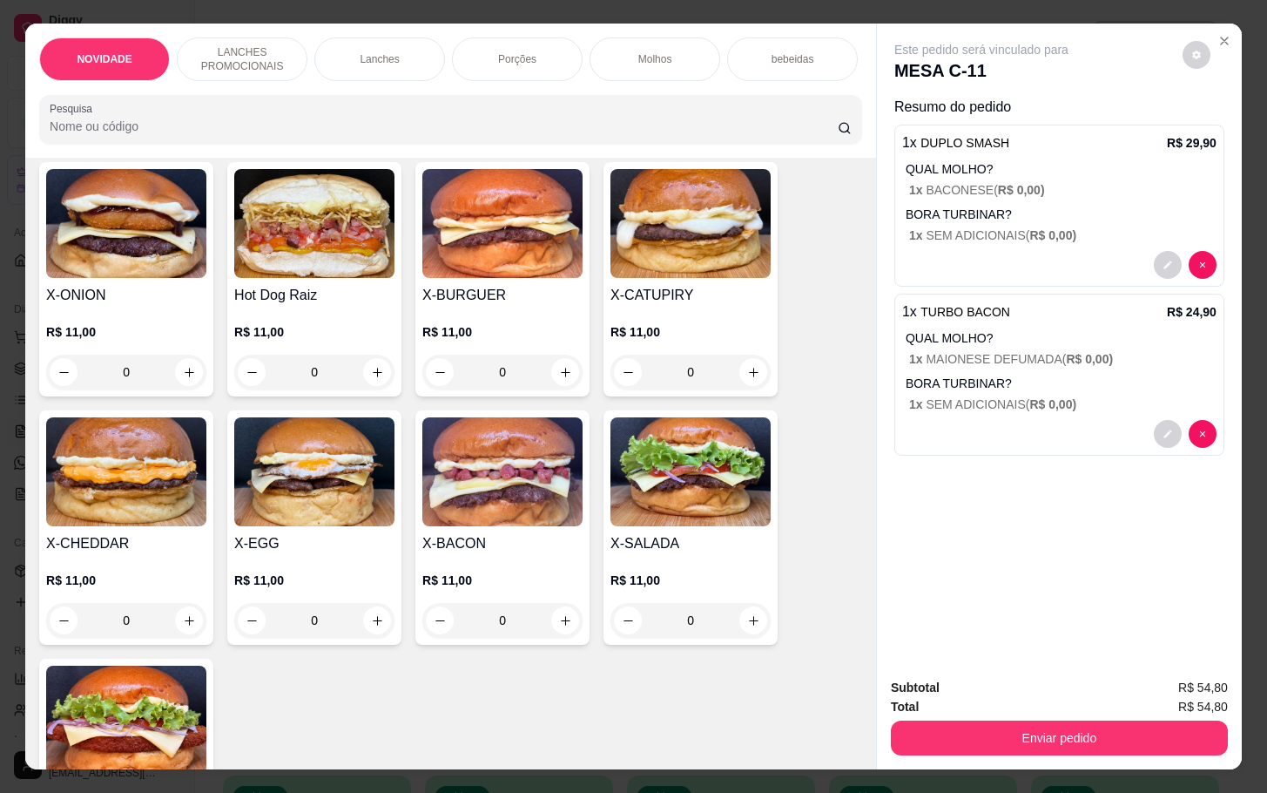
scroll to position [0, 0]
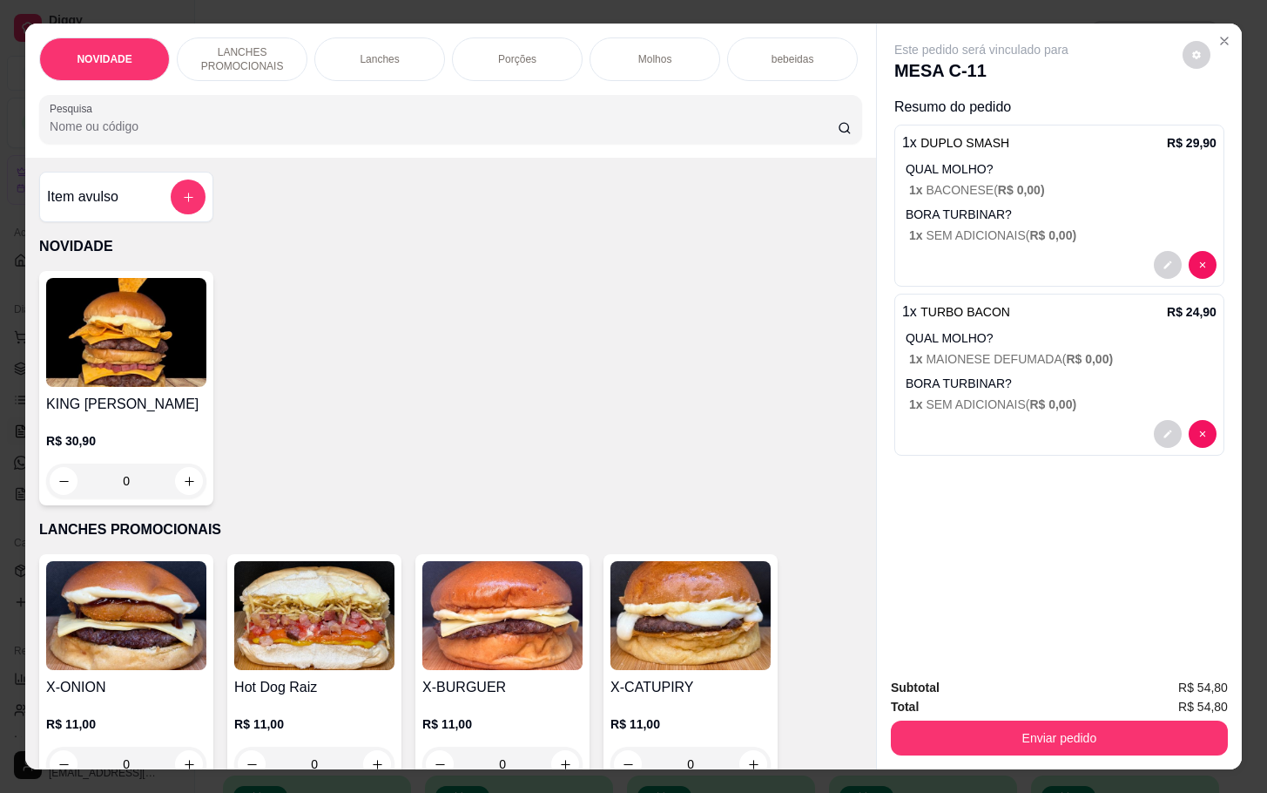
click at [800, 52] on p "bebeidas" at bounding box center [793, 59] width 43 height 14
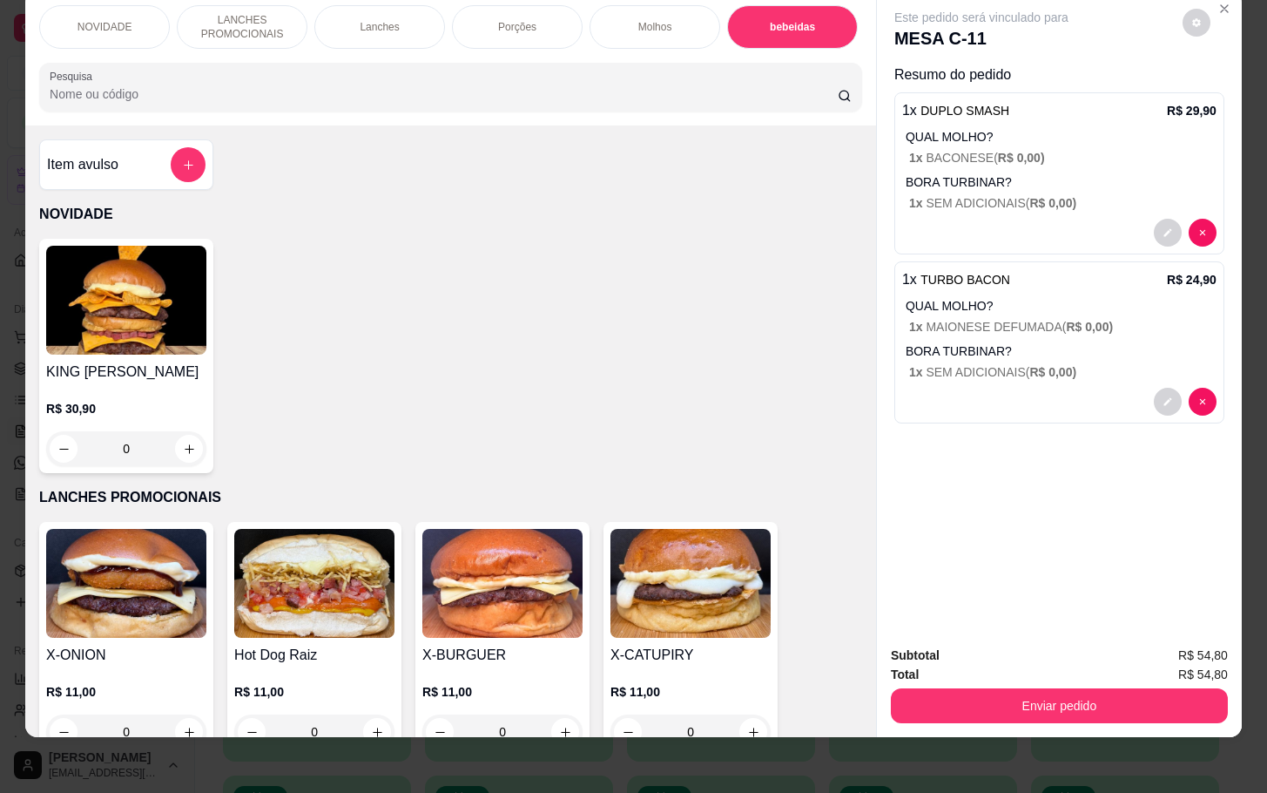
click at [197, 172] on div "Item avulso" at bounding box center [126, 164] width 174 height 51
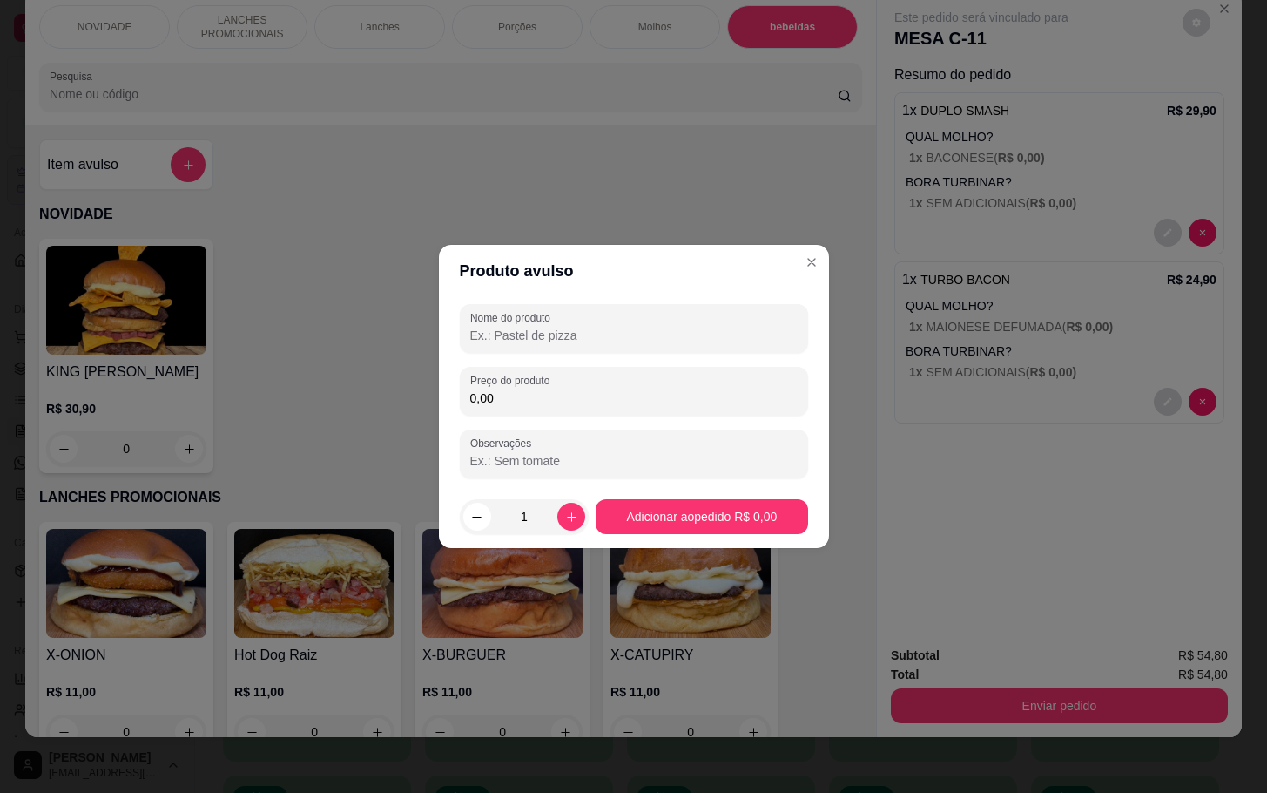
click at [597, 341] on input "Nome do produto" at bounding box center [634, 335] width 328 height 17
type input "KS"
click at [599, 371] on div "Preço do produto 0,00" at bounding box center [634, 391] width 348 height 49
type input "5,00"
click at [567, 528] on button "increase-product-quantity" at bounding box center [571, 516] width 27 height 27
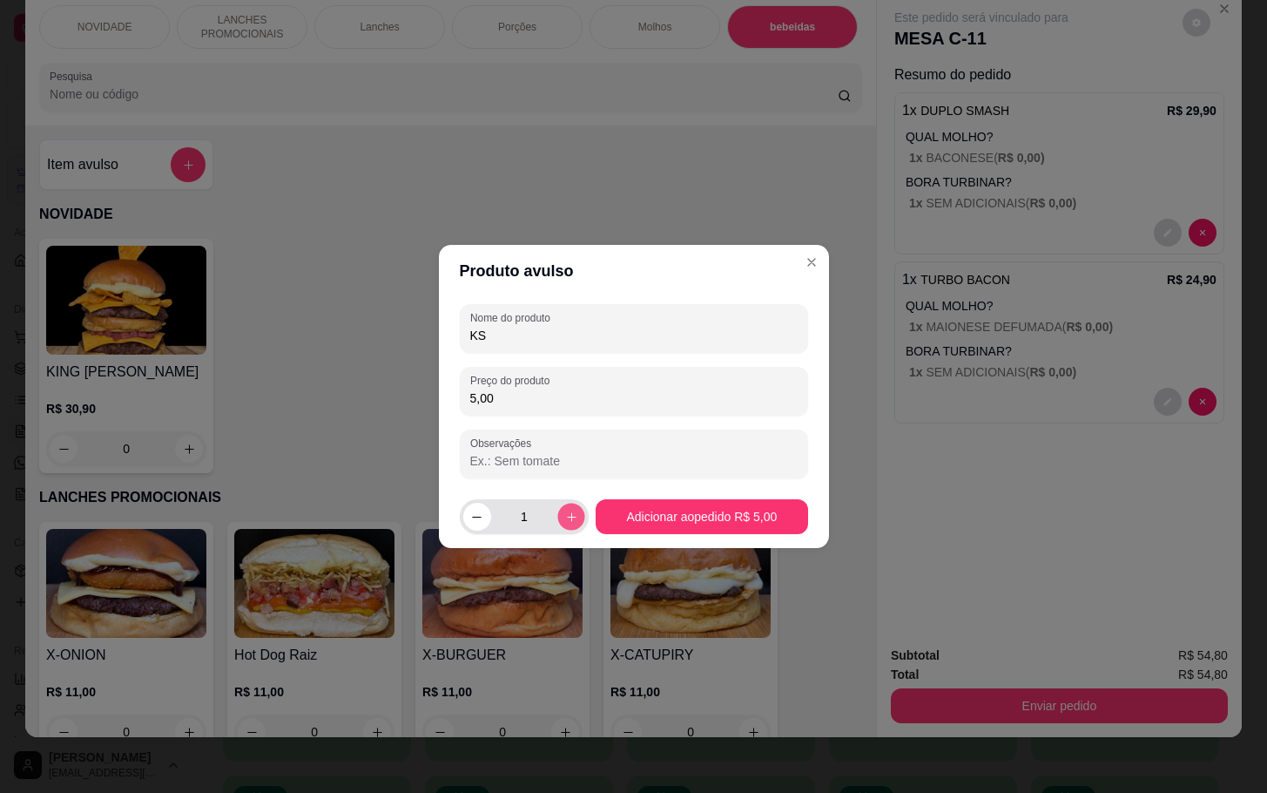
type input "2"
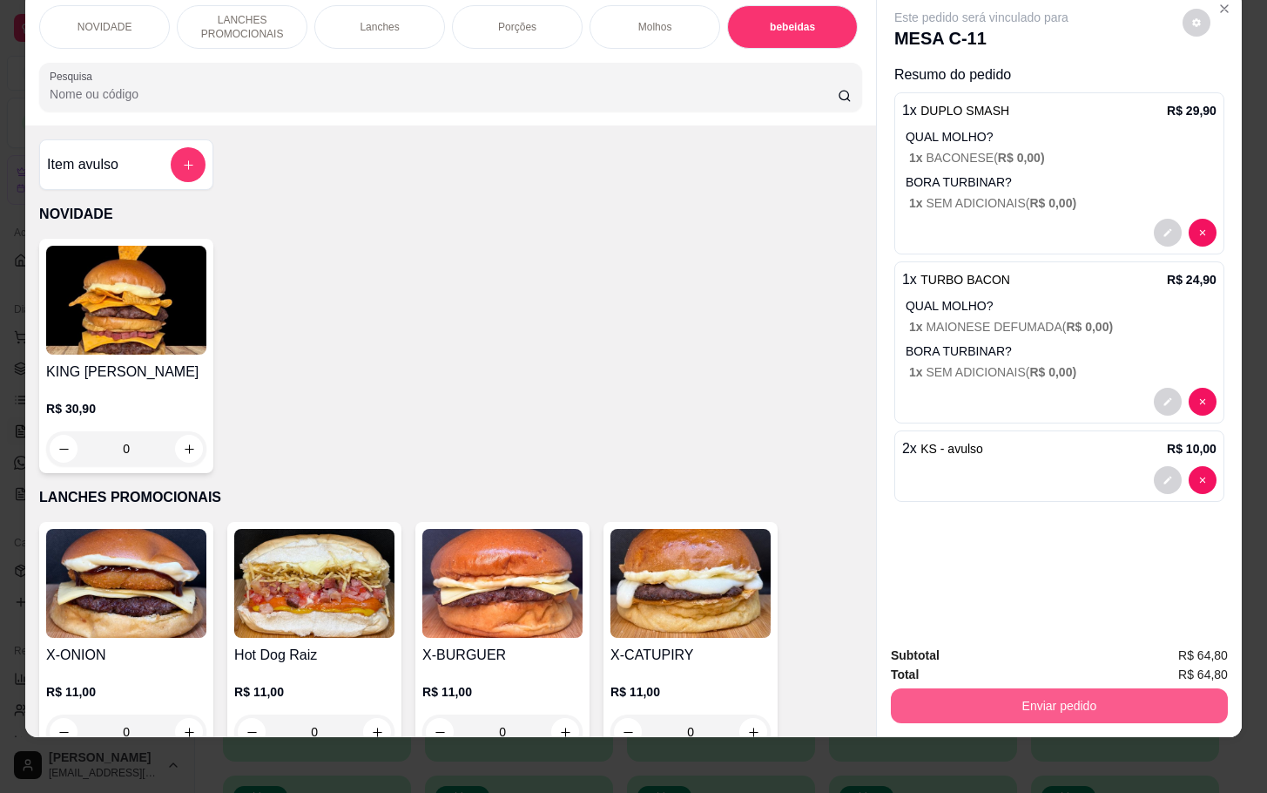
click at [985, 688] on button "Enviar pedido" at bounding box center [1059, 705] width 337 height 35
click at [942, 644] on button "Não registrar e enviar pedido" at bounding box center [999, 643] width 176 height 32
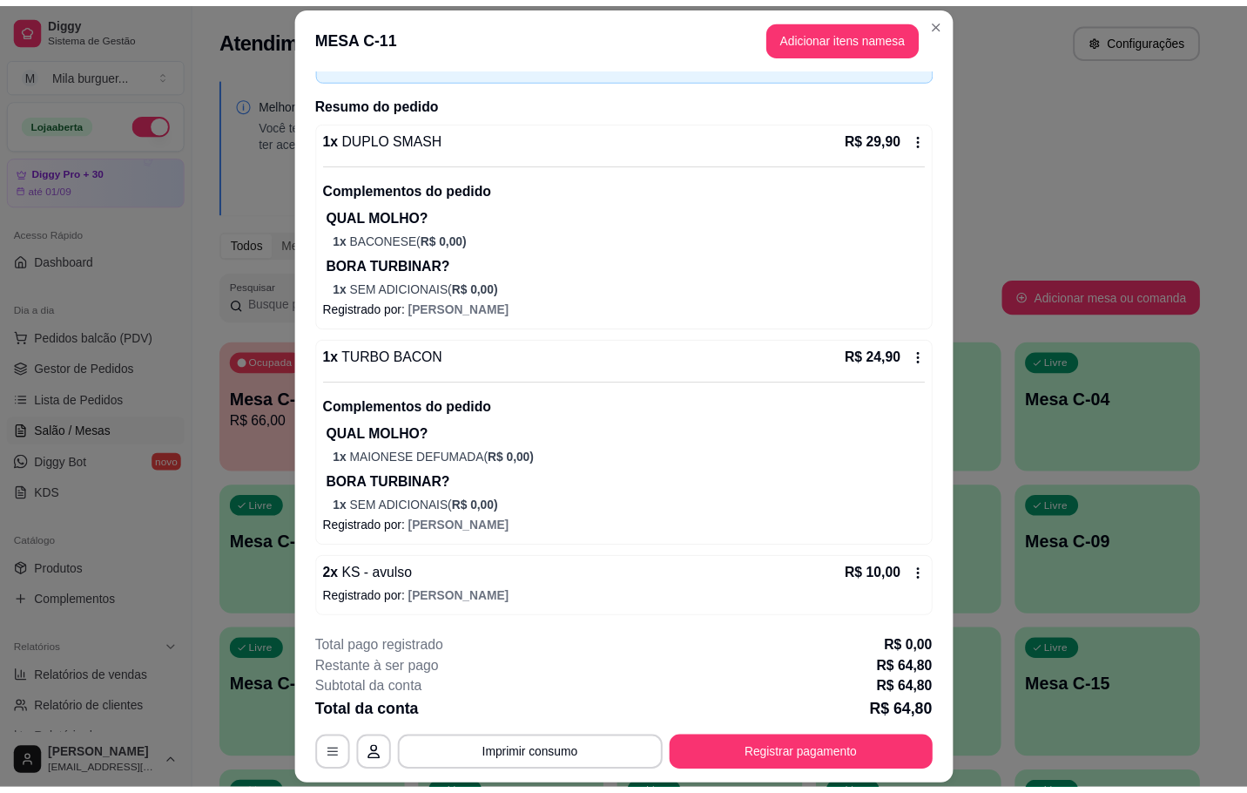
scroll to position [52, 0]
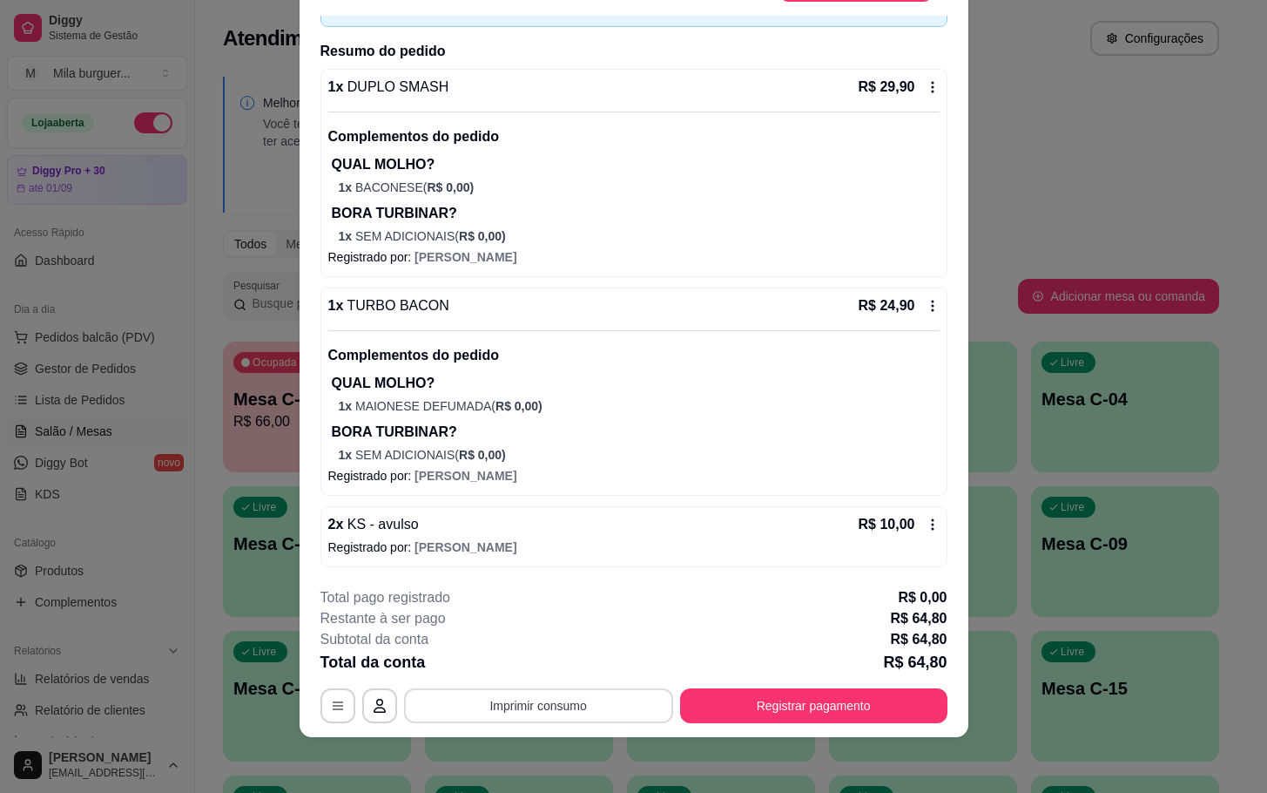
click at [507, 704] on button "Imprimir consumo" at bounding box center [538, 705] width 269 height 35
click at [531, 665] on button "IMPRESSORA" at bounding box center [534, 665] width 122 height 27
click at [537, 708] on button "Imprimir consumo" at bounding box center [538, 705] width 269 height 35
click at [520, 675] on button "IMPRESSORA" at bounding box center [534, 666] width 126 height 28
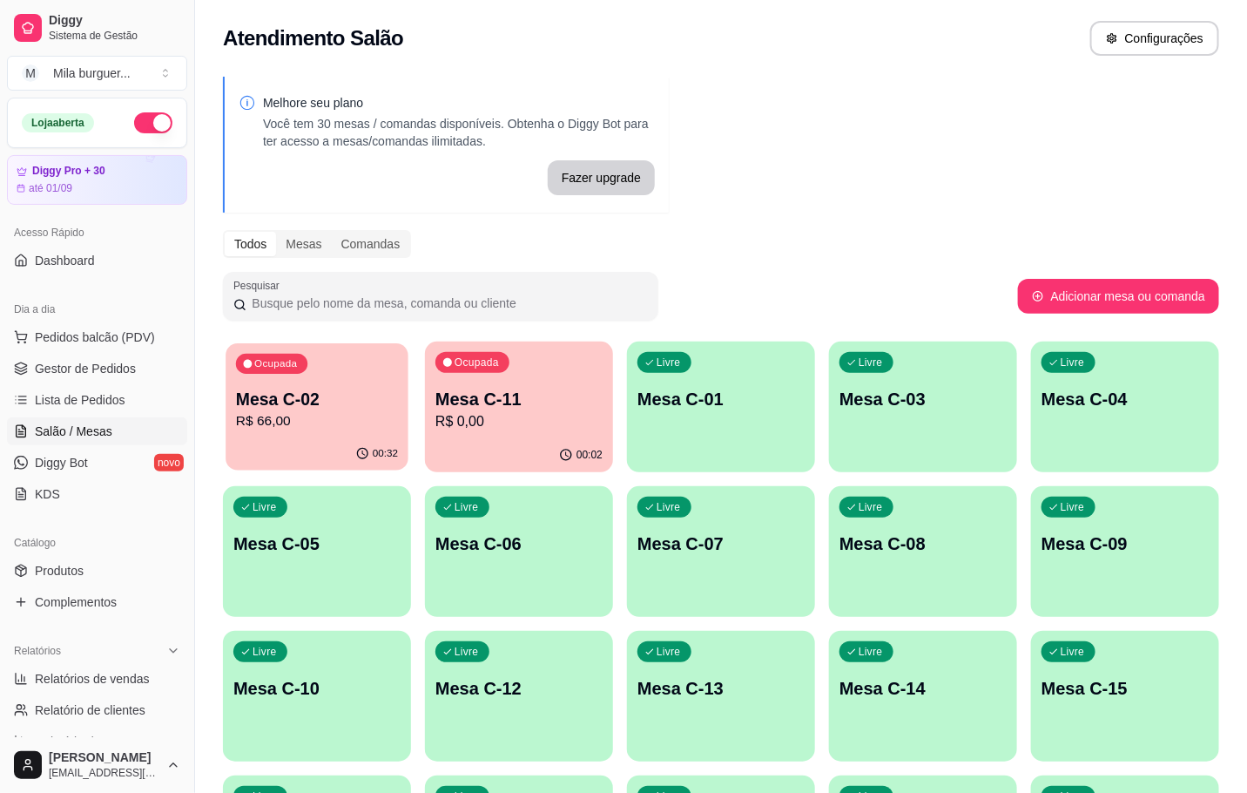
click at [298, 397] on p "Mesa C-02" at bounding box center [317, 400] width 162 height 24
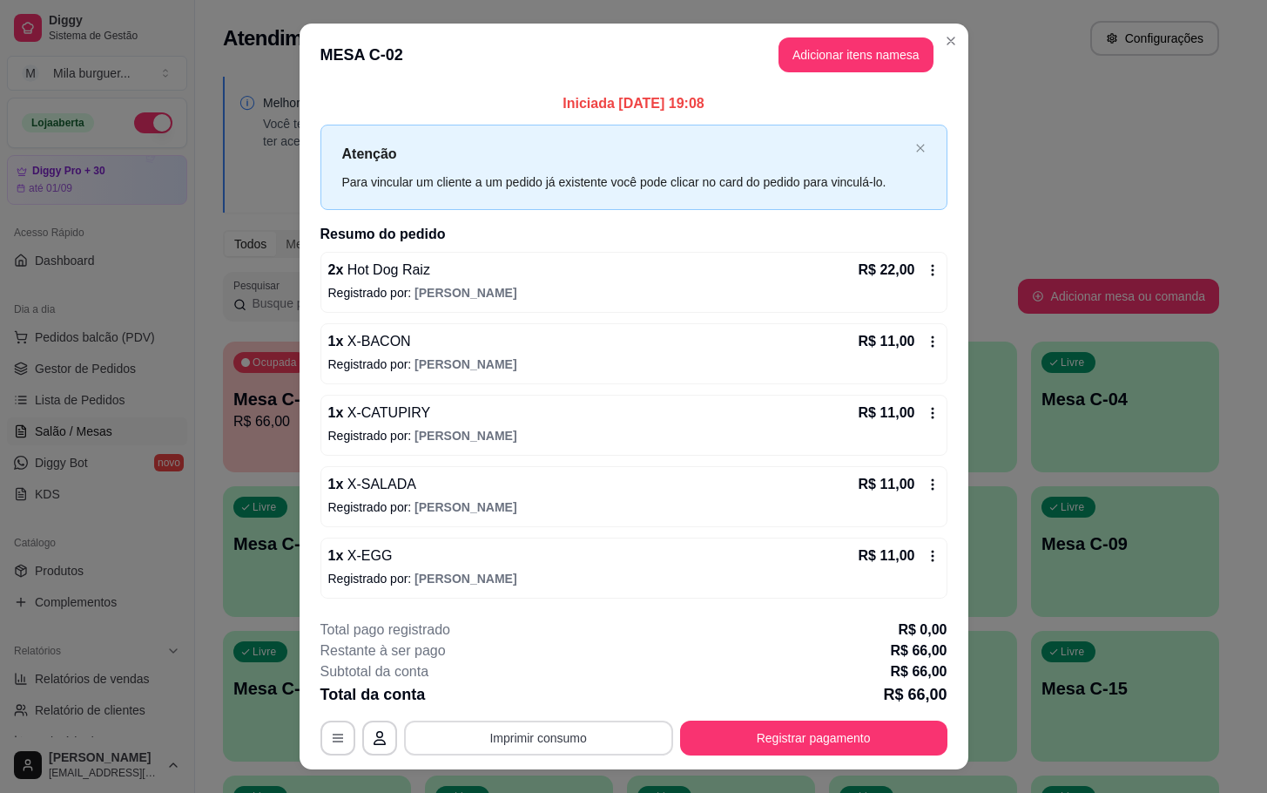
click at [510, 740] on button "Imprimir consumo" at bounding box center [538, 737] width 269 height 35
click at [528, 703] on button "IMPRESSORA" at bounding box center [534, 699] width 122 height 27
click at [854, 747] on button "Registrar pagamento" at bounding box center [814, 737] width 260 height 34
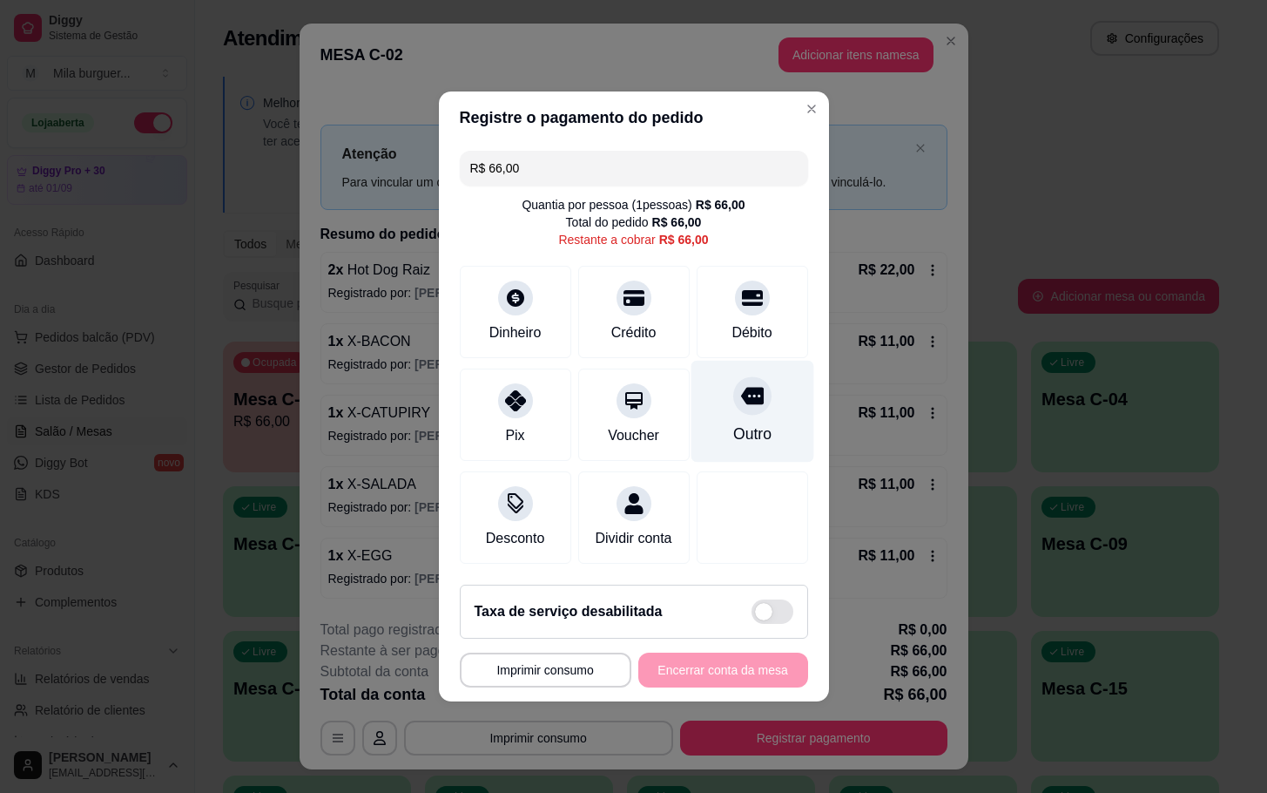
click at [729, 406] on div "Outro" at bounding box center [752, 412] width 123 height 102
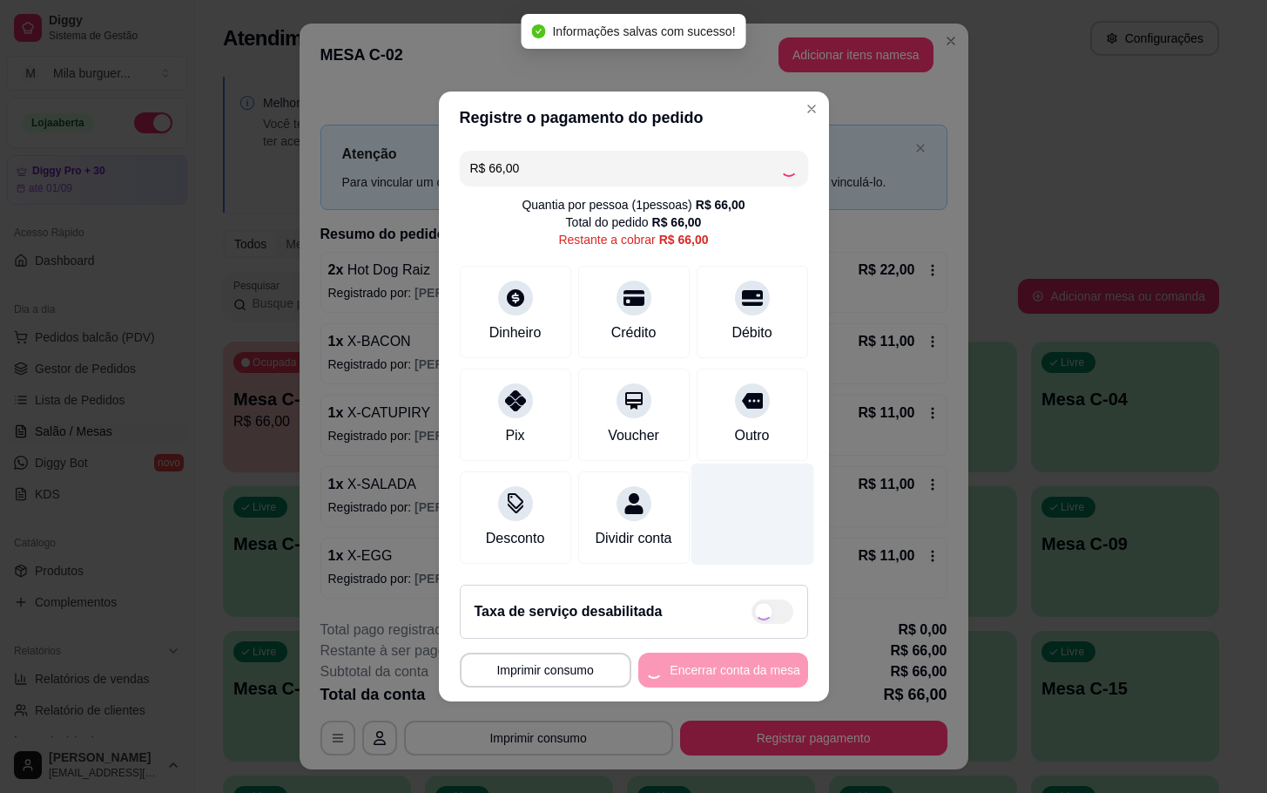
type input "R$ 0,00"
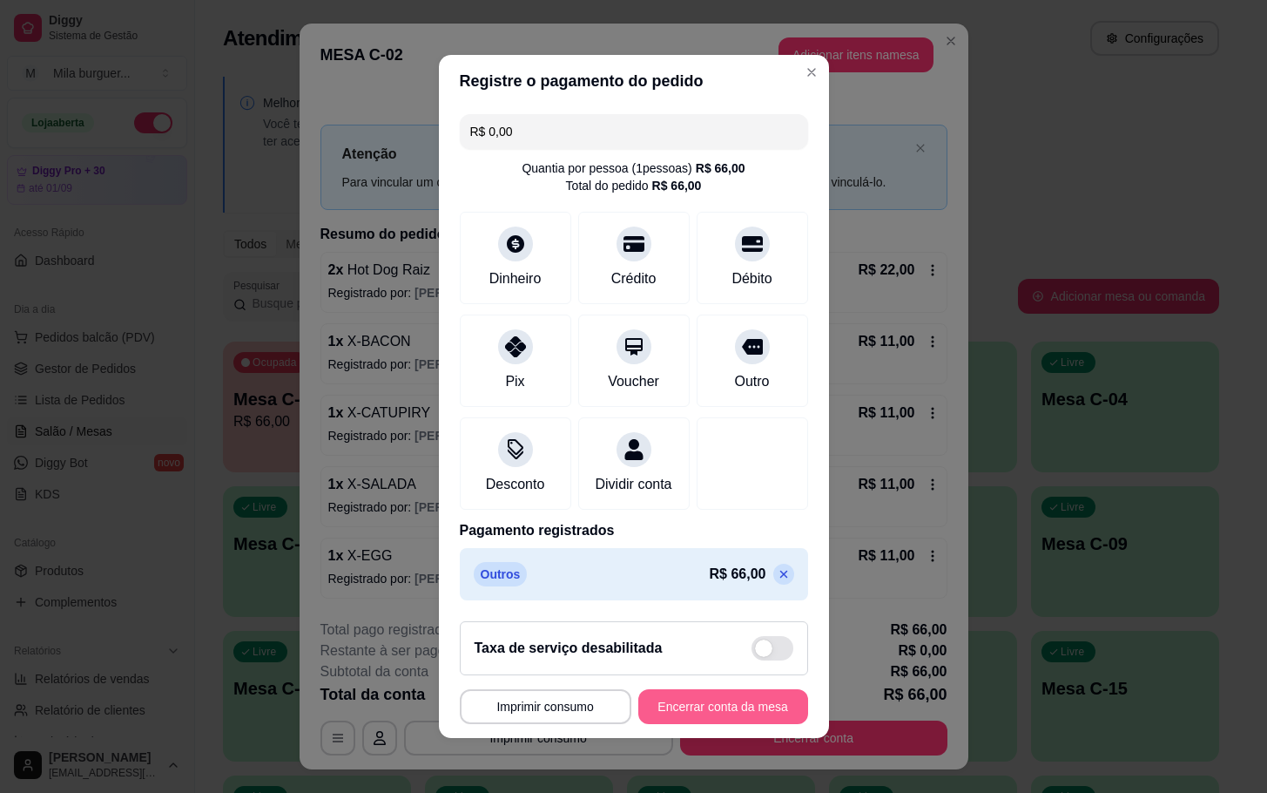
click at [708, 719] on button "Encerrar conta da mesa" at bounding box center [723, 706] width 170 height 35
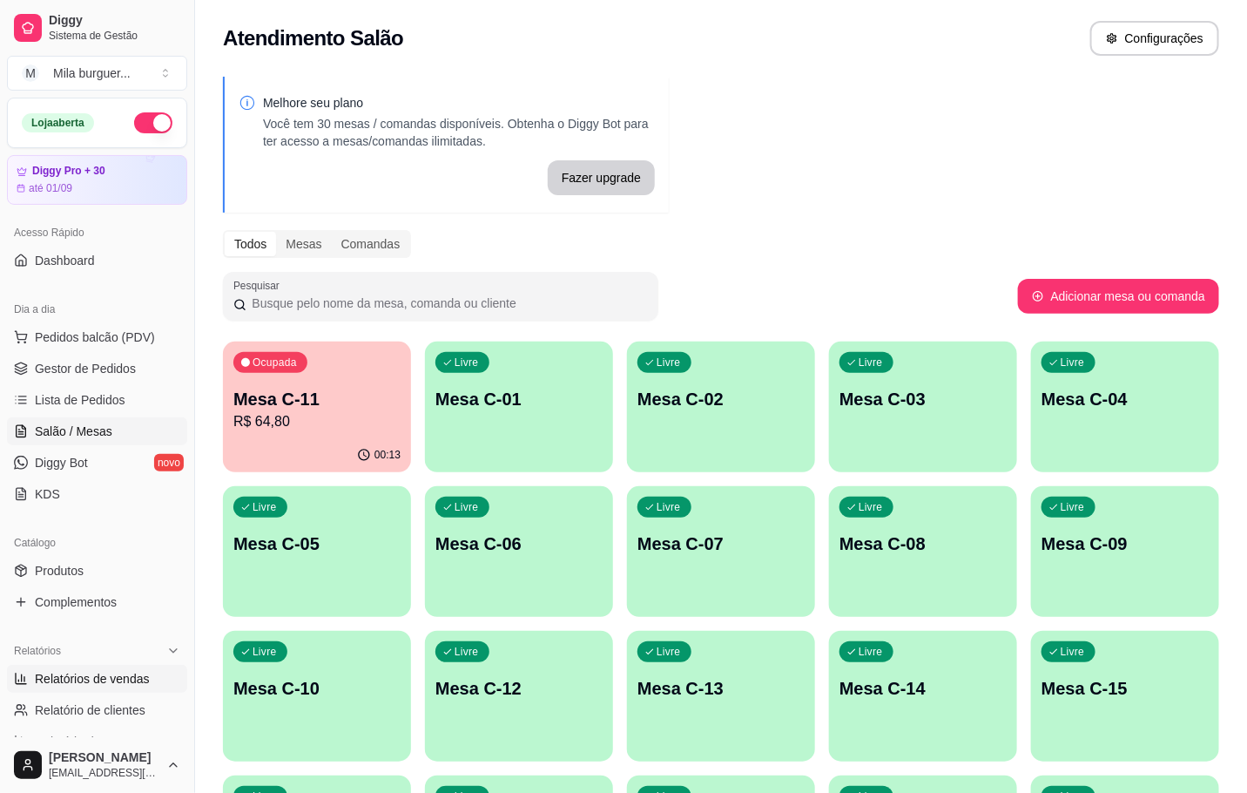
click at [94, 687] on span "Relatórios de vendas" at bounding box center [92, 678] width 115 height 17
select select "ALL"
select select "0"
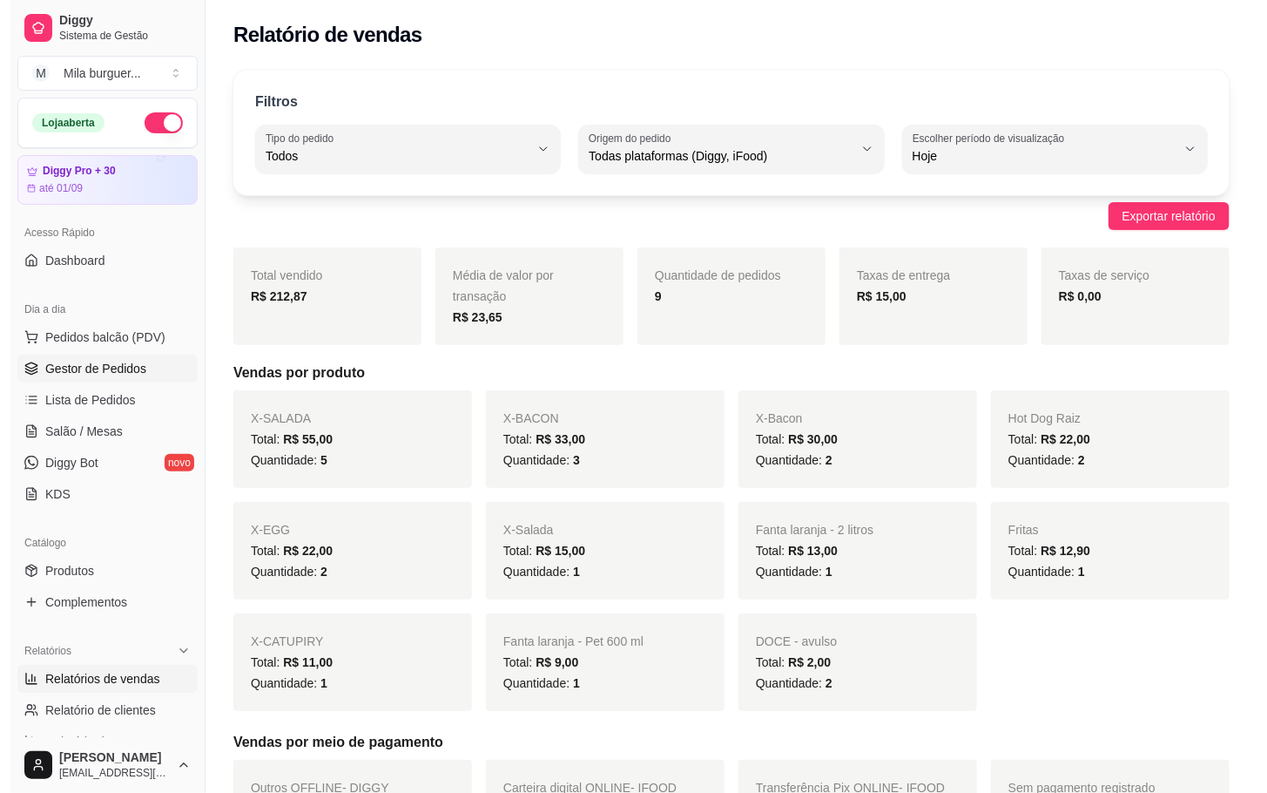
scroll to position [131, 0]
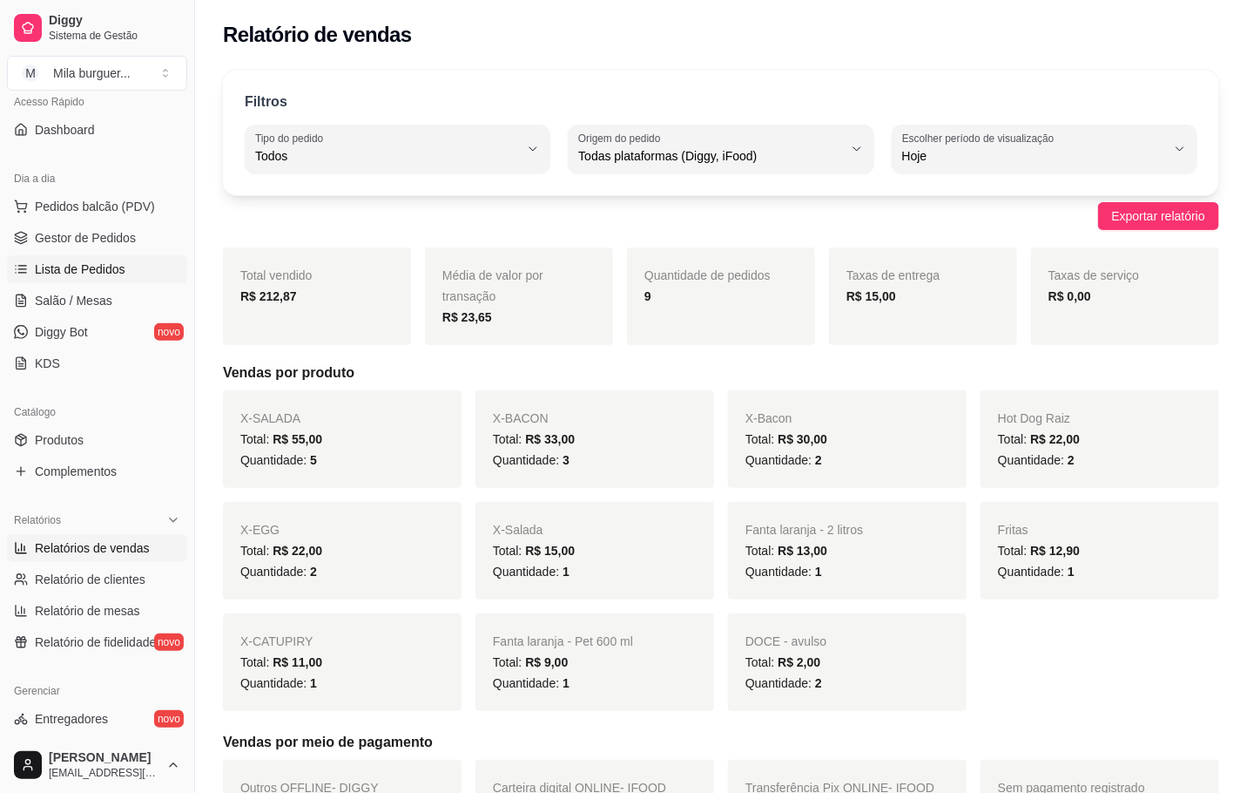
click at [78, 269] on span "Lista de Pedidos" at bounding box center [80, 268] width 91 height 17
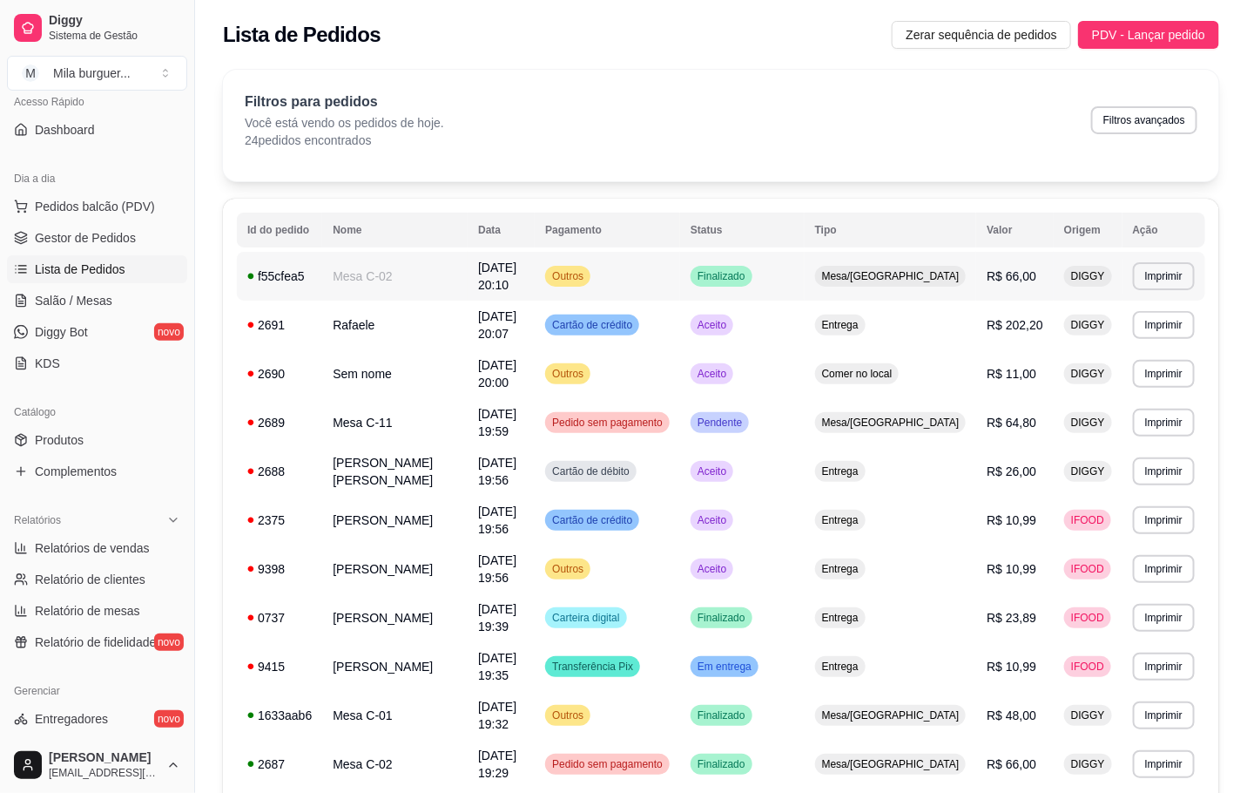
click at [338, 280] on td "Mesa C-02" at bounding box center [394, 276] width 145 height 49
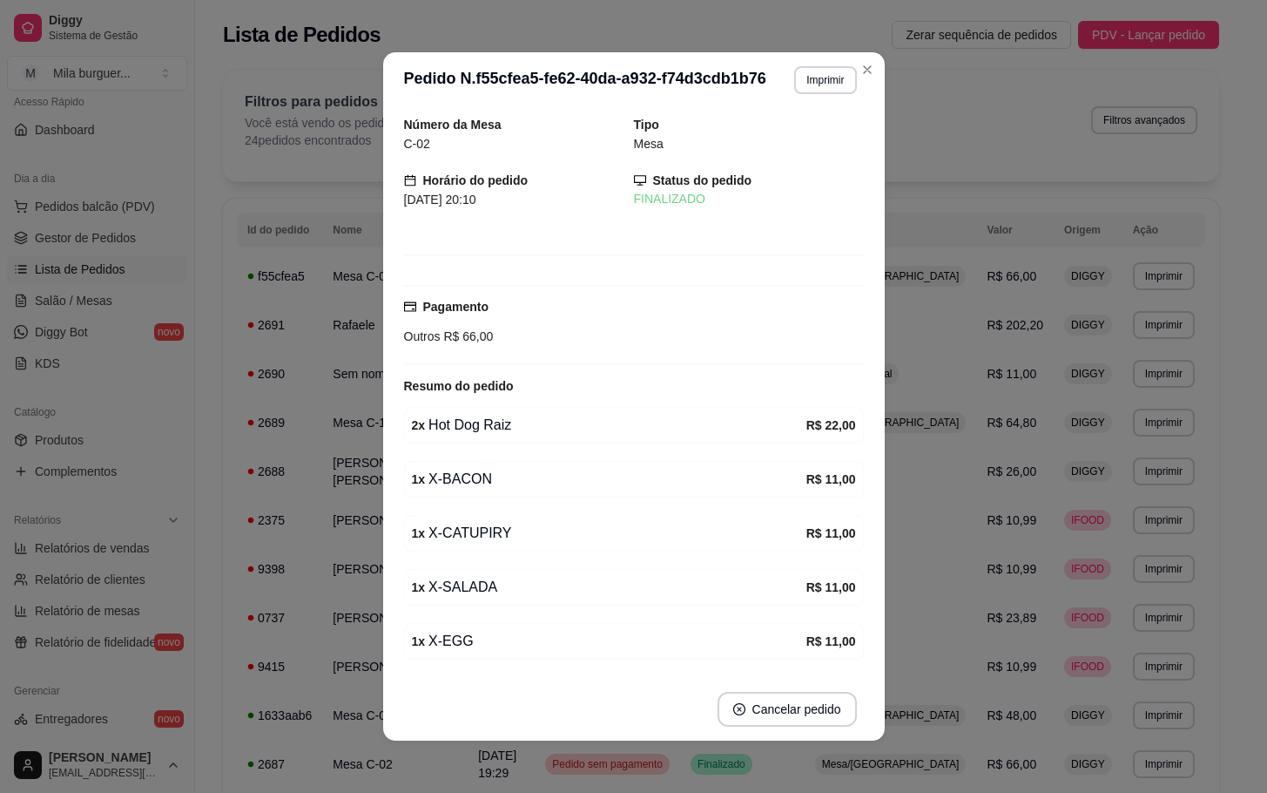
scroll to position [66, 0]
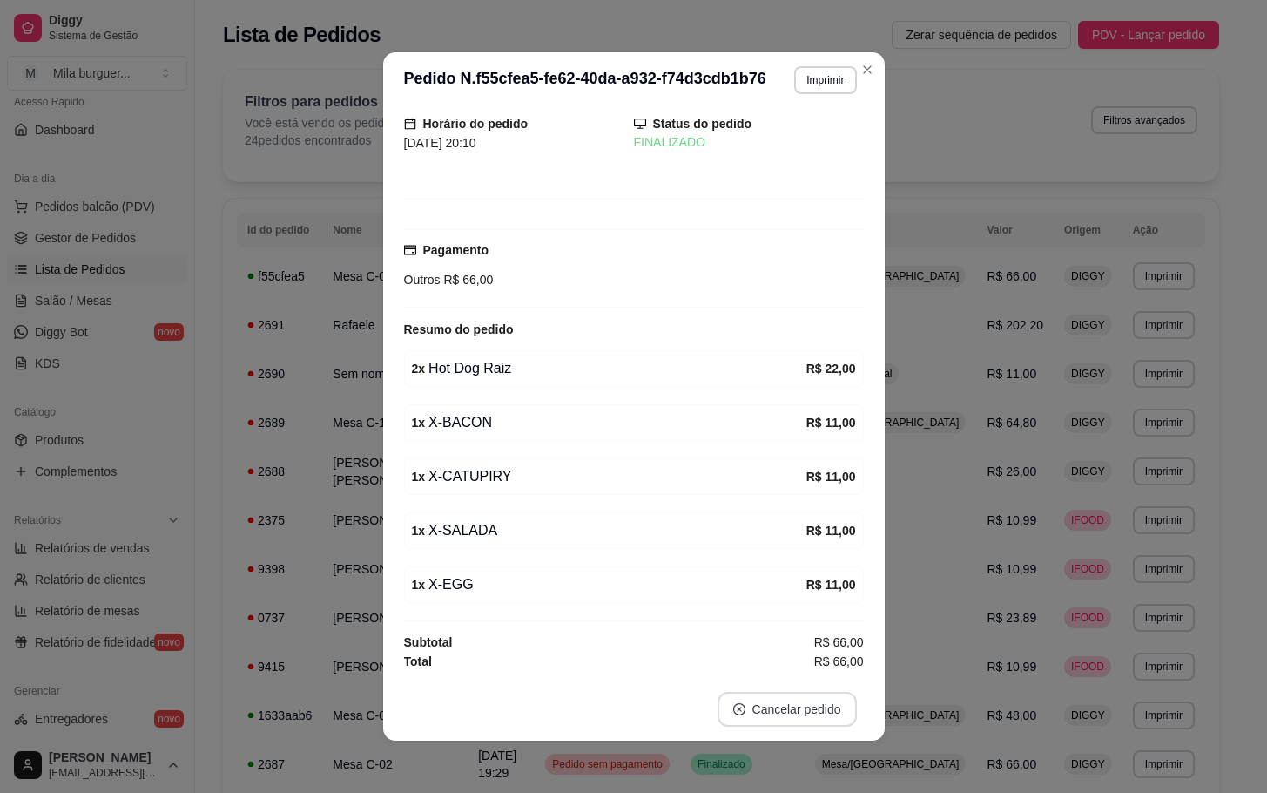
click at [789, 704] on button "Cancelar pedido" at bounding box center [787, 709] width 139 height 35
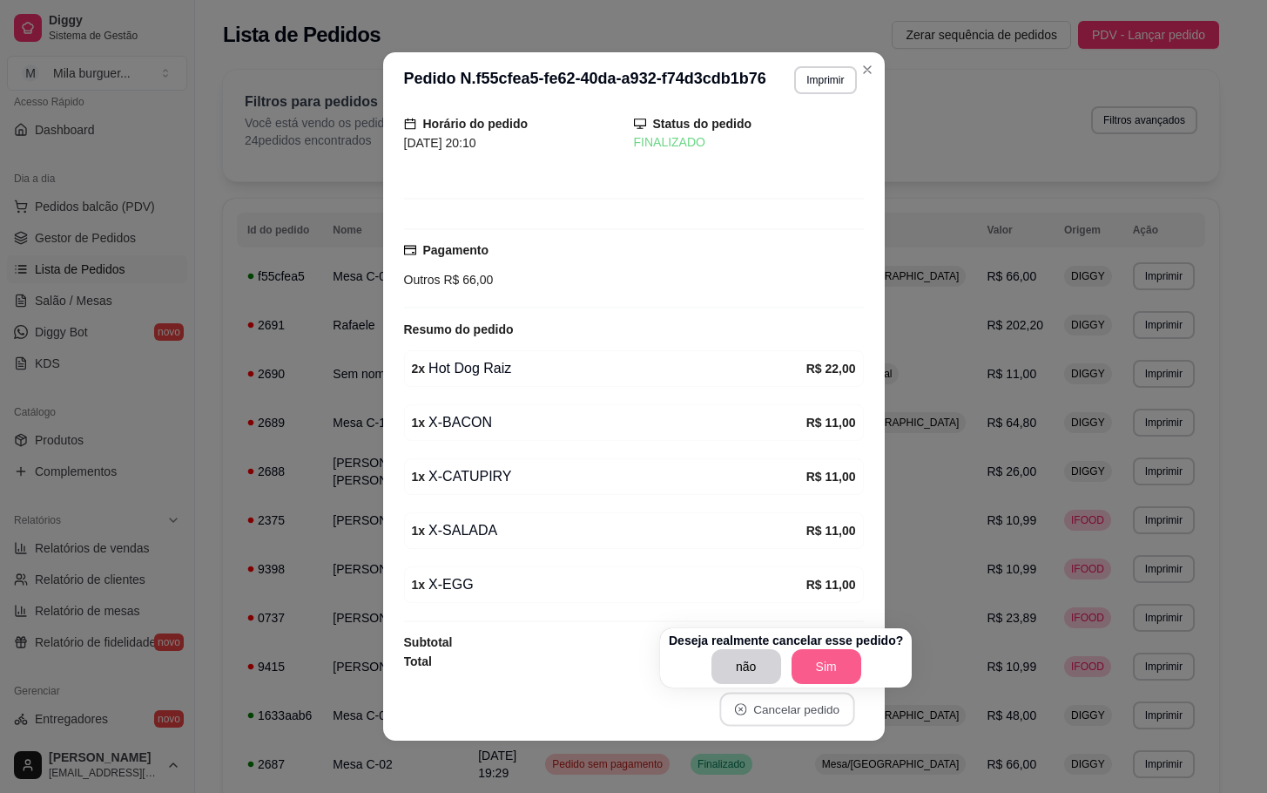
click at [829, 656] on button "Sim" at bounding box center [827, 666] width 70 height 35
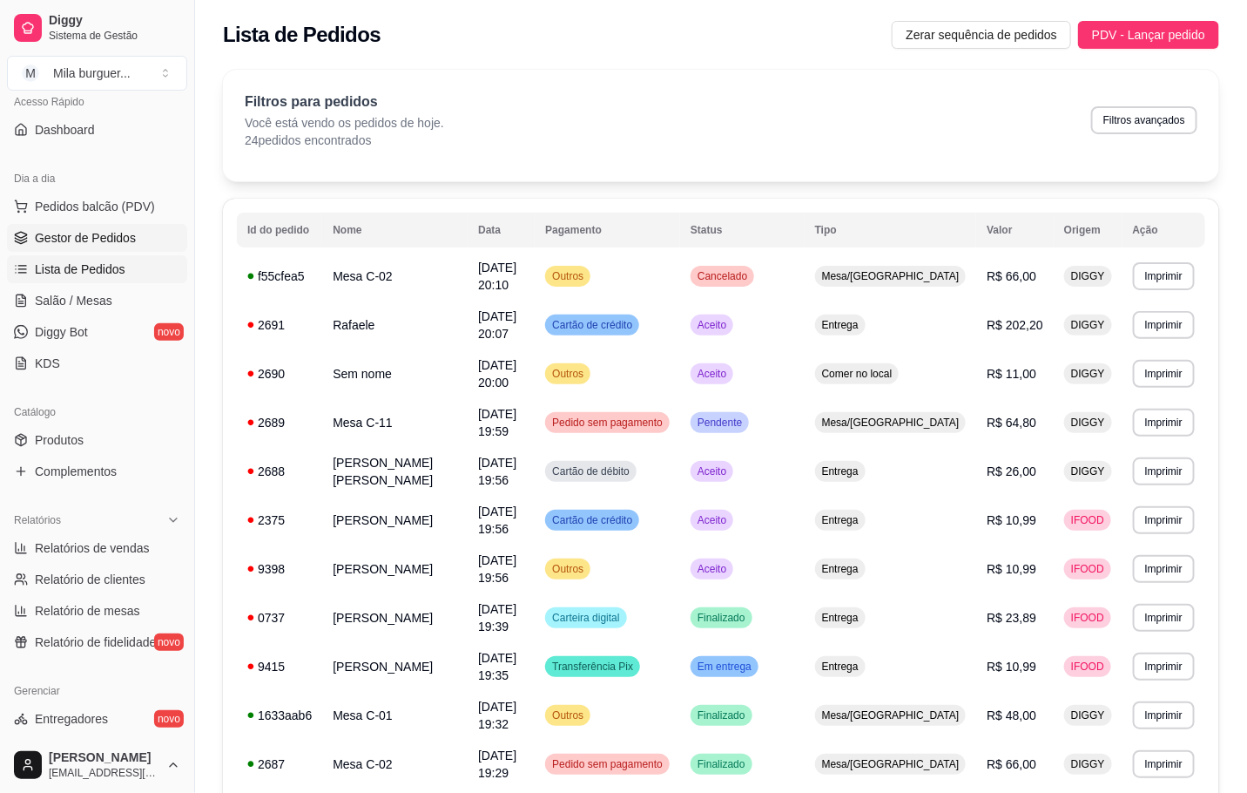
click at [84, 244] on span "Gestor de Pedidos" at bounding box center [85, 237] width 101 height 17
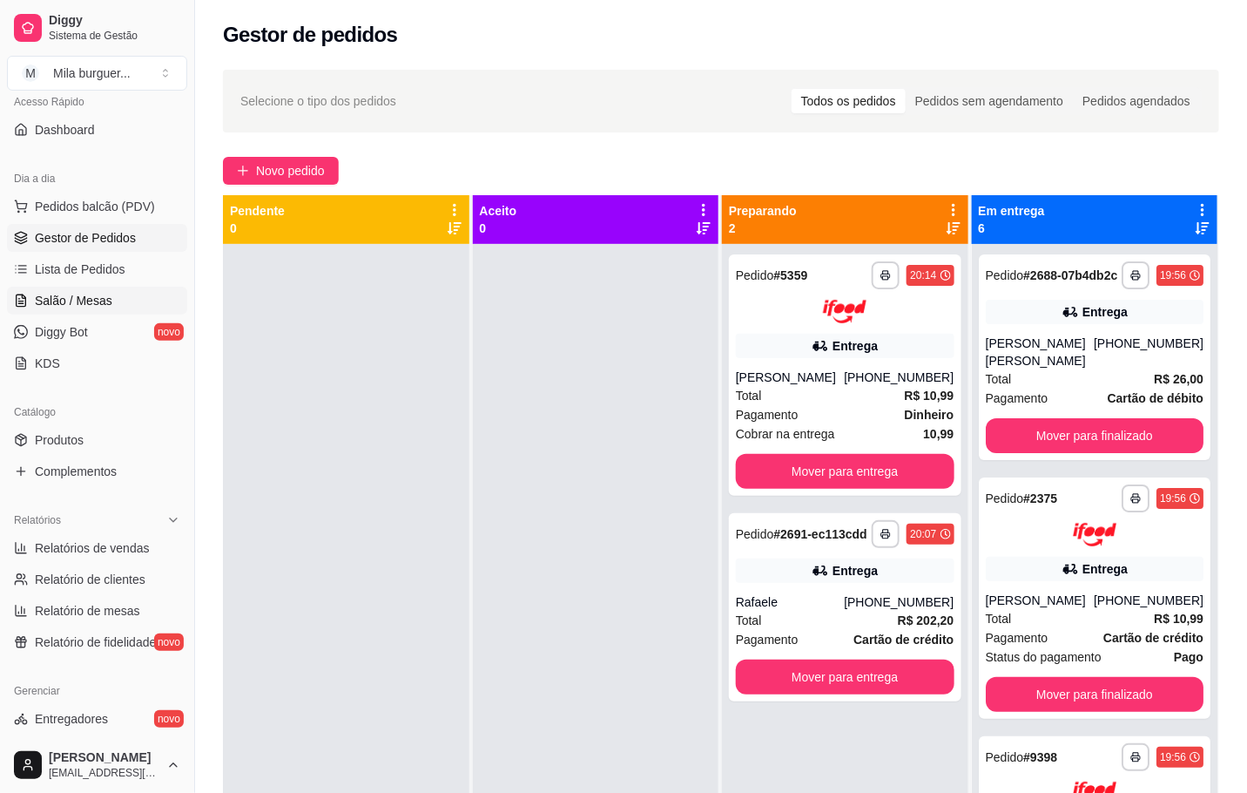
click at [48, 291] on link "Salão / Mesas" at bounding box center [97, 301] width 180 height 28
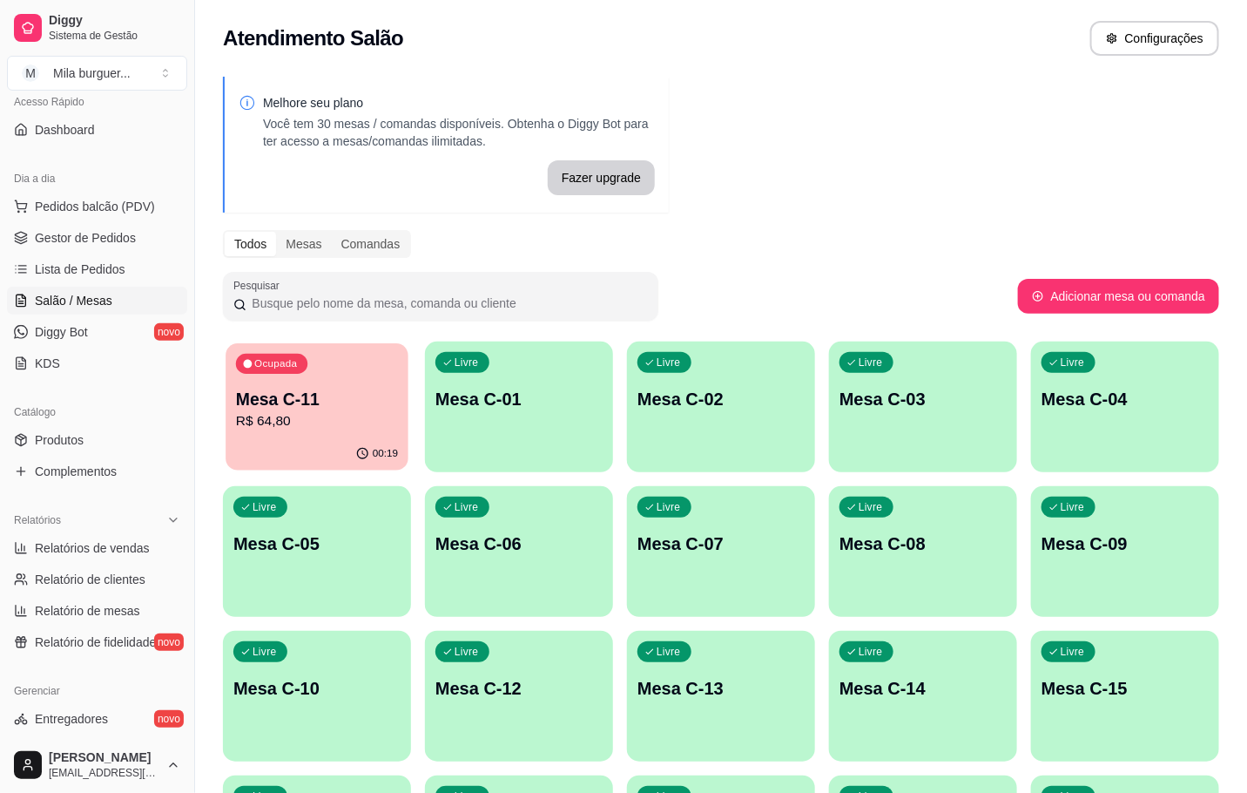
click at [328, 376] on div "Ocupada Mesa C-11 R$ 64,80" at bounding box center [317, 390] width 183 height 94
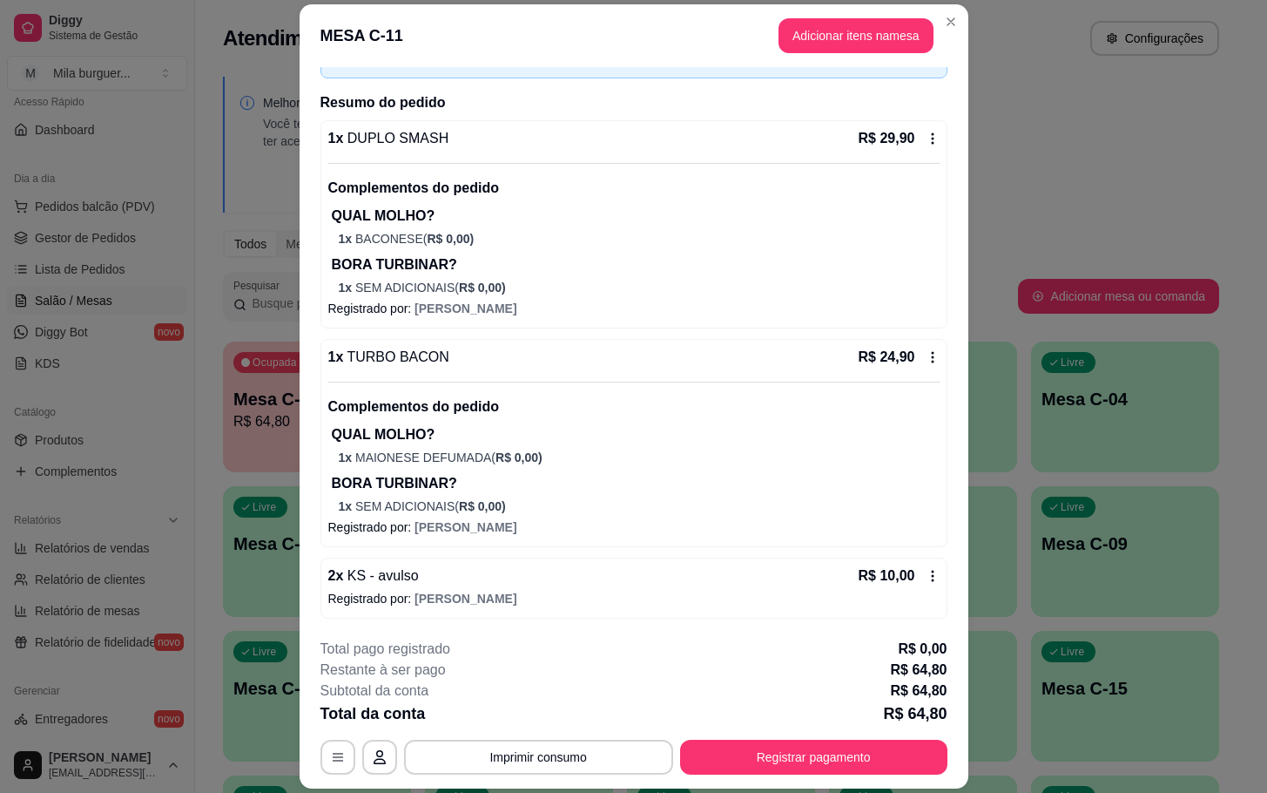
scroll to position [52, 0]
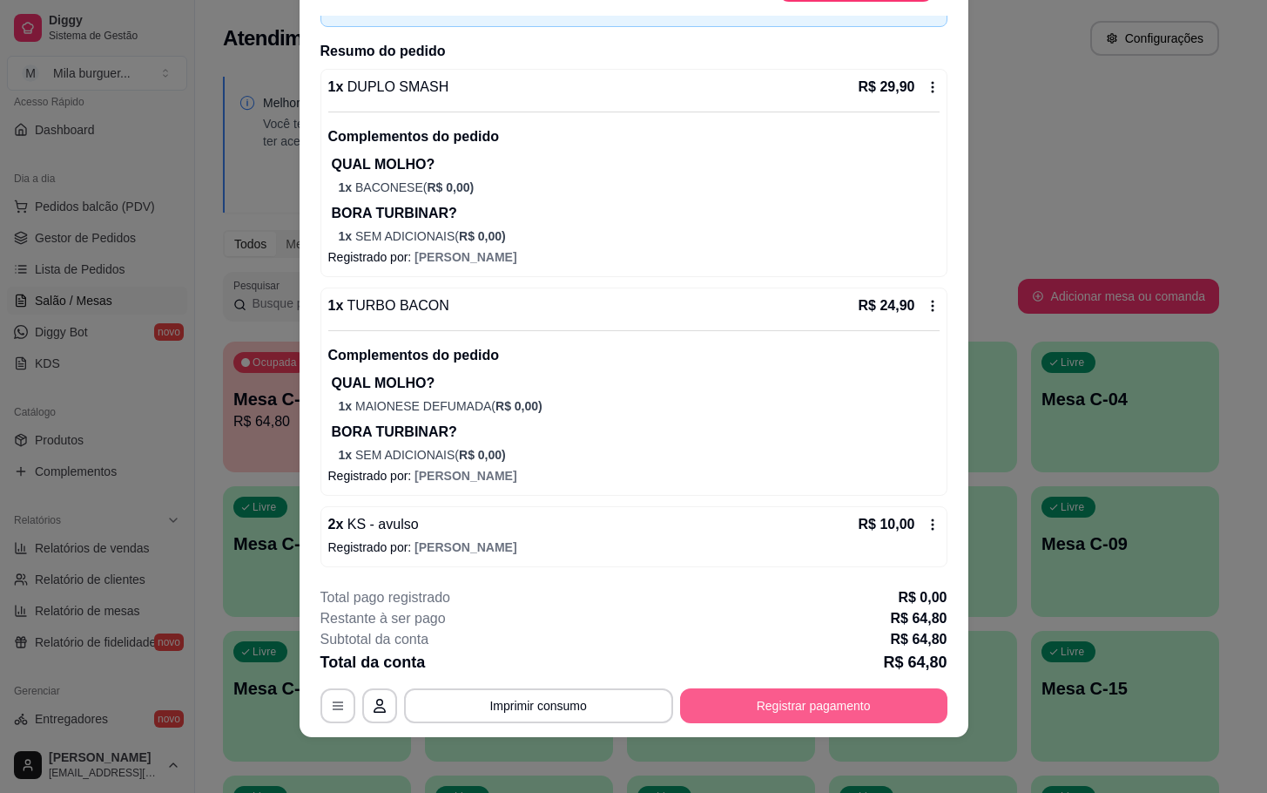
click at [784, 699] on button "Registrar pagamento" at bounding box center [813, 705] width 267 height 35
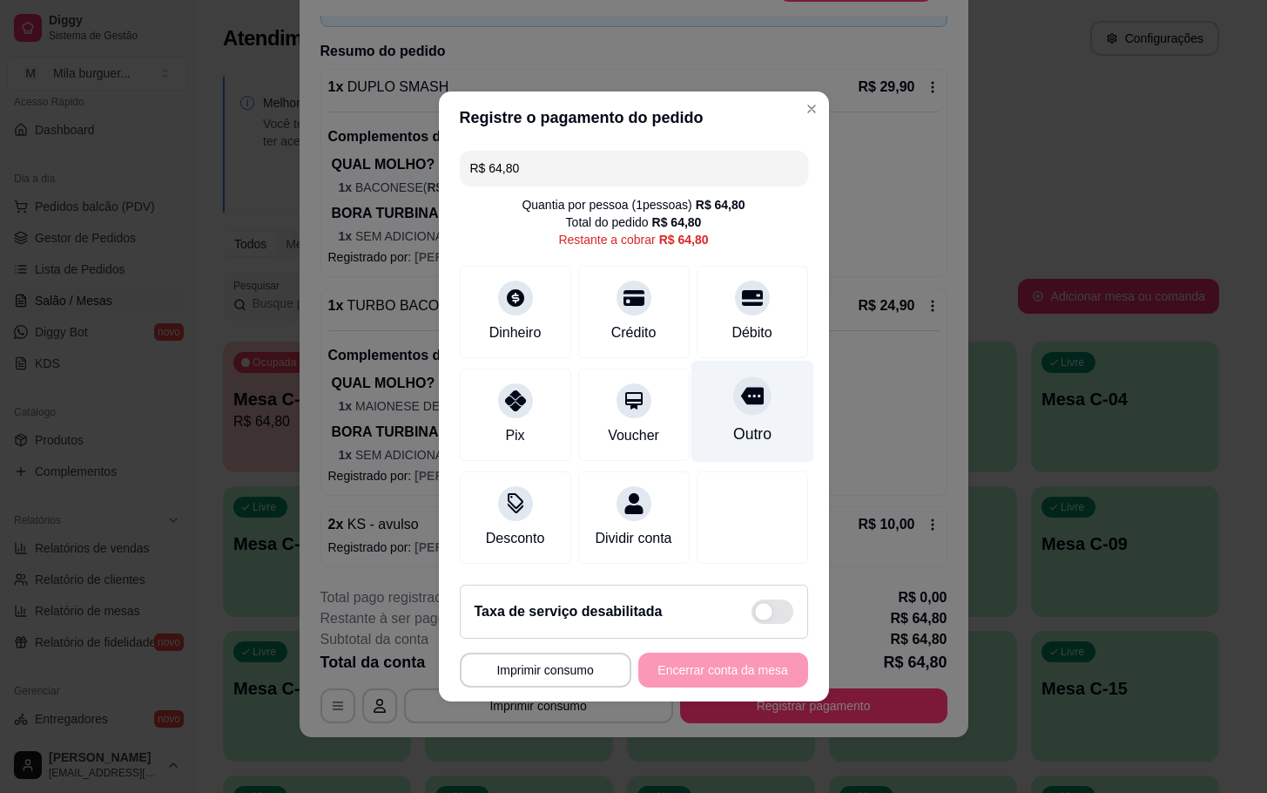
click at [747, 408] on div "Outro" at bounding box center [752, 412] width 123 height 102
type input "R$ 0,00"
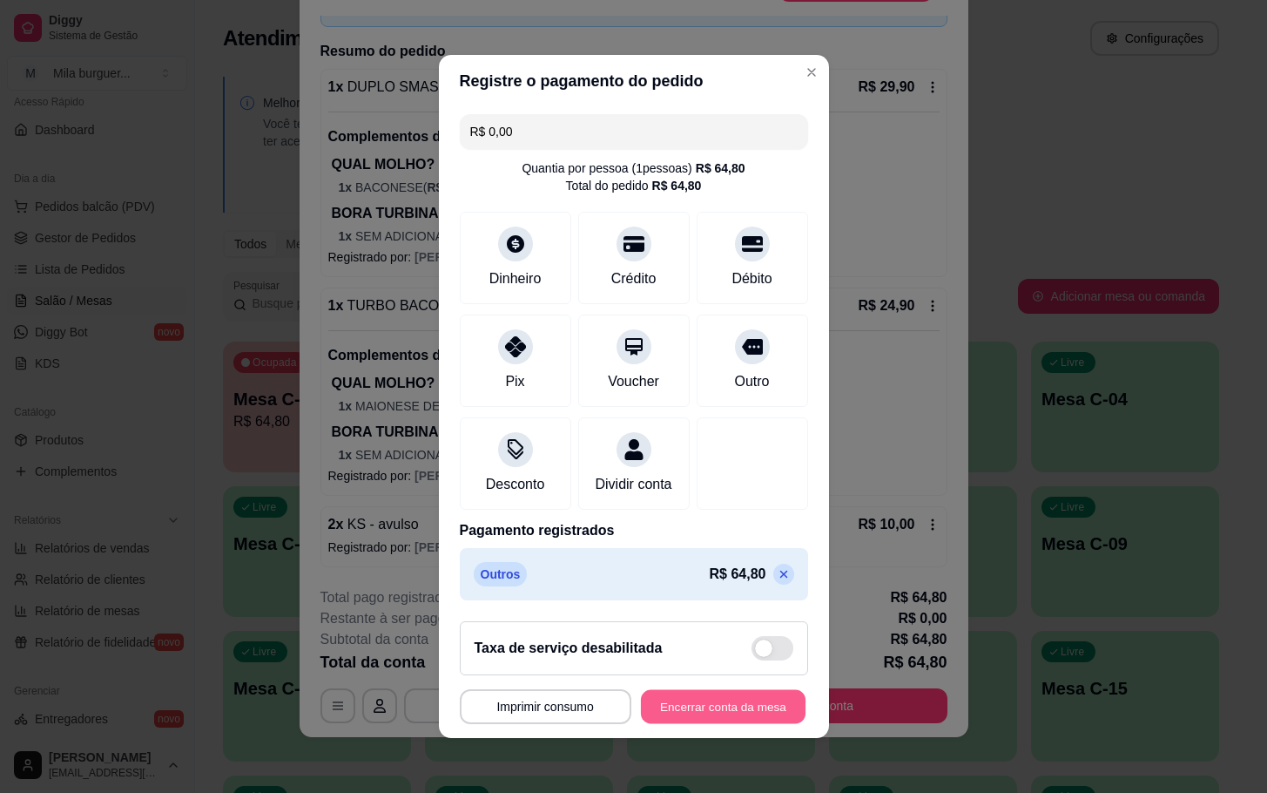
click at [703, 722] on button "Encerrar conta da mesa" at bounding box center [723, 707] width 165 height 34
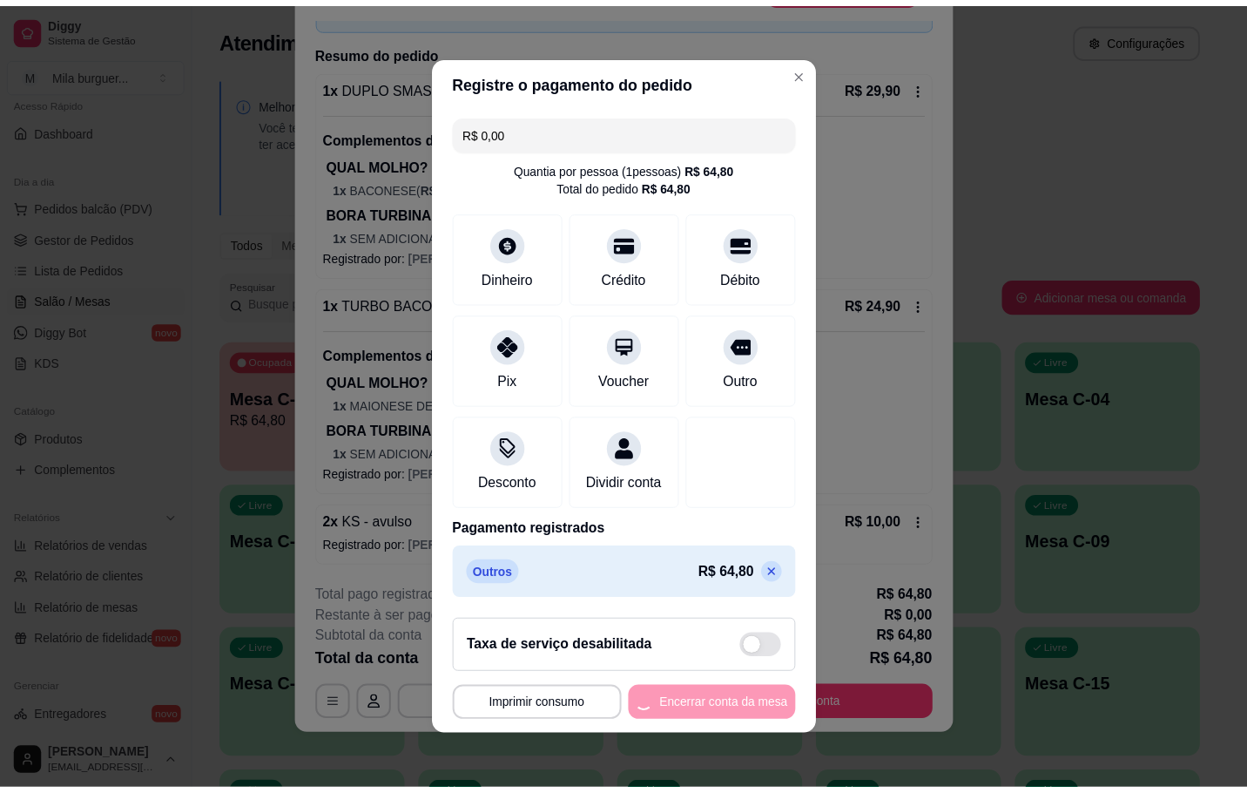
scroll to position [0, 0]
